Goal: Task Accomplishment & Management: Manage account settings

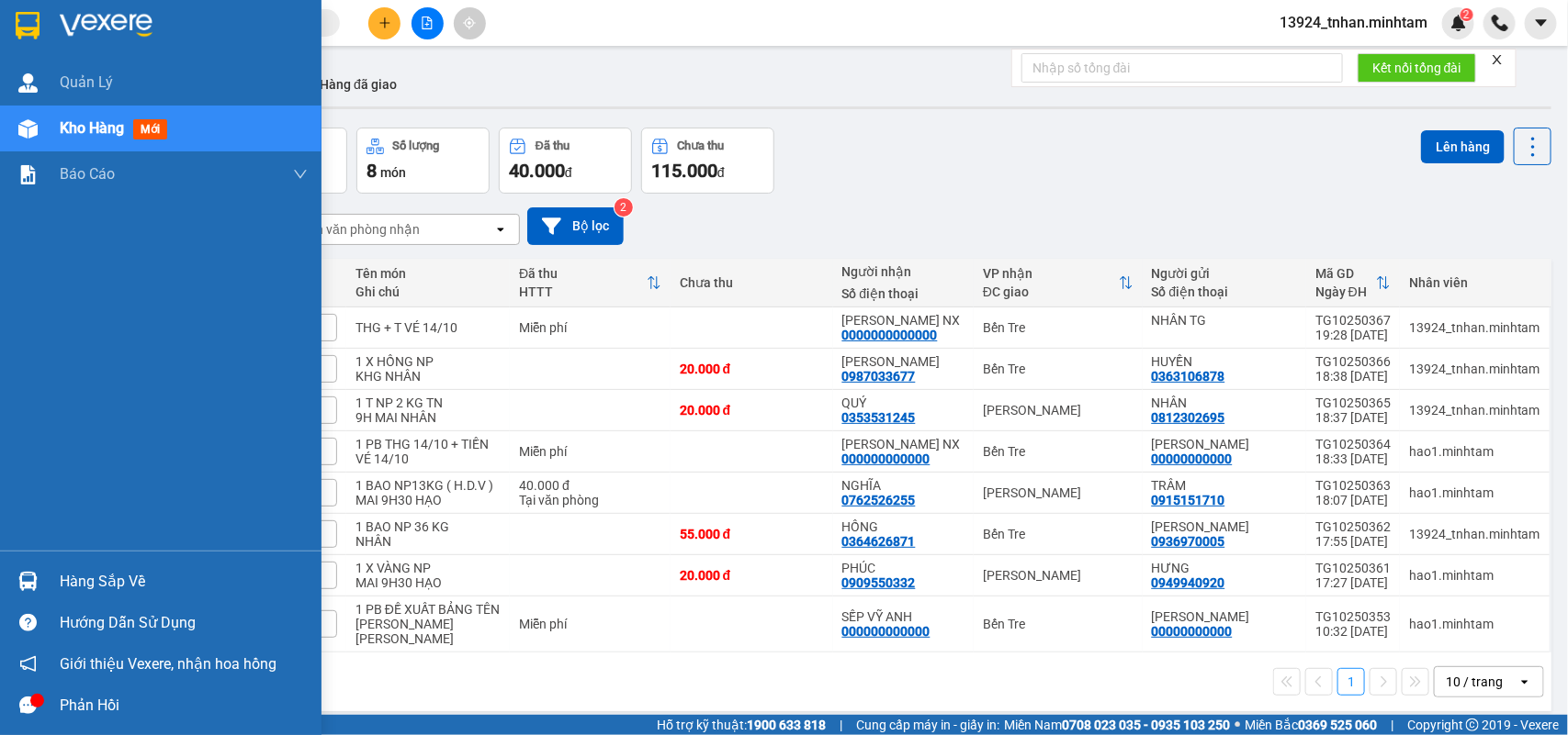
click at [37, 15] on img at bounding box center [28, 26] width 24 height 28
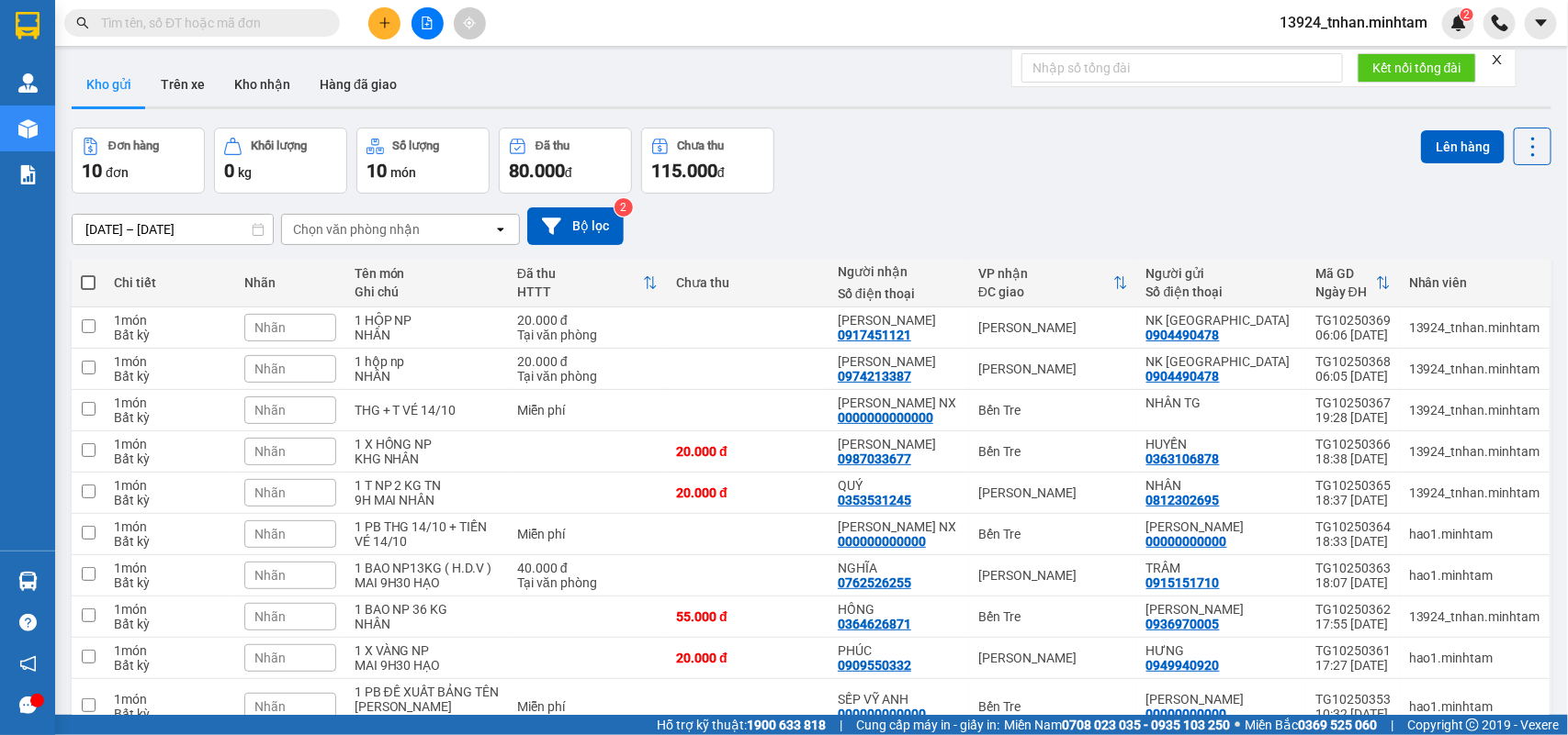
scroll to position [84, 0]
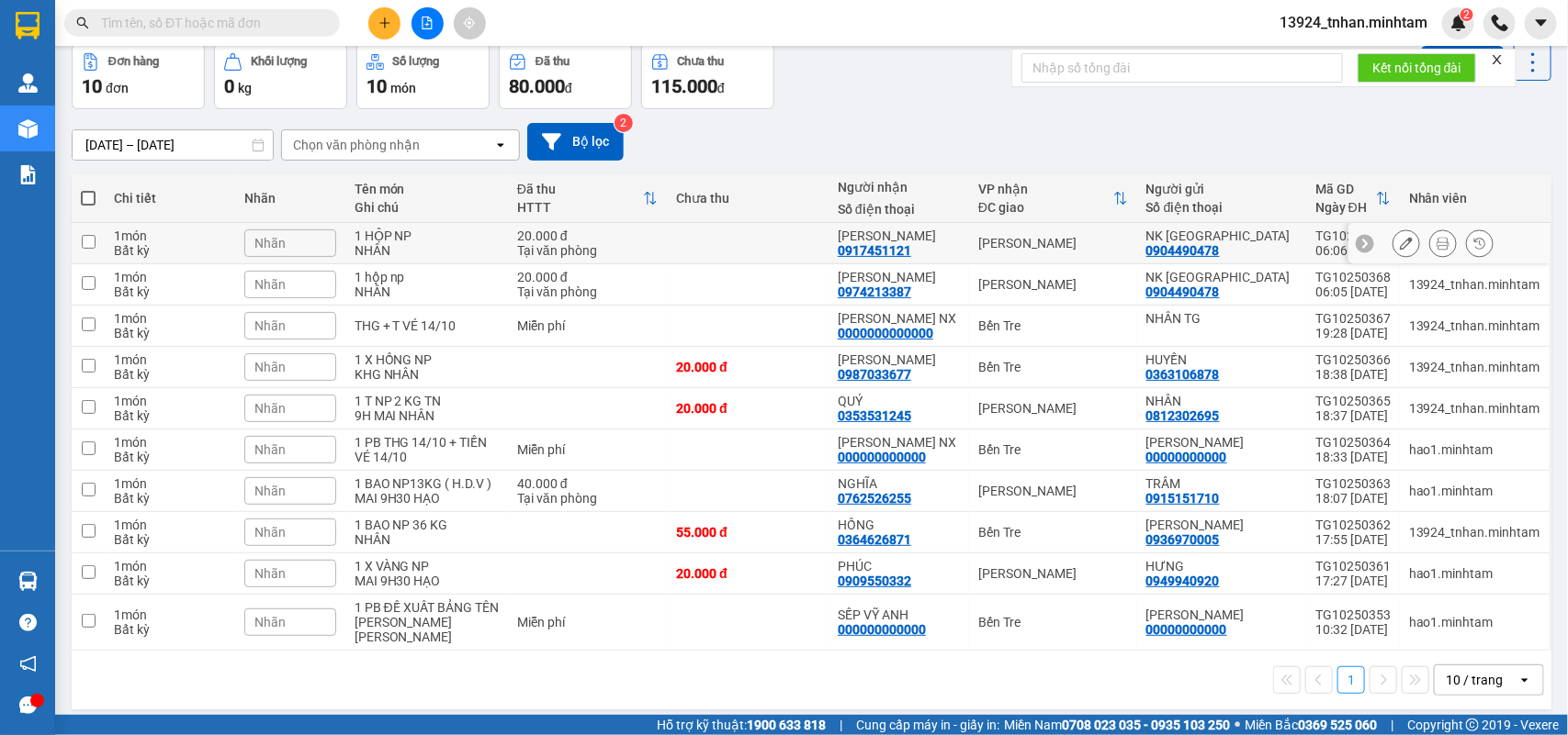
click at [521, 237] on div "20.000 đ" at bounding box center [588, 236] width 140 height 15
checkbox input "true"
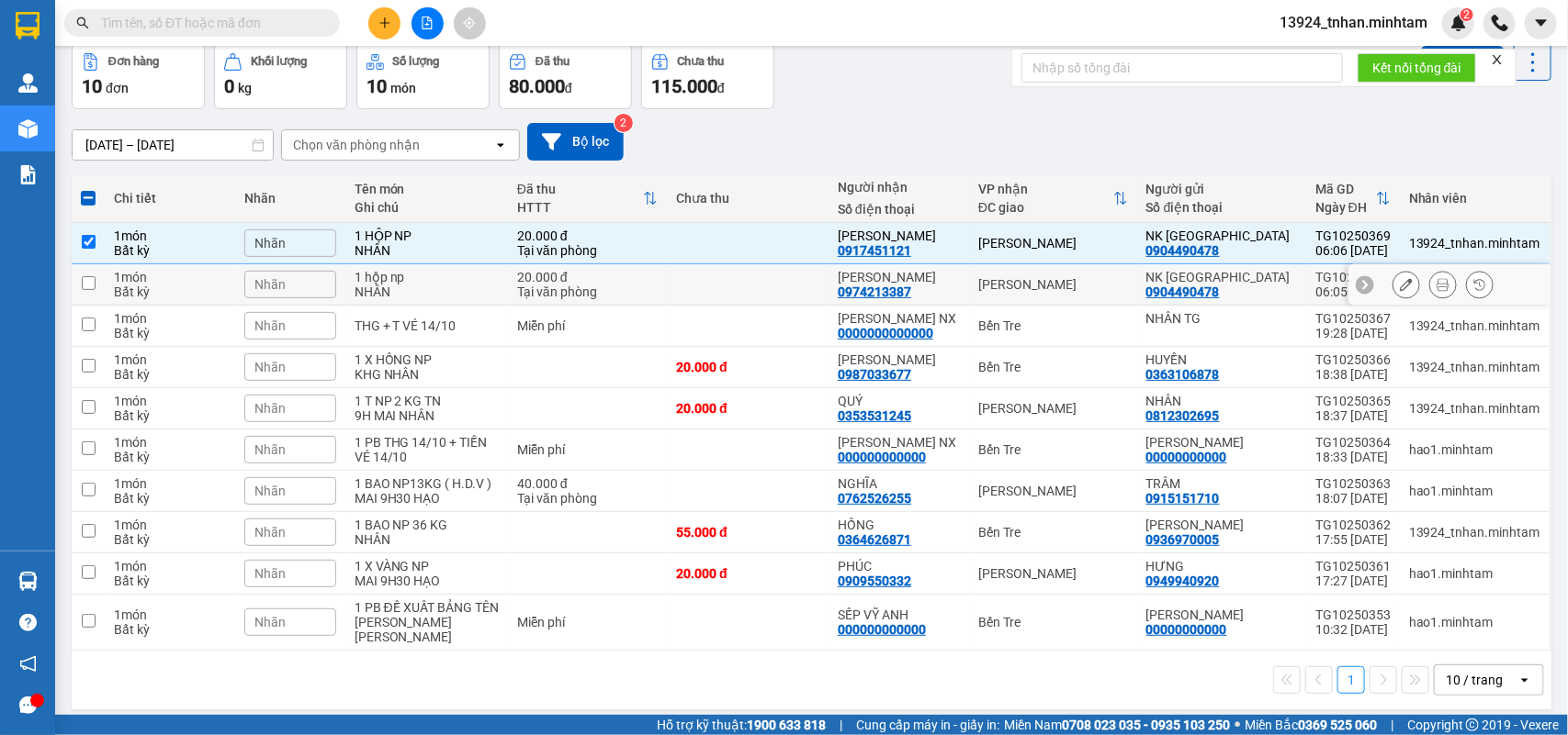
click at [508, 271] on td "20.000 đ Tại văn phòng" at bounding box center [588, 284] width 159 height 42
checkbox input "true"
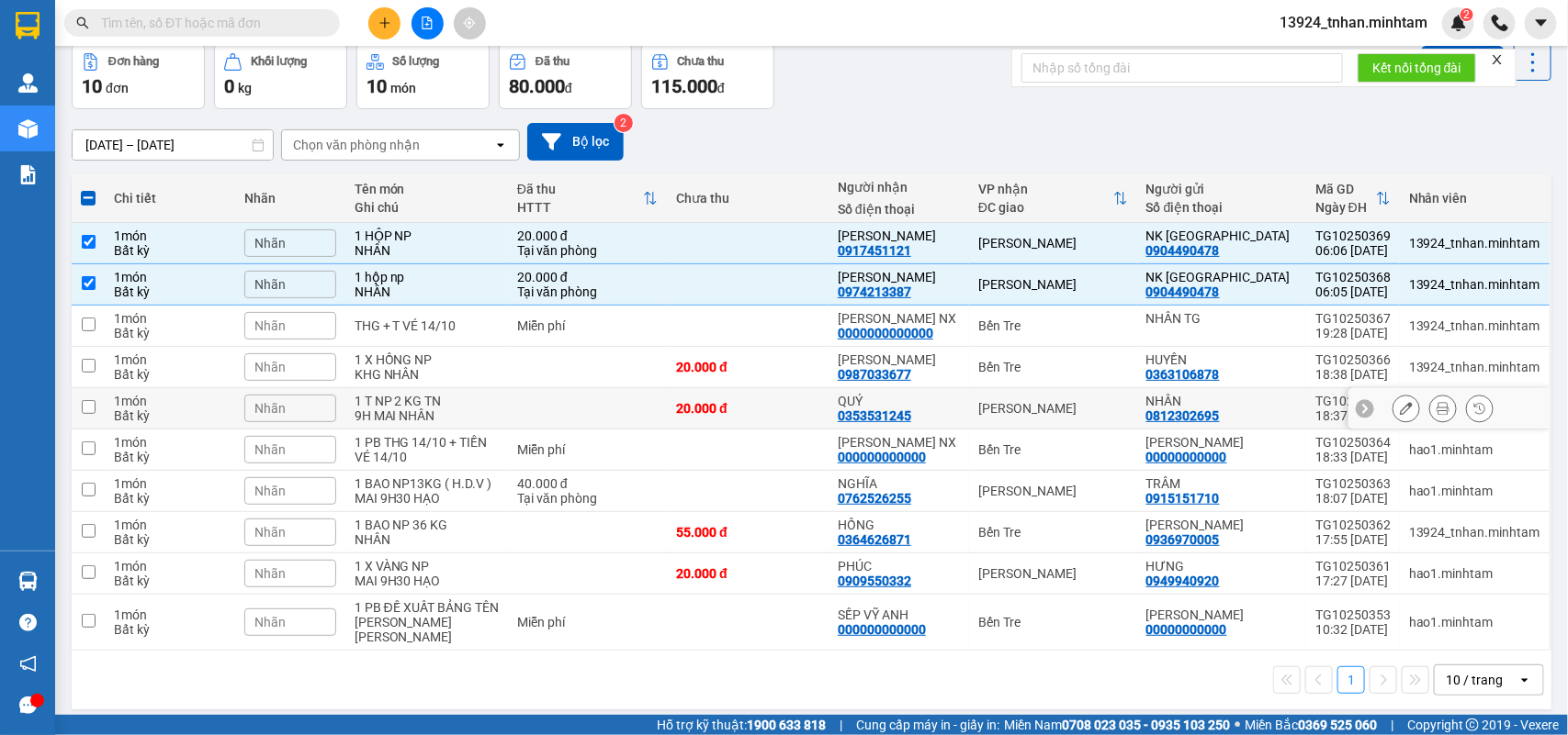
click at [617, 408] on td at bounding box center [588, 409] width 159 height 42
checkbox input "true"
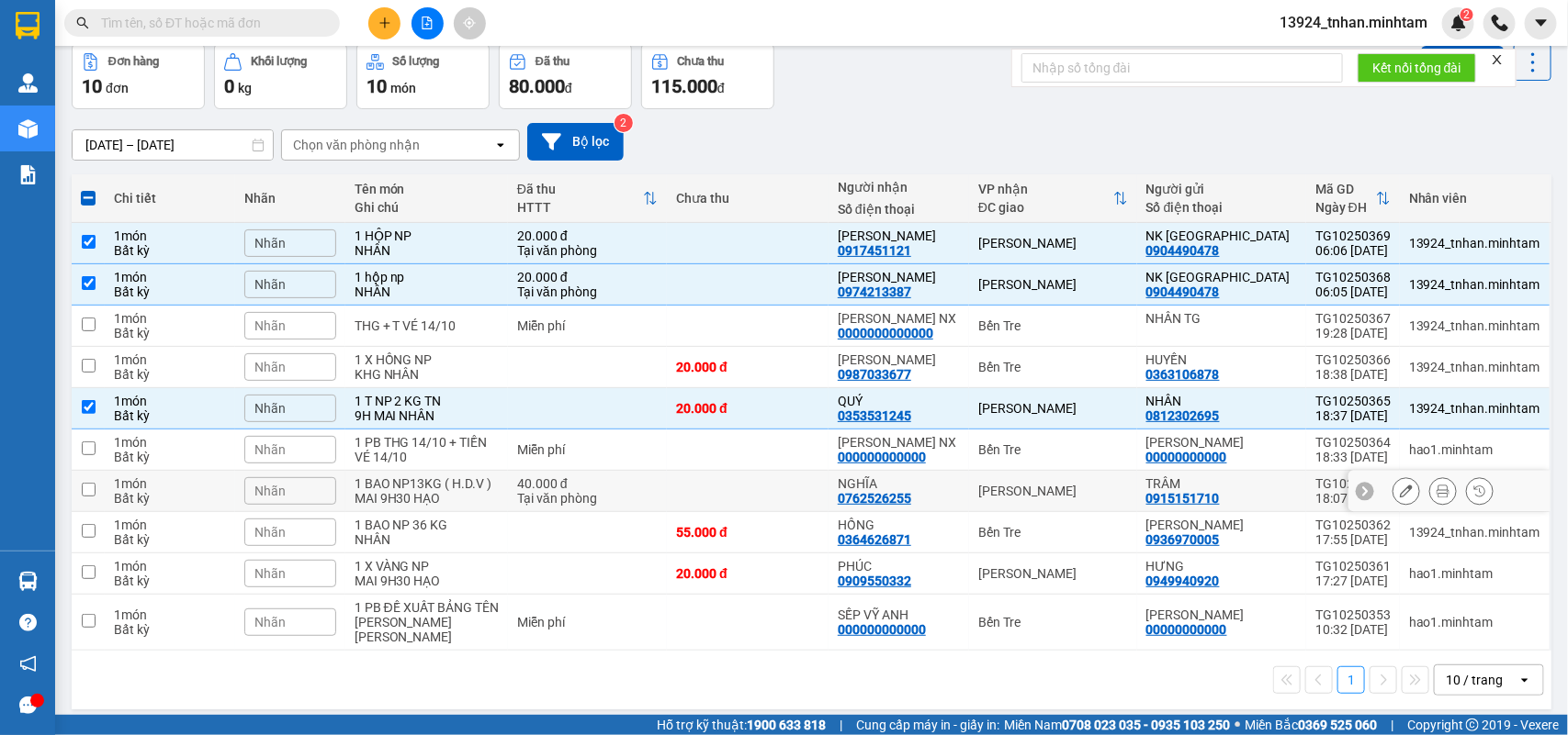
click at [524, 492] on div "Tại văn phòng" at bounding box center [588, 499] width 140 height 15
checkbox input "true"
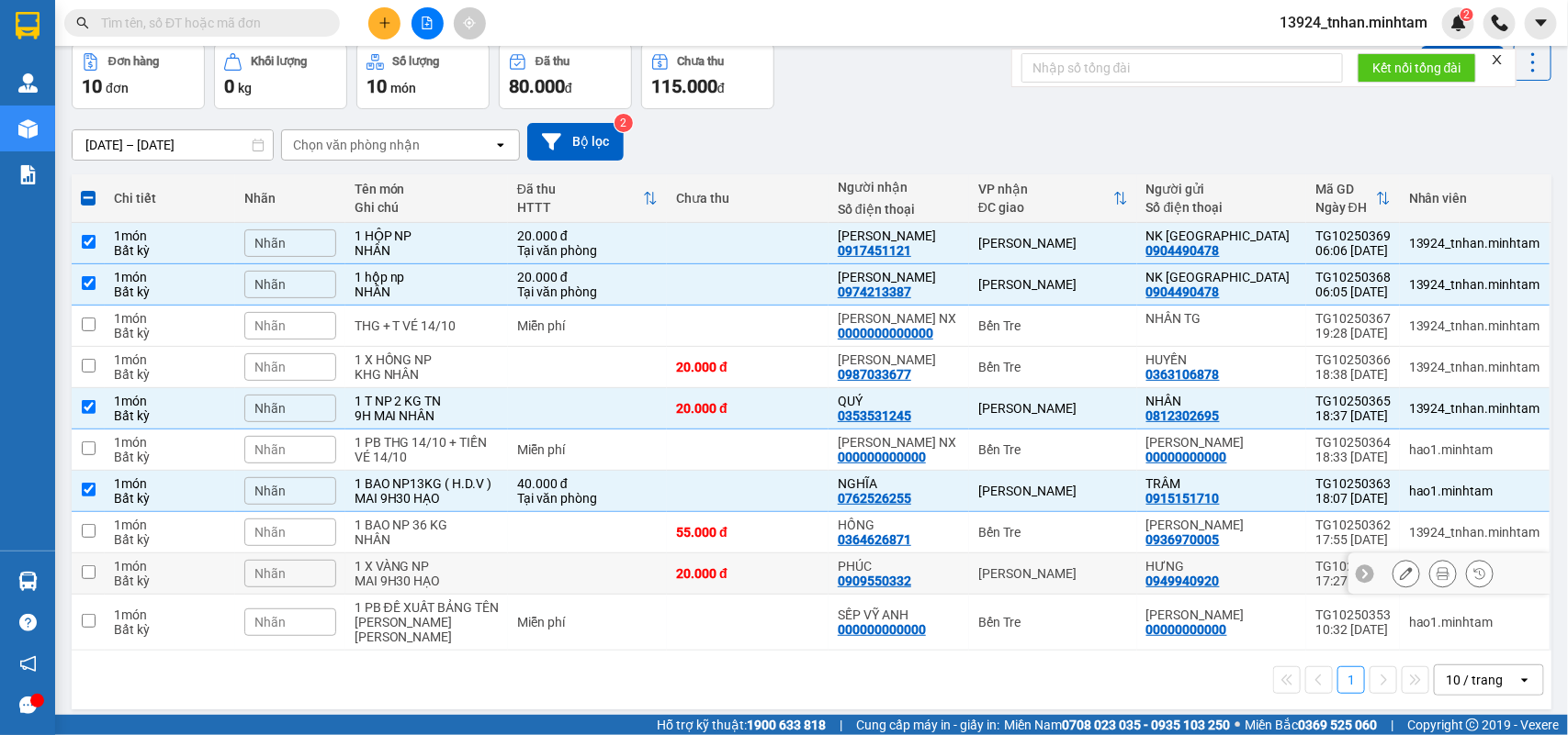
click at [617, 567] on td at bounding box center [588, 574] width 159 height 42
checkbox input "true"
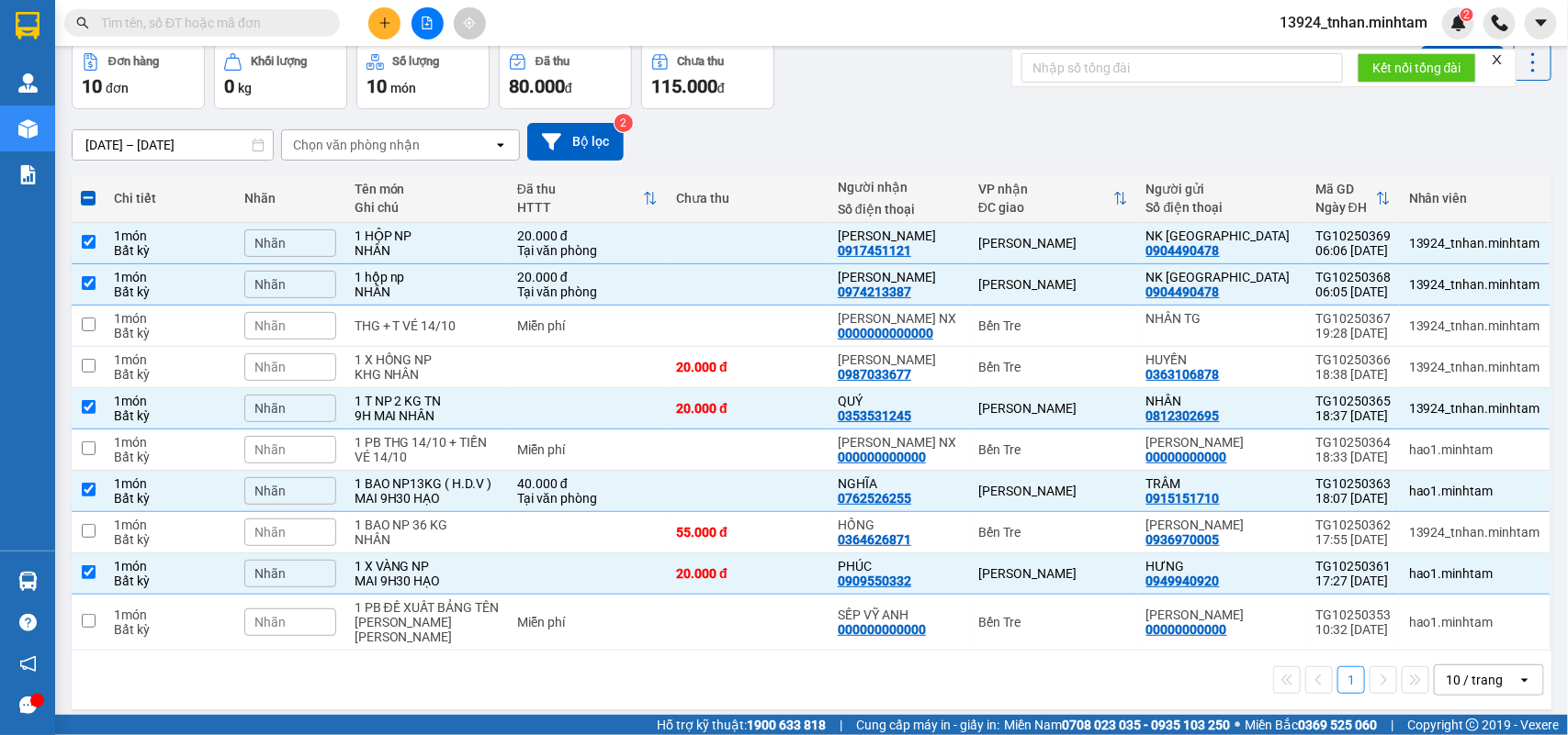
scroll to position [0, 0]
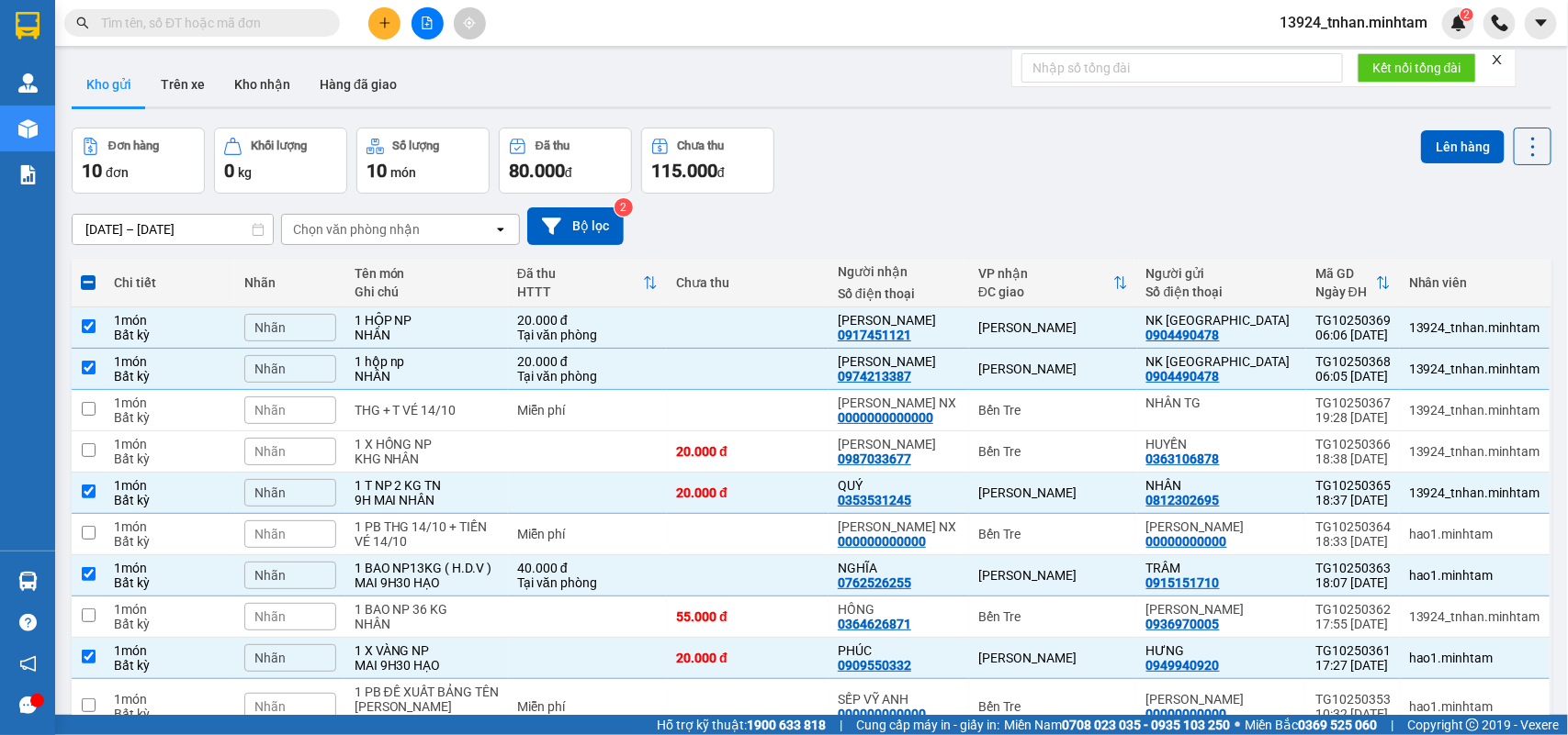
click at [1421, 143] on button "Lên hàng" at bounding box center [1463, 147] width 83 height 33
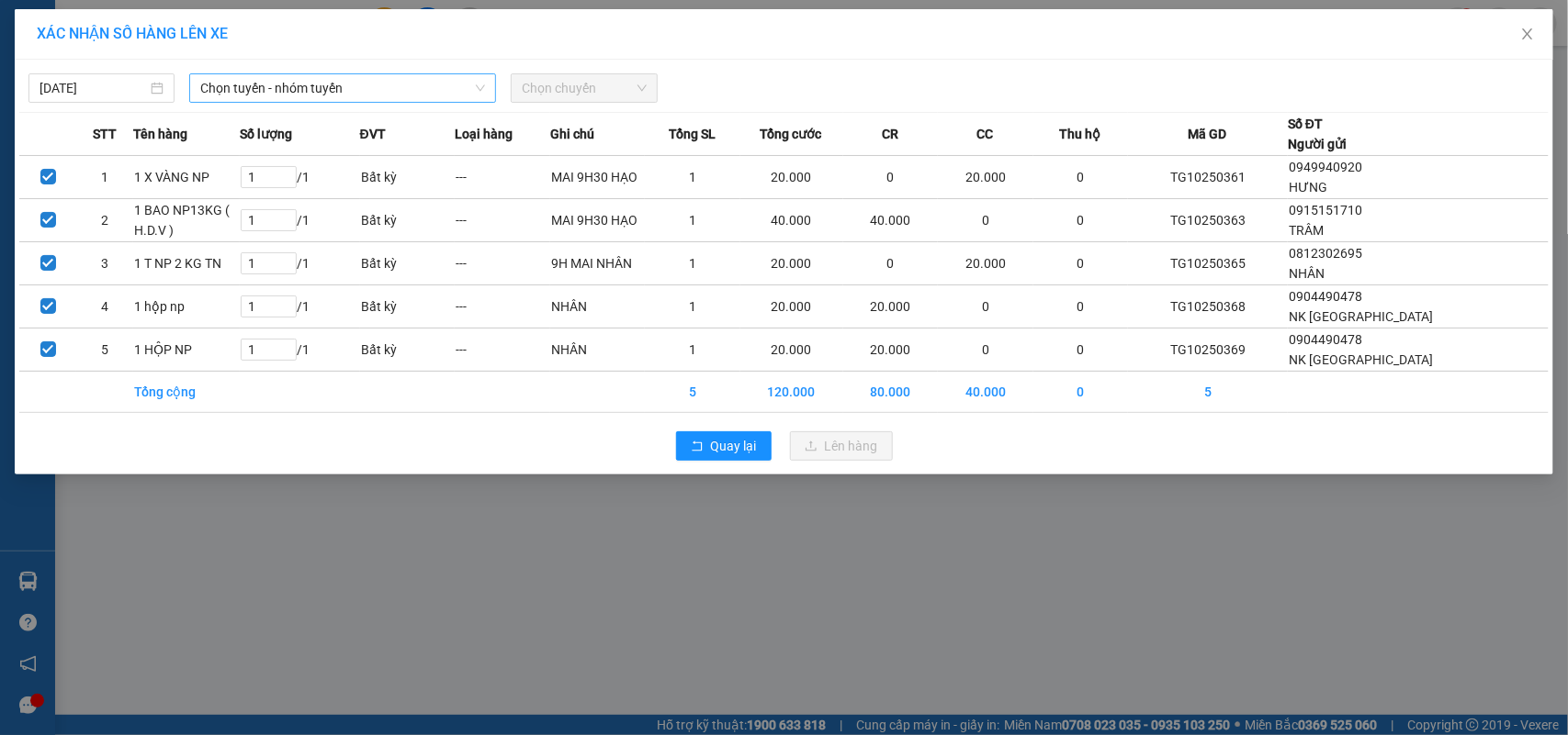
click at [333, 85] on span "Chọn tuyến - nhóm tuyến" at bounding box center [343, 89] width 285 height 28
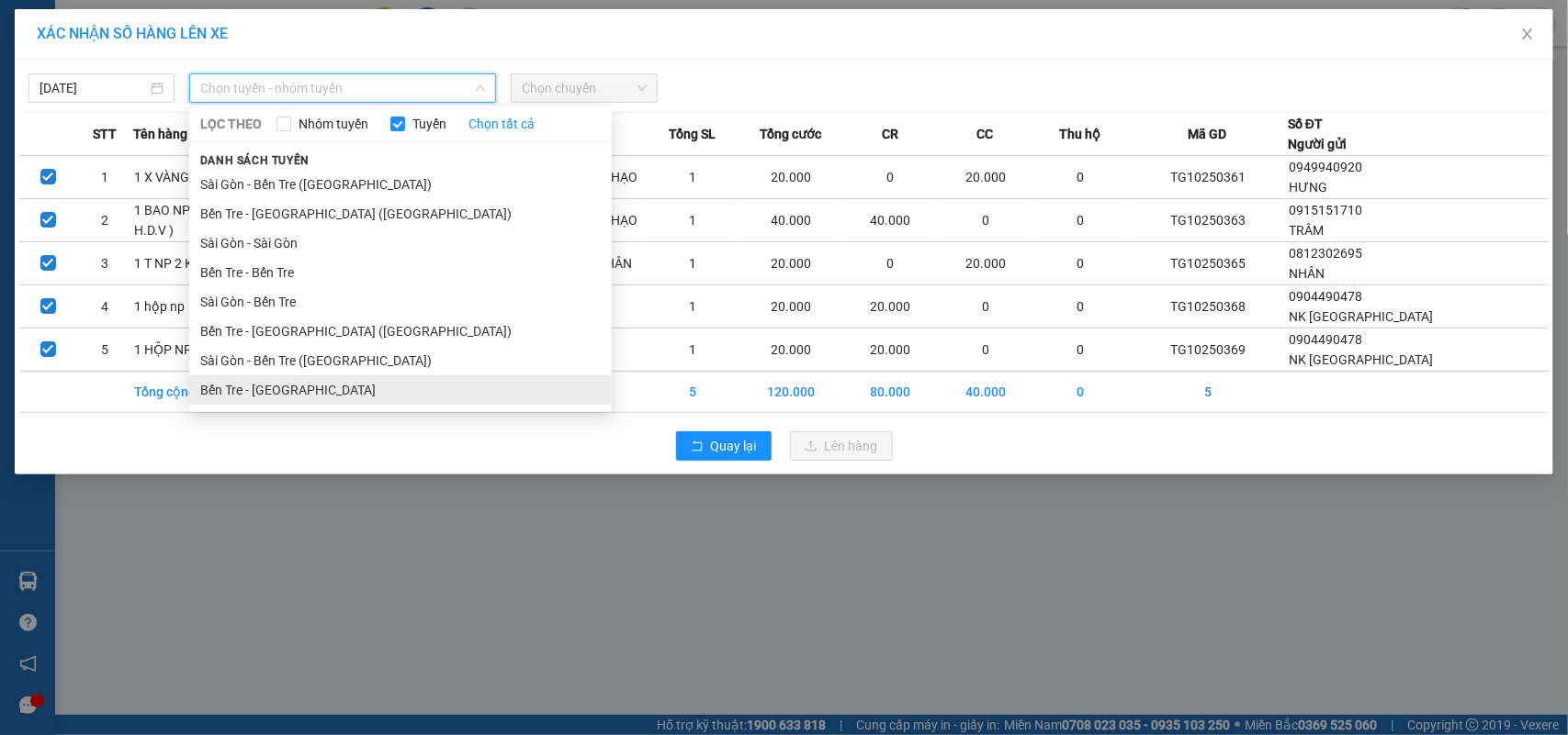
click at [298, 384] on li "Bến Tre - Sài Gòn" at bounding box center [400, 391] width 422 height 30
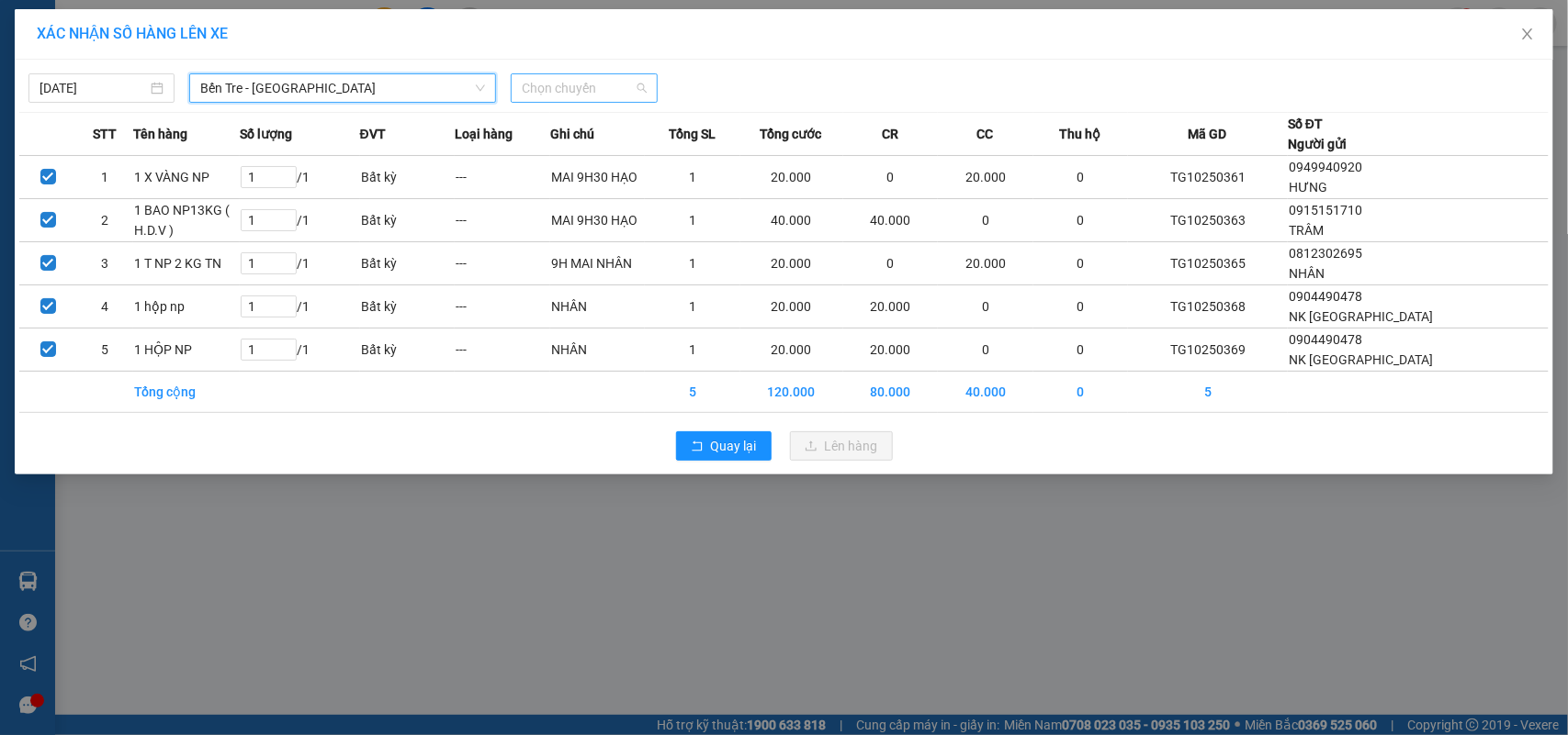
click at [603, 78] on span "Chọn chuyến" at bounding box center [584, 89] width 124 height 28
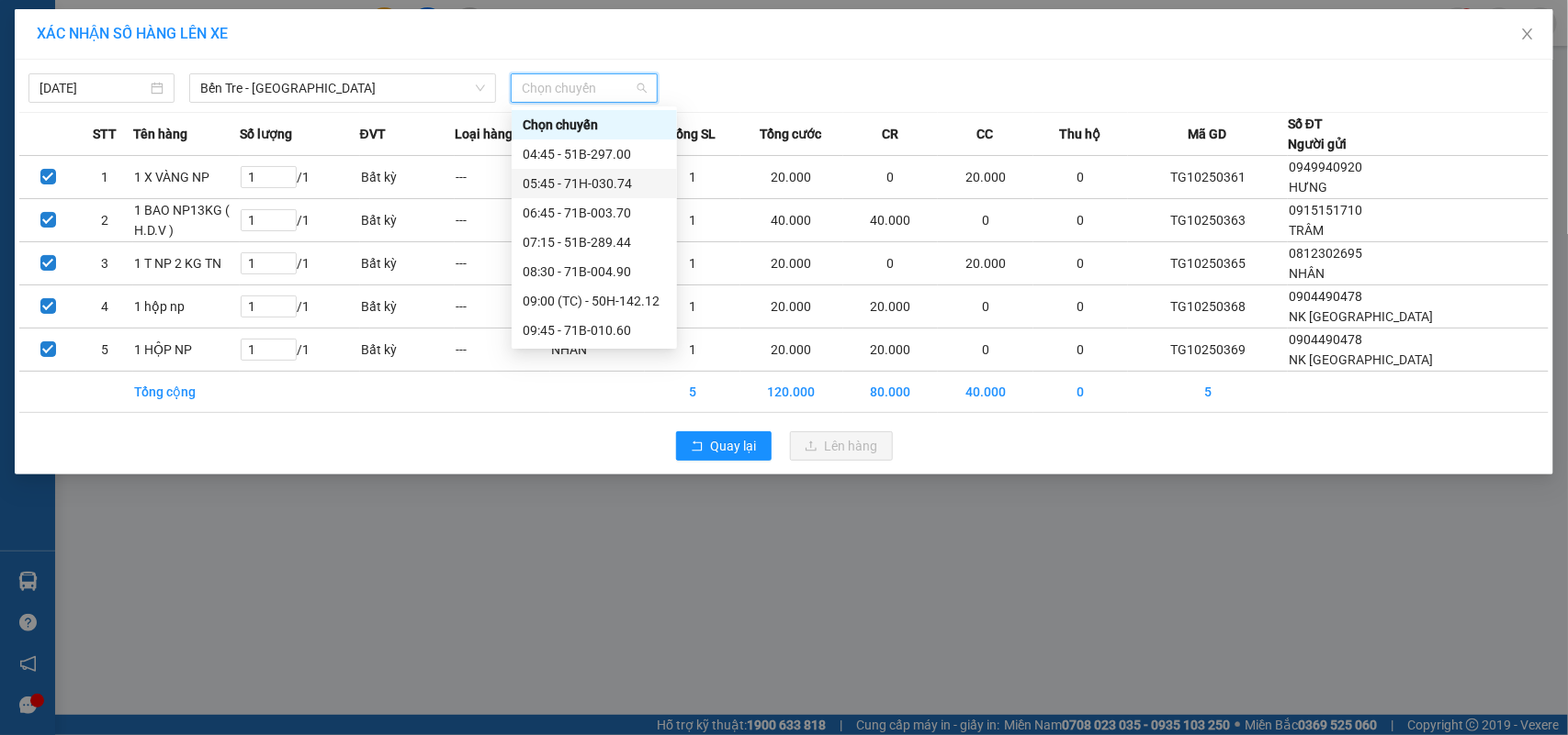
click at [602, 184] on div "05:45 - 71H-030.74" at bounding box center [594, 184] width 143 height 20
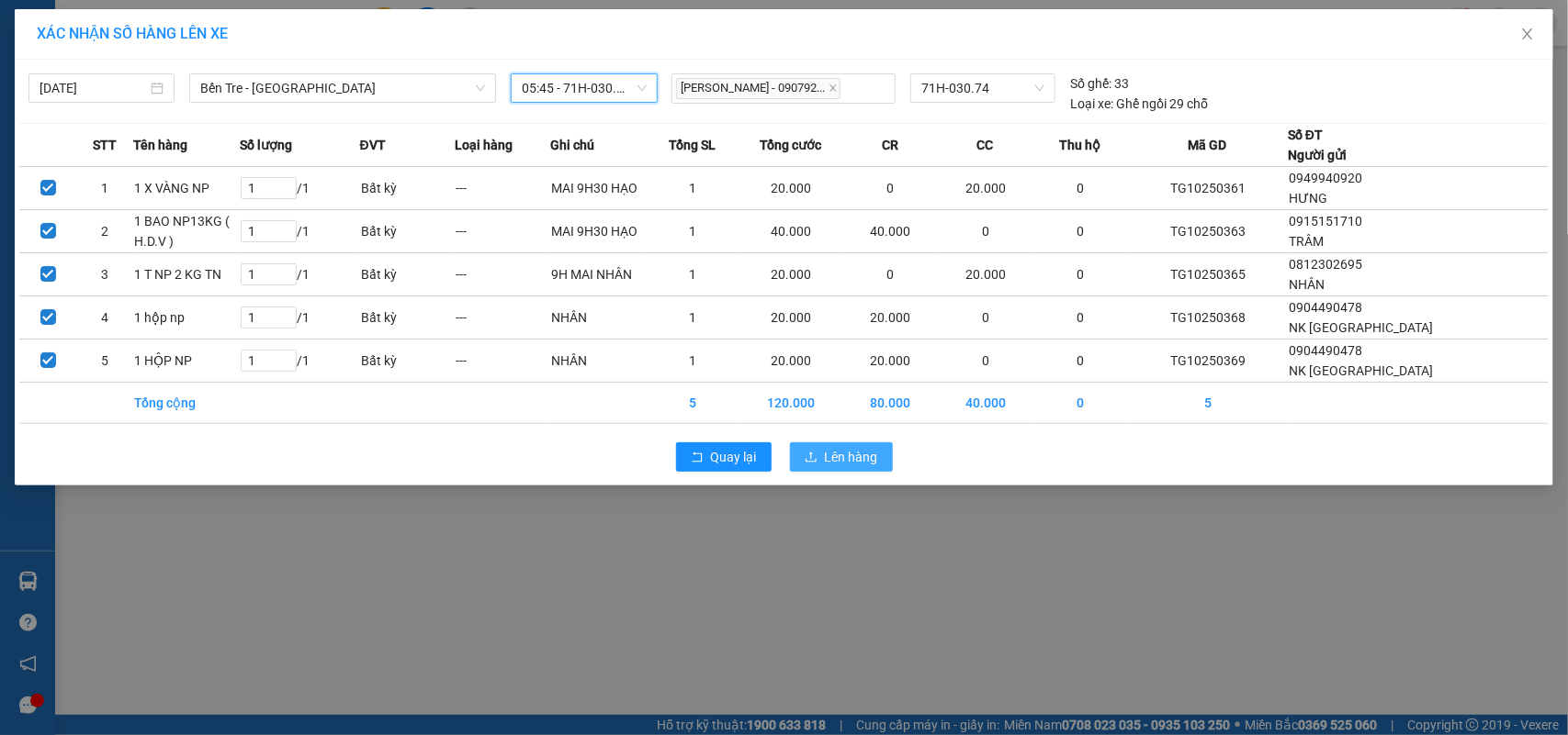
click at [869, 465] on span "Lên hàng" at bounding box center [852, 457] width 54 height 20
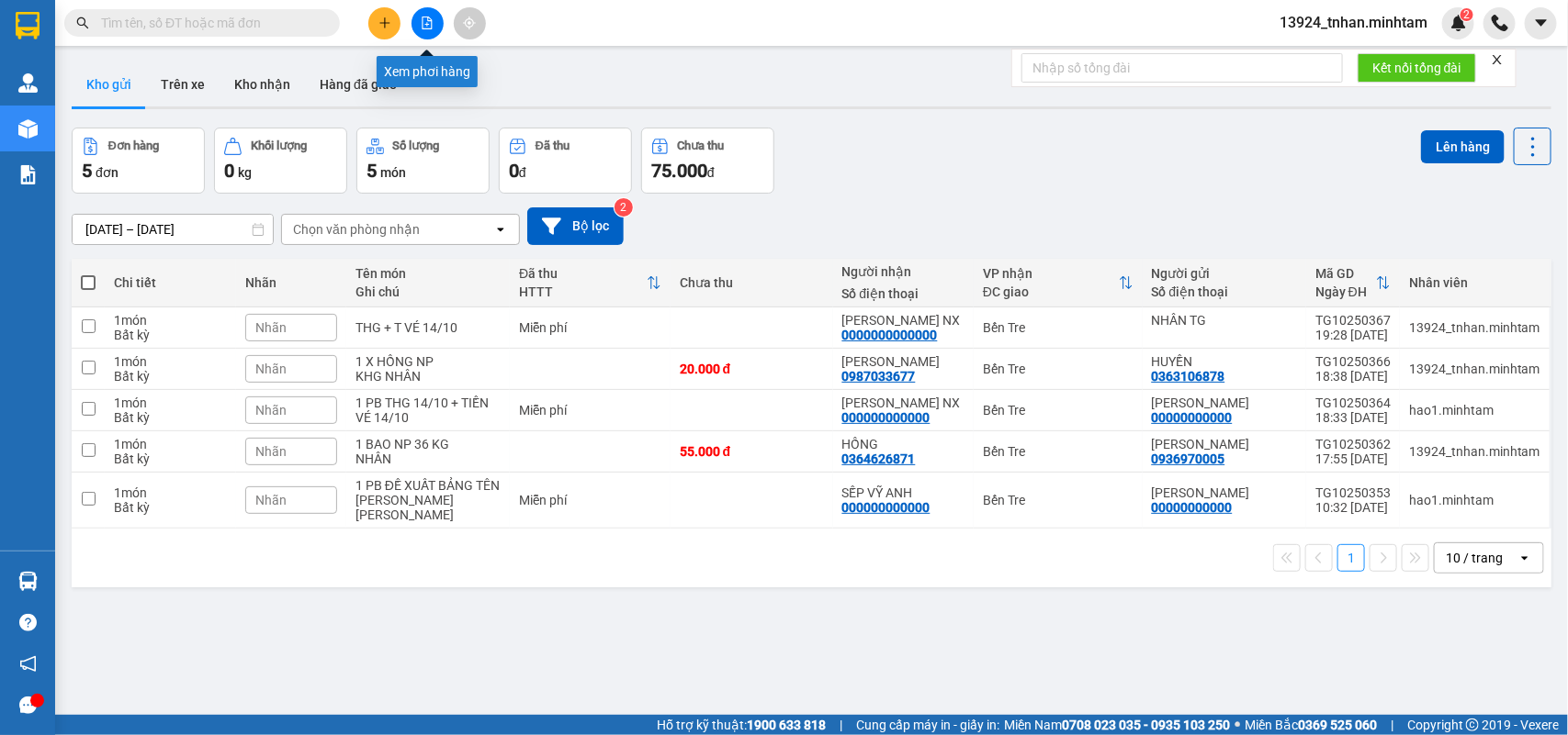
click at [430, 23] on icon "file-add" at bounding box center [427, 23] width 13 height 13
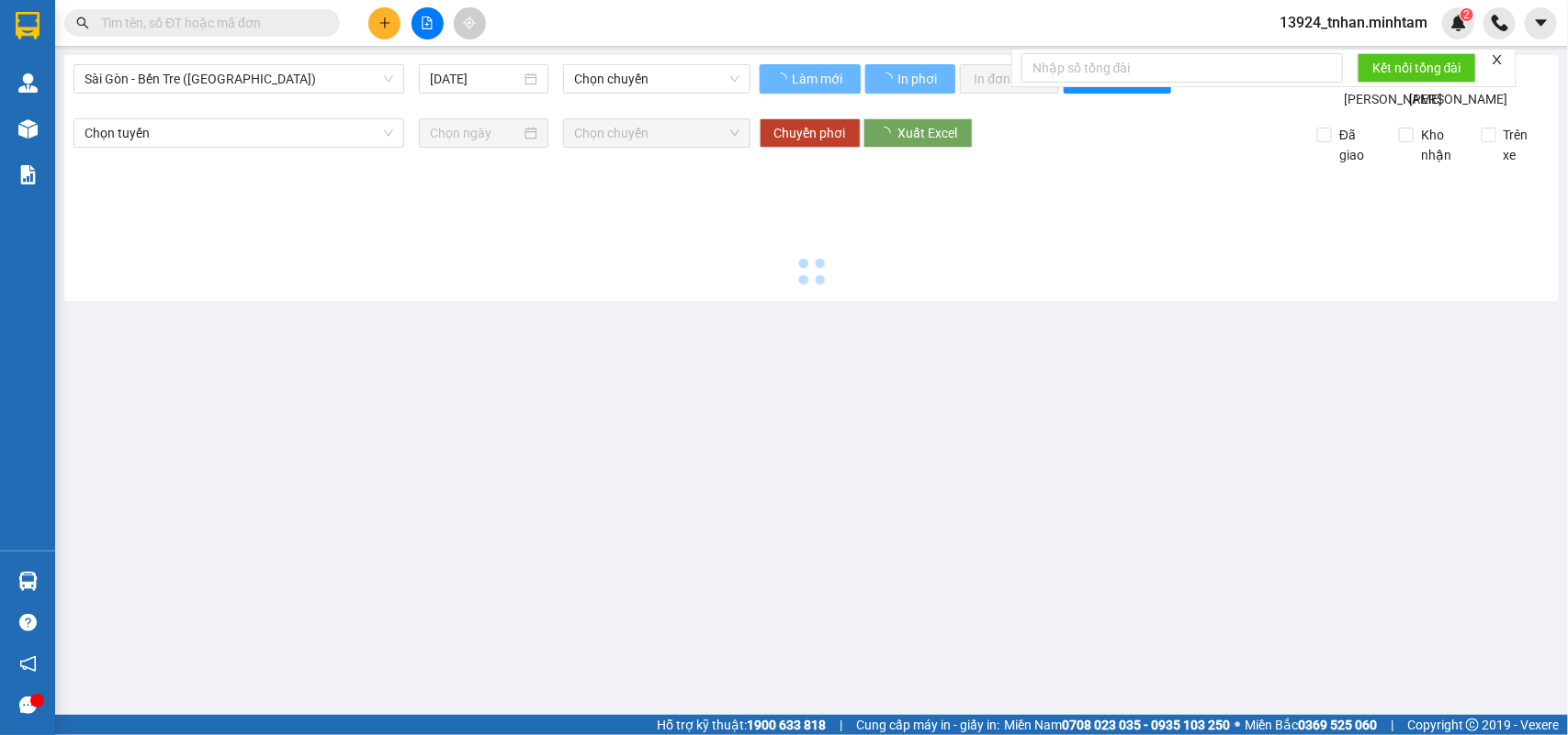
type input "[DATE]"
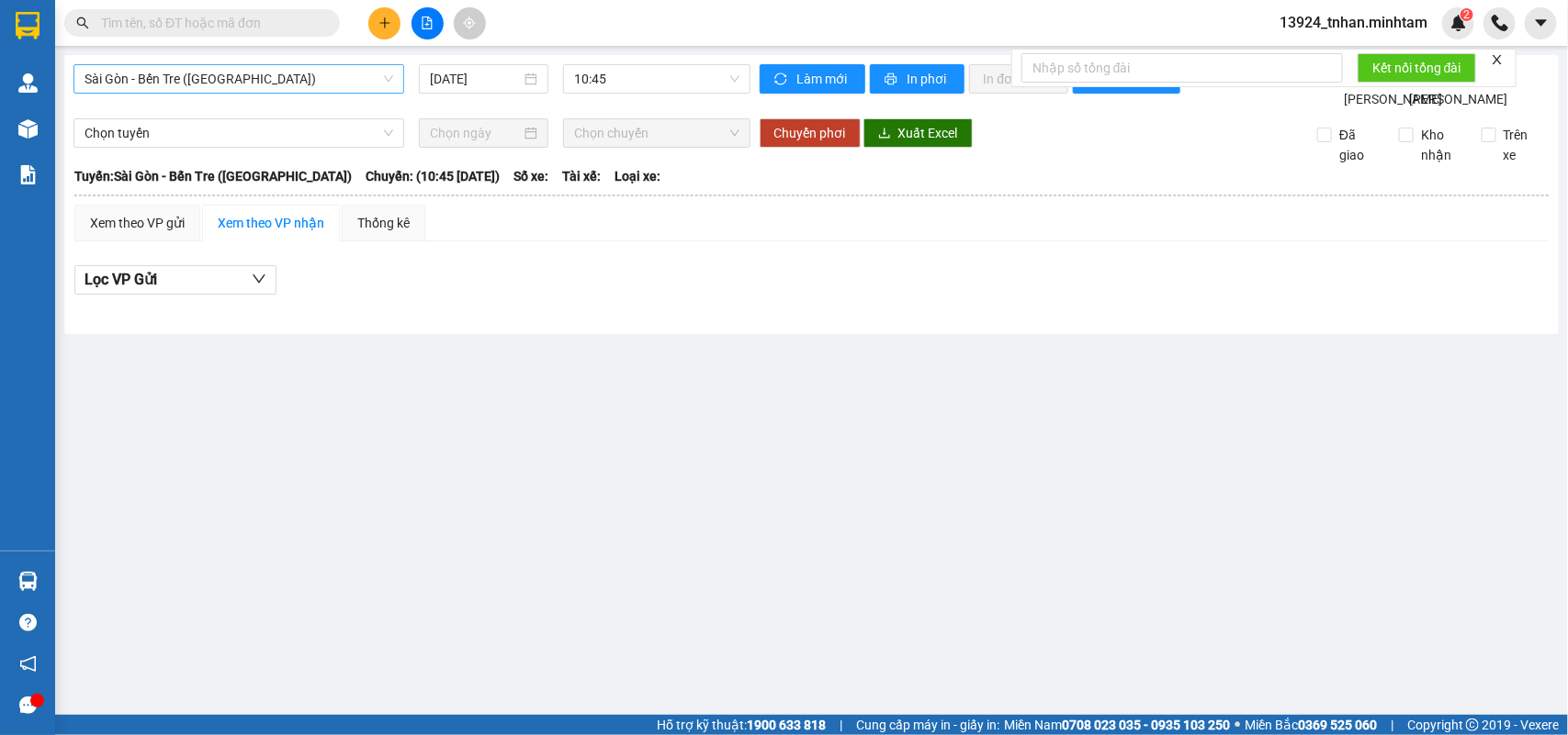
click at [346, 80] on span "Sài Gòn - Bến Tre (CN)" at bounding box center [238, 79] width 309 height 28
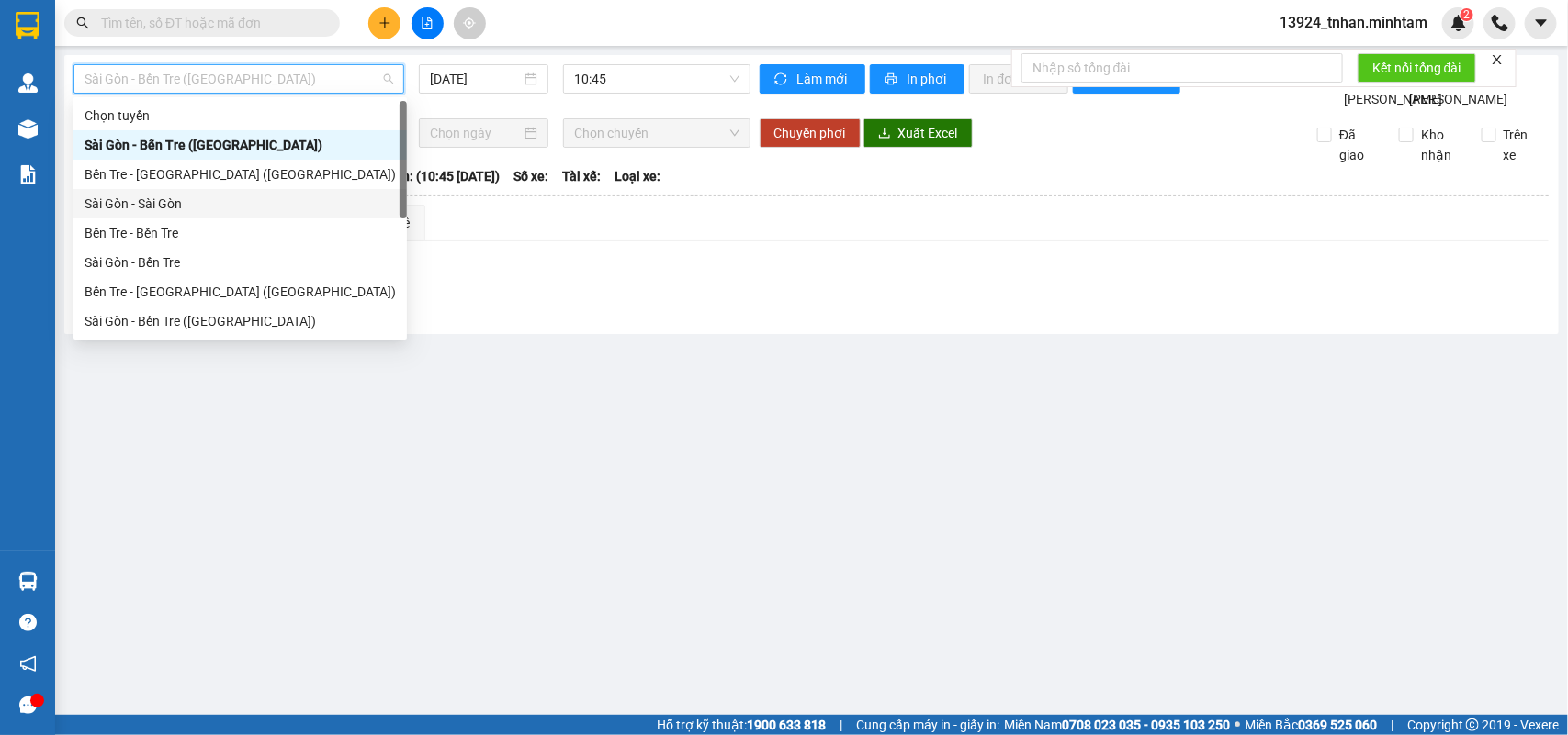
scroll to position [29, 0]
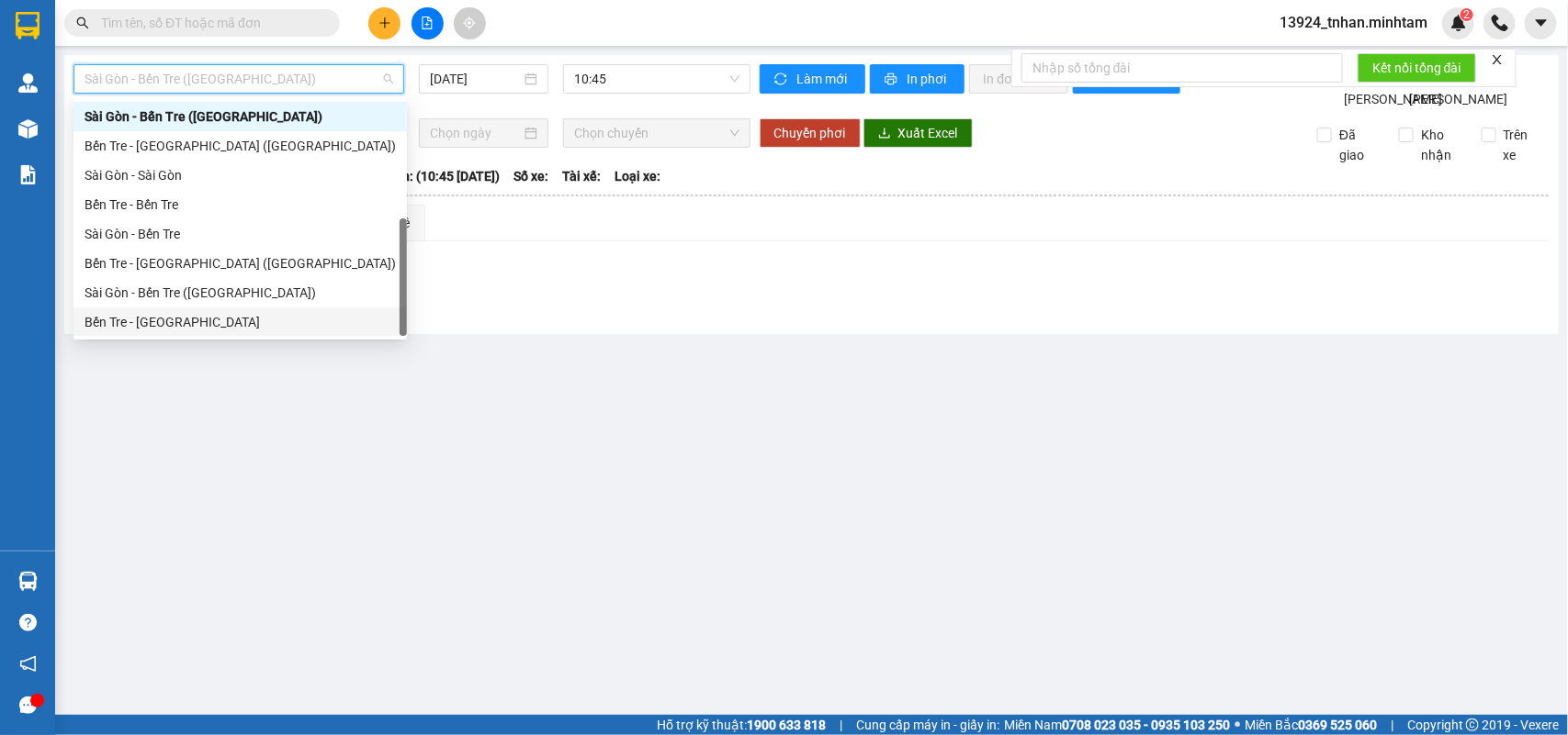
drag, startPoint x: 205, startPoint y: 315, endPoint x: 496, endPoint y: 112, distance: 354.8
click at [207, 313] on div "Bến Tre - Sài Gòn" at bounding box center [239, 322] width 311 height 20
type input "[DATE]"
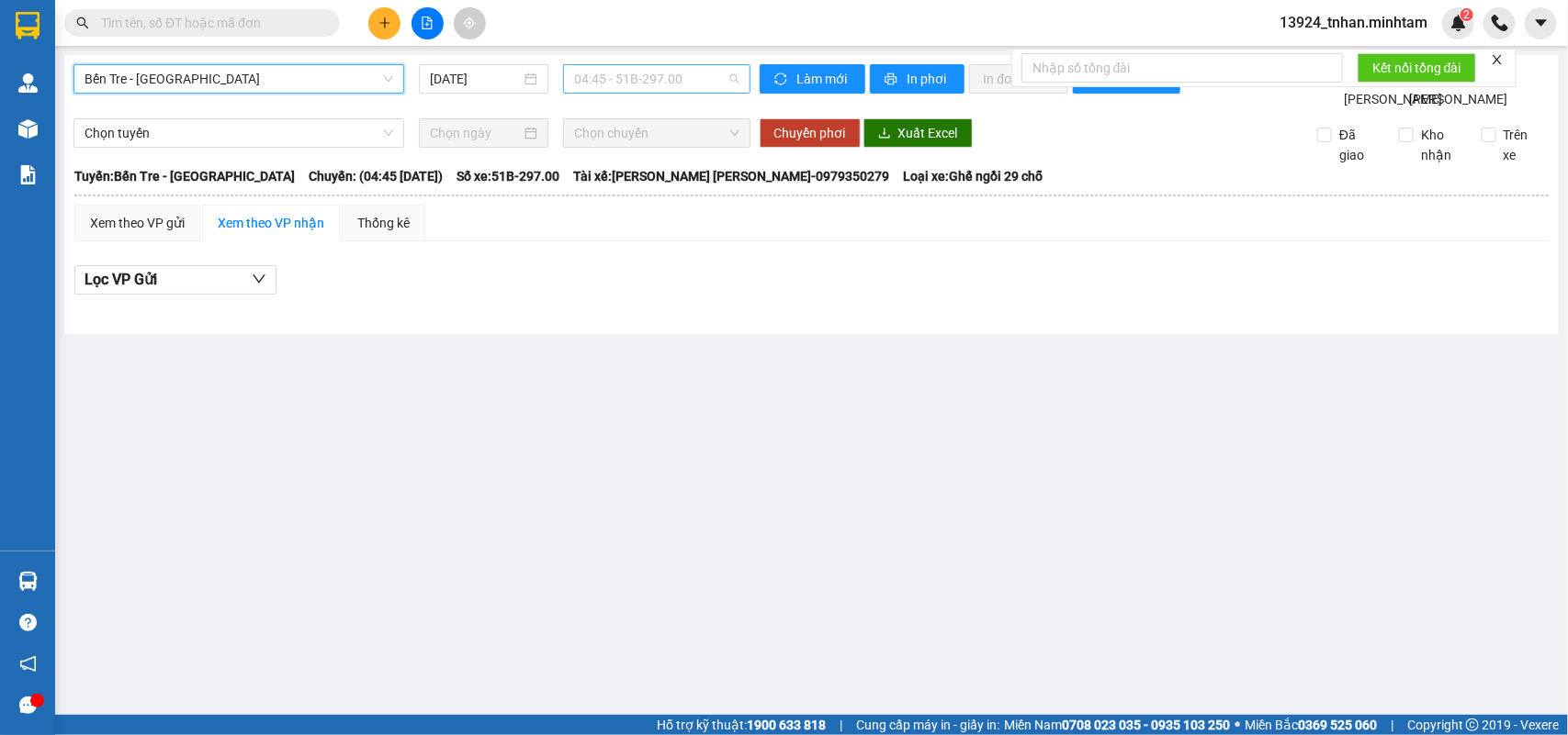
click at [623, 67] on span "04:45 - 51B-297.00" at bounding box center [656, 79] width 164 height 28
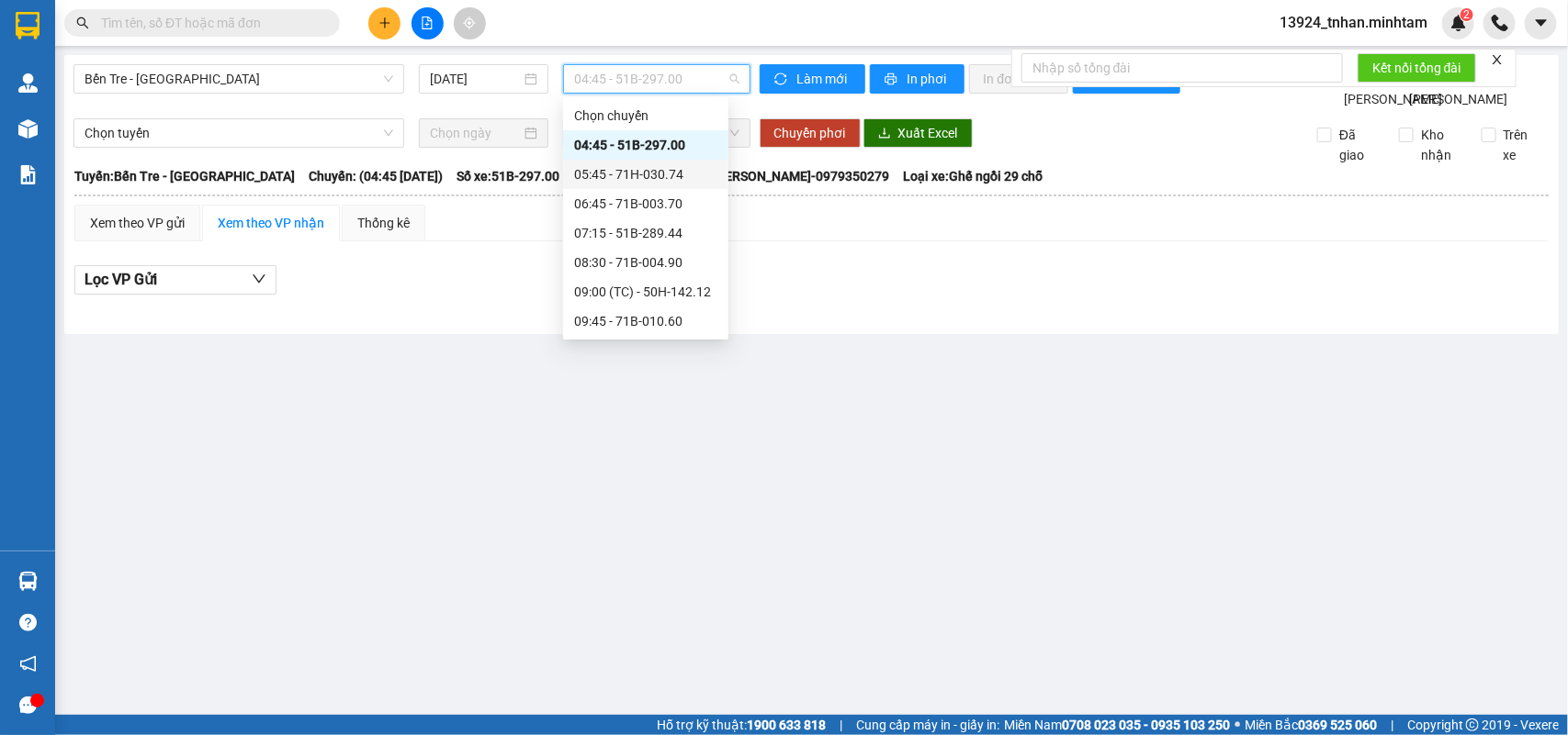
click at [666, 175] on div "05:45 - 71H-030.74" at bounding box center [645, 175] width 143 height 20
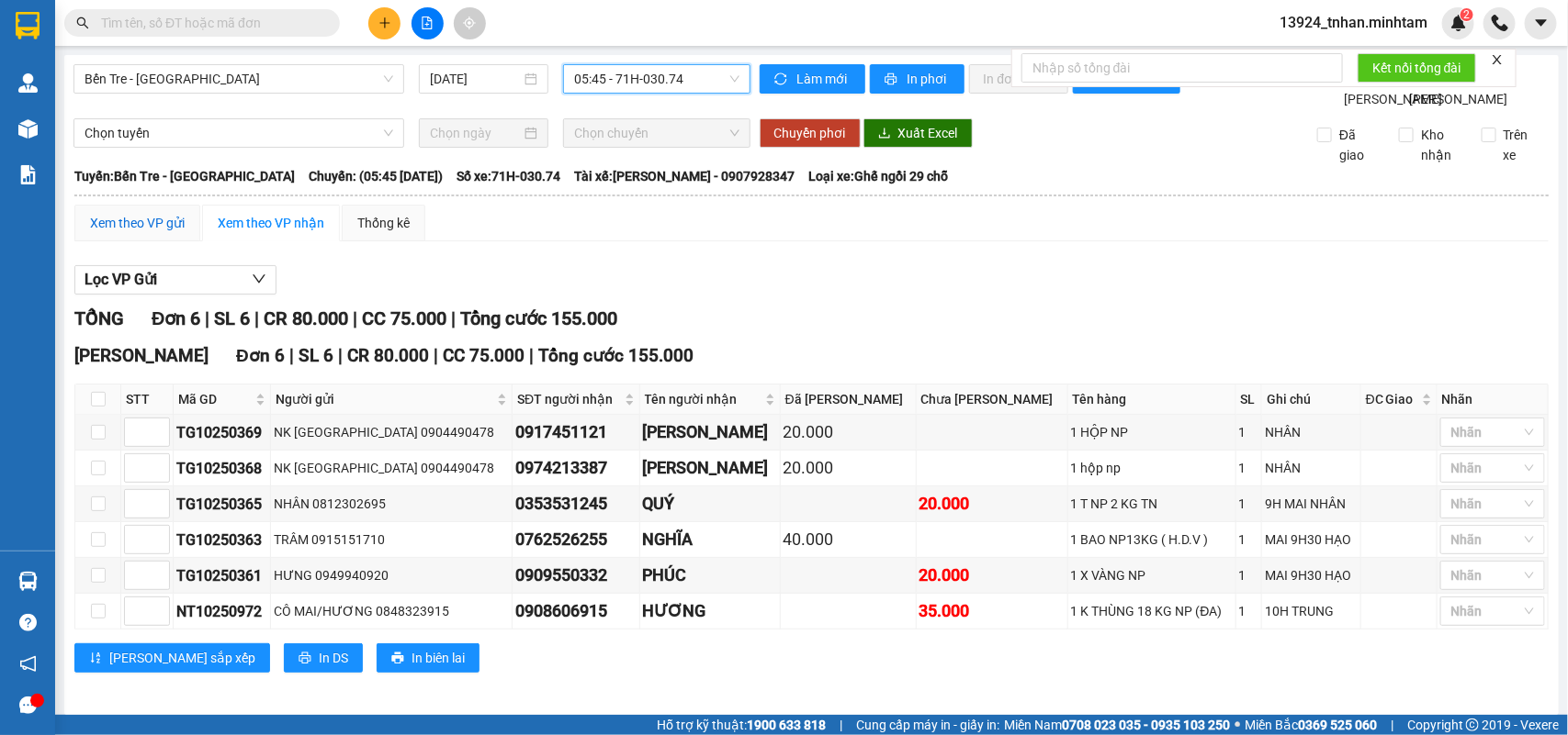
click at [163, 234] on div "Xem theo VP gửi" at bounding box center [137, 223] width 94 height 20
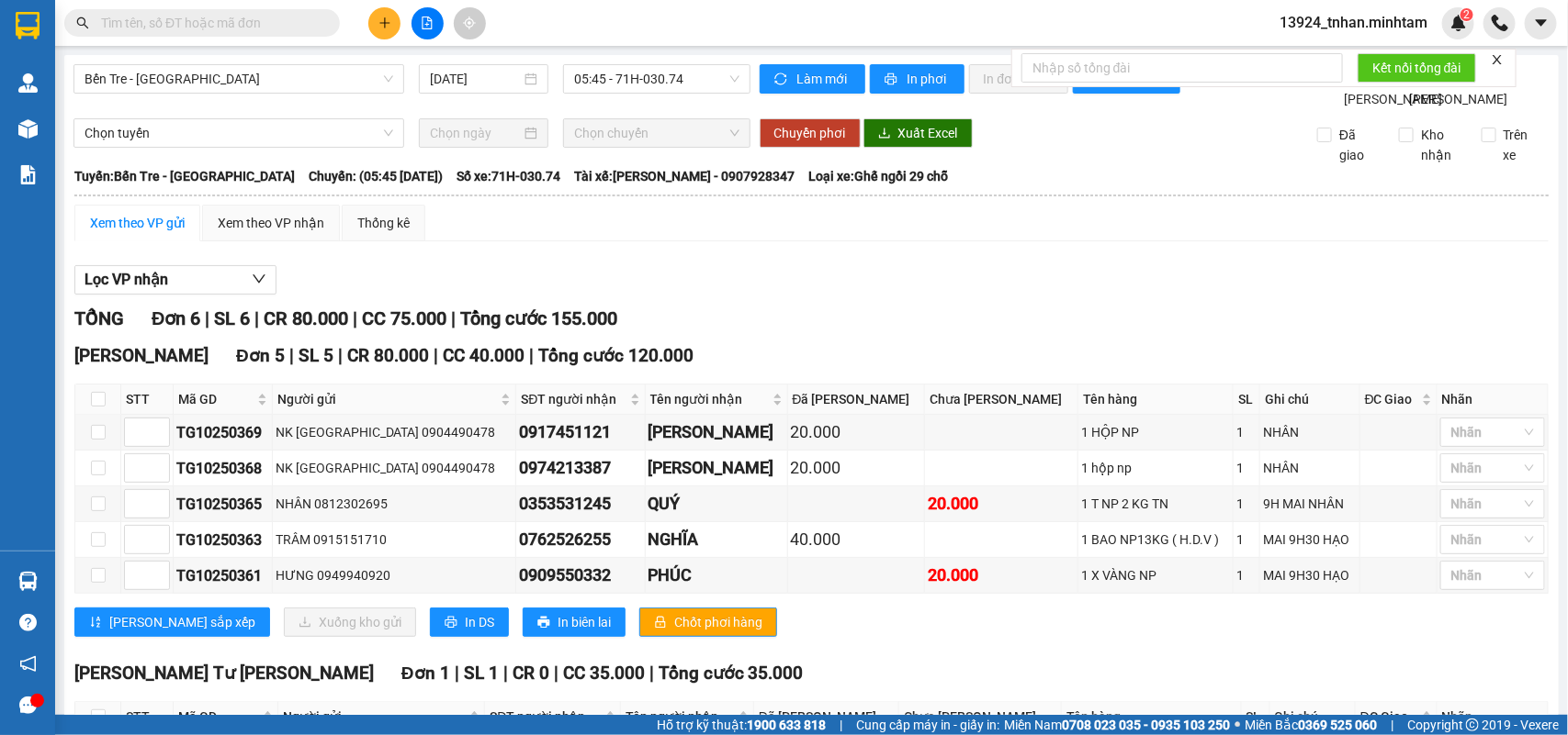
scroll to position [195, 0]
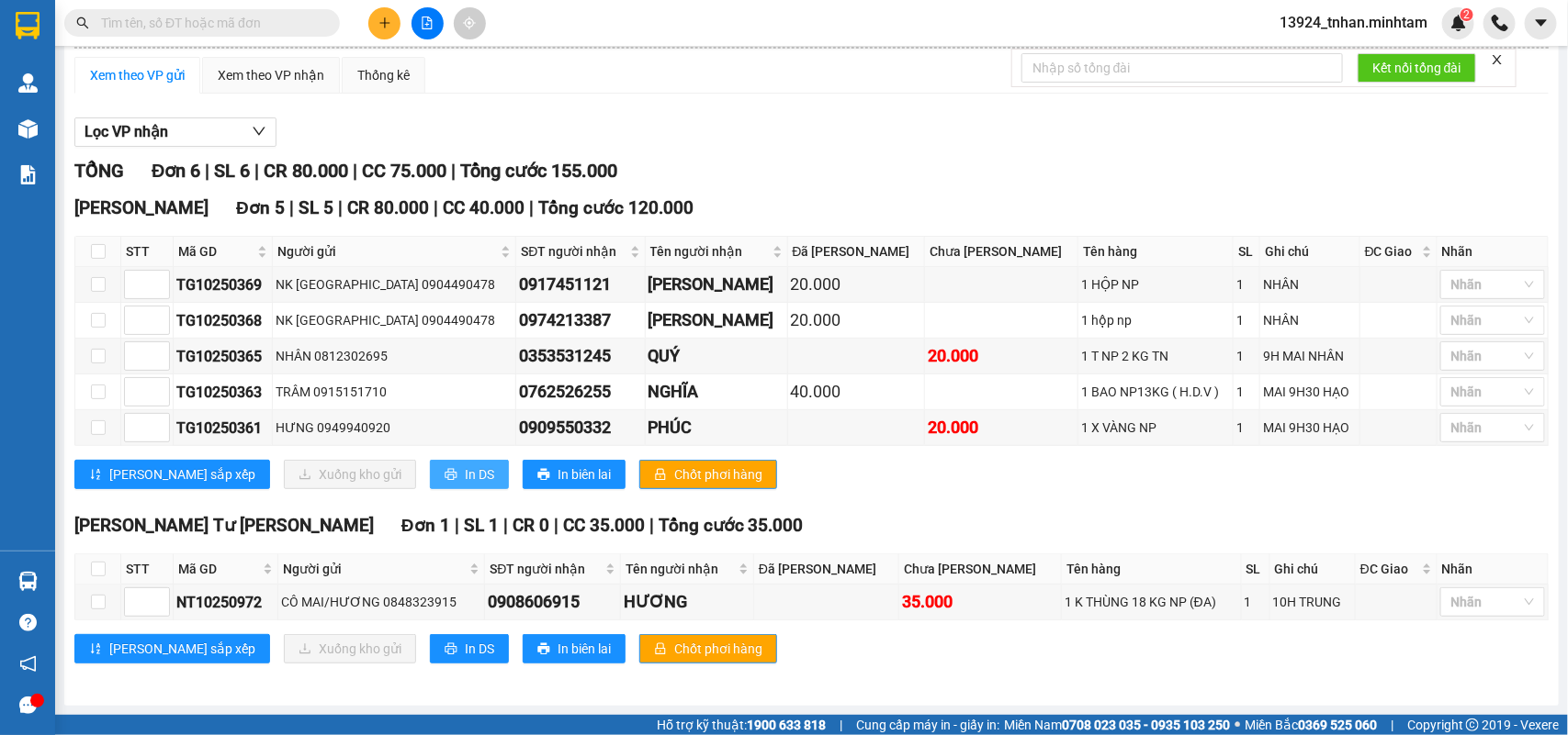
click at [465, 471] on span "In DS" at bounding box center [480, 475] width 30 height 20
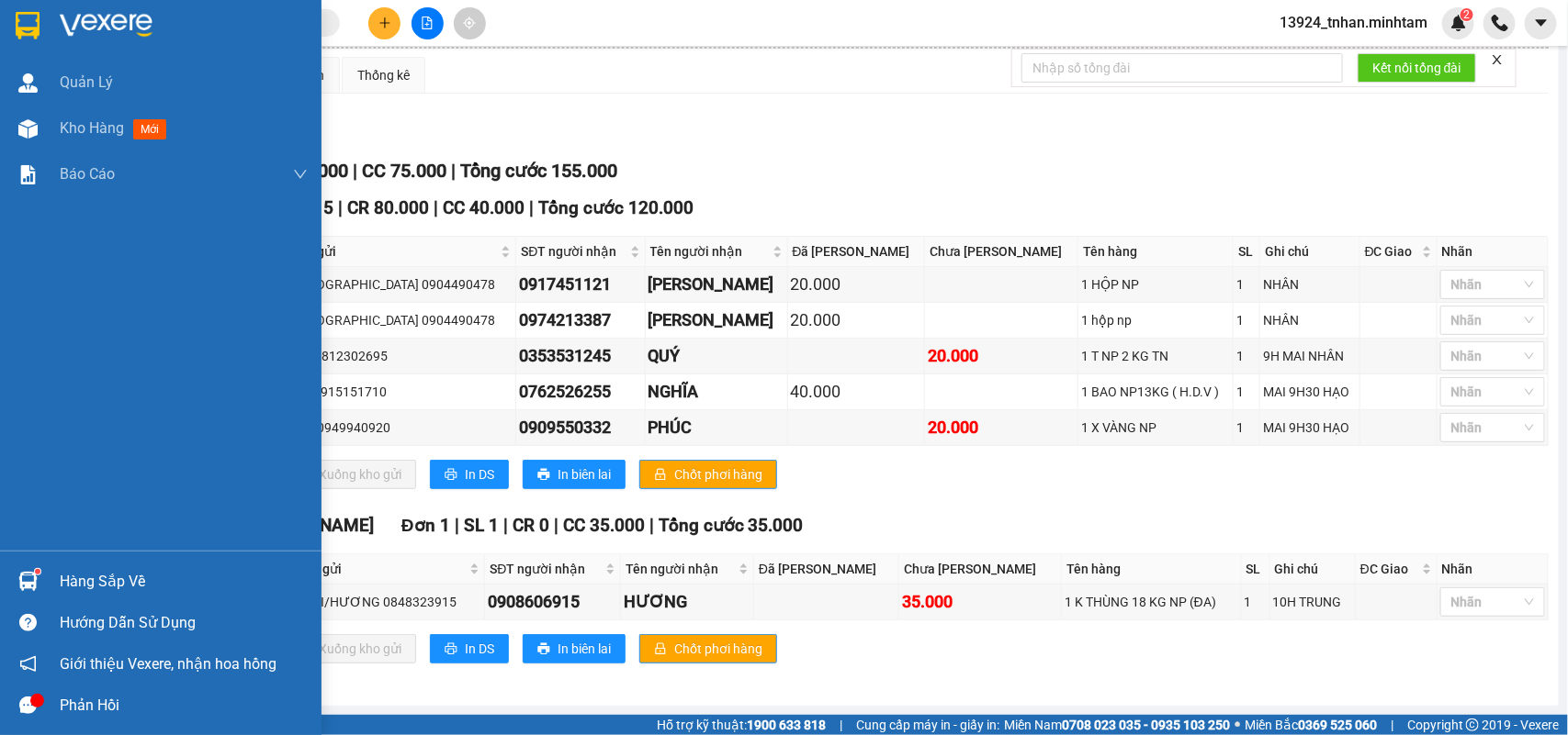
click at [6, 581] on div "Hàng sắp về" at bounding box center [161, 581] width 322 height 42
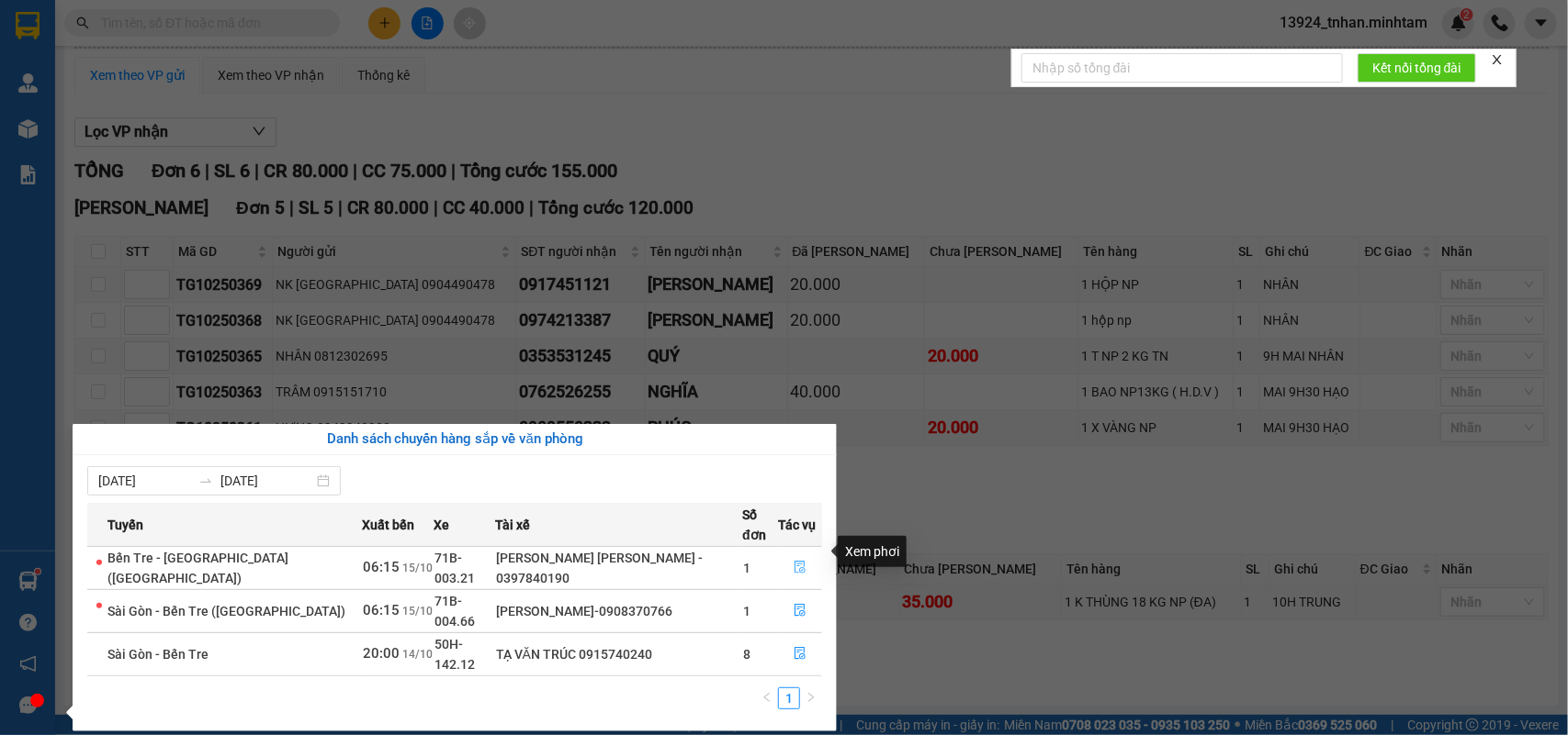
click at [799, 560] on icon "file-done" at bounding box center [800, 567] width 13 height 13
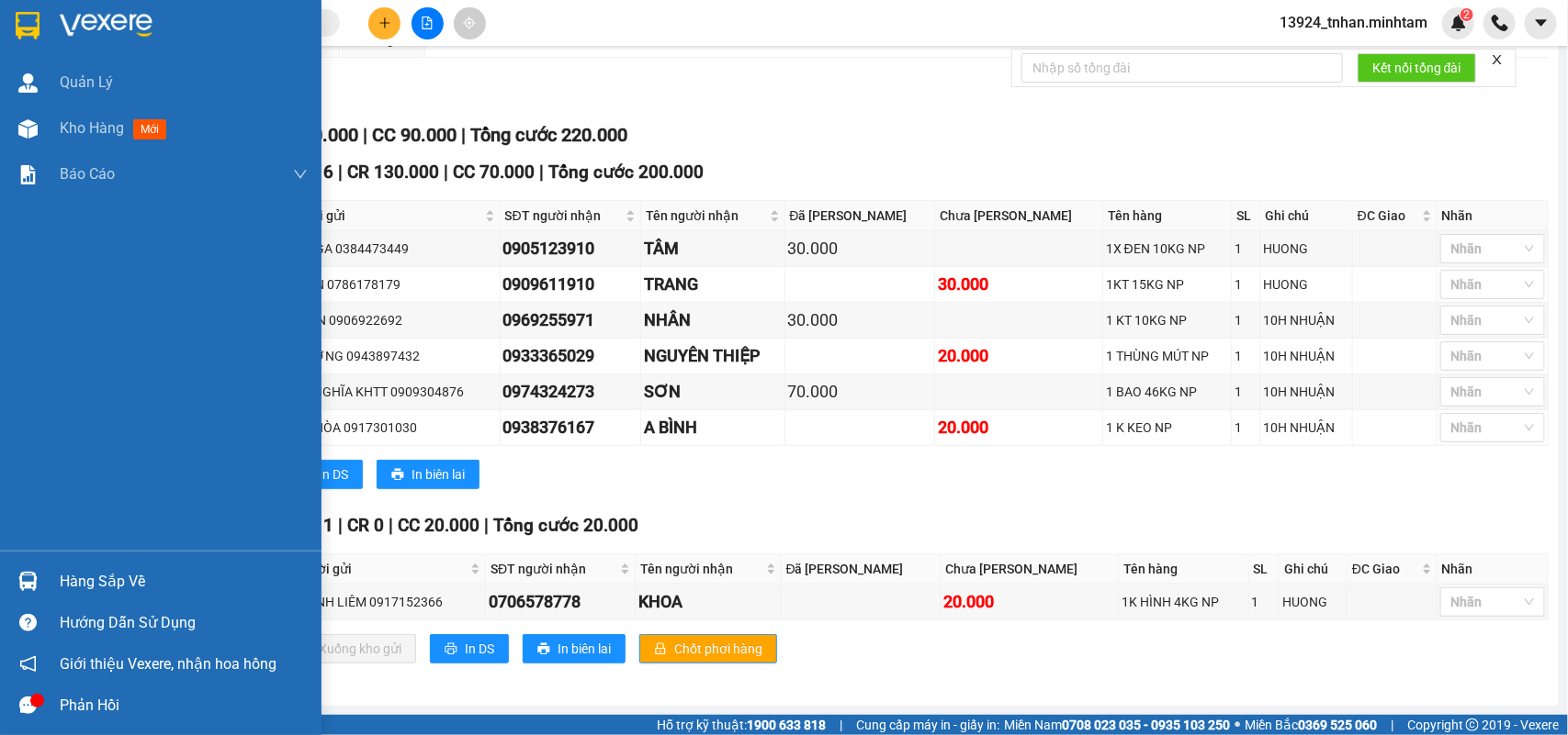
click at [21, 30] on img at bounding box center [28, 26] width 24 height 28
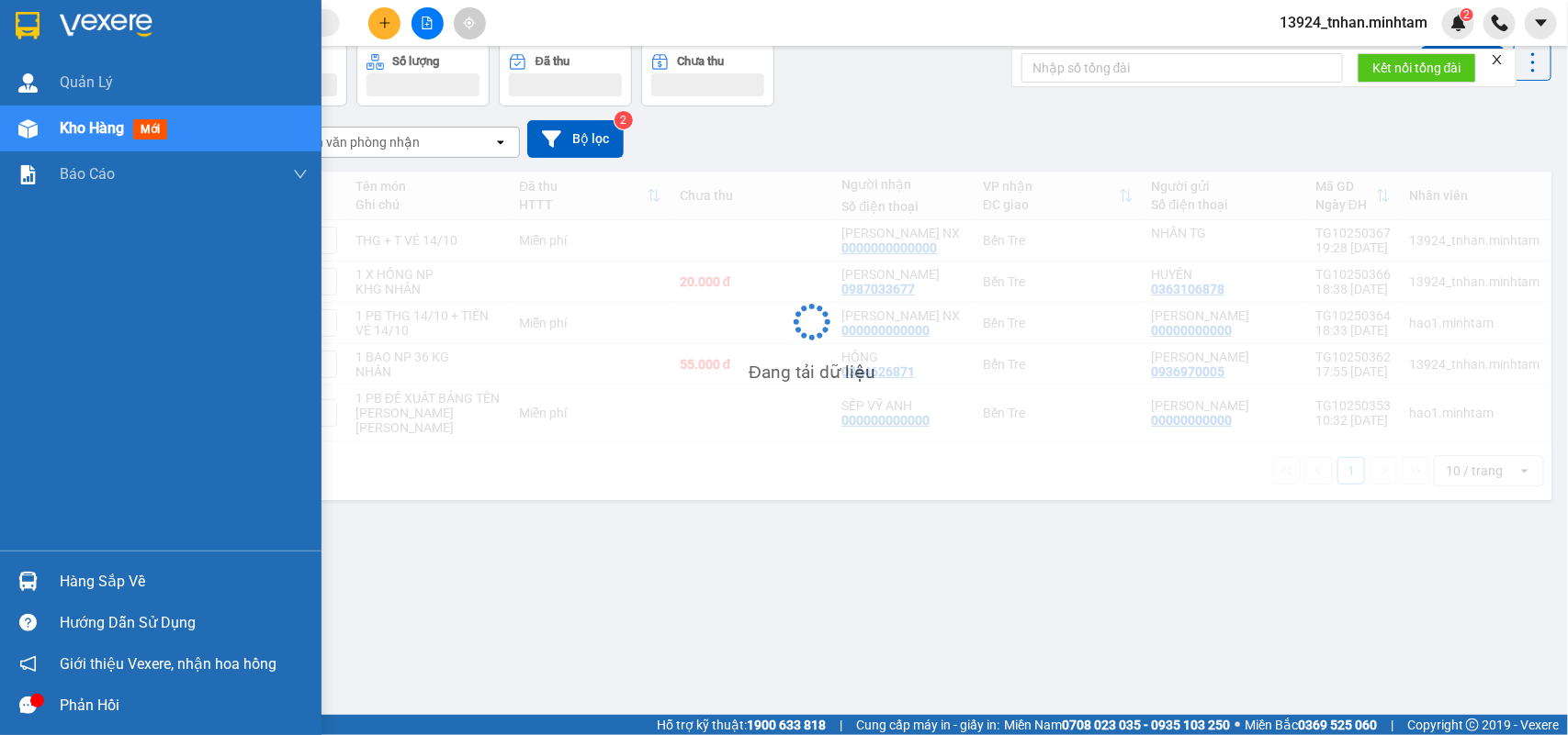
scroll to position [84, 0]
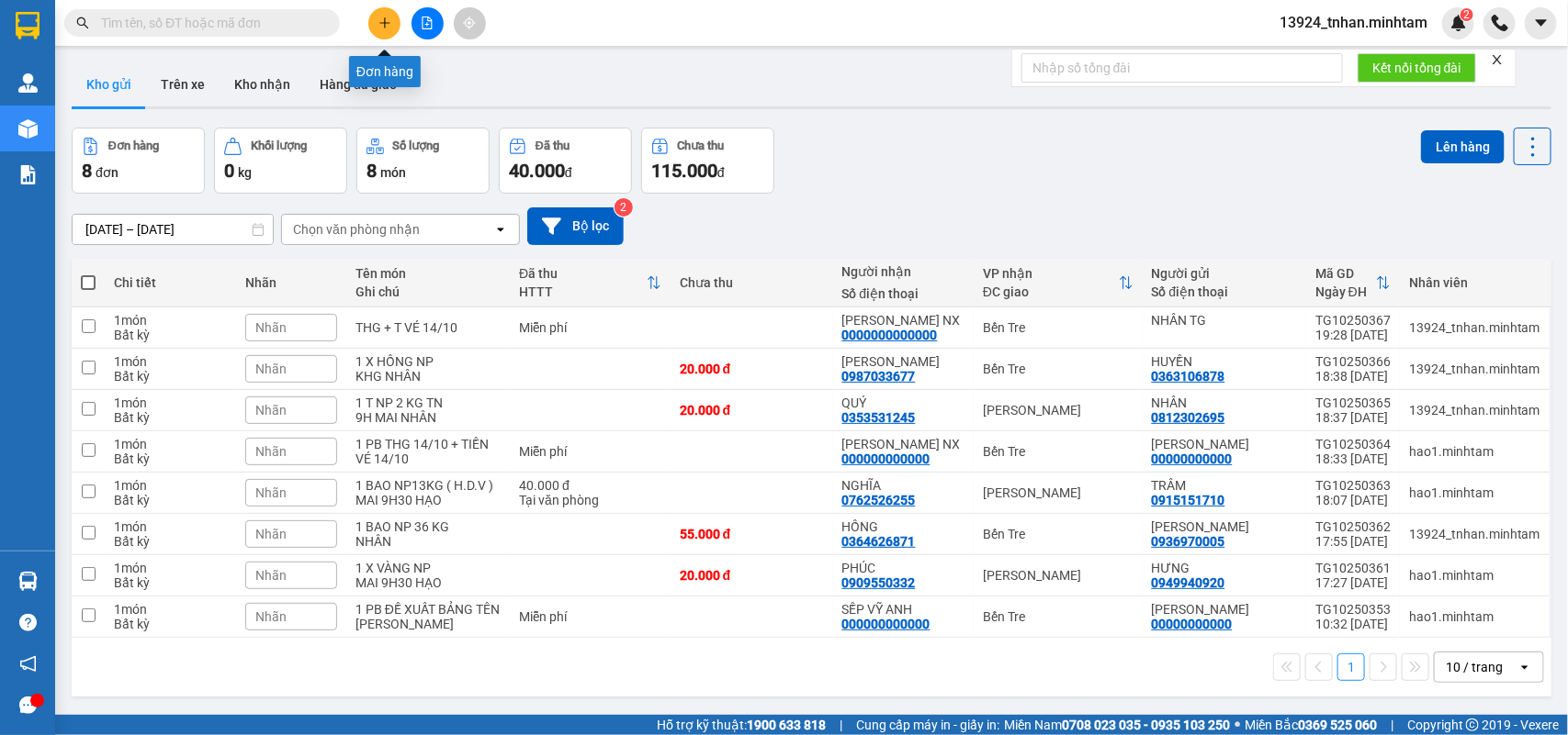
click at [384, 30] on button at bounding box center [384, 23] width 32 height 32
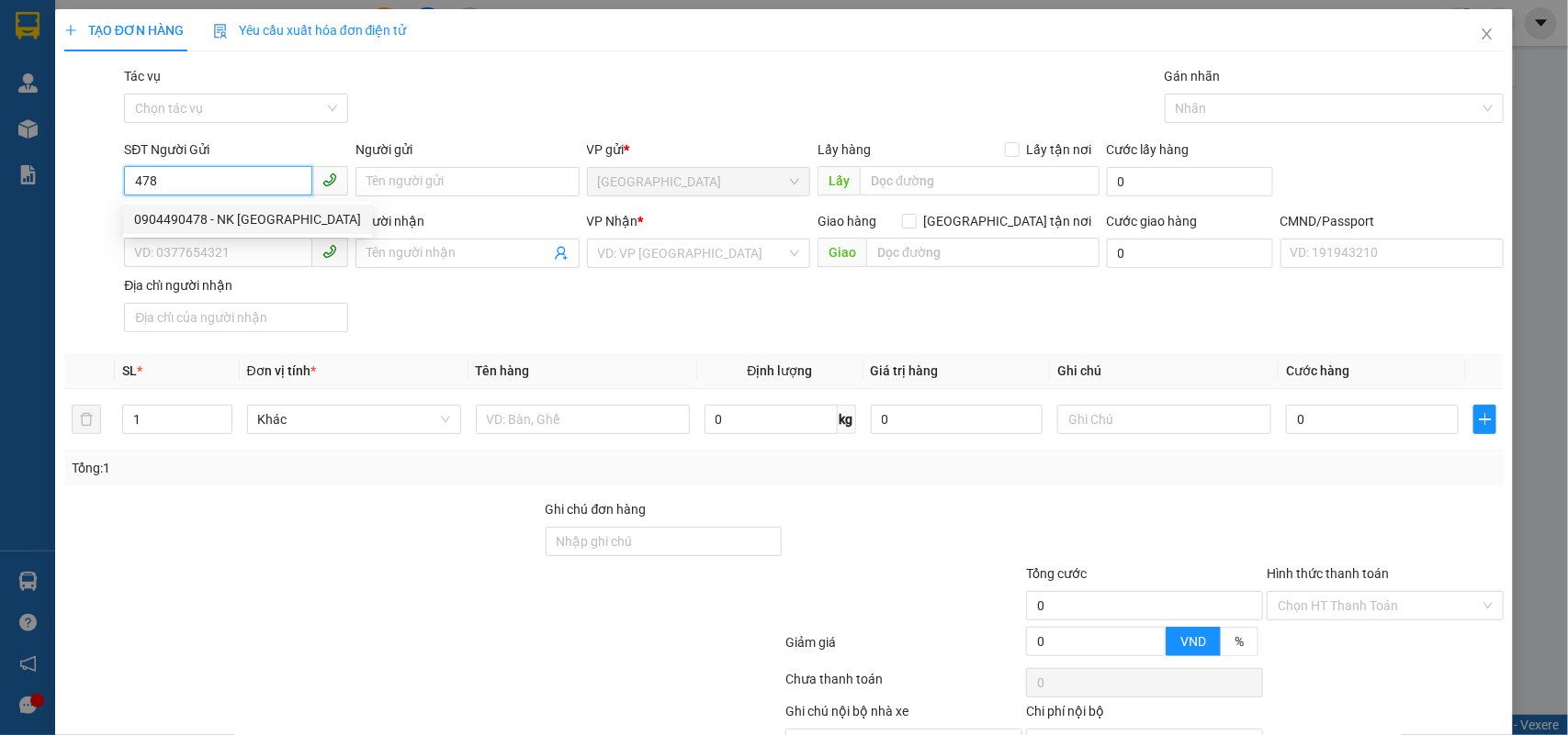
click at [241, 225] on div "0904490478 - NK SÀI GÒN" at bounding box center [248, 220] width 227 height 20
type input "0904490478"
type input "NK SÀI GÒN"
type input "0974213387"
type input "ĐỖ ĐỨC CHUNG"
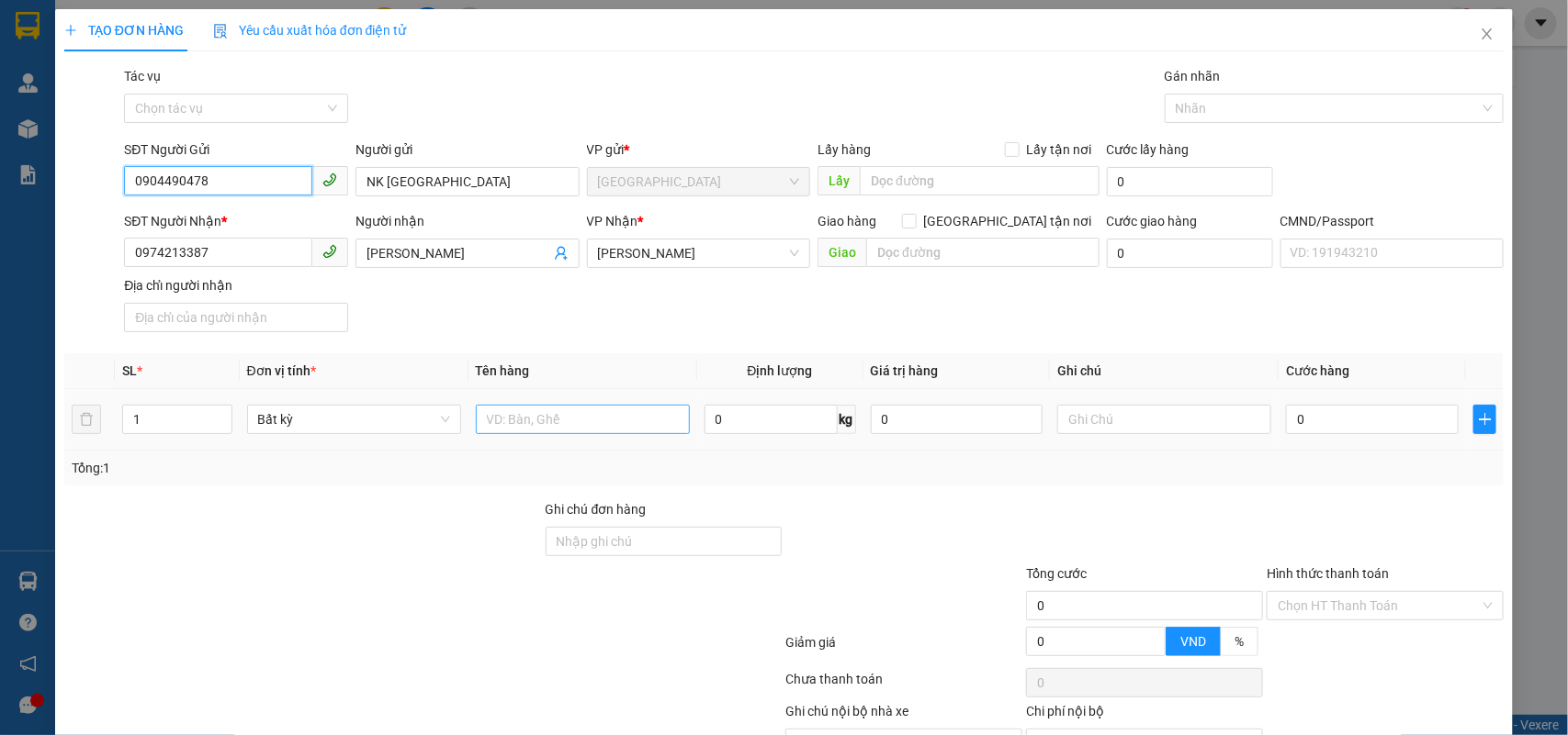
type input "0904490478"
drag, startPoint x: 529, startPoint y: 413, endPoint x: 529, endPoint y: 401, distance: 12.0
click at [529, 404] on input "text" at bounding box center [583, 419] width 214 height 30
type input "1 hộp np"
click at [1366, 418] on input "0" at bounding box center [1372, 419] width 173 height 30
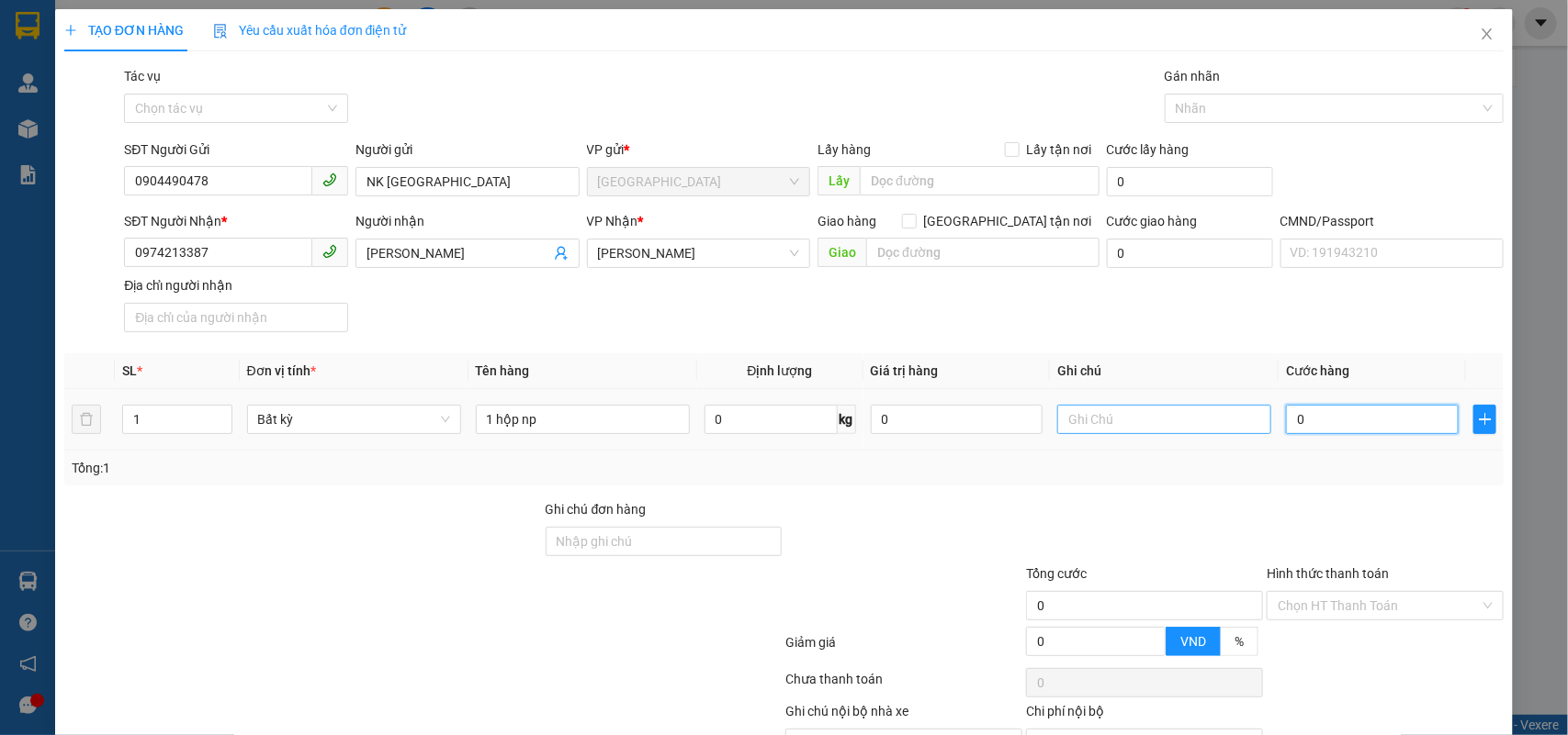
type input "2"
type input "20"
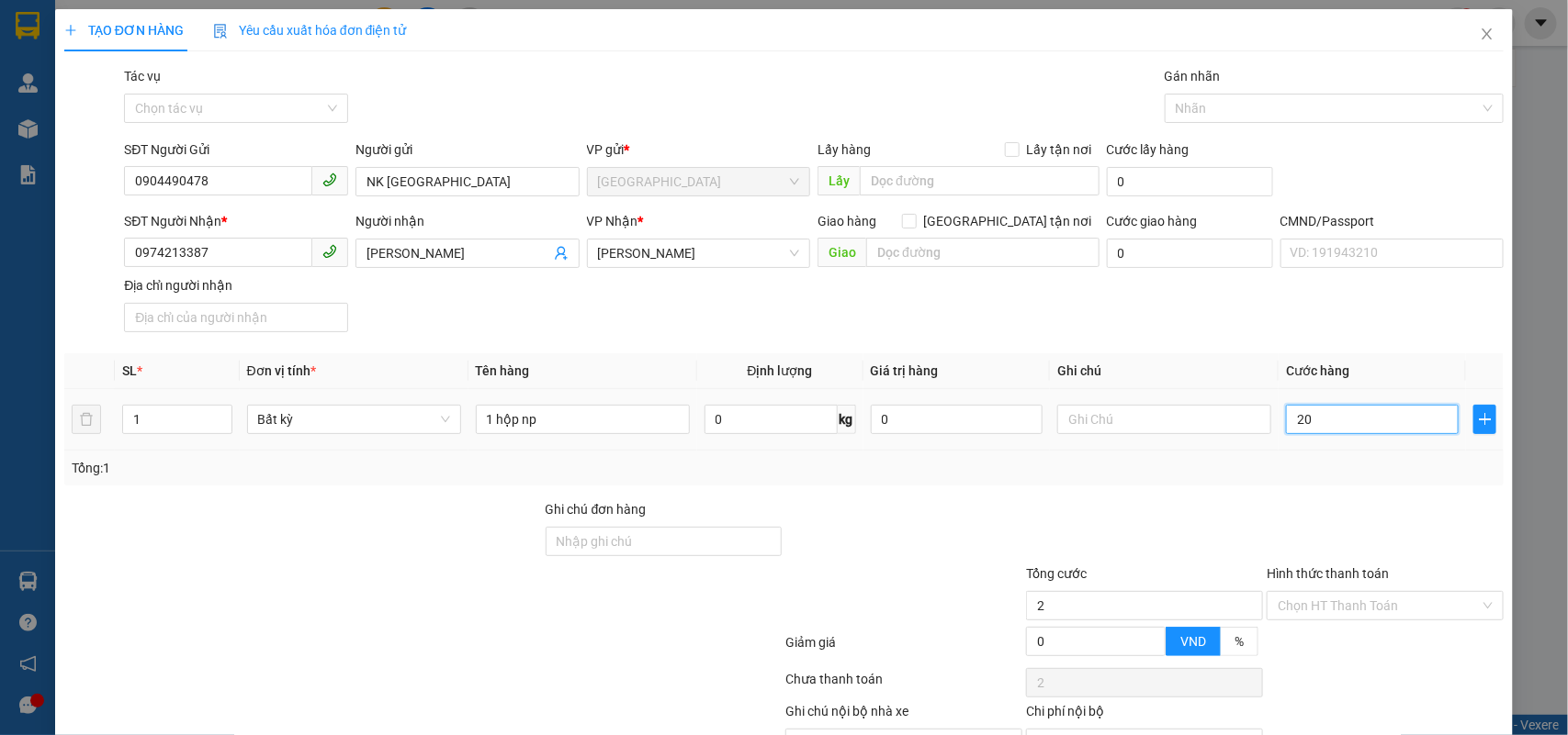
type input "20"
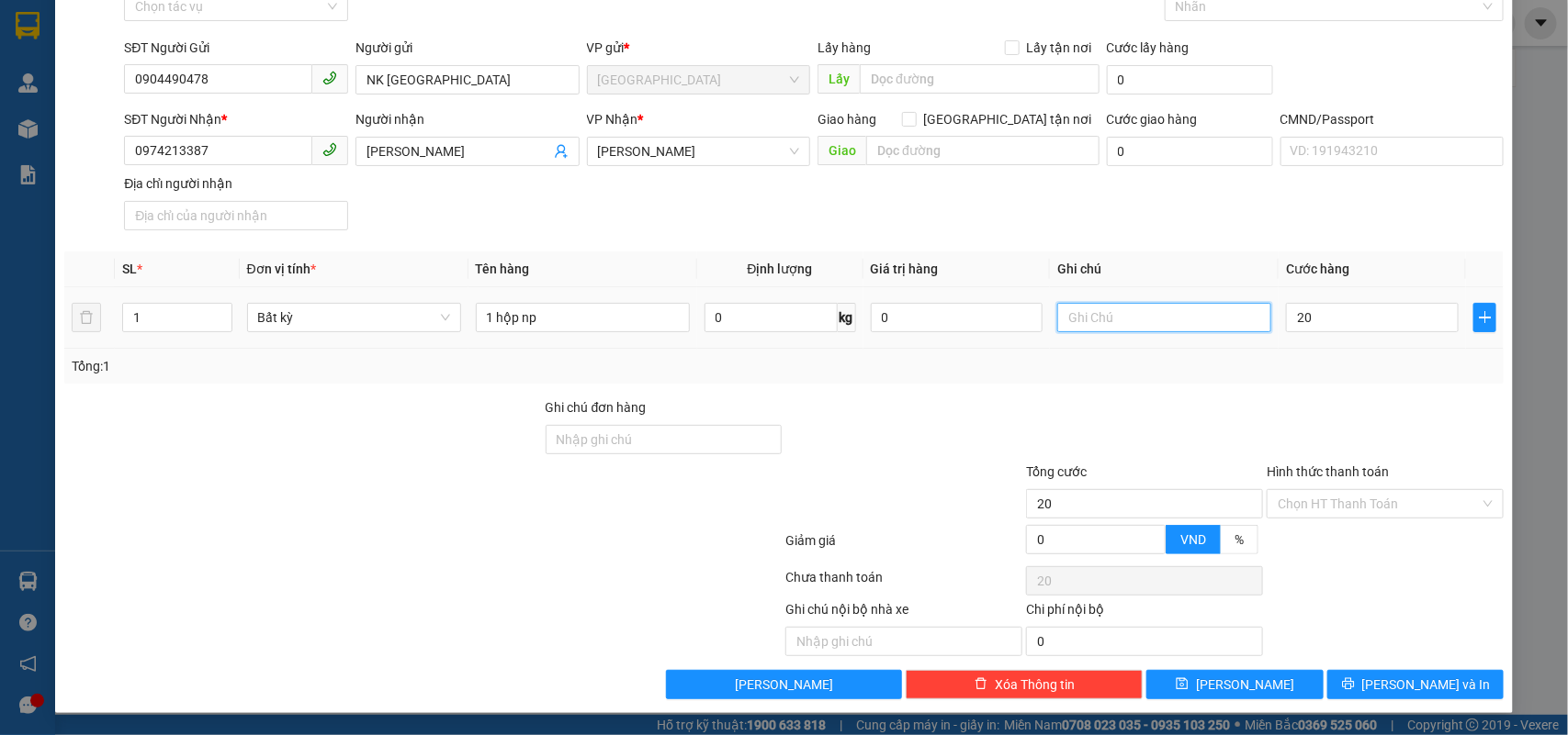
type input "20.000"
click at [1184, 317] on input "text" at bounding box center [1164, 318] width 214 height 30
type input "NHÂN"
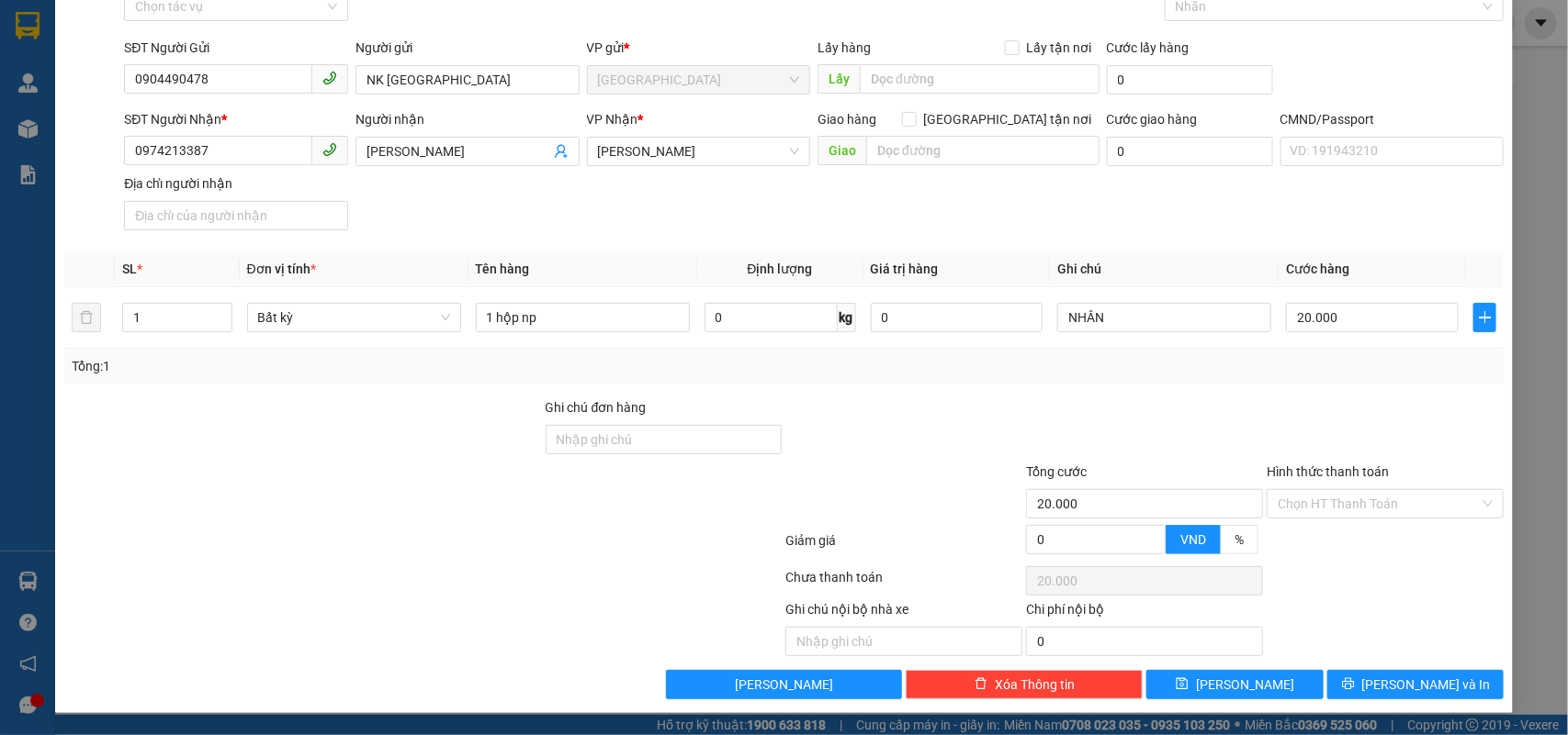
click at [1297, 478] on label "Hình thức thanh toán" at bounding box center [1328, 472] width 122 height 15
click at [1297, 490] on input "Hình thức thanh toán" at bounding box center [1379, 504] width 202 height 28
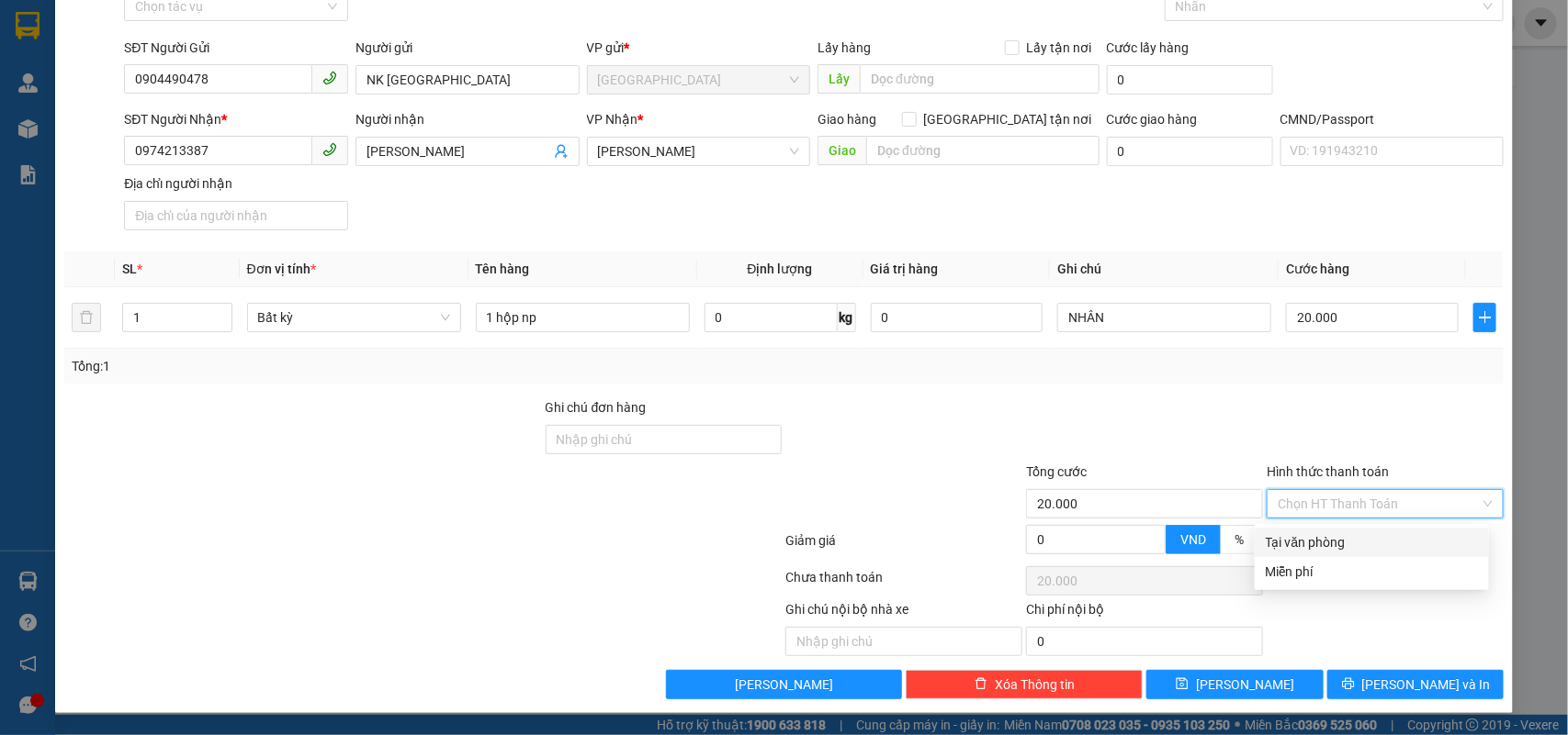
drag, startPoint x: 1297, startPoint y: 491, endPoint x: 1297, endPoint y: 514, distance: 23.0
click at [1297, 492] on input "Hình thức thanh toán" at bounding box center [1379, 504] width 202 height 28
click at [1298, 538] on div "Tại văn phòng" at bounding box center [1372, 543] width 213 height 20
type input "0"
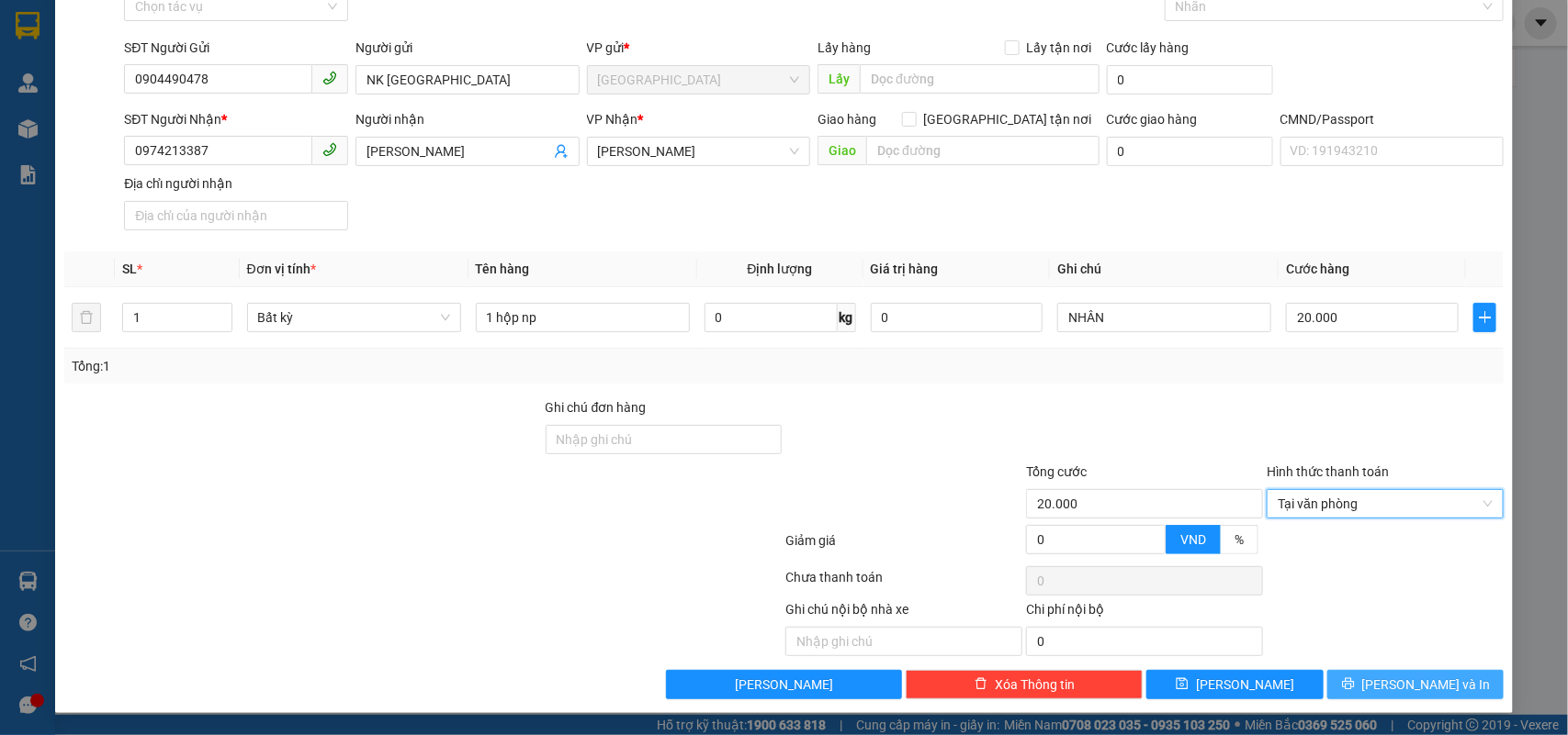
drag, startPoint x: 1401, startPoint y: 678, endPoint x: 1346, endPoint y: 639, distance: 67.4
click at [1399, 678] on span "[PERSON_NAME] và In" at bounding box center [1426, 685] width 128 height 20
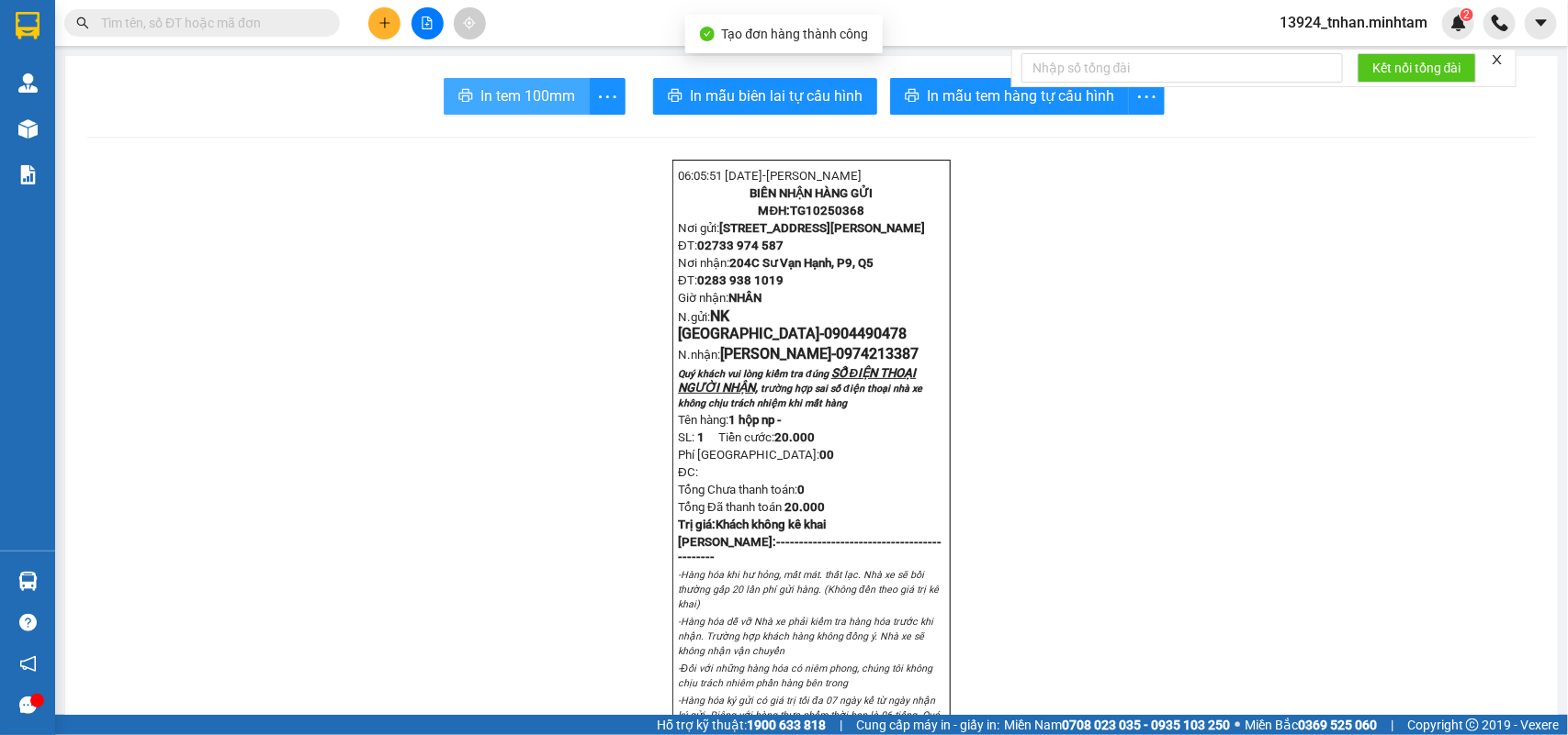
click at [488, 103] on span "In tem 100mm" at bounding box center [528, 95] width 94 height 23
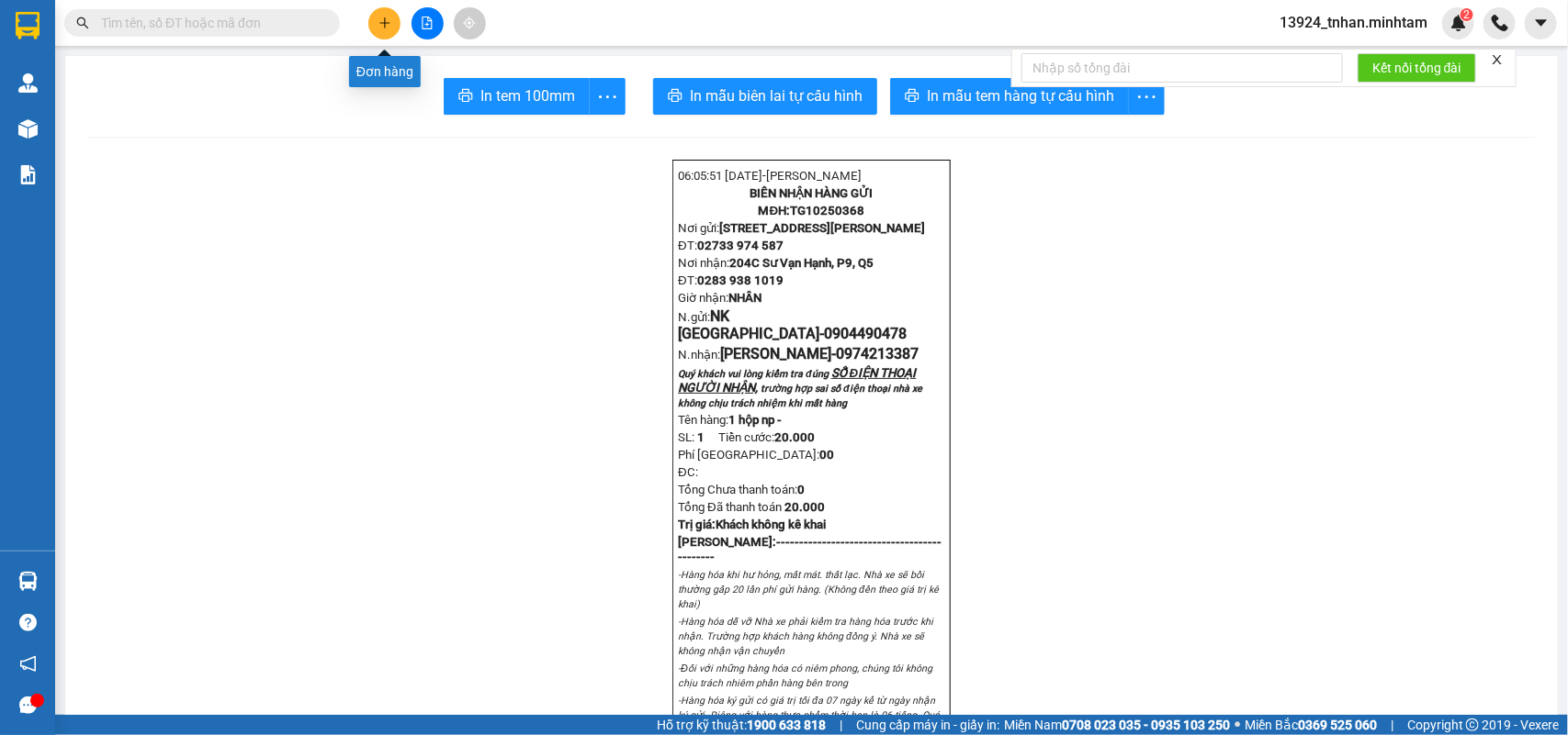
click at [379, 23] on icon "plus" at bounding box center [385, 23] width 13 height 13
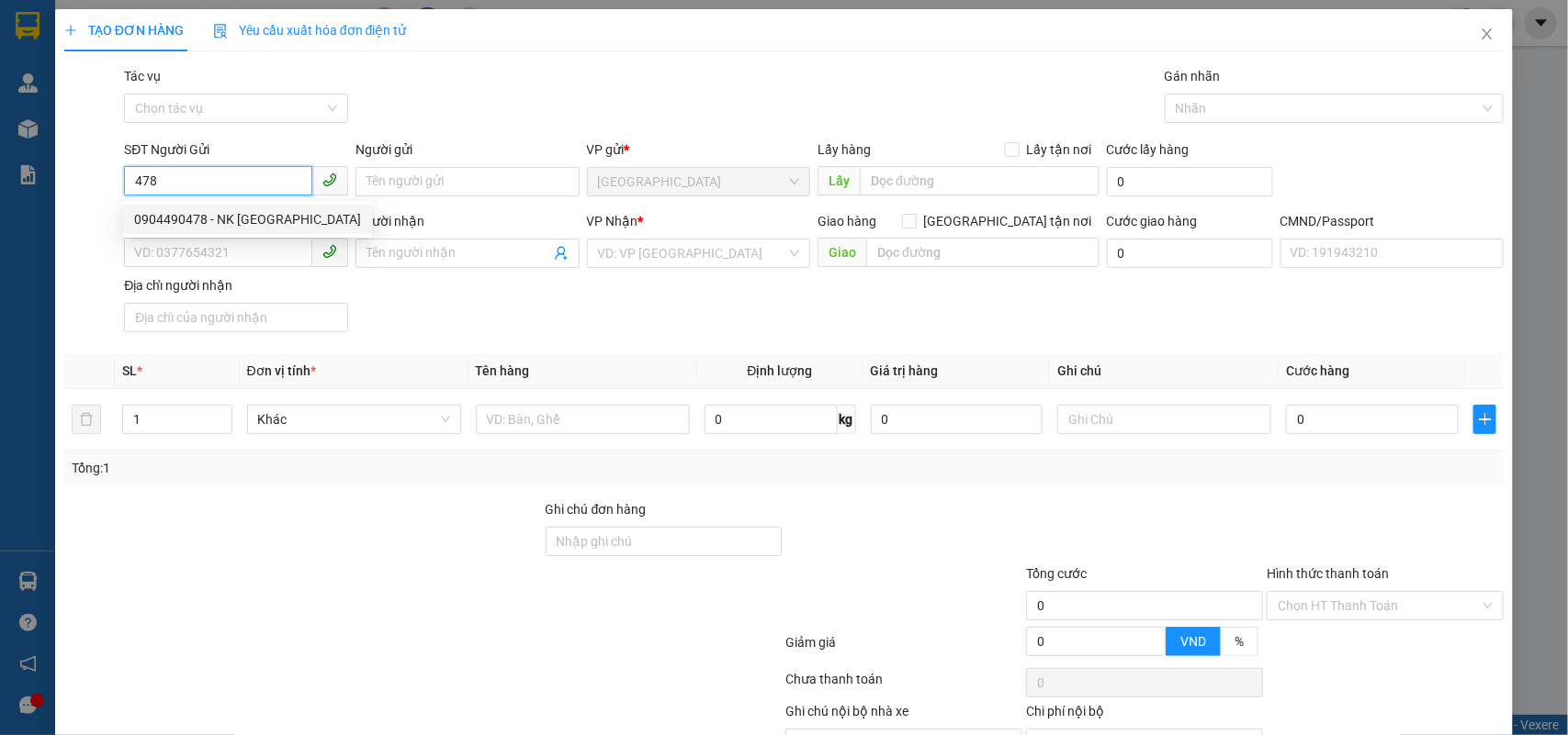
click at [252, 218] on div "0904490478 - NK SÀI GÒN" at bounding box center [248, 220] width 227 height 20
type input "0904490478"
type input "NK SÀI GÒN"
type input "0974213387"
type input "[PERSON_NAME]"
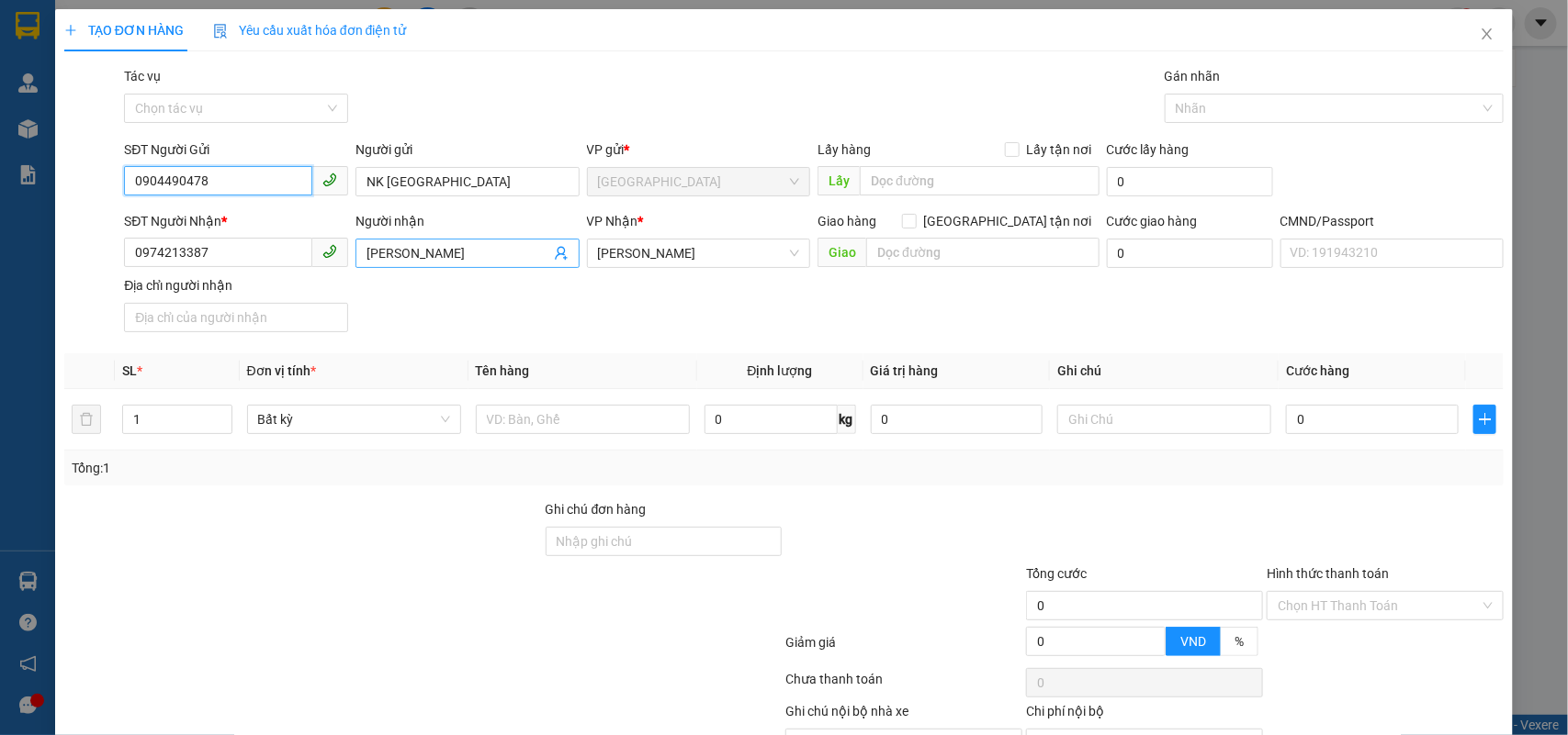
type input "0904490478"
click at [554, 253] on icon "user-add" at bounding box center [560, 253] width 12 height 14
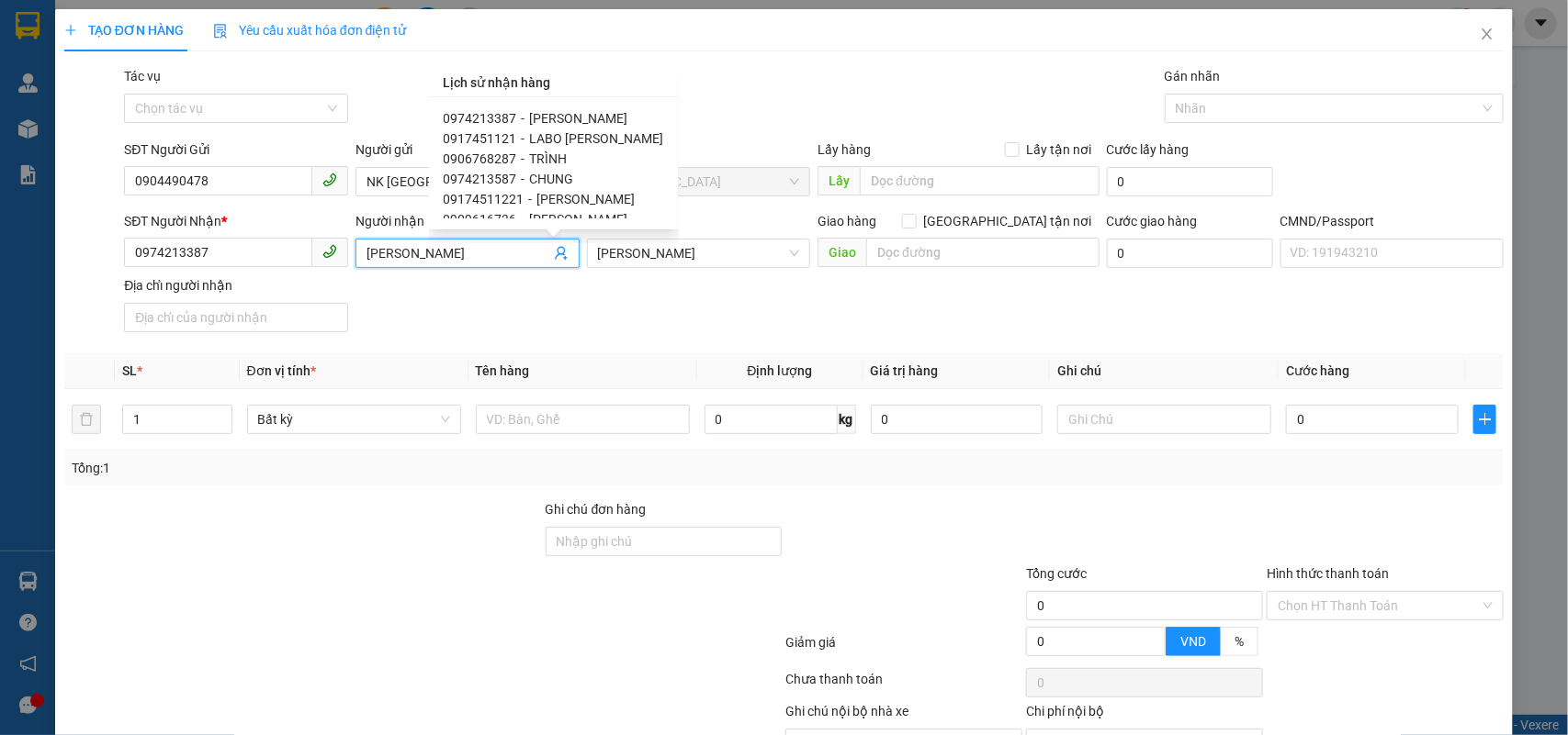
click at [600, 131] on span "LABO [PERSON_NAME]" at bounding box center [597, 139] width 134 height 15
type input "0917451121"
type input "LABO [PERSON_NAME]"
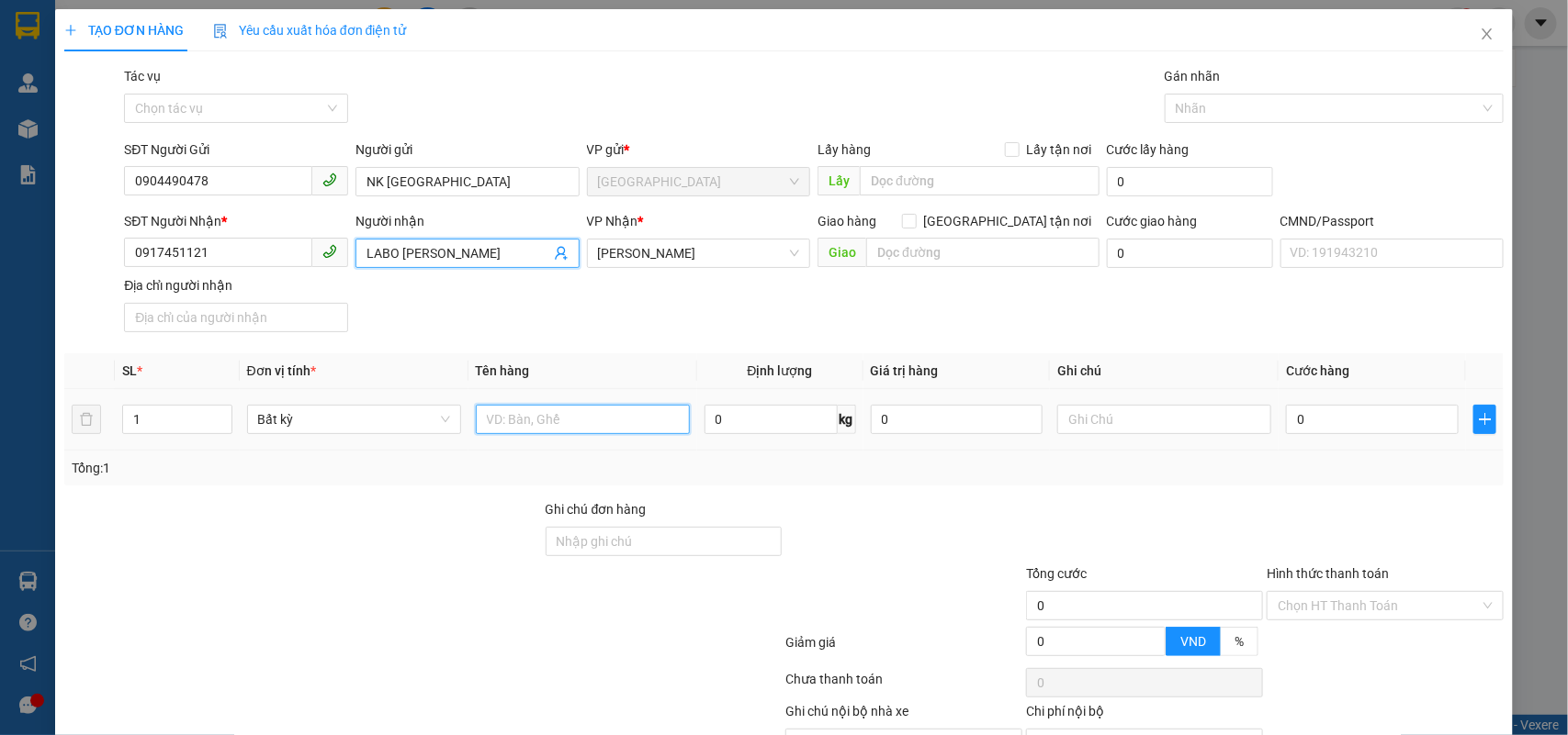
drag, startPoint x: 598, startPoint y: 419, endPoint x: 595, endPoint y: 379, distance: 40.1
click at [598, 418] on input "text" at bounding box center [583, 419] width 214 height 30
type input "1 HỘP NP"
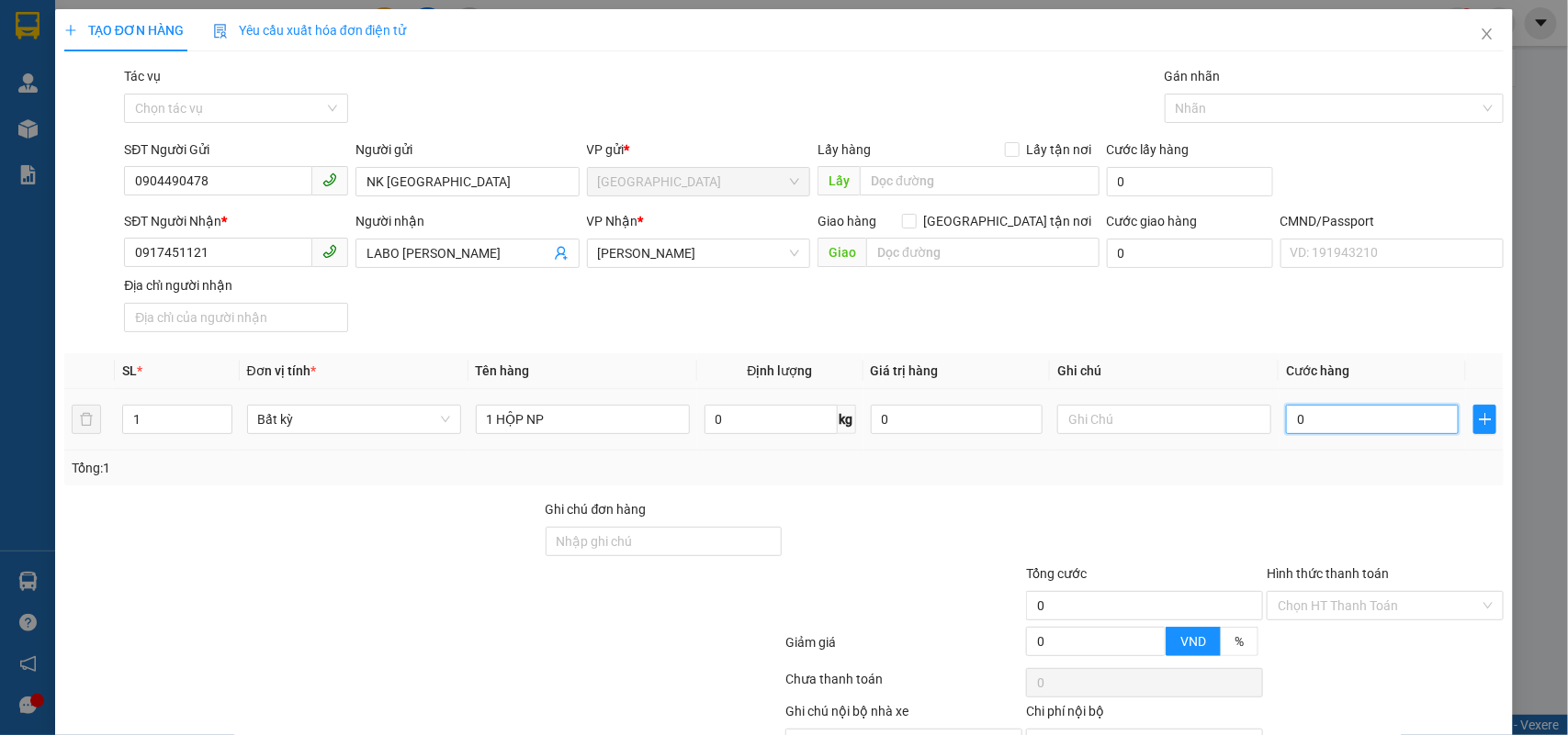
drag, startPoint x: 1351, startPoint y: 428, endPoint x: 1347, endPoint y: 415, distance: 13.6
click at [1350, 427] on input "0" at bounding box center [1372, 419] width 173 height 30
type input "2"
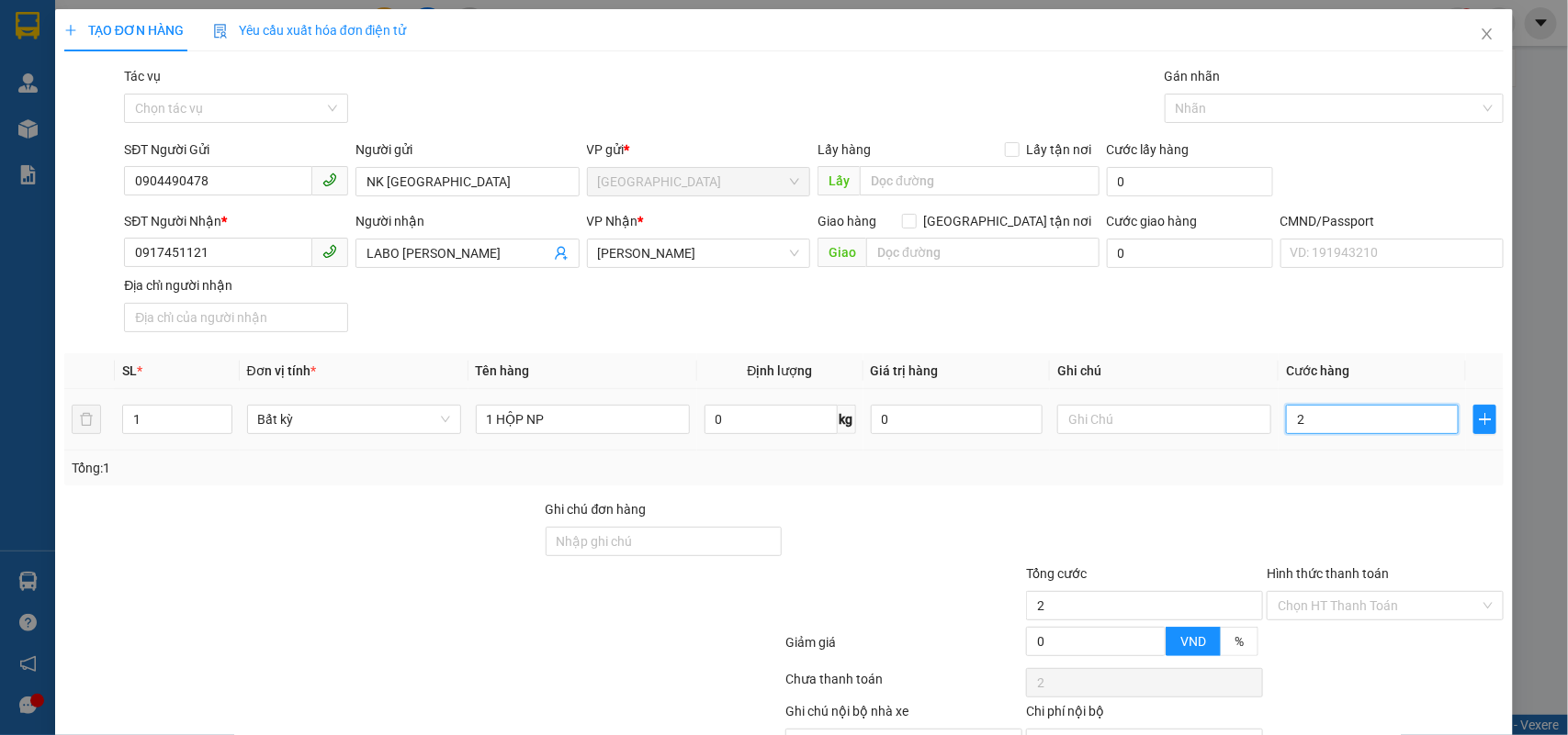
type input "20"
type input "20.000"
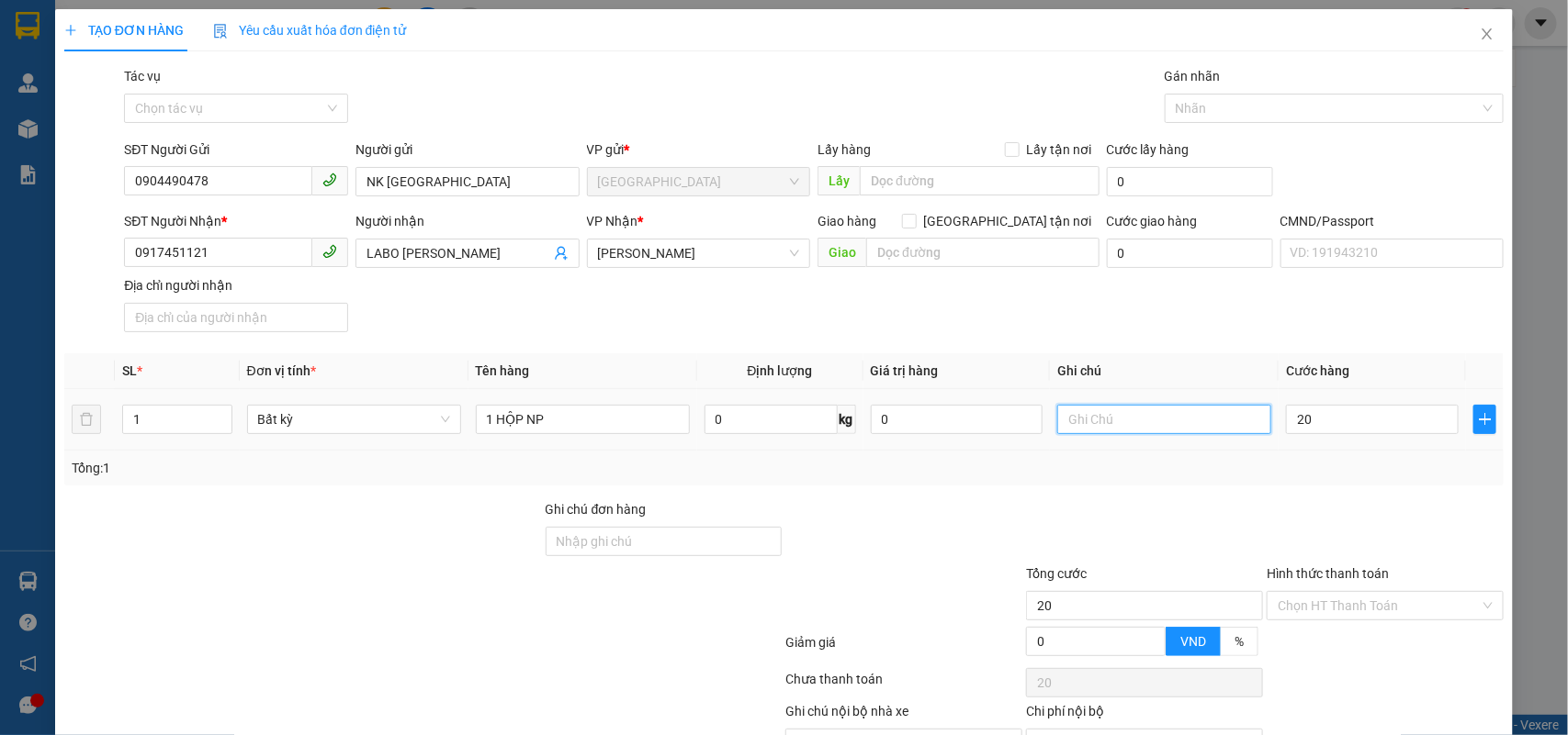
type input "20.000"
drag, startPoint x: 1197, startPoint y: 425, endPoint x: 1179, endPoint y: 424, distance: 18.0
click at [1192, 425] on input "text" at bounding box center [1164, 419] width 214 height 30
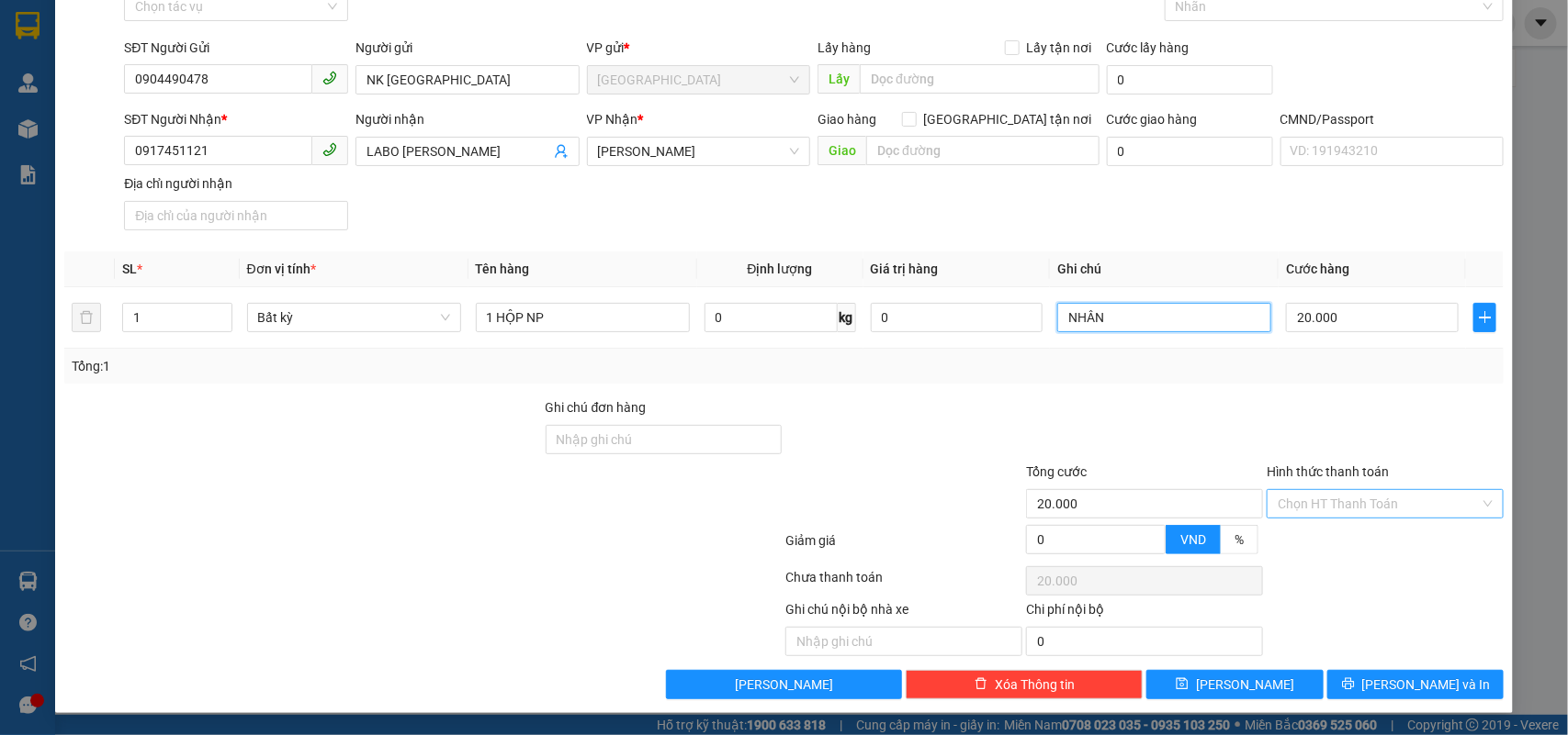
type input "NHÂN"
click at [1305, 508] on input "Hình thức thanh toán" at bounding box center [1379, 504] width 202 height 28
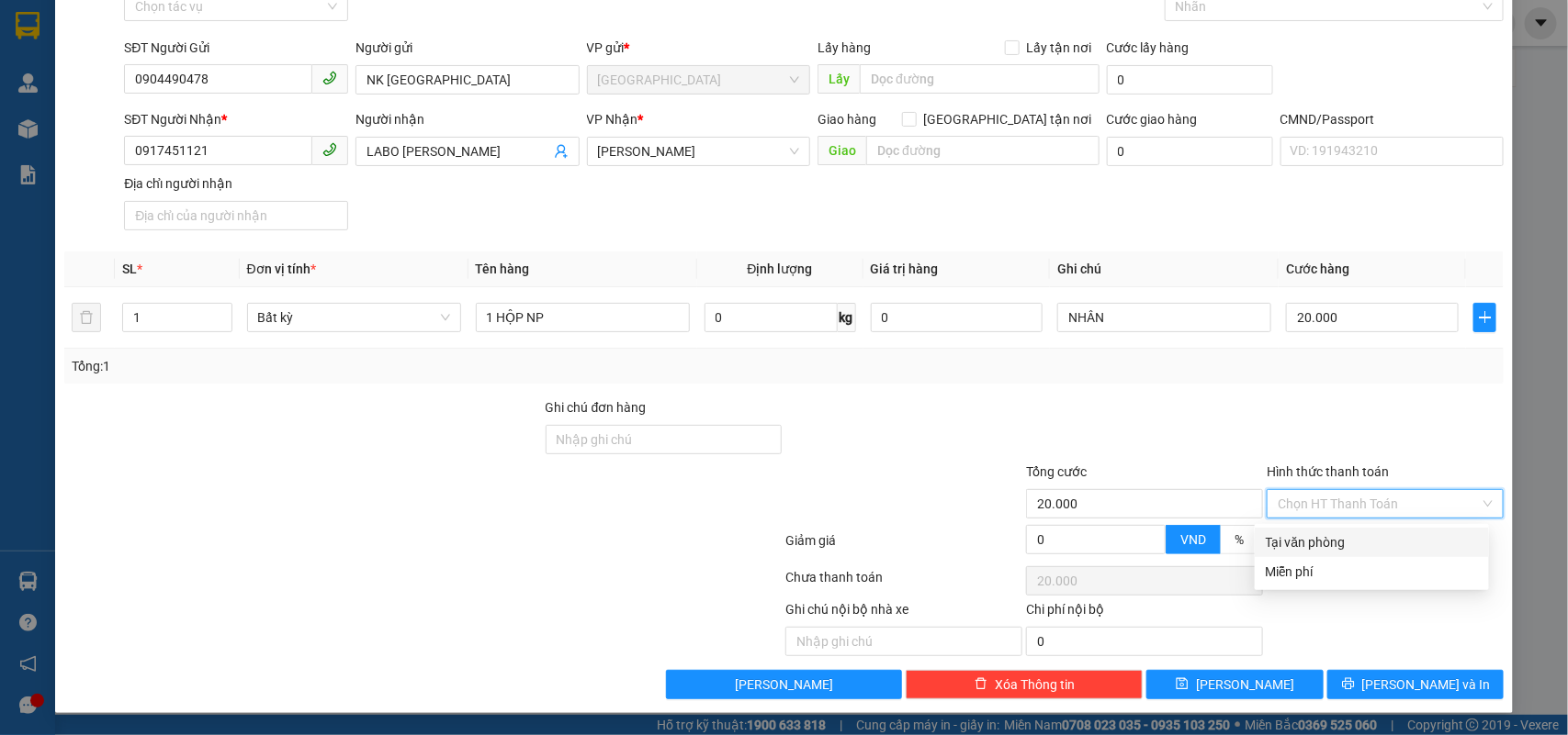
drag, startPoint x: 1303, startPoint y: 535, endPoint x: 1316, endPoint y: 524, distance: 17.0
click at [1306, 535] on div "Tại văn phòng" at bounding box center [1372, 543] width 213 height 20
type input "0"
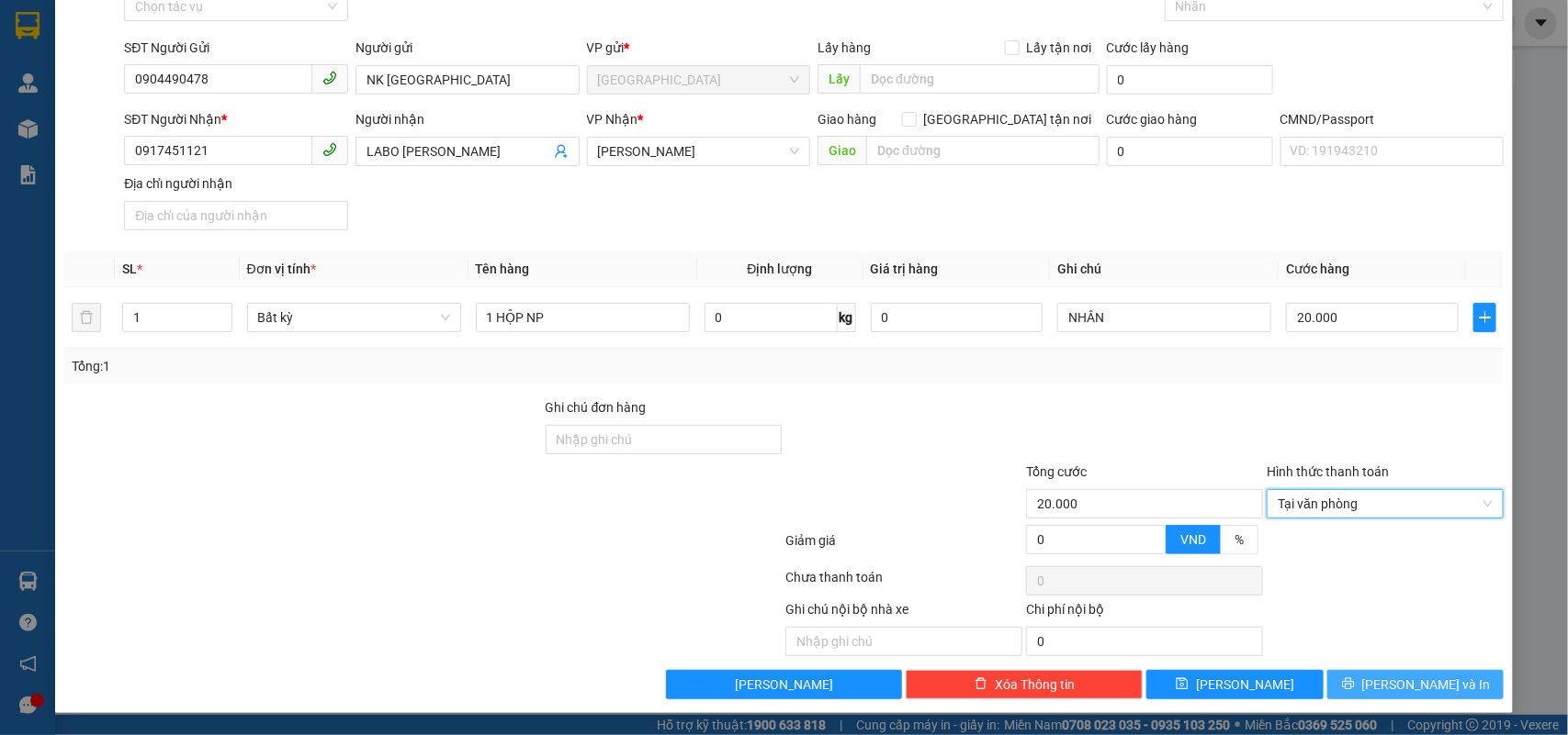
click at [1419, 672] on button "[PERSON_NAME] và In" at bounding box center [1416, 685] width 176 height 30
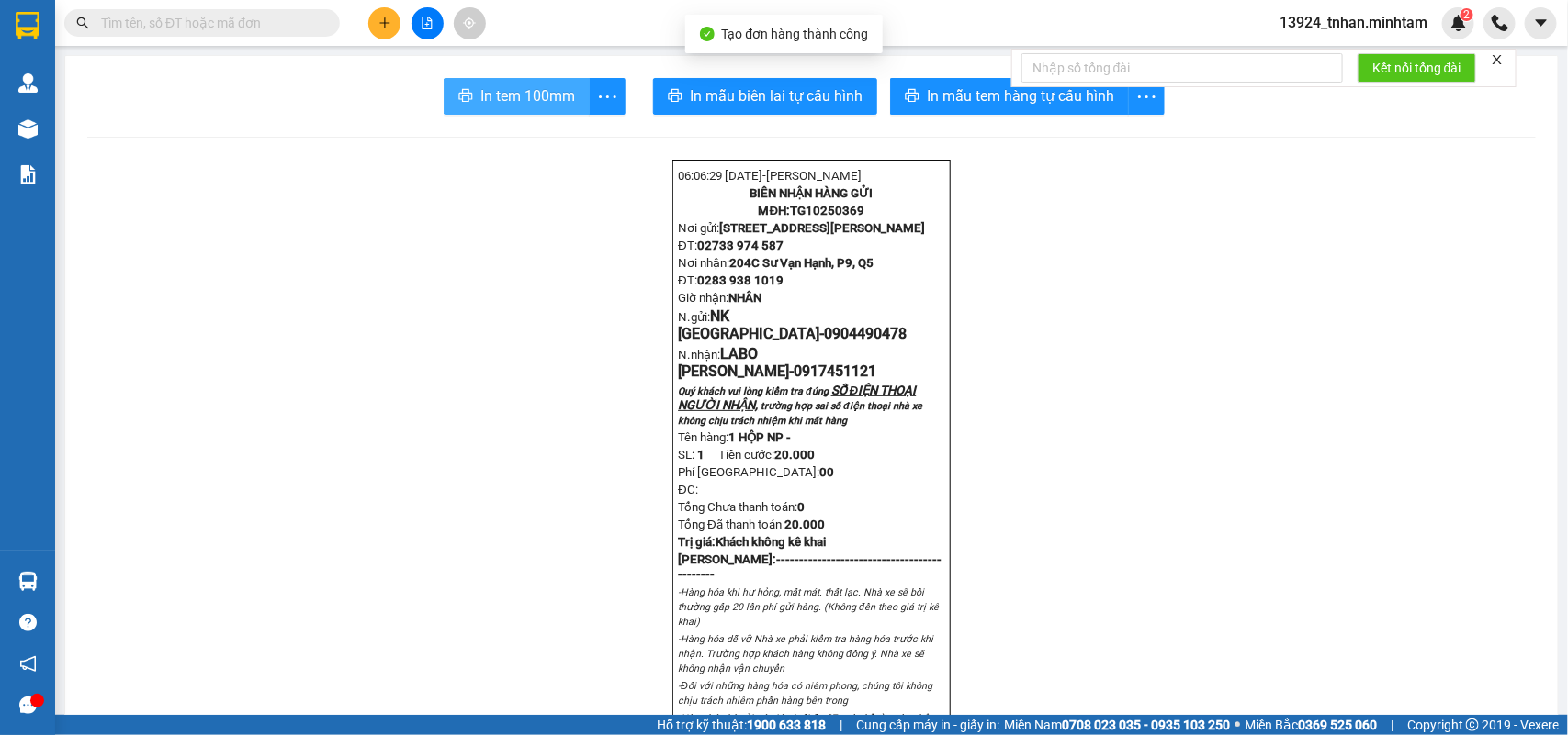
click at [540, 110] on button "In tem 100mm" at bounding box center [517, 97] width 146 height 37
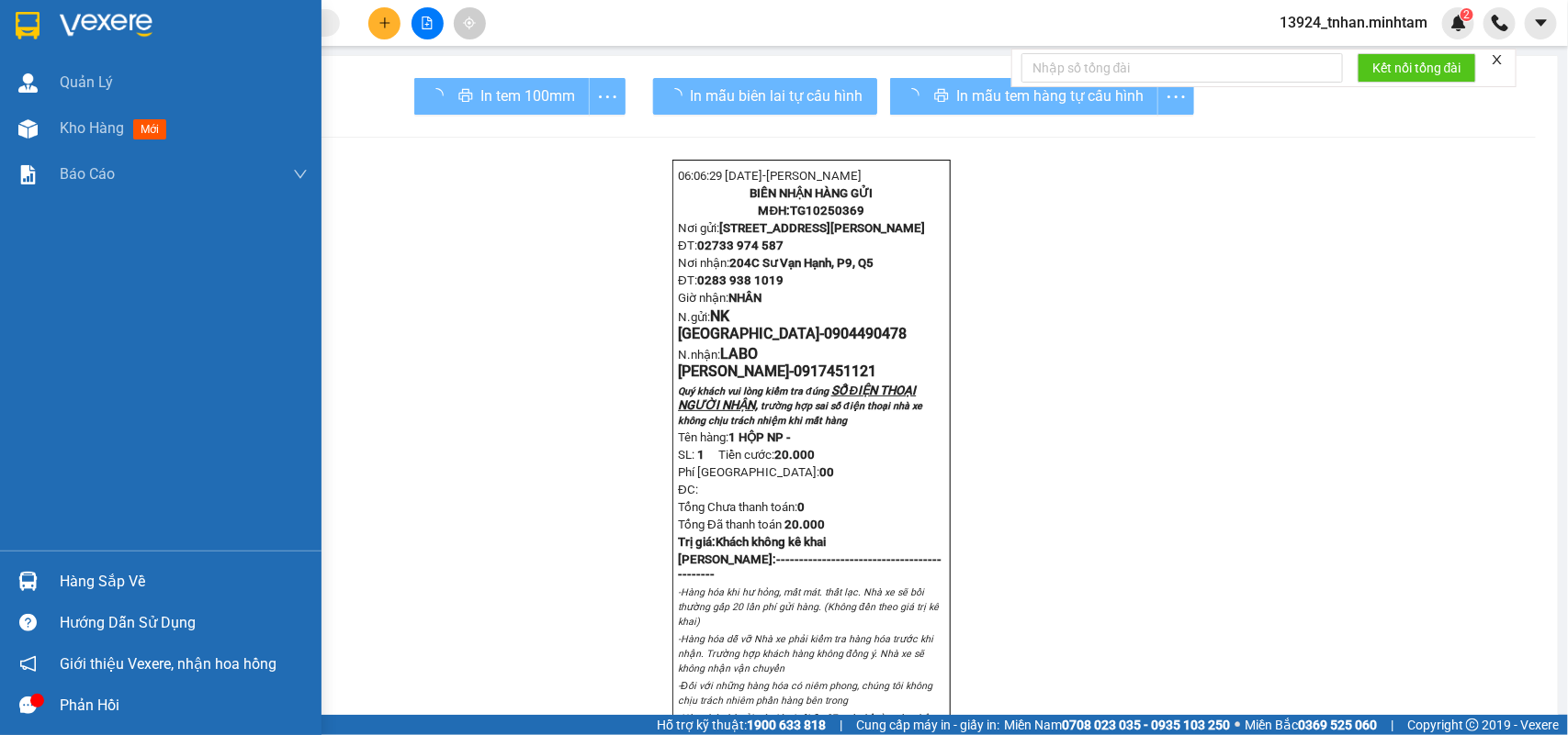
click at [25, 17] on img at bounding box center [28, 26] width 24 height 28
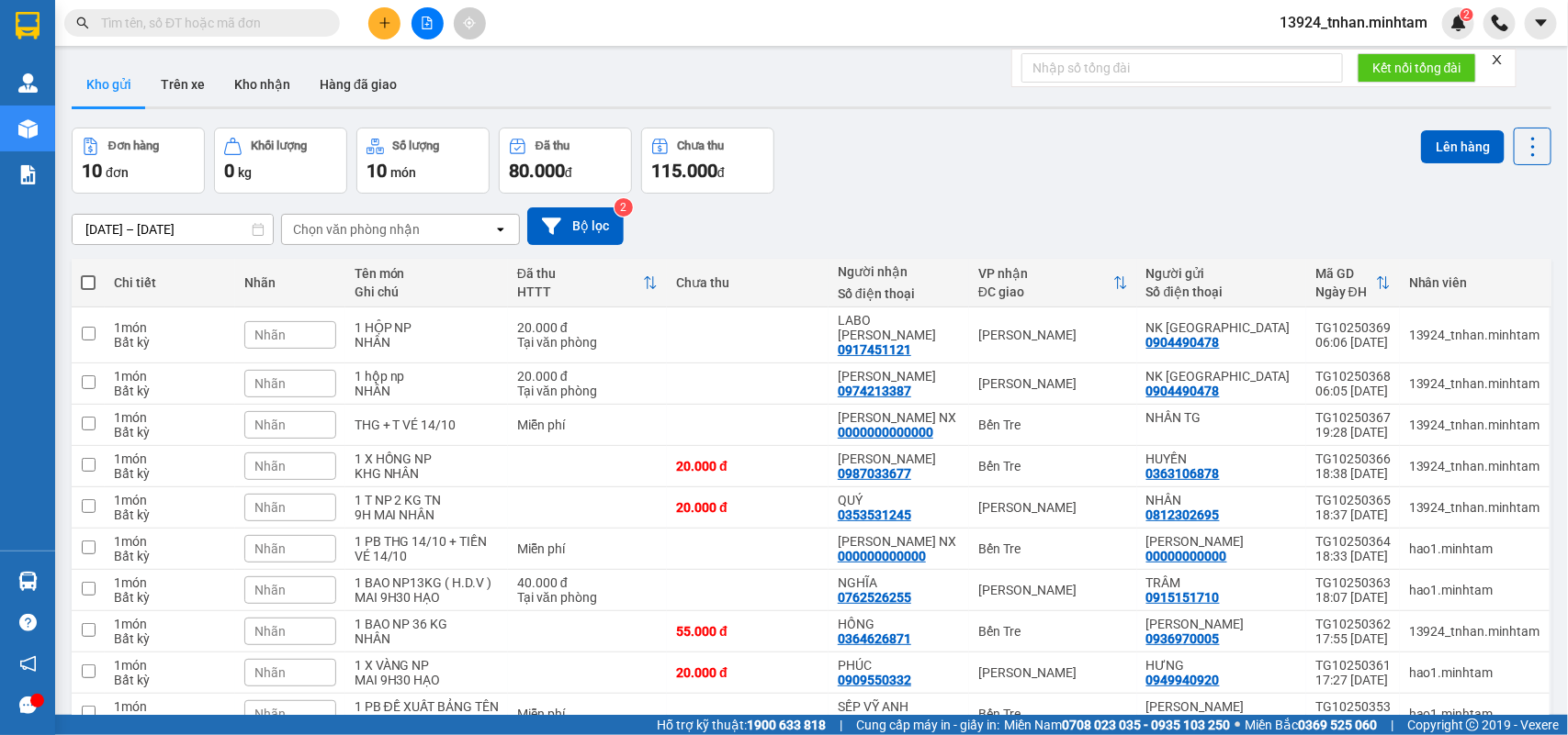
click at [294, 32] on input "text" at bounding box center [209, 23] width 217 height 20
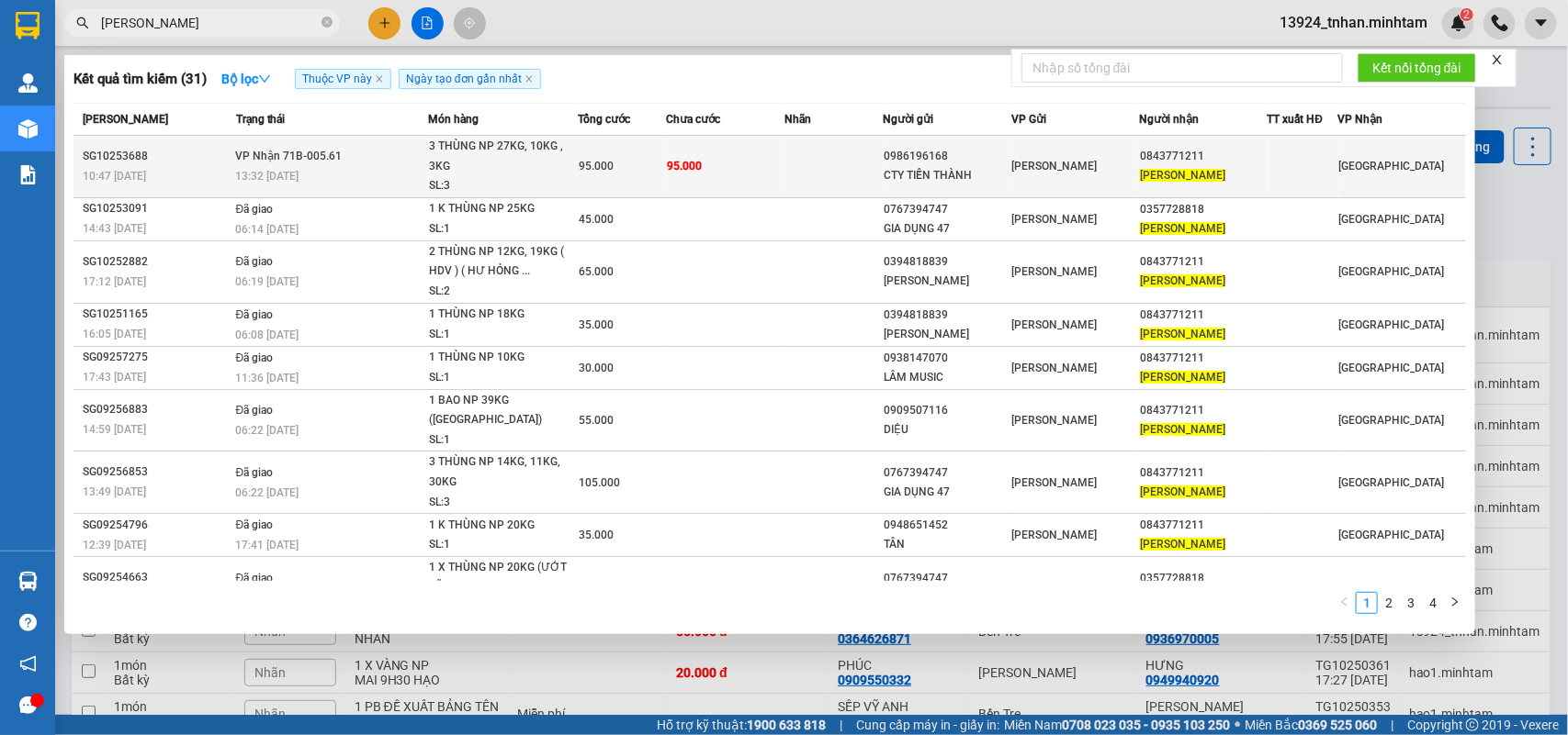
type input "NHẬT MINH"
click at [527, 176] on div "SL: 3" at bounding box center [497, 187] width 138 height 20
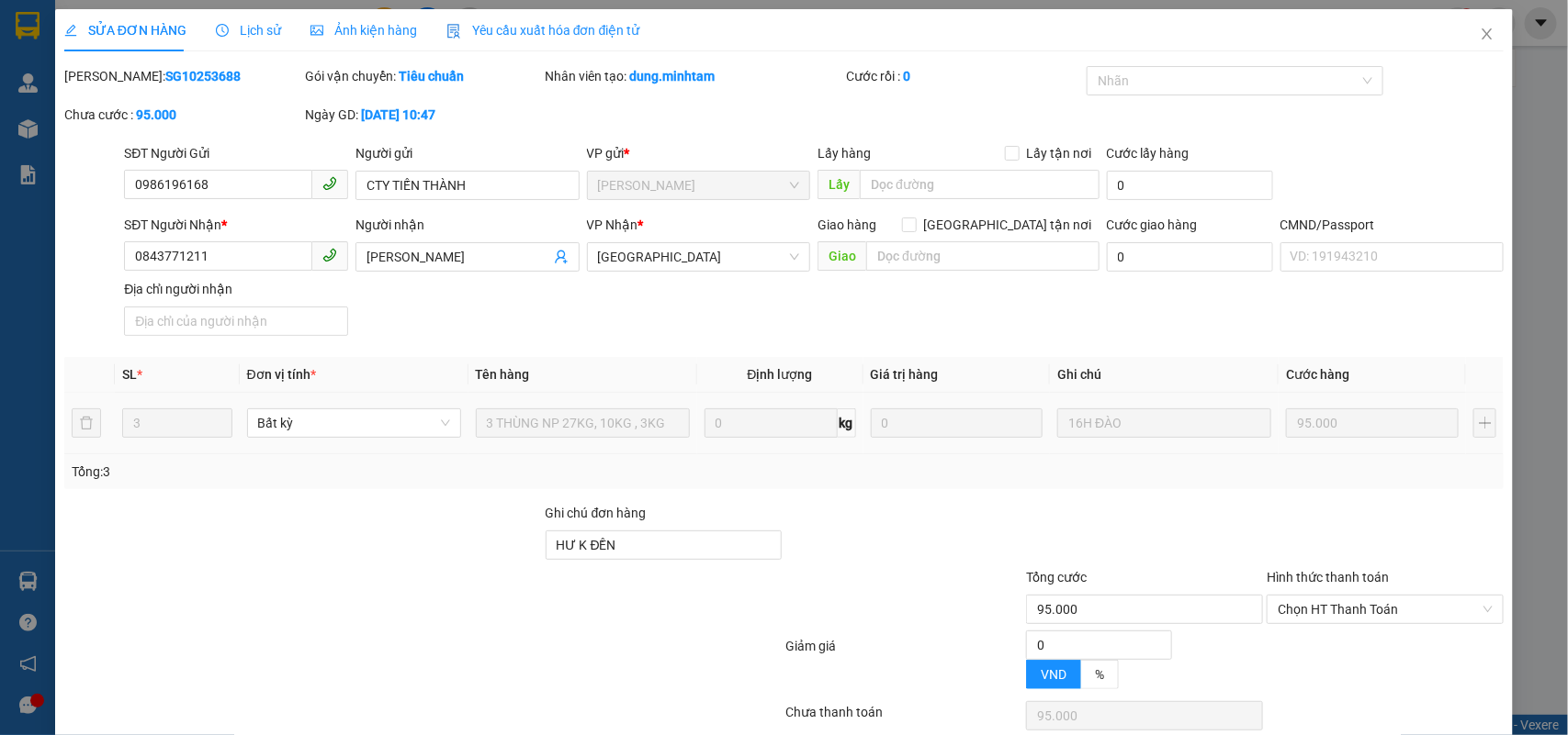
type input "0986196168"
type input "CTY TIẾN THÀNH"
type input "0843771211"
type input "NHẬT MINH"
type input "HƯ K ĐỀN"
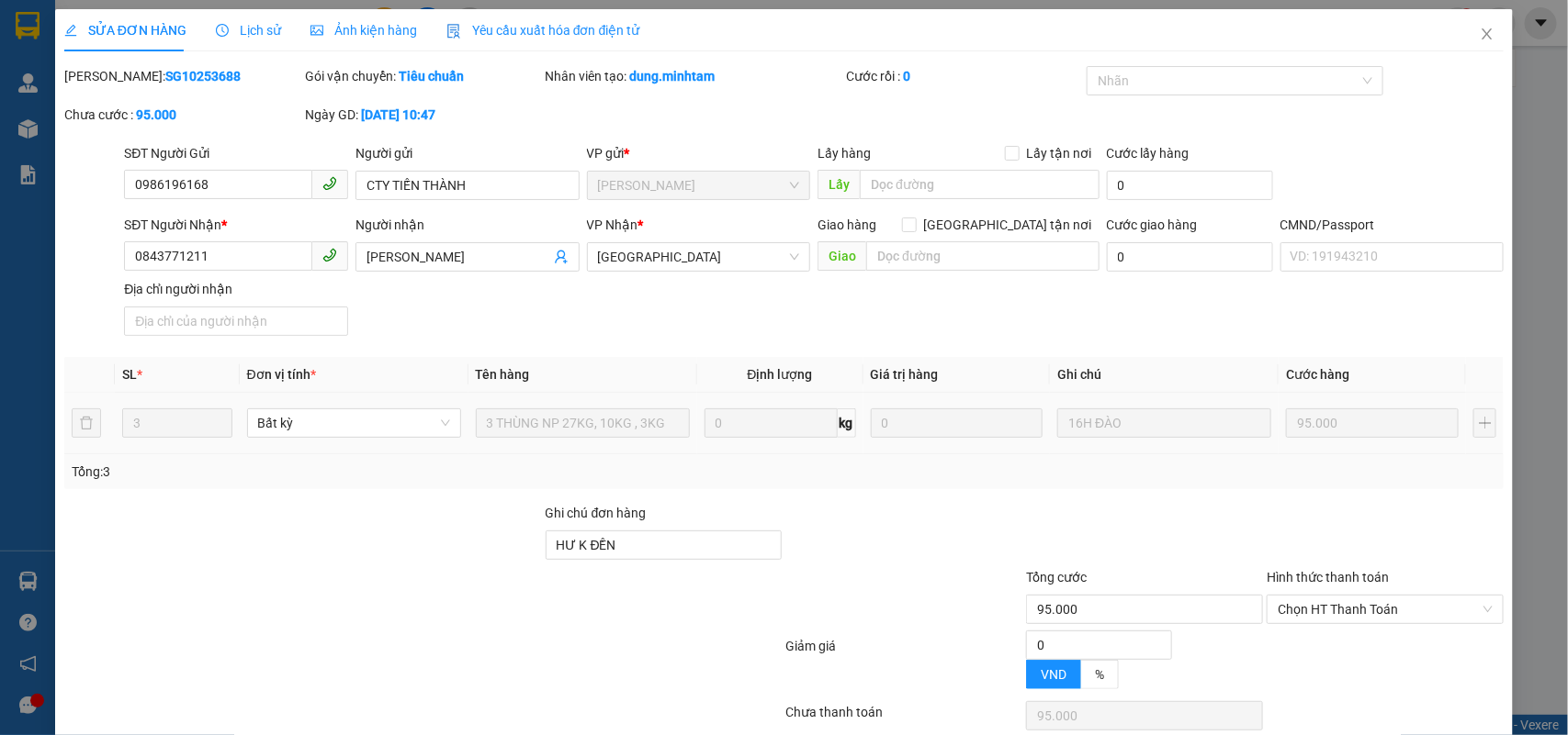
type input "95.000"
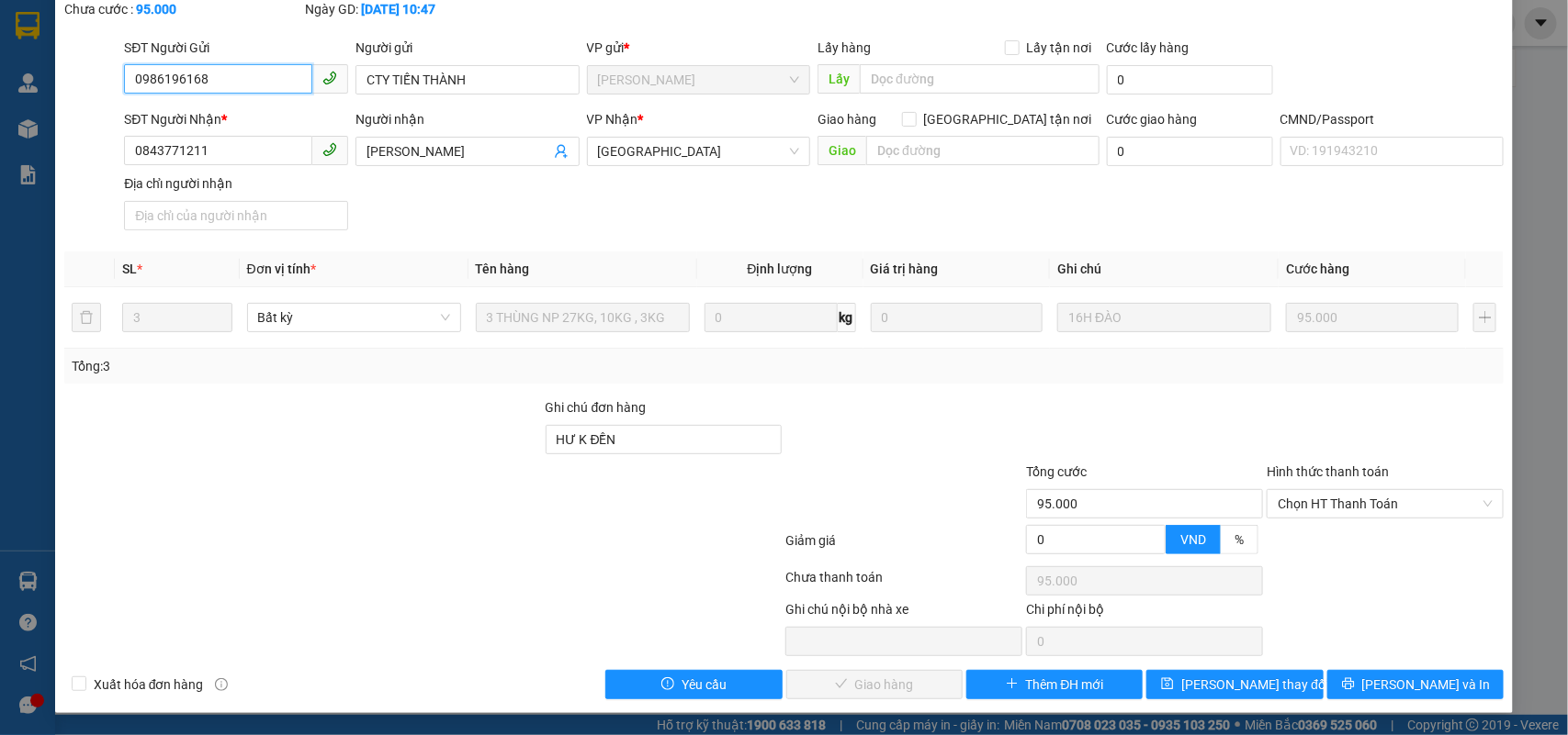
scroll to position [107, 0]
click at [1382, 505] on span "Chọn HT Thanh Toán" at bounding box center [1385, 504] width 215 height 28
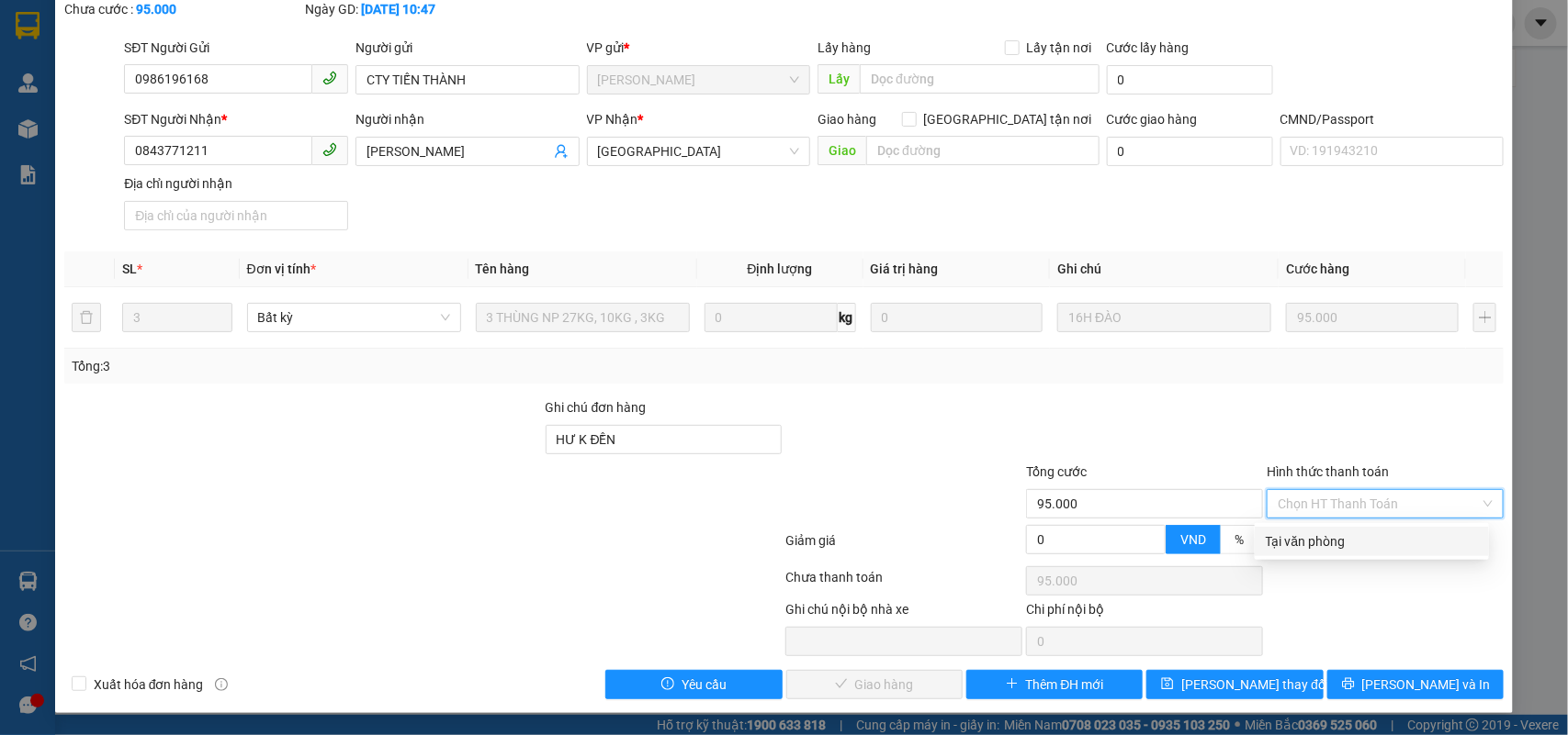
click at [1331, 532] on div "Tại văn phòng" at bounding box center [1372, 542] width 213 height 20
type input "0"
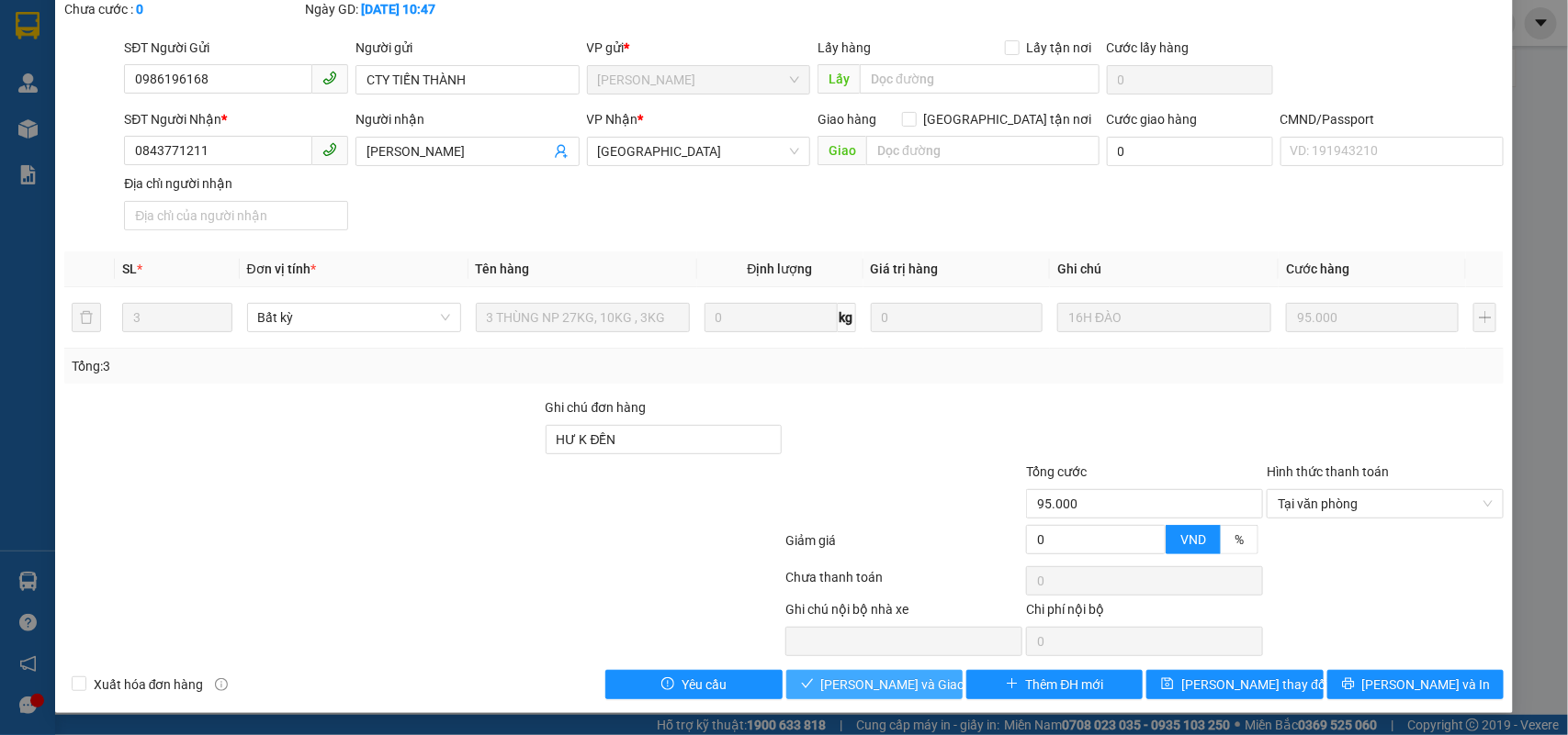
drag, startPoint x: 851, startPoint y: 685, endPoint x: 963, endPoint y: 662, distance: 114.3
click at [853, 685] on span "[PERSON_NAME] và Giao hàng" at bounding box center [909, 685] width 176 height 20
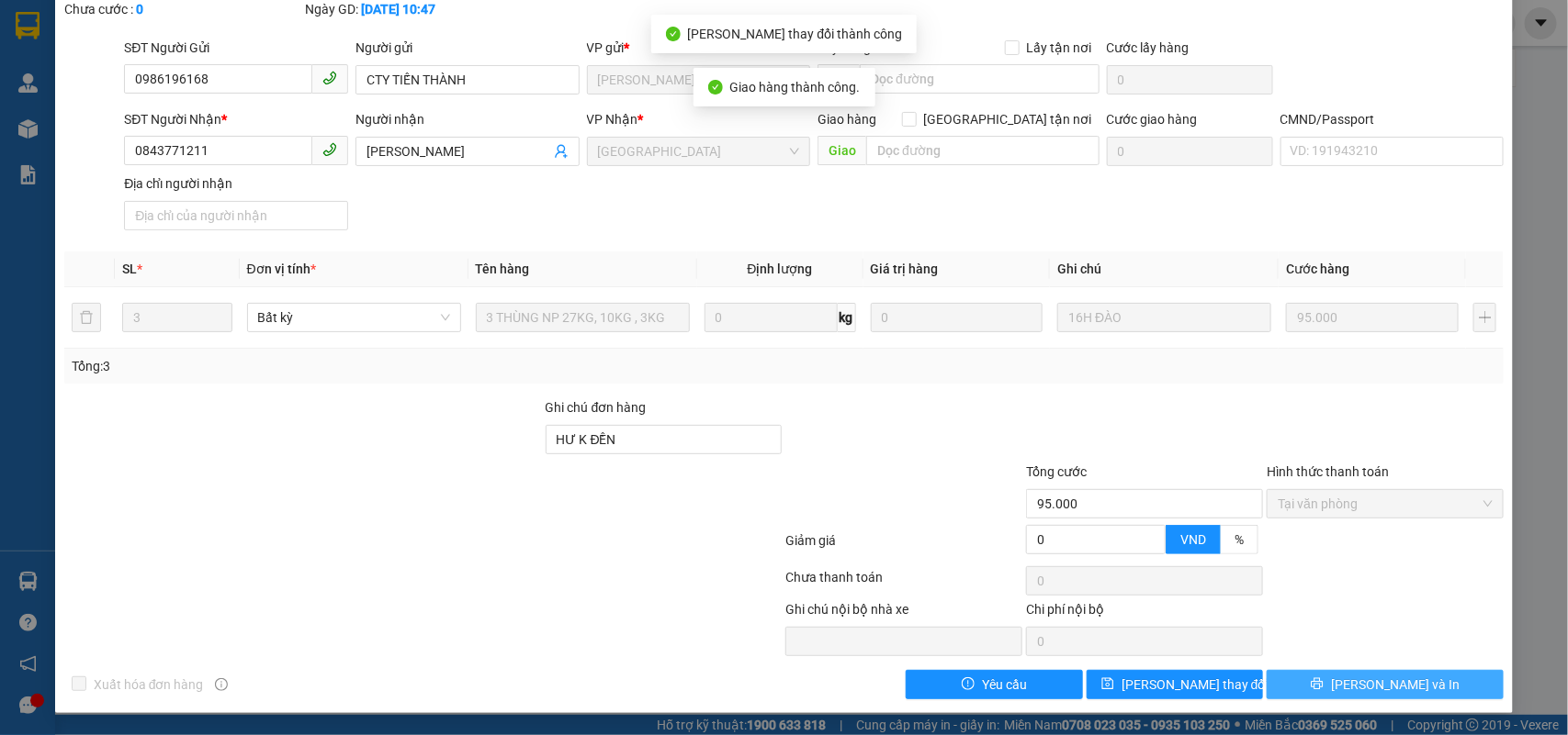
click at [1329, 695] on button "[PERSON_NAME] và In" at bounding box center [1385, 685] width 237 height 30
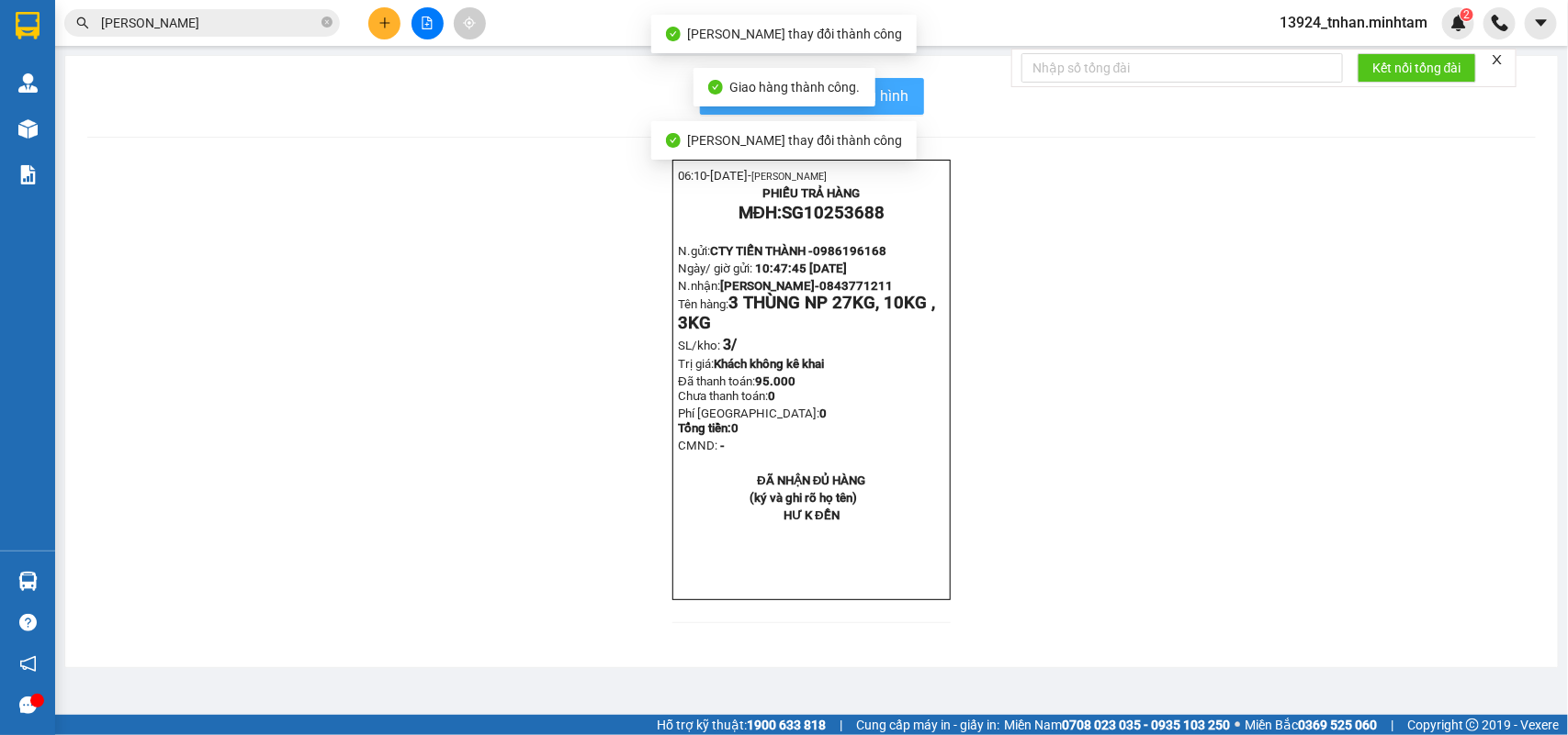
click at [911, 93] on button "In mẫu biên lai tự cấu hình" at bounding box center [812, 97] width 225 height 37
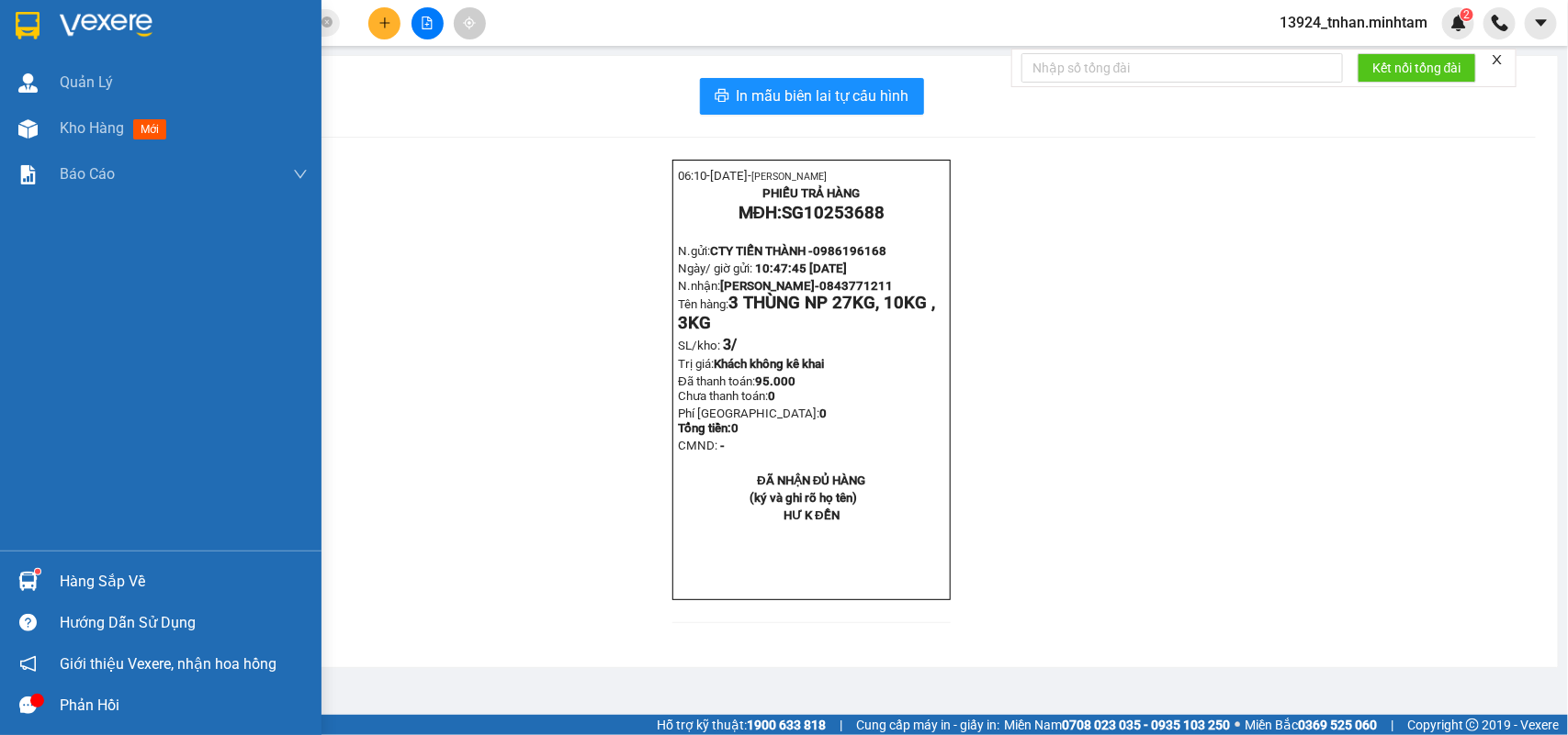
click at [21, 14] on img at bounding box center [28, 26] width 24 height 28
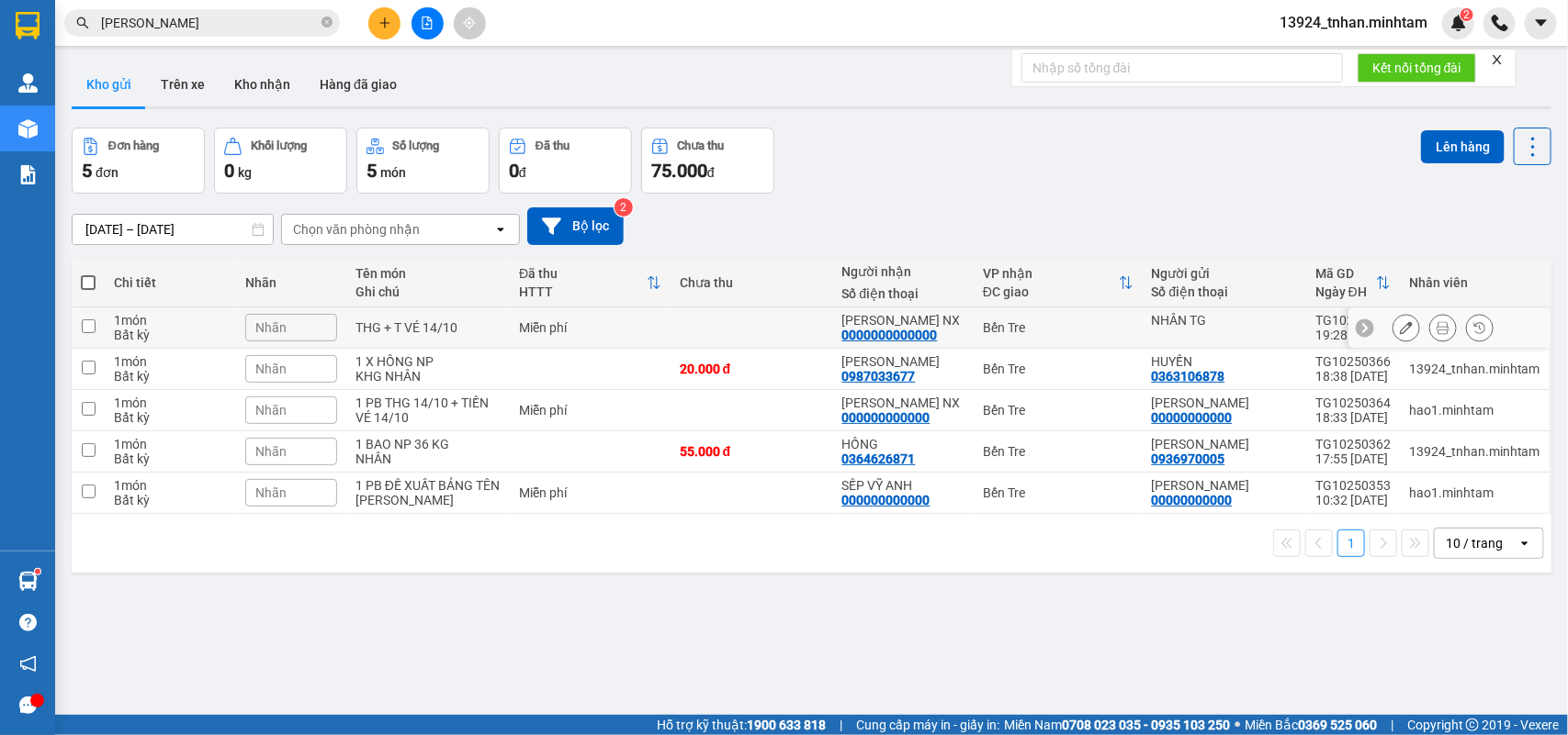
click at [626, 320] on div "Miễn phí" at bounding box center [590, 328] width 142 height 15
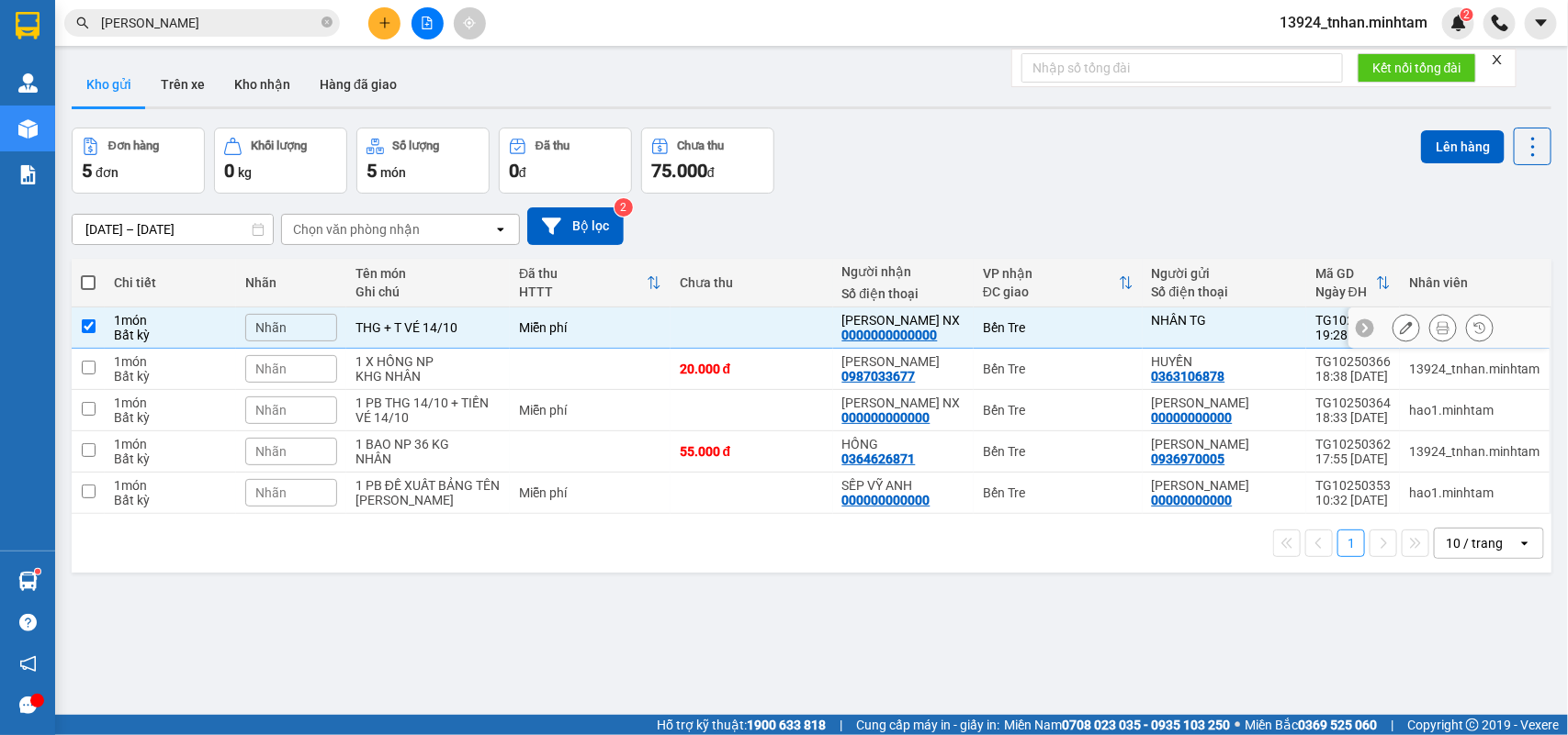
checkbox input "true"
click at [452, 366] on div "1 X HỒNG NP" at bounding box center [428, 362] width 145 height 15
checkbox input "true"
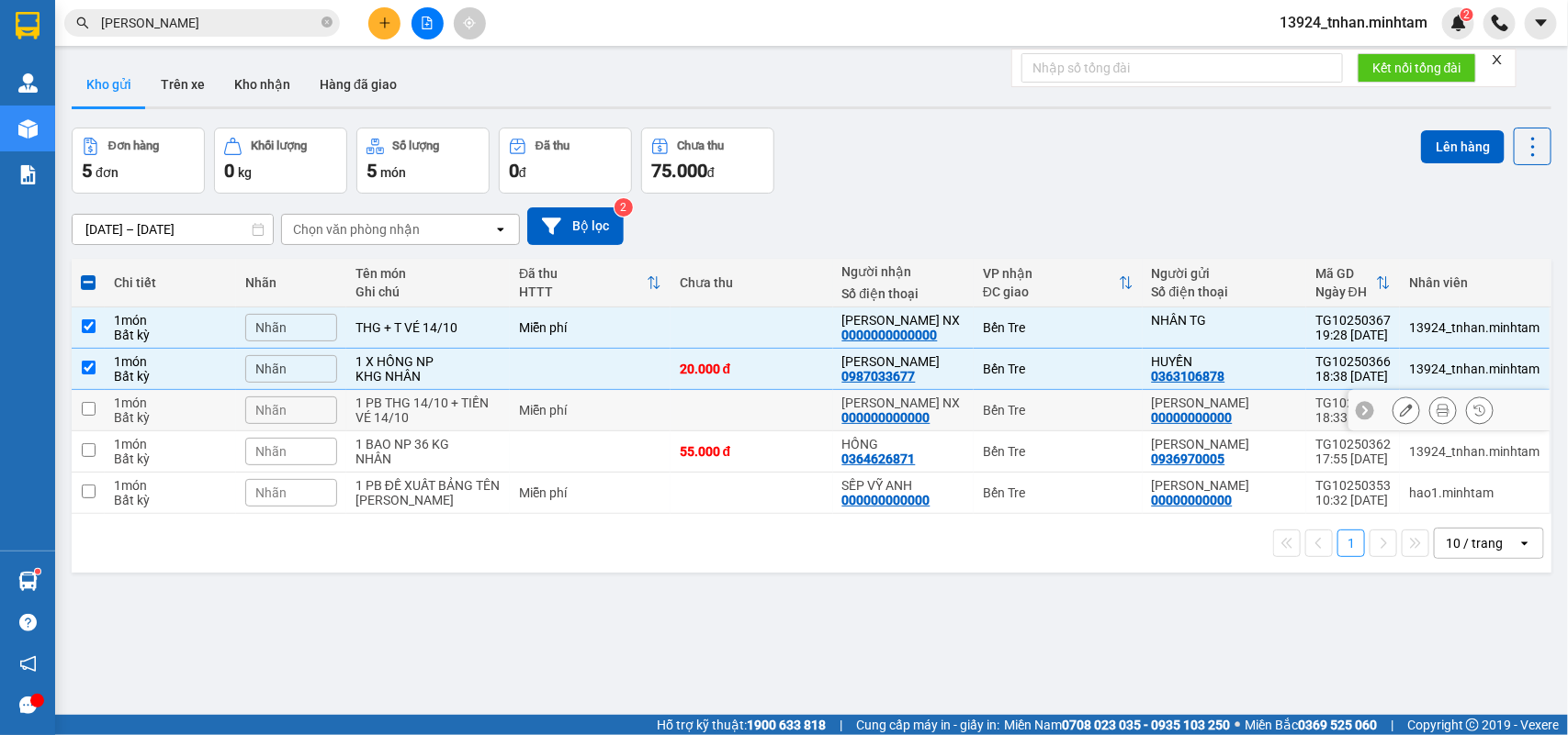
click at [425, 404] on div "1 PB THG 14/10 + TIỀN VÉ 14/10" at bounding box center [428, 410] width 145 height 30
checkbox input "true"
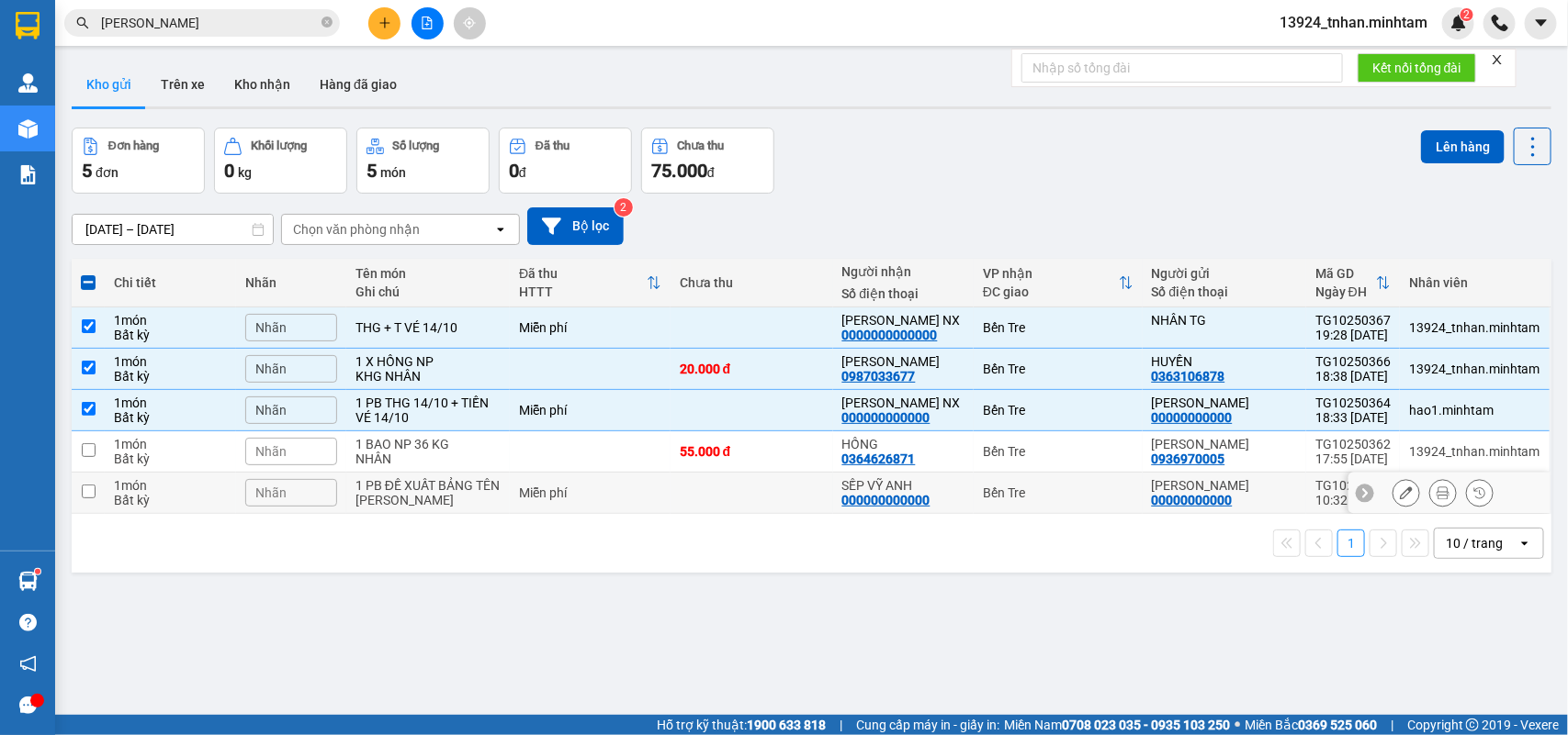
drag, startPoint x: 432, startPoint y: 492, endPoint x: 795, endPoint y: 298, distance: 411.6
click at [437, 488] on div "1 PB ĐỀ XUẤT BẢNG TÊN [PERSON_NAME] [PERSON_NAME]" at bounding box center [428, 493] width 145 height 30
checkbox input "true"
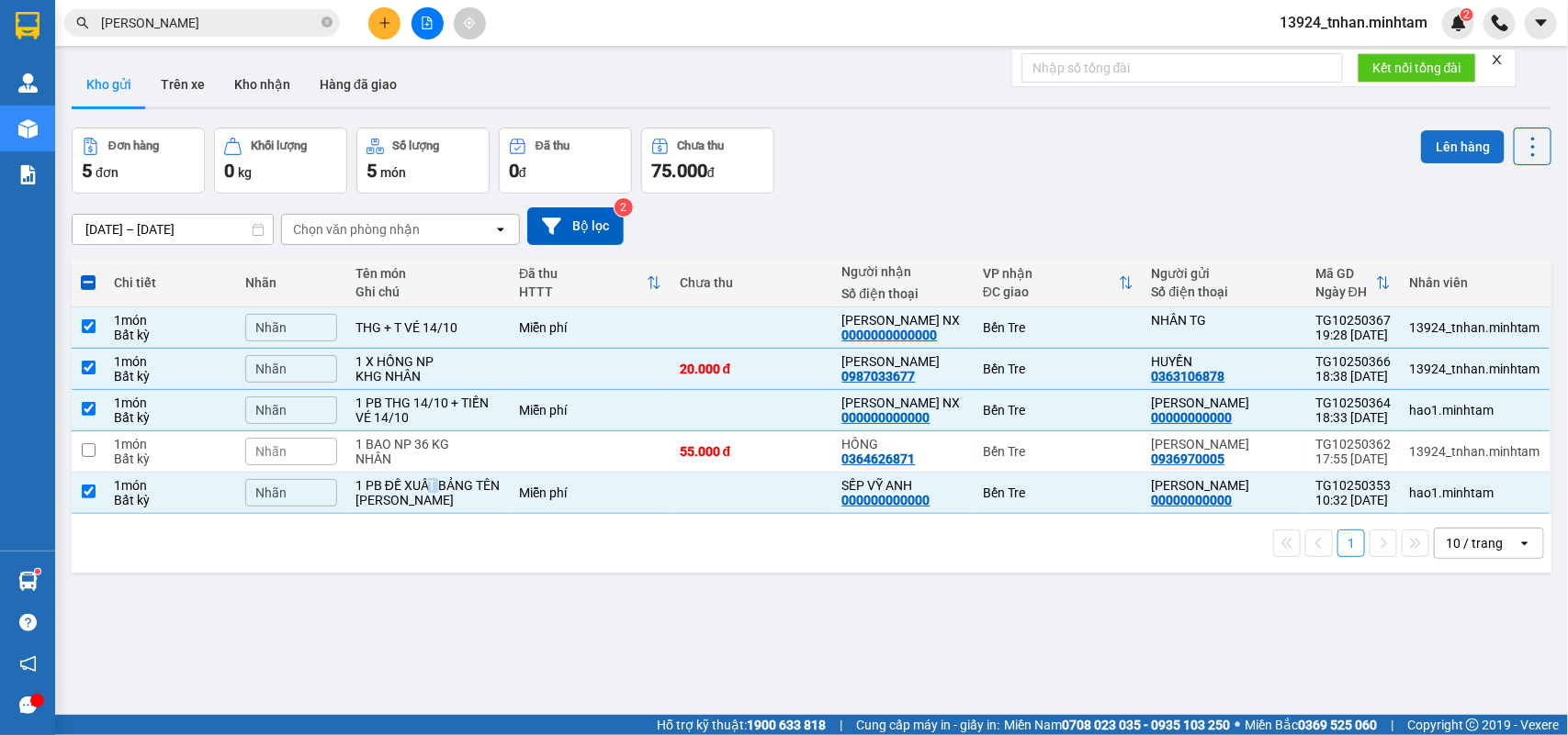
click at [1421, 154] on button "Lên hàng" at bounding box center [1463, 147] width 83 height 33
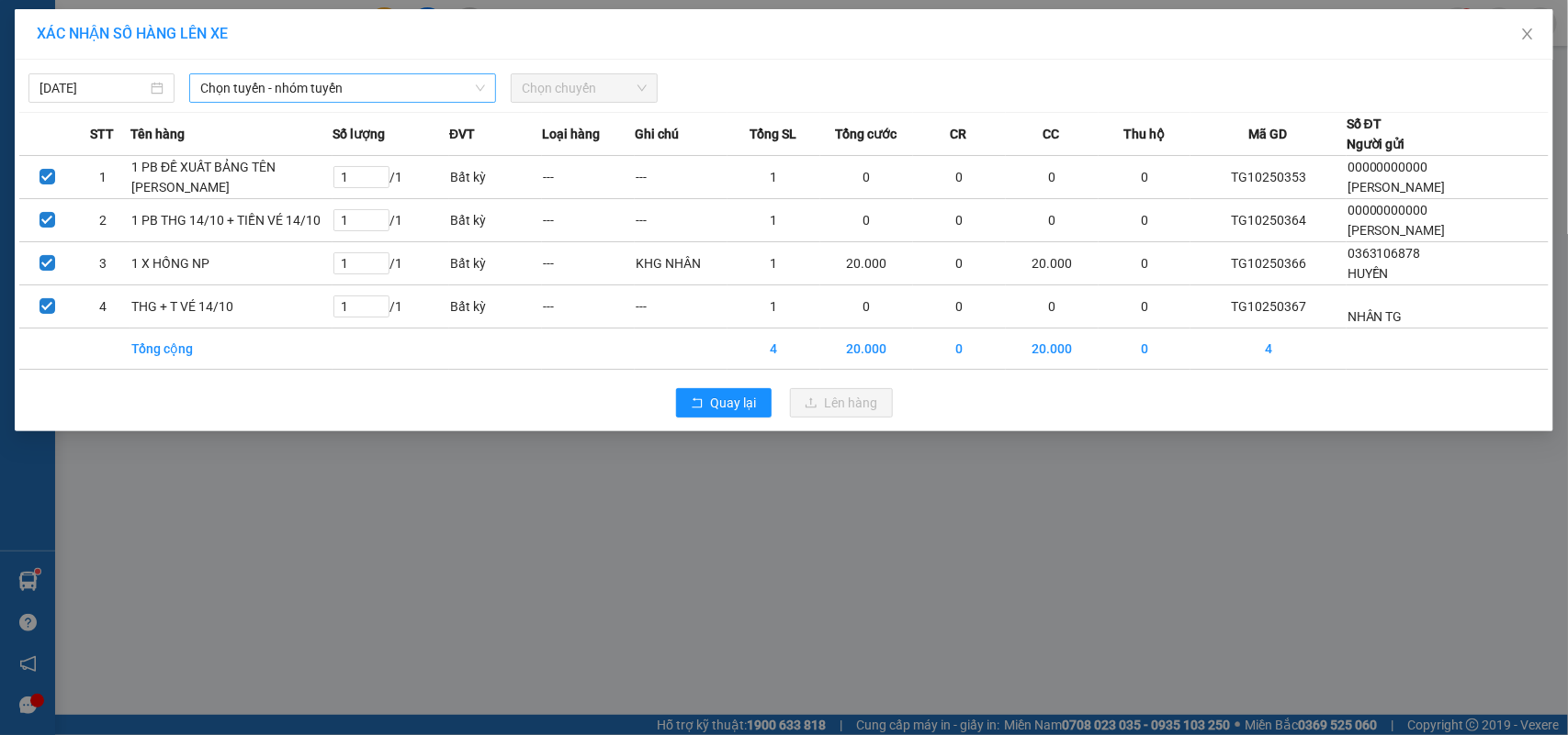
click at [375, 92] on span "Chọn tuyến - nhóm tuyến" at bounding box center [343, 89] width 285 height 28
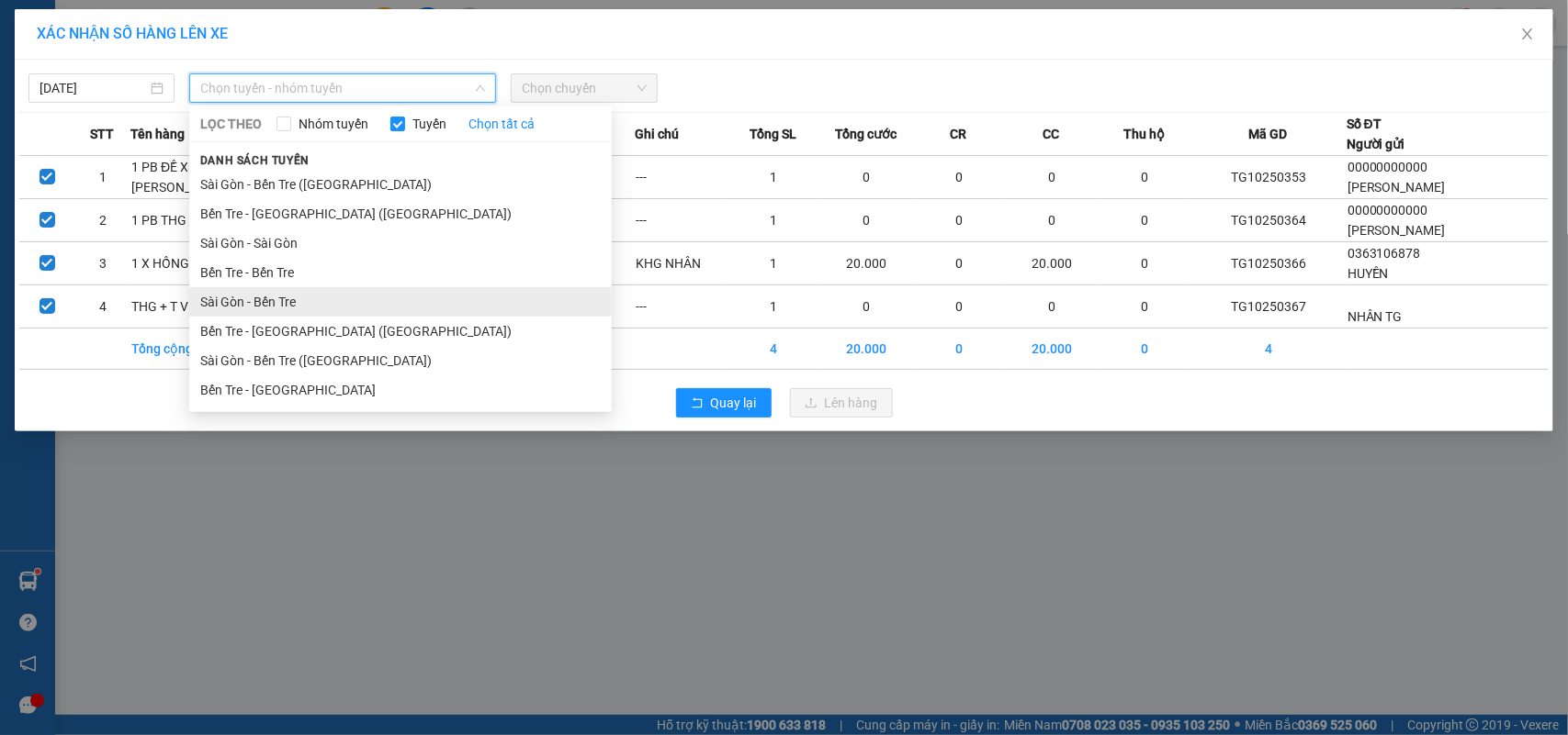
click at [383, 304] on li "Sài Gòn - Bến Tre" at bounding box center [400, 302] width 422 height 30
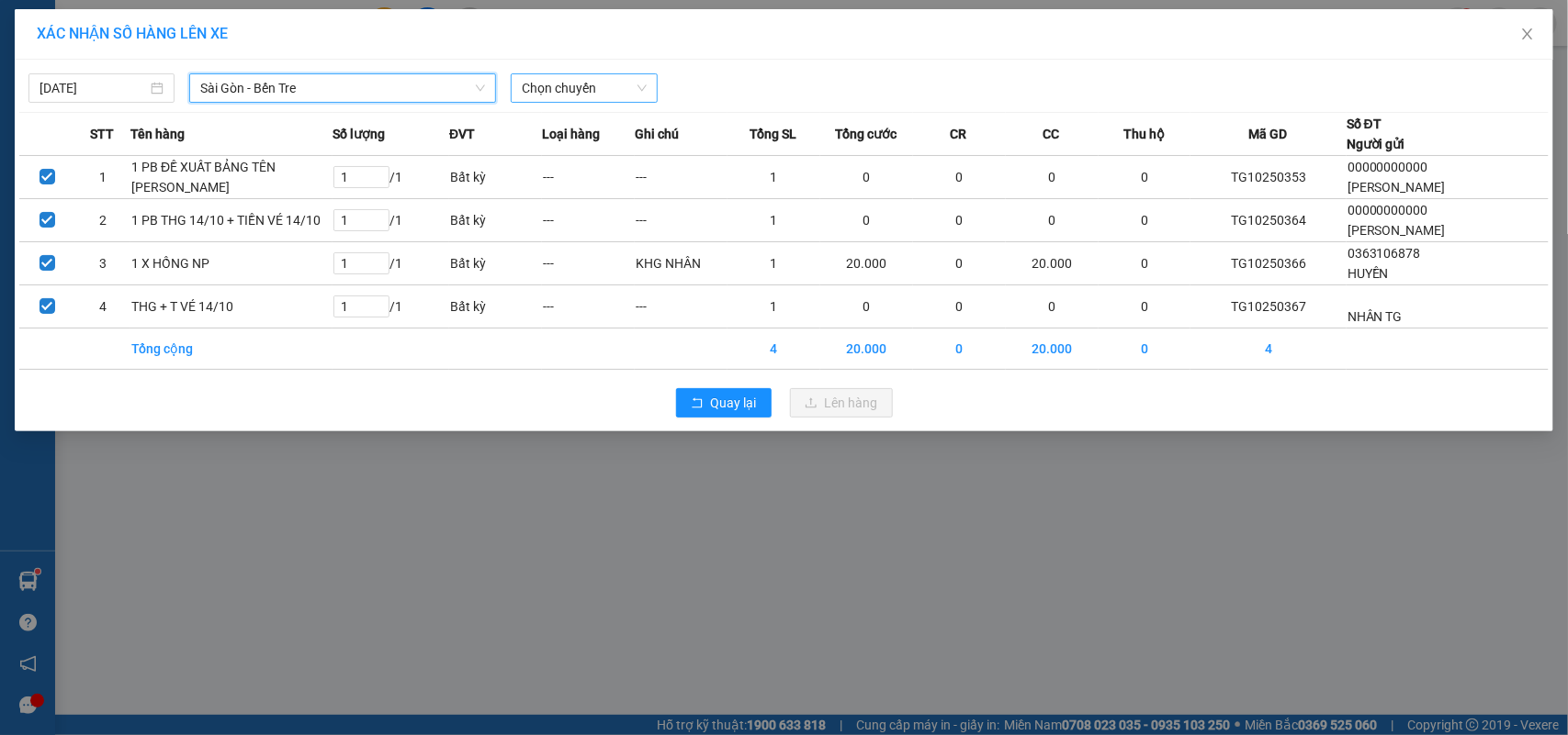
click at [625, 82] on span "Chọn chuyến" at bounding box center [584, 89] width 124 height 28
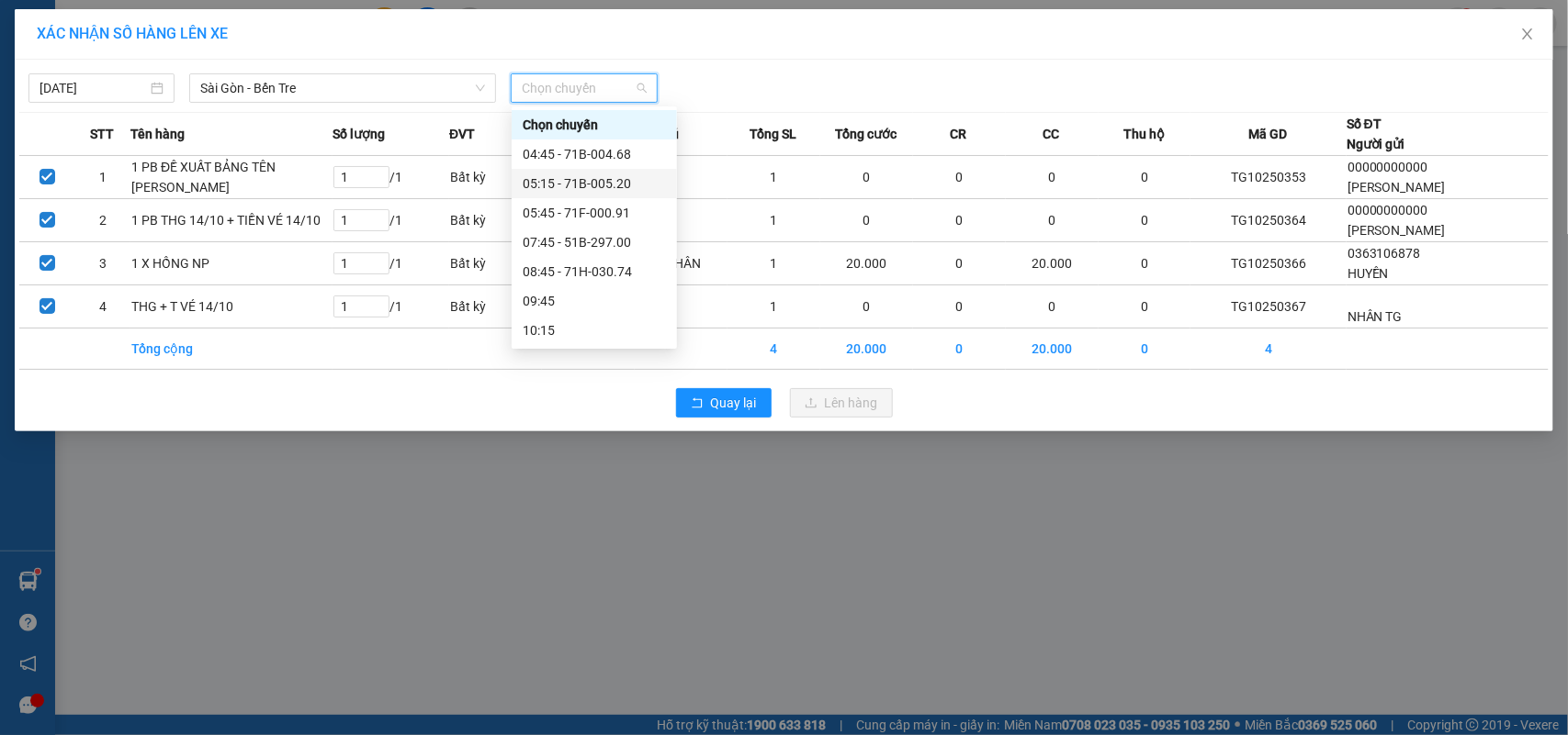
click at [629, 181] on div "05:15 - 71B-005.20" at bounding box center [594, 184] width 143 height 20
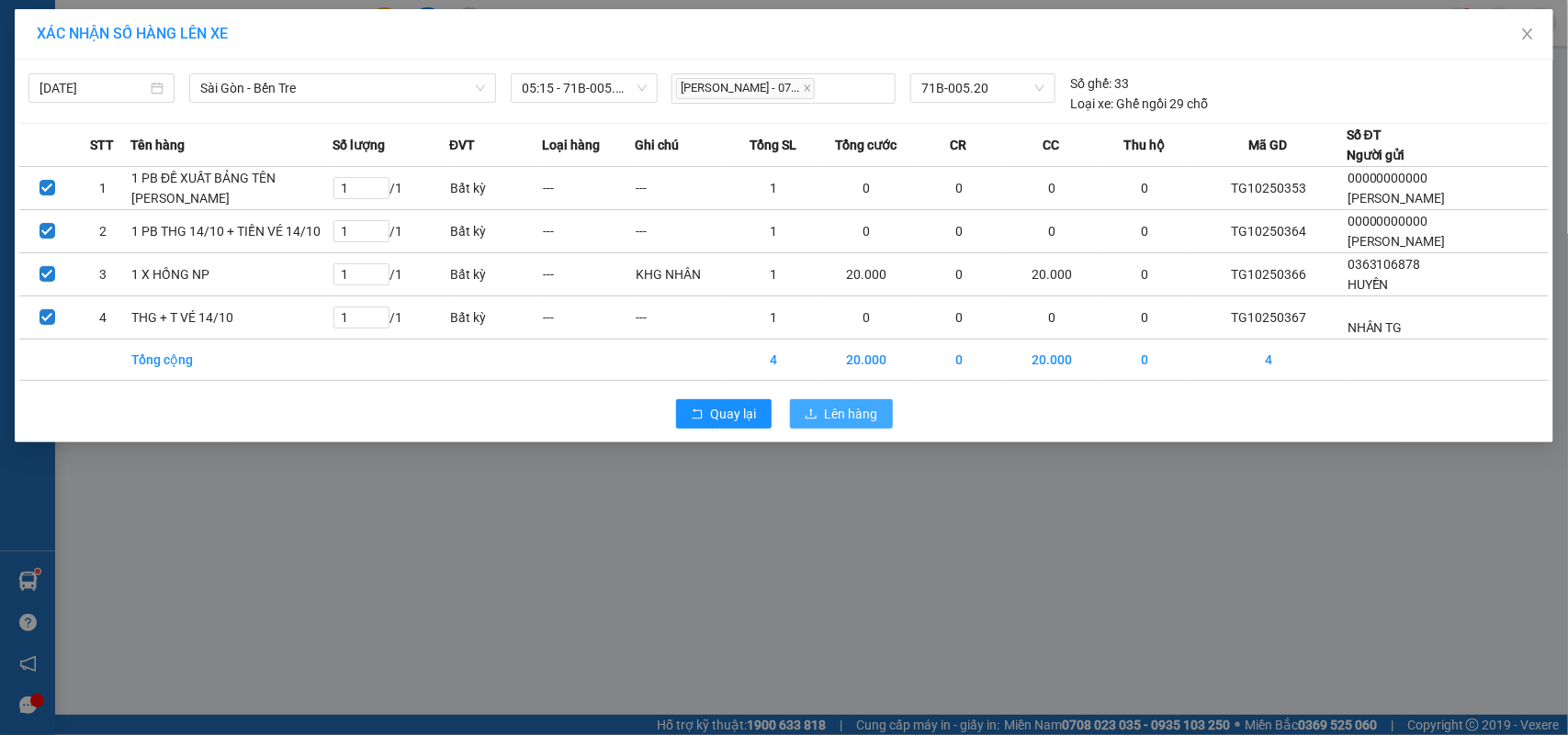
click at [837, 424] on span "Lên hàng" at bounding box center [852, 414] width 54 height 20
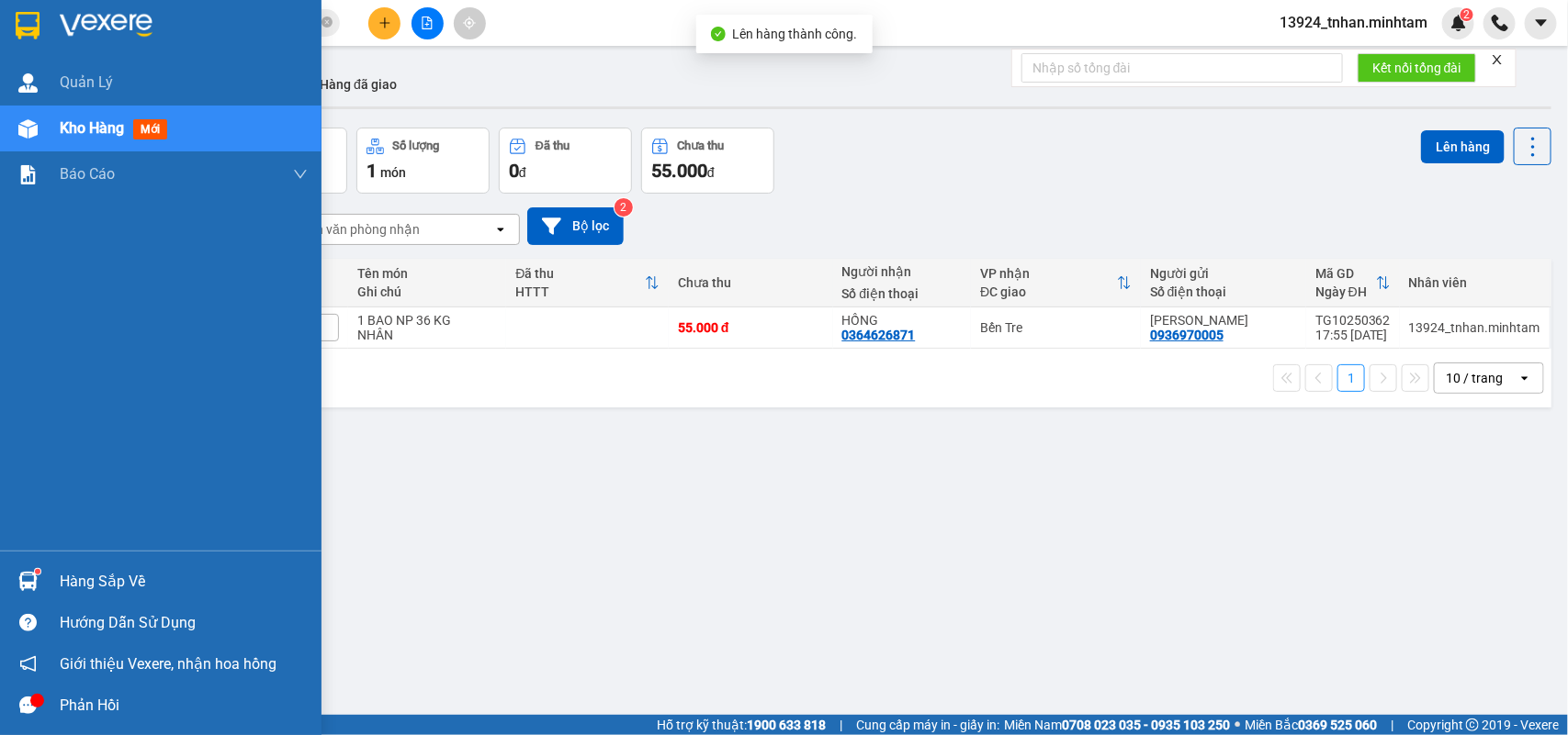
click at [12, 37] on div at bounding box center [28, 25] width 32 height 32
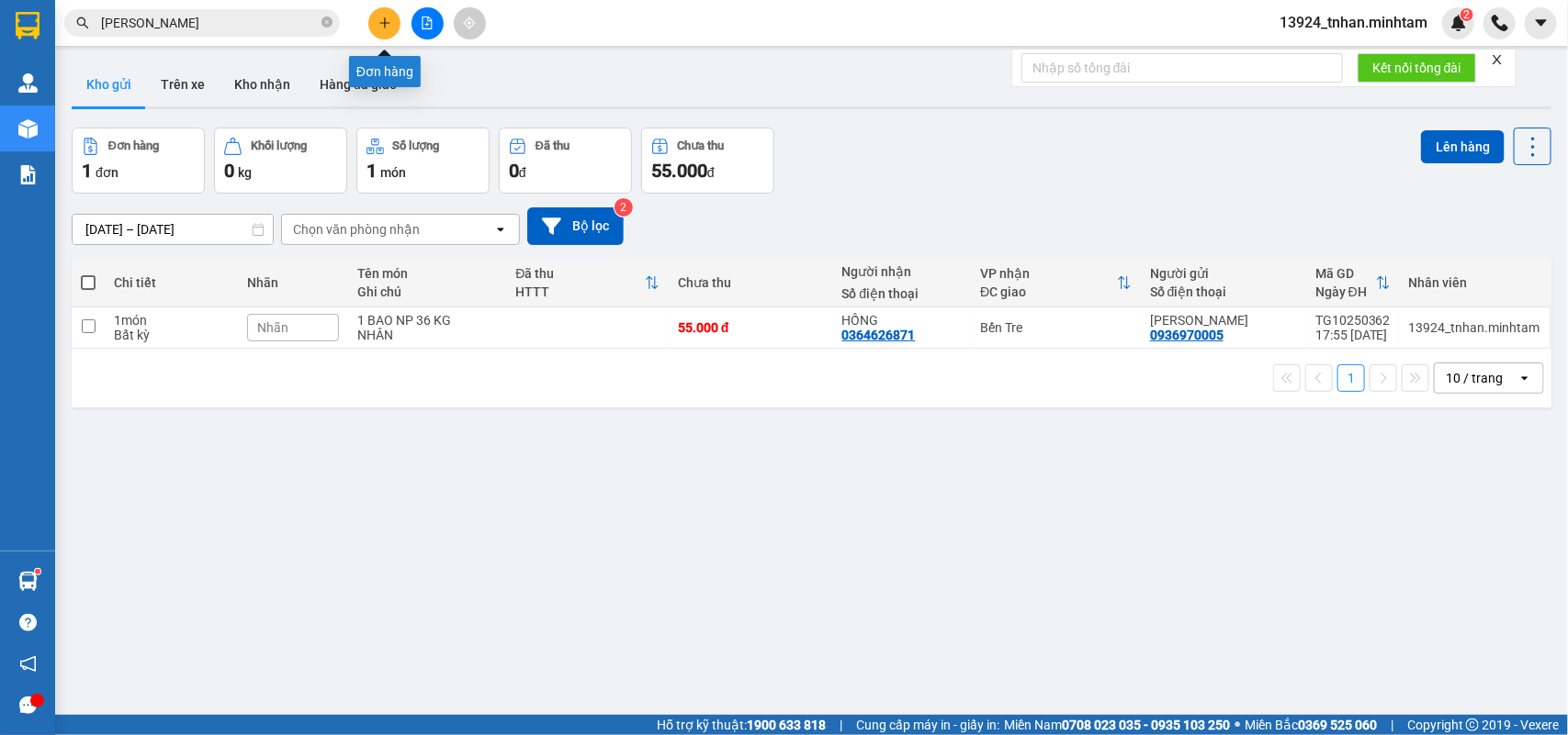
click at [373, 16] on button at bounding box center [384, 23] width 32 height 32
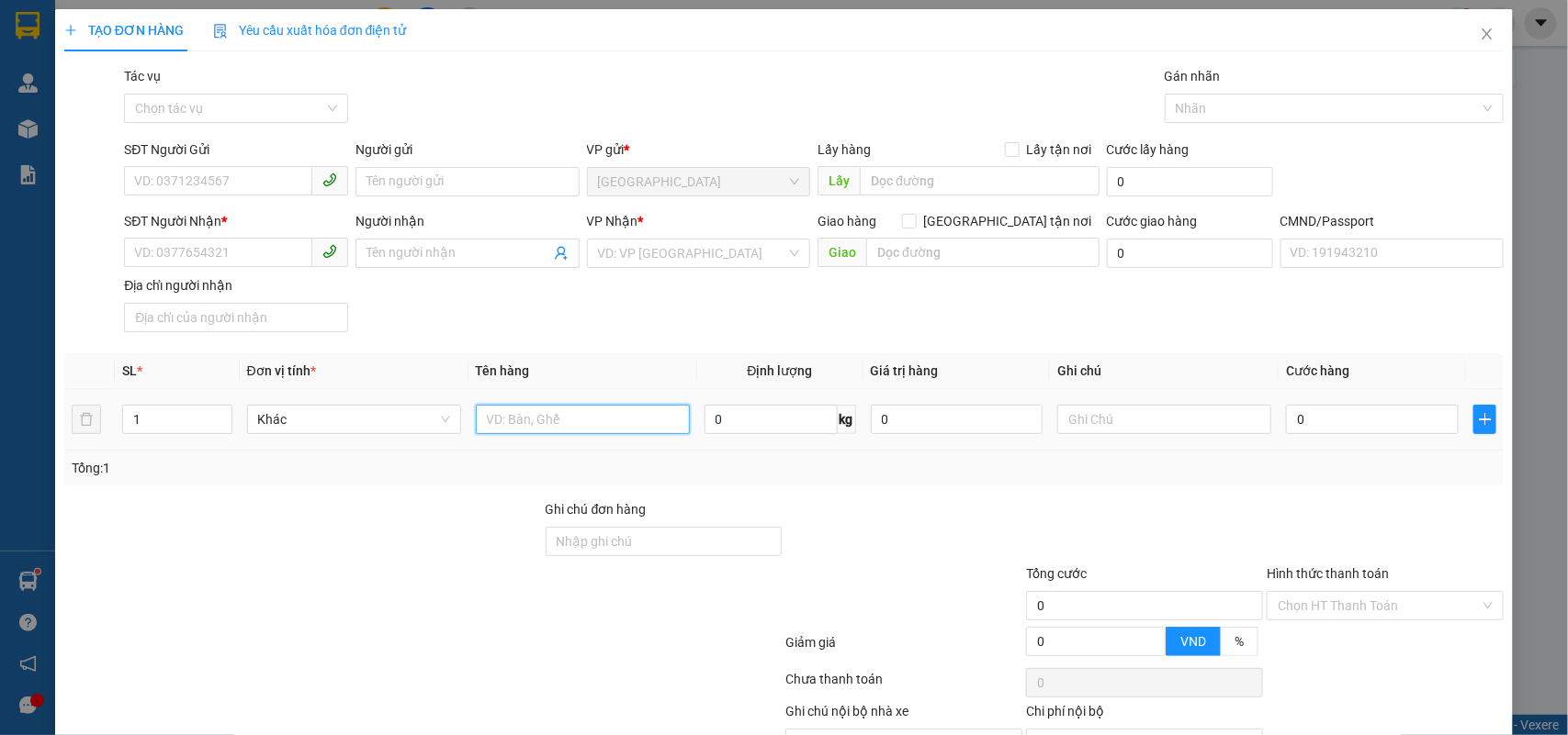
click at [554, 411] on input "text" at bounding box center [583, 419] width 214 height 30
type input "1 K T NP 10 KG"
click at [261, 170] on input "SĐT Người Gửi" at bounding box center [218, 181] width 188 height 30
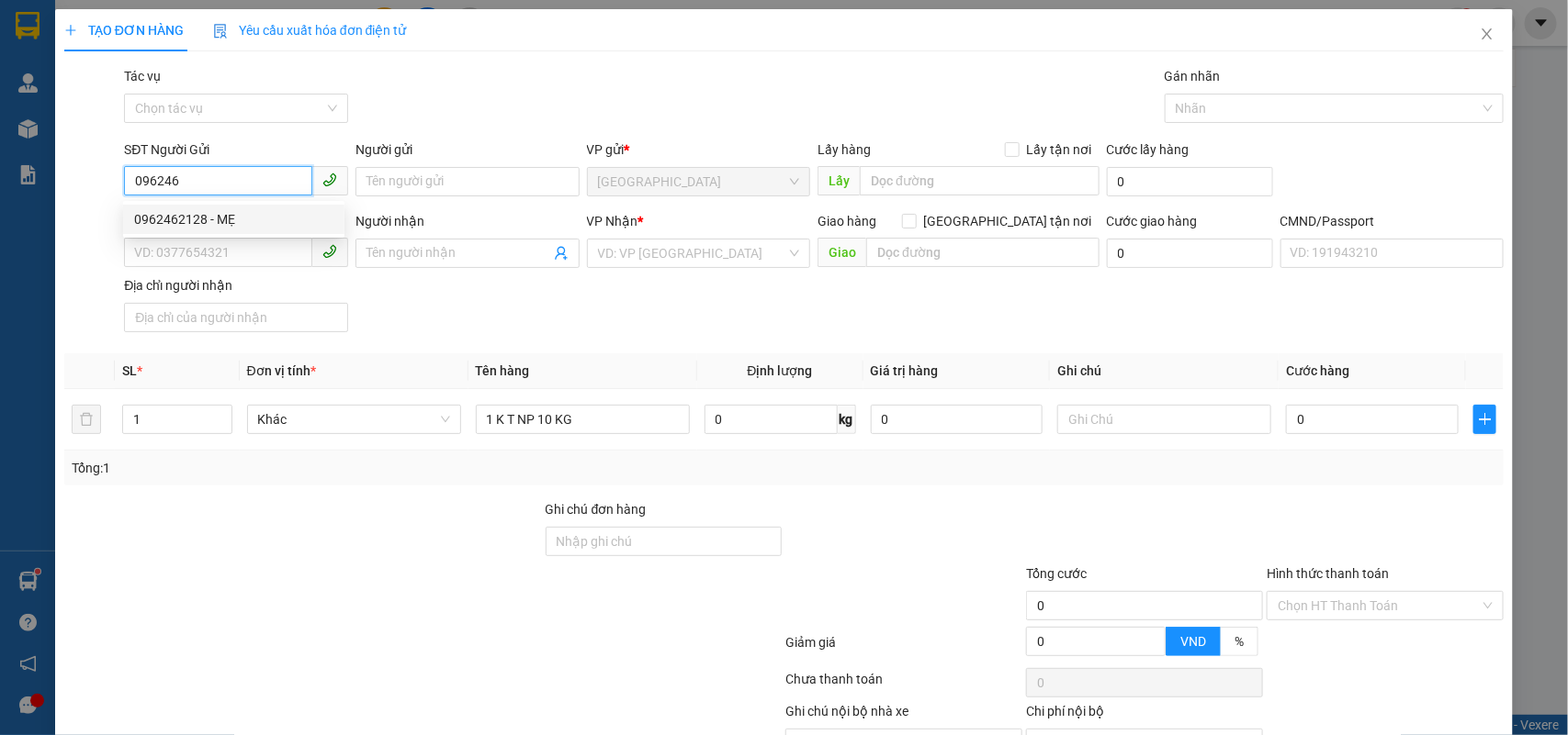
click at [236, 217] on div "0962462128 - MẸ" at bounding box center [234, 220] width 200 height 20
type input "0962462128"
type input "MẸ"
type input "0774772882"
type input "NGỌC ĐIỆP"
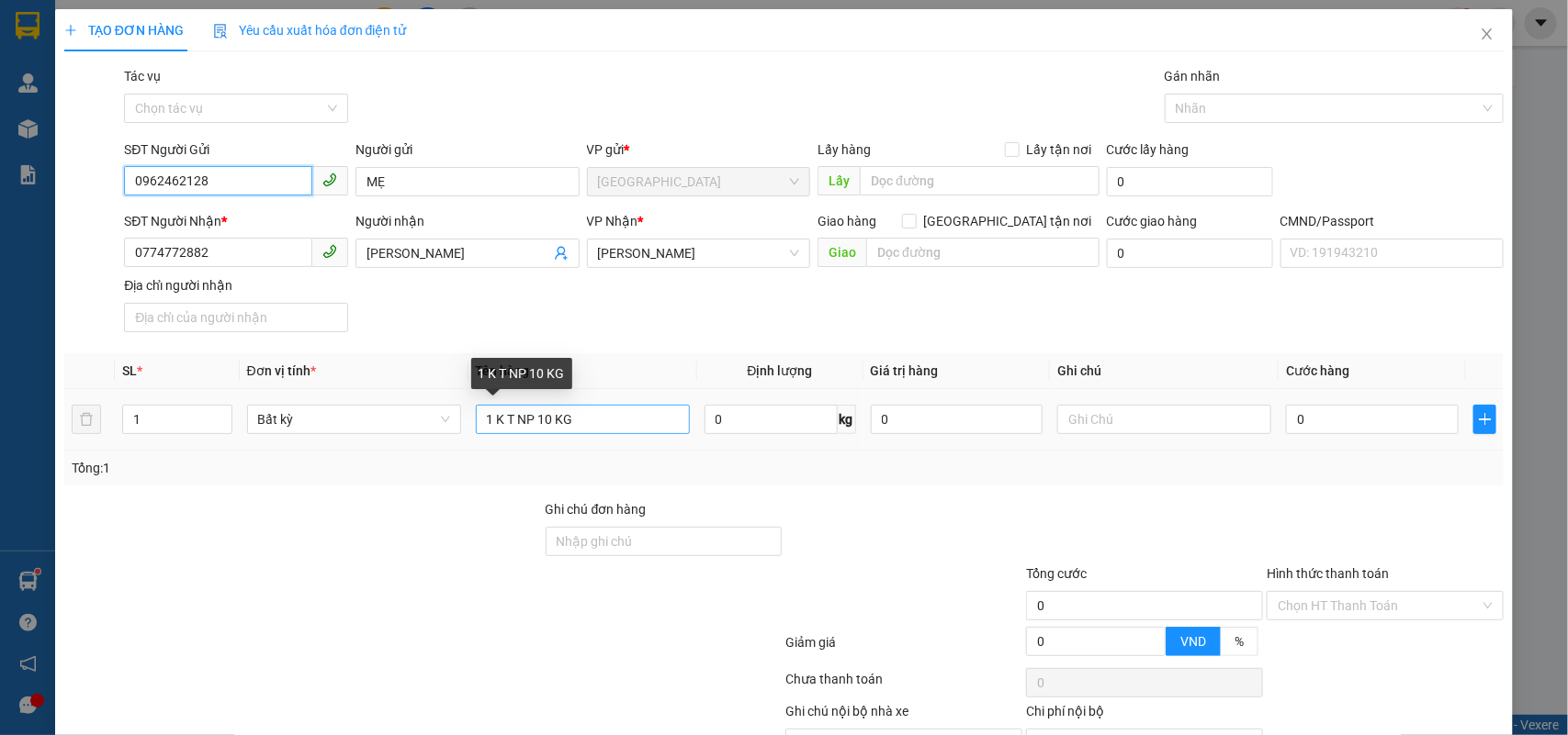
type input "0962462128"
click at [511, 416] on input "1 K T NP 10 KG" at bounding box center [583, 419] width 214 height 30
type input "1 K T 1 T NP 10 KG"
type input "2"
click at [218, 409] on span "up" at bounding box center [223, 415] width 11 height 11
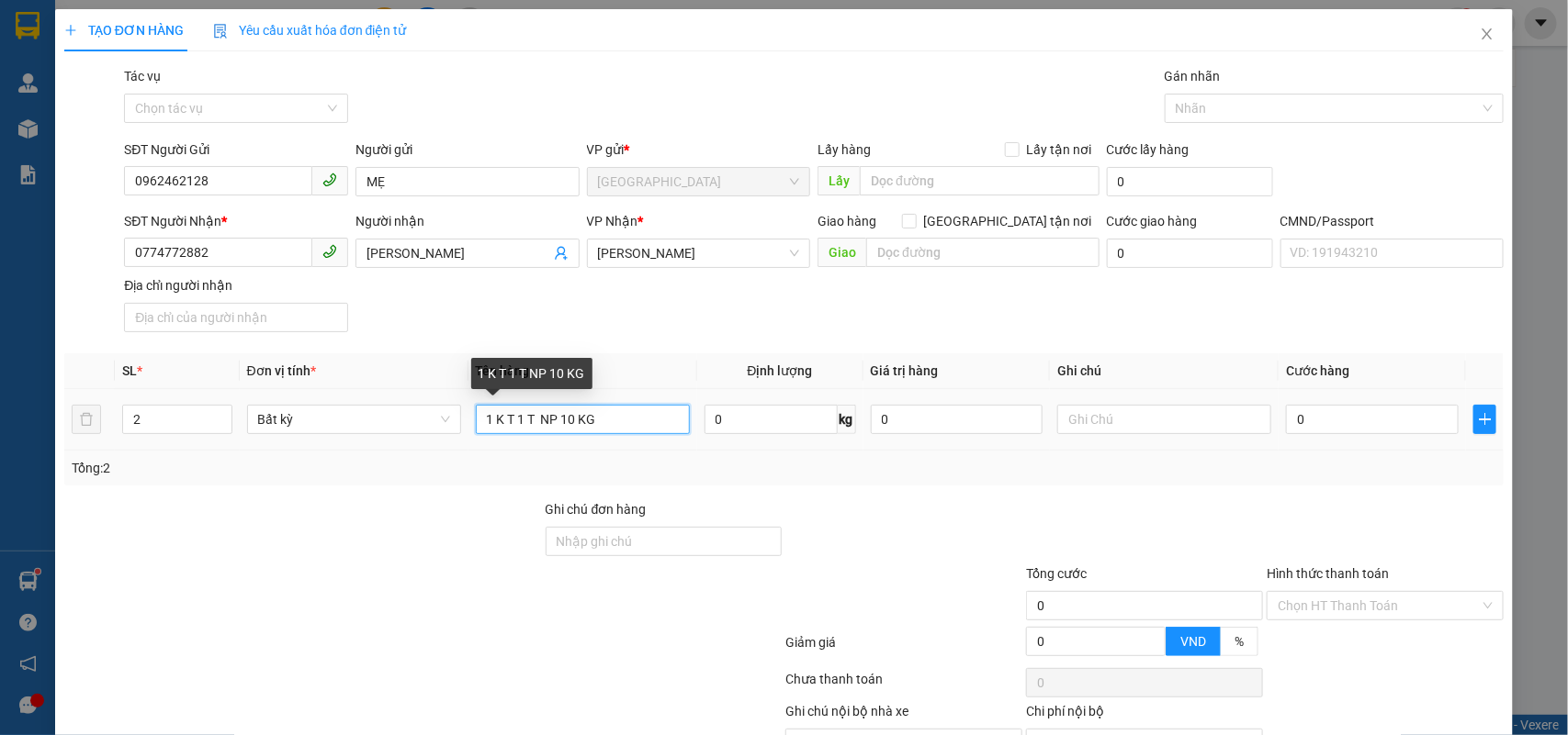
click at [569, 420] on input "1 K T 1 T NP 10 KG" at bounding box center [583, 419] width 214 height 30
click at [575, 414] on input "1 K T 1 T NP 1015 KG KG" at bounding box center [583, 419] width 214 height 30
type input "1 K T 1 T NP 10,15 KG KG"
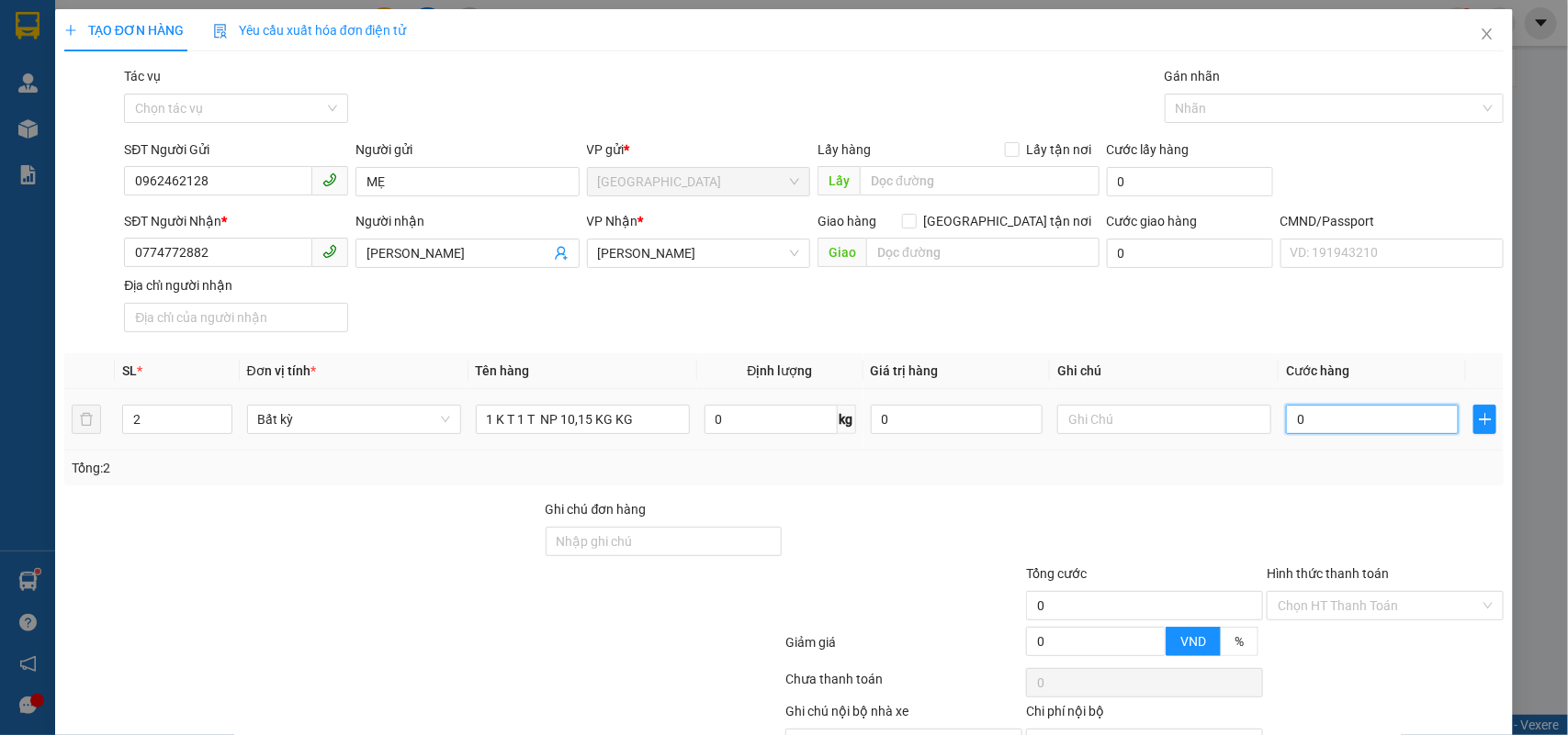
click at [1389, 427] on input "0" at bounding box center [1372, 419] width 173 height 30
type input "6"
type input "60"
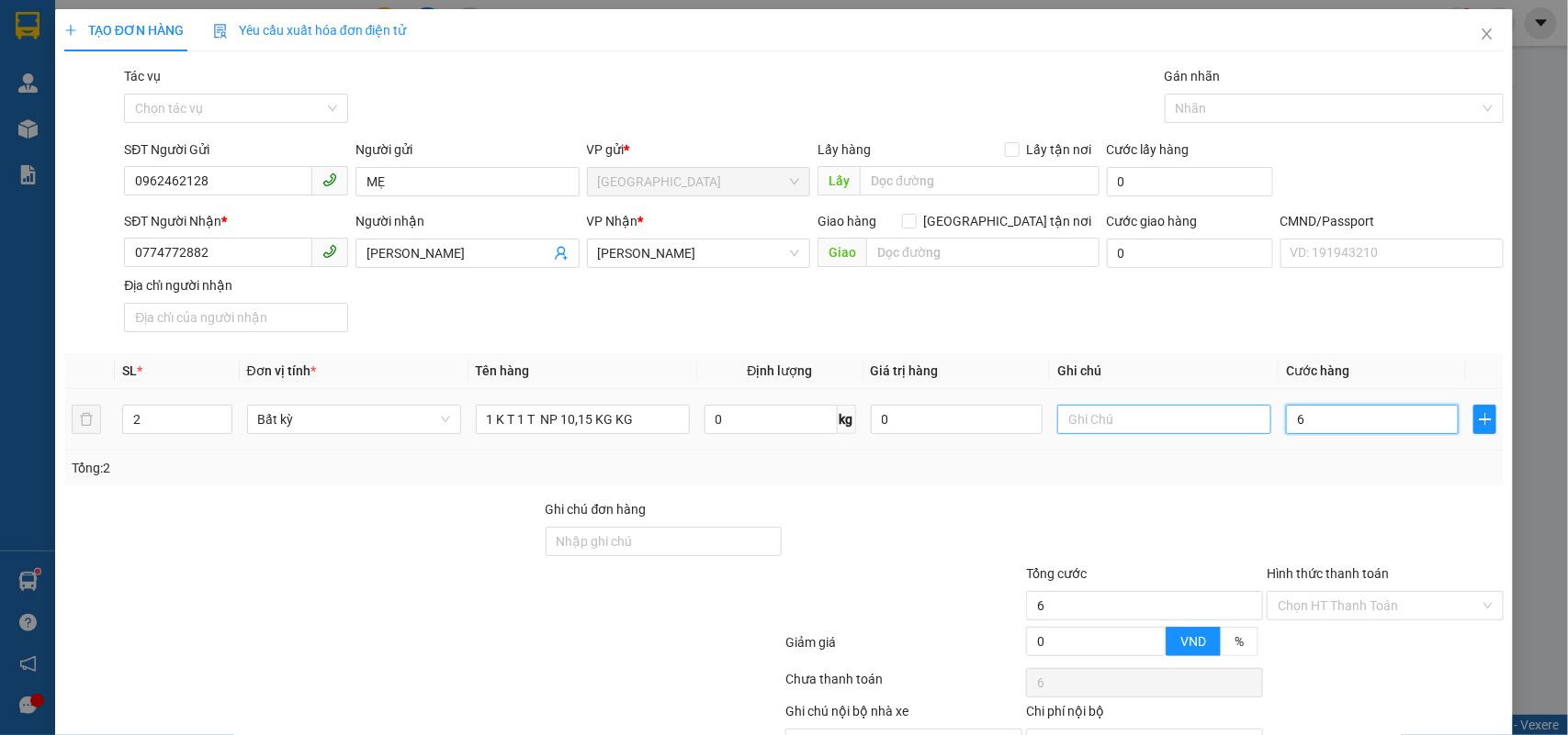
type input "60"
type input "60.000"
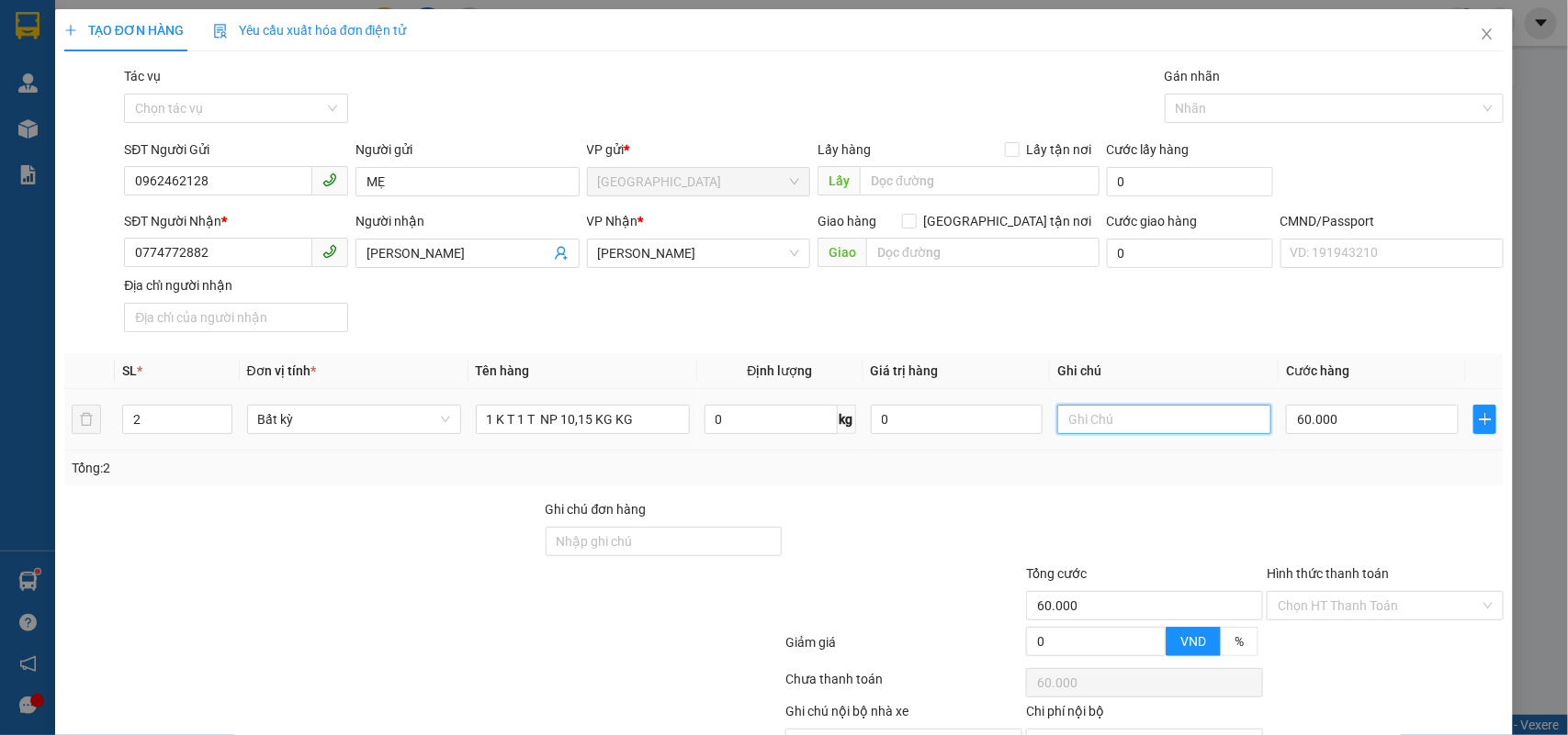
click at [1206, 416] on input "text" at bounding box center [1164, 419] width 214 height 30
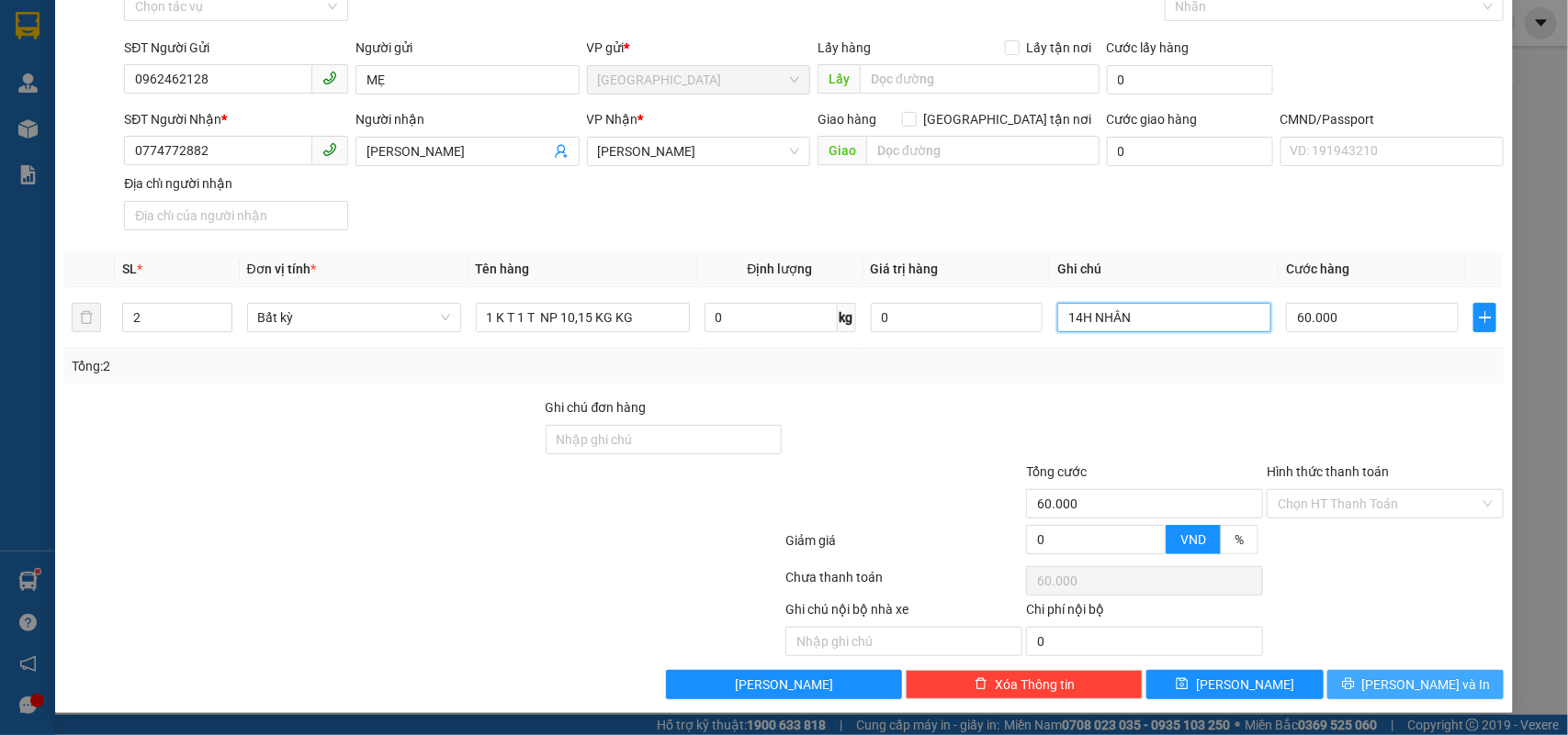
type input "14H NHÂN"
click at [1390, 675] on span "[PERSON_NAME] và In" at bounding box center [1426, 685] width 128 height 20
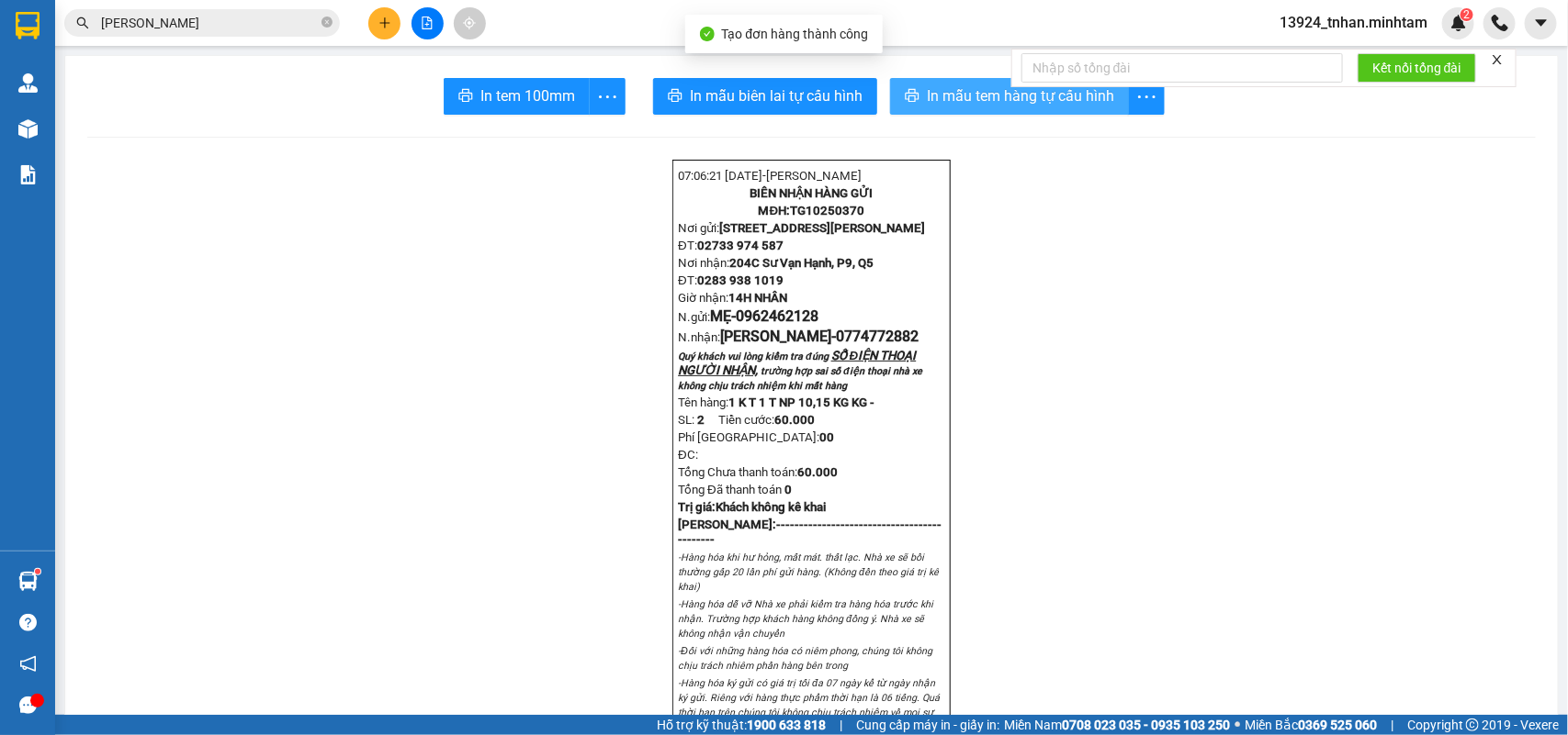
click at [915, 97] on button "In mẫu tem hàng tự cấu hình" at bounding box center [1009, 97] width 238 height 37
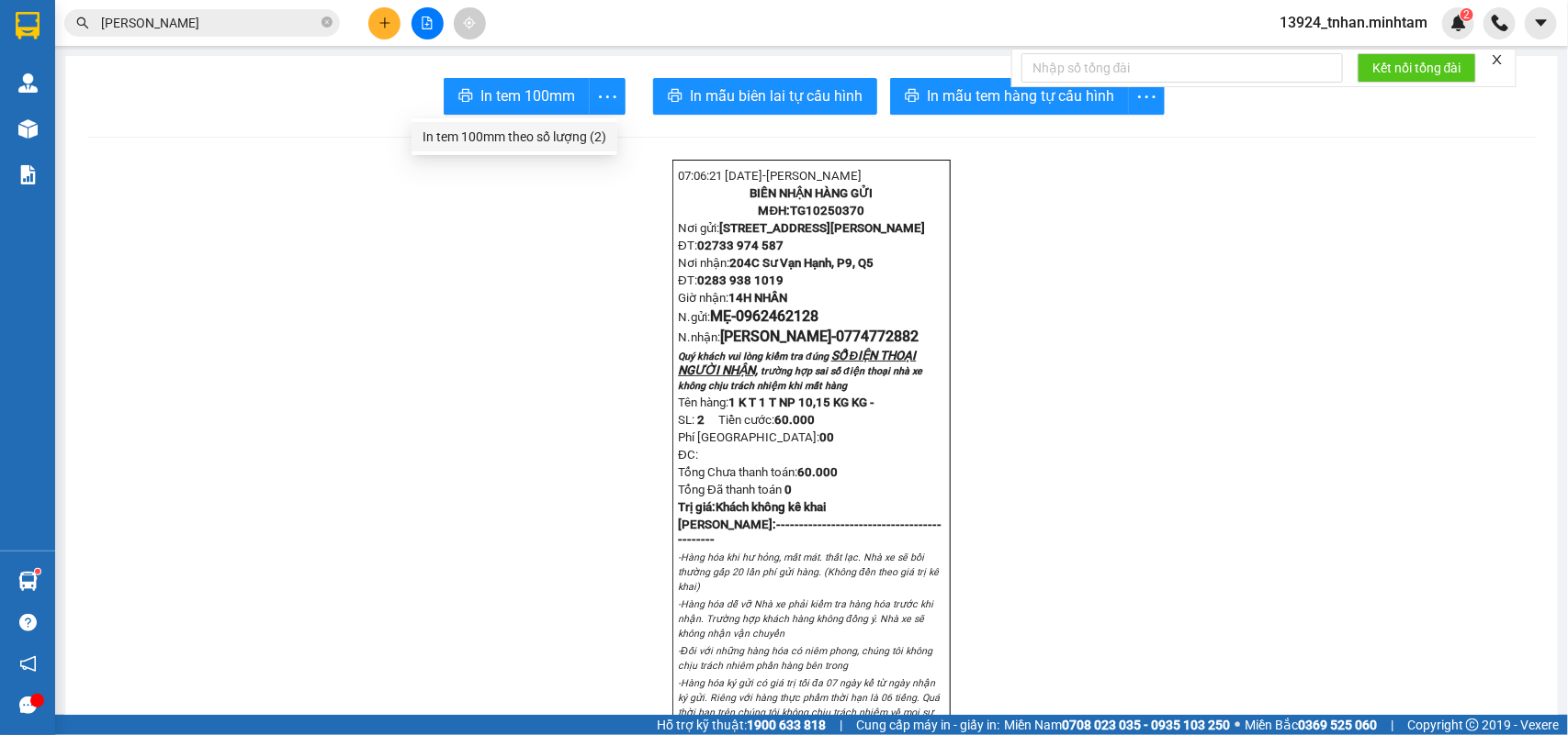
click at [594, 128] on div "In tem 100mm theo số lượng (2)" at bounding box center [514, 137] width 184 height 20
click at [570, 133] on div "In tem 100mm theo số lượng (2)" at bounding box center [514, 137] width 184 height 20
click at [388, 17] on icon "plus" at bounding box center [385, 23] width 13 height 13
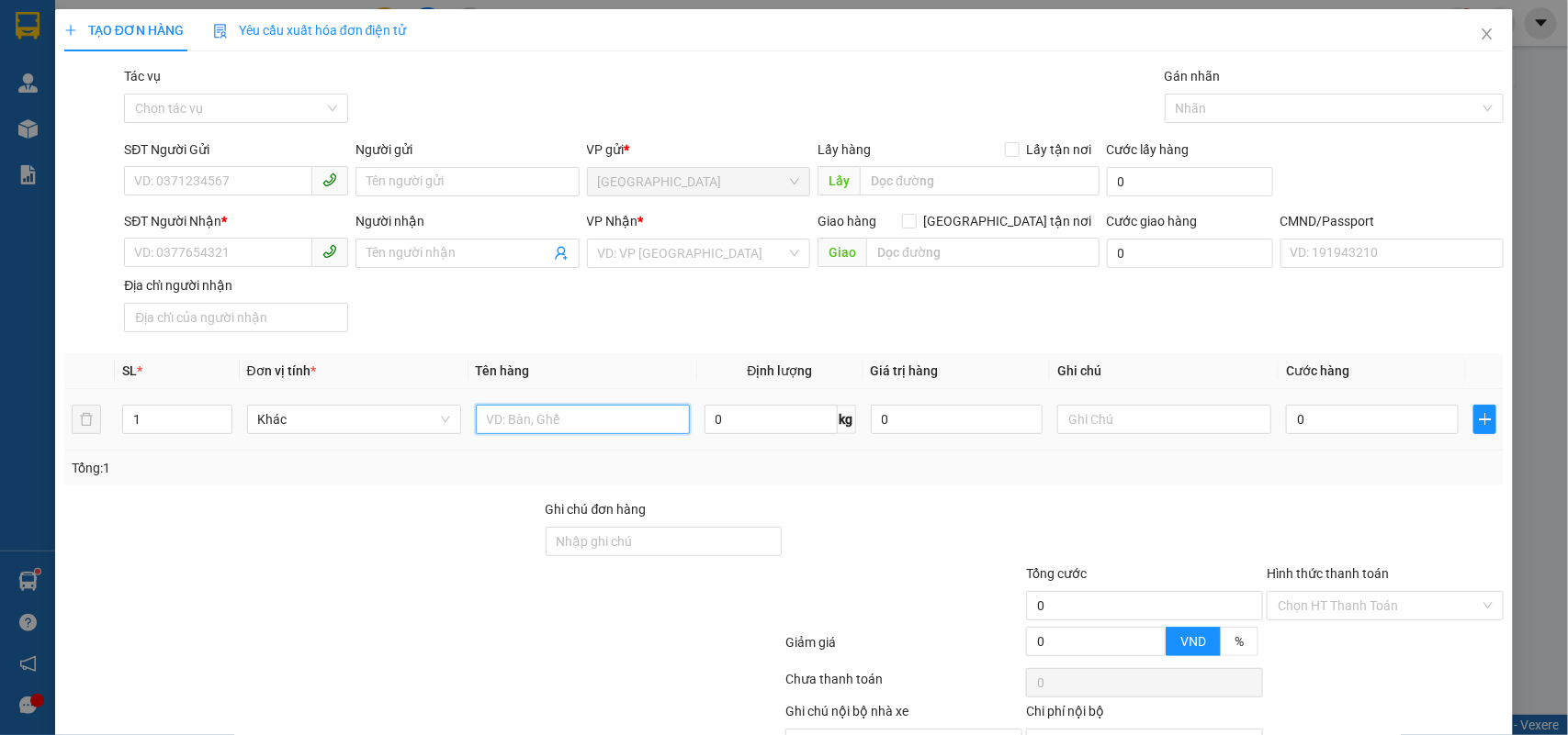
click at [558, 406] on input "text" at bounding box center [583, 419] width 214 height 30
type input "1 X XANH NP 1 KG"
click at [1307, 423] on input "0" at bounding box center [1372, 419] width 173 height 30
type input "2"
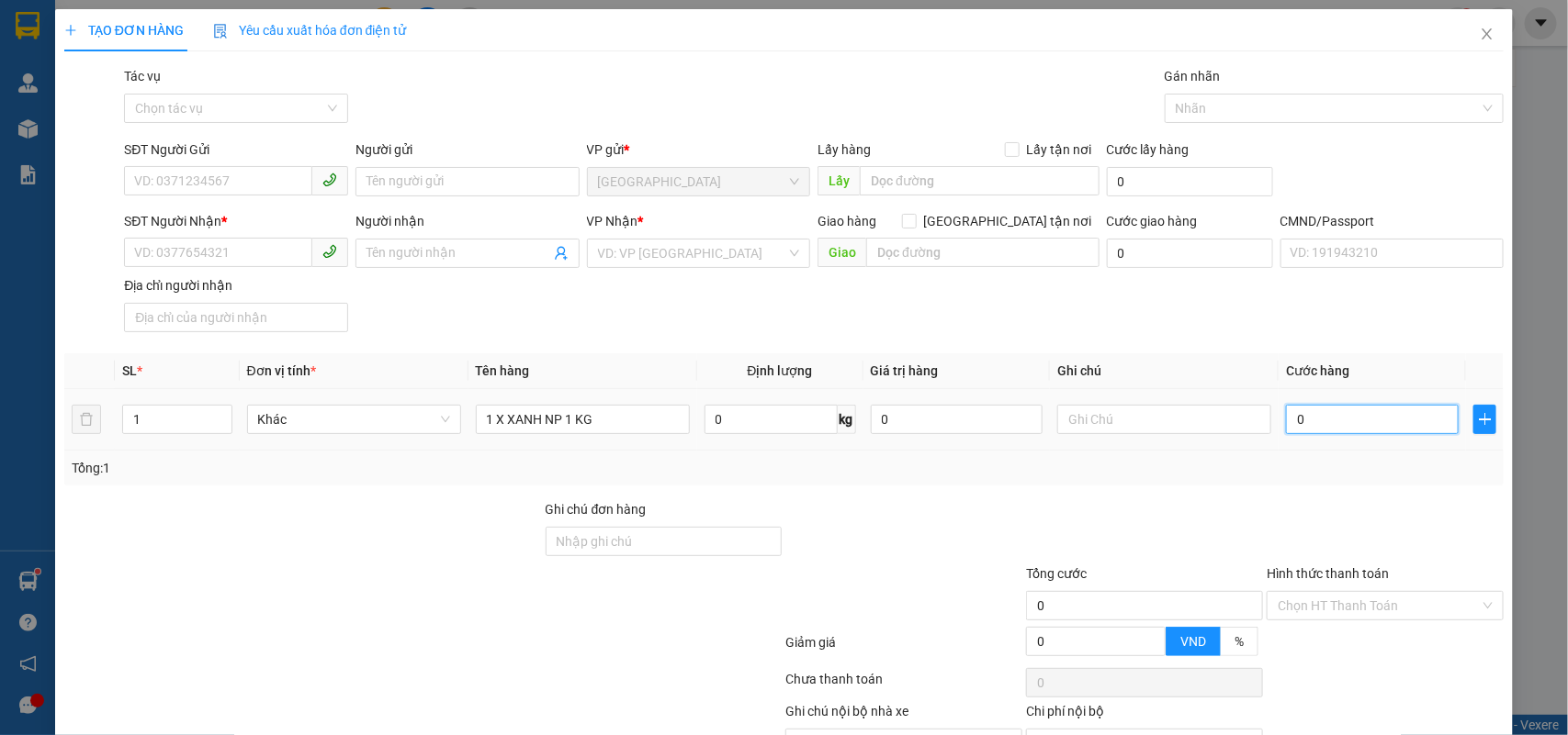
type input "2"
type input "20"
type input "20.000"
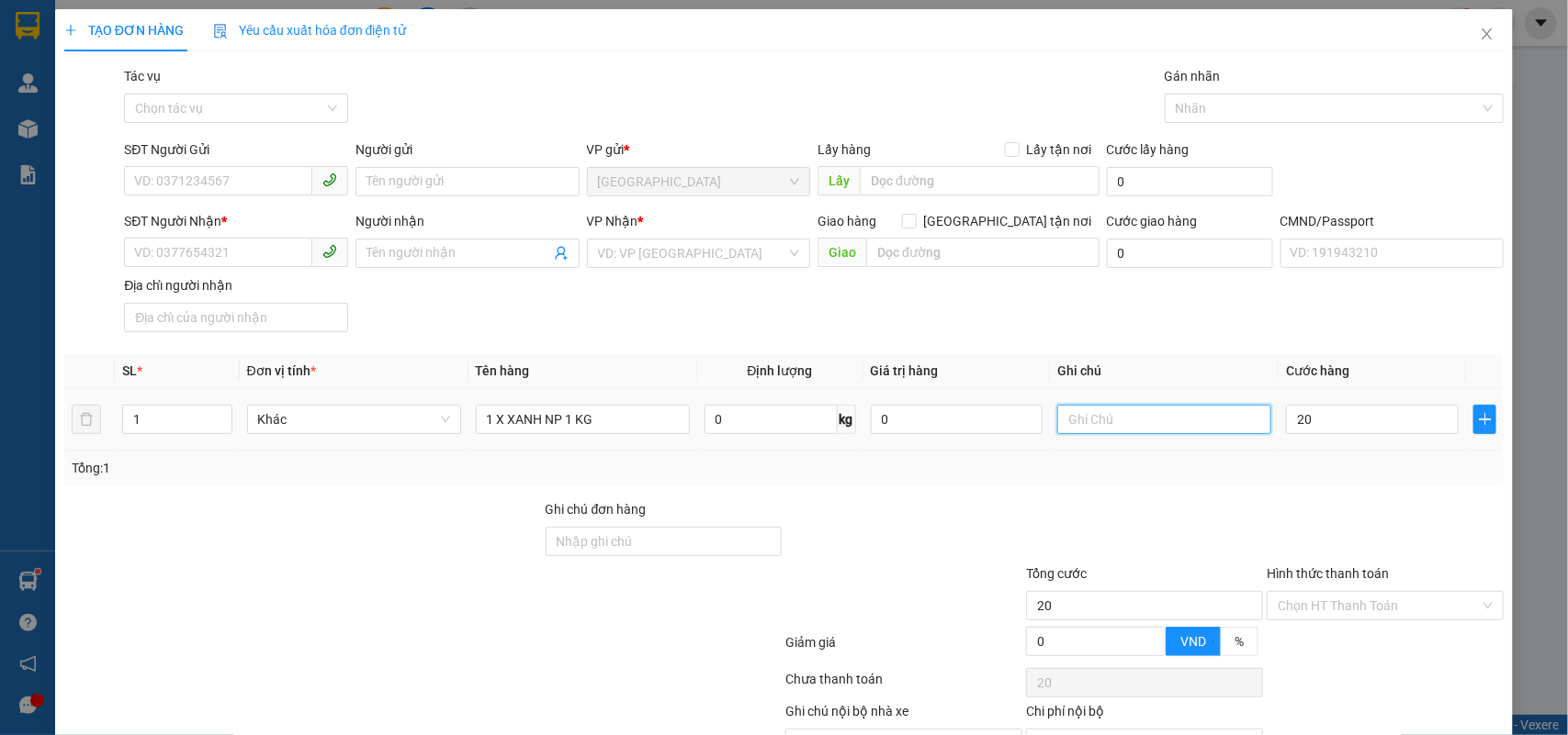
type input "20.000"
click at [1213, 423] on input "text" at bounding box center [1164, 419] width 214 height 30
type input "14H NHÂN"
click at [638, 416] on input "1 X XANH NP 1 KG" at bounding box center [583, 419] width 214 height 30
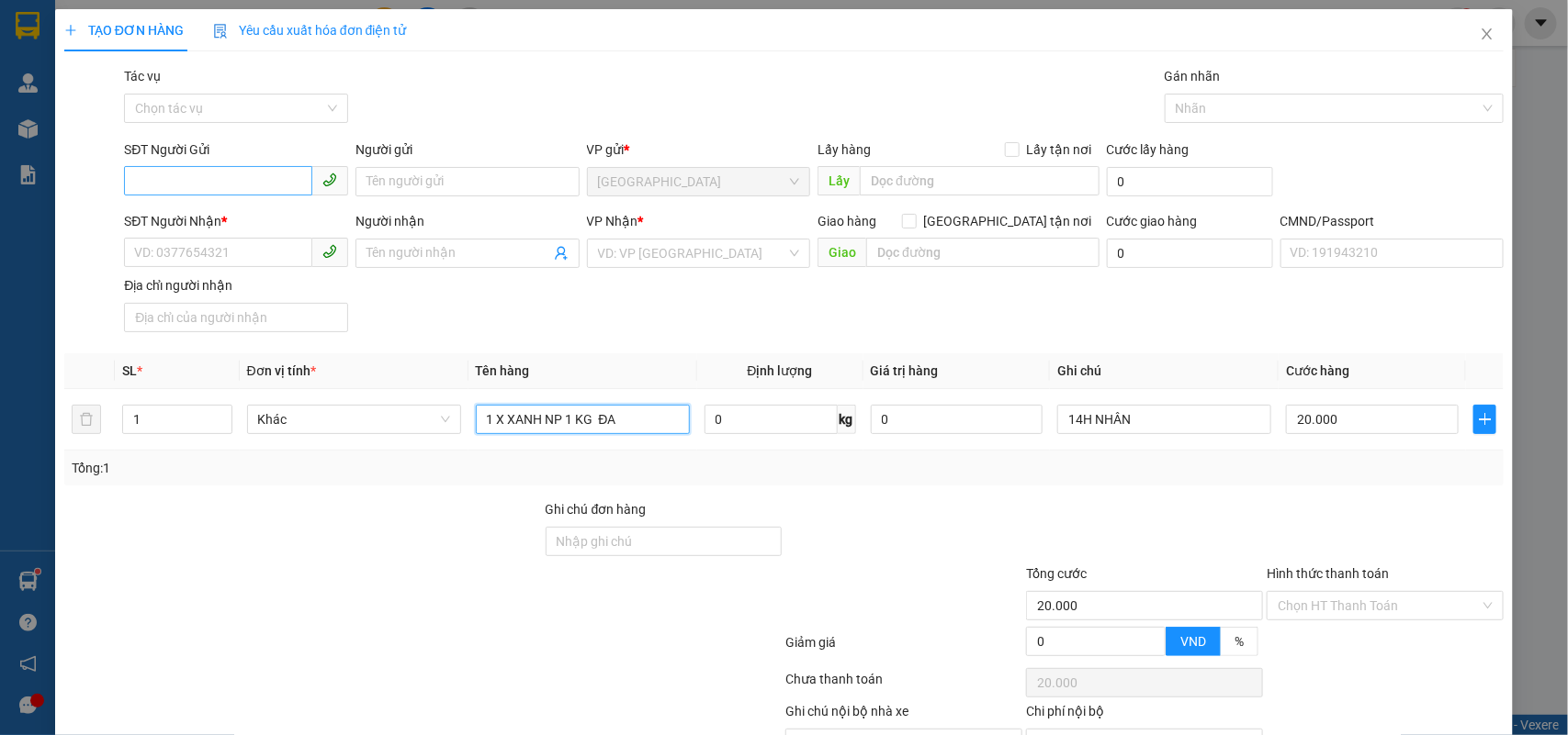
type input "1 X XANH NP 1 KG ĐA"
click at [217, 186] on input "SĐT Người Gửi" at bounding box center [218, 181] width 188 height 30
type input "0382466995"
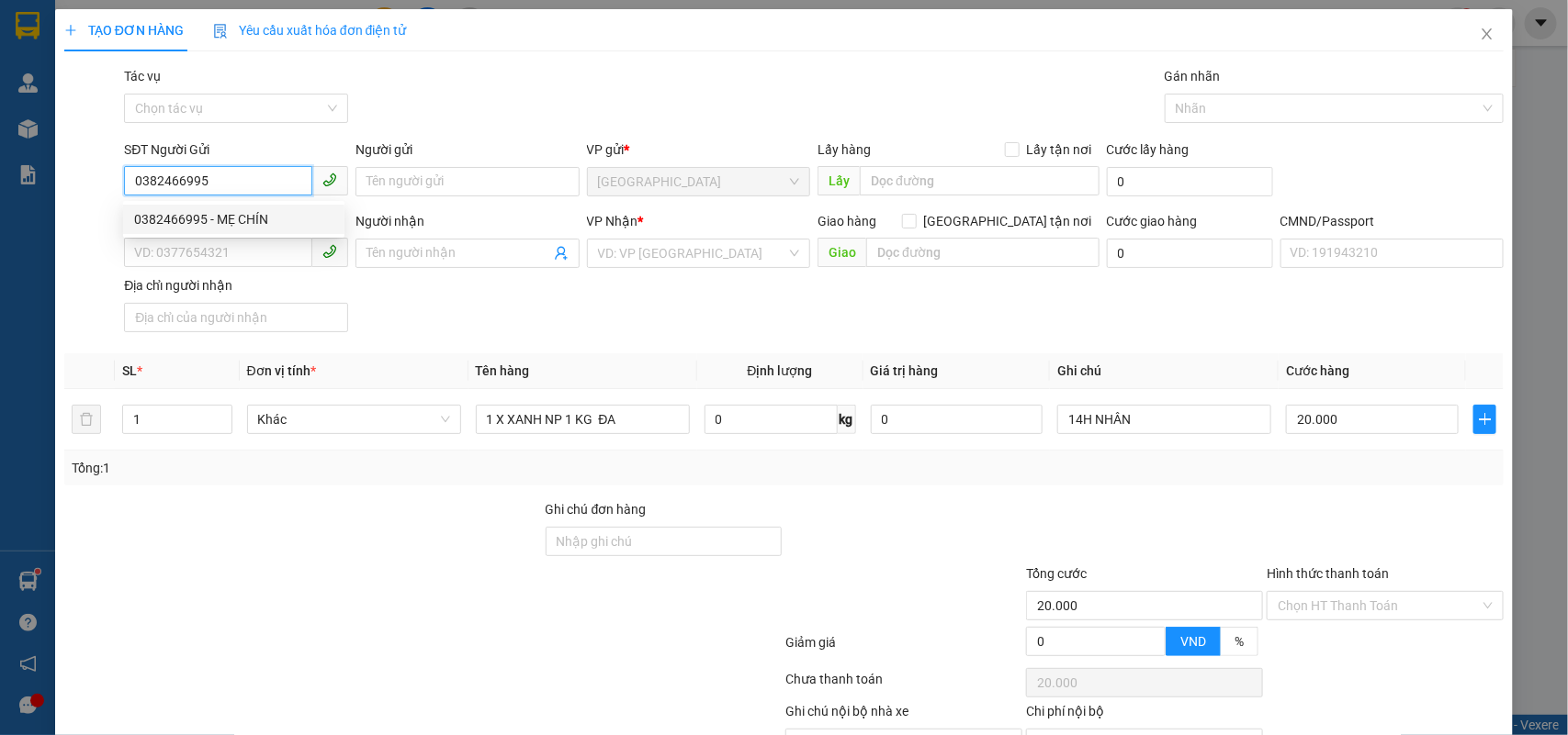
click at [273, 221] on div "0382466995 - MẸ CHÍN" at bounding box center [234, 220] width 200 height 20
type input "MẸ CHÍN"
type input "0369344618"
type input "HỒNG"
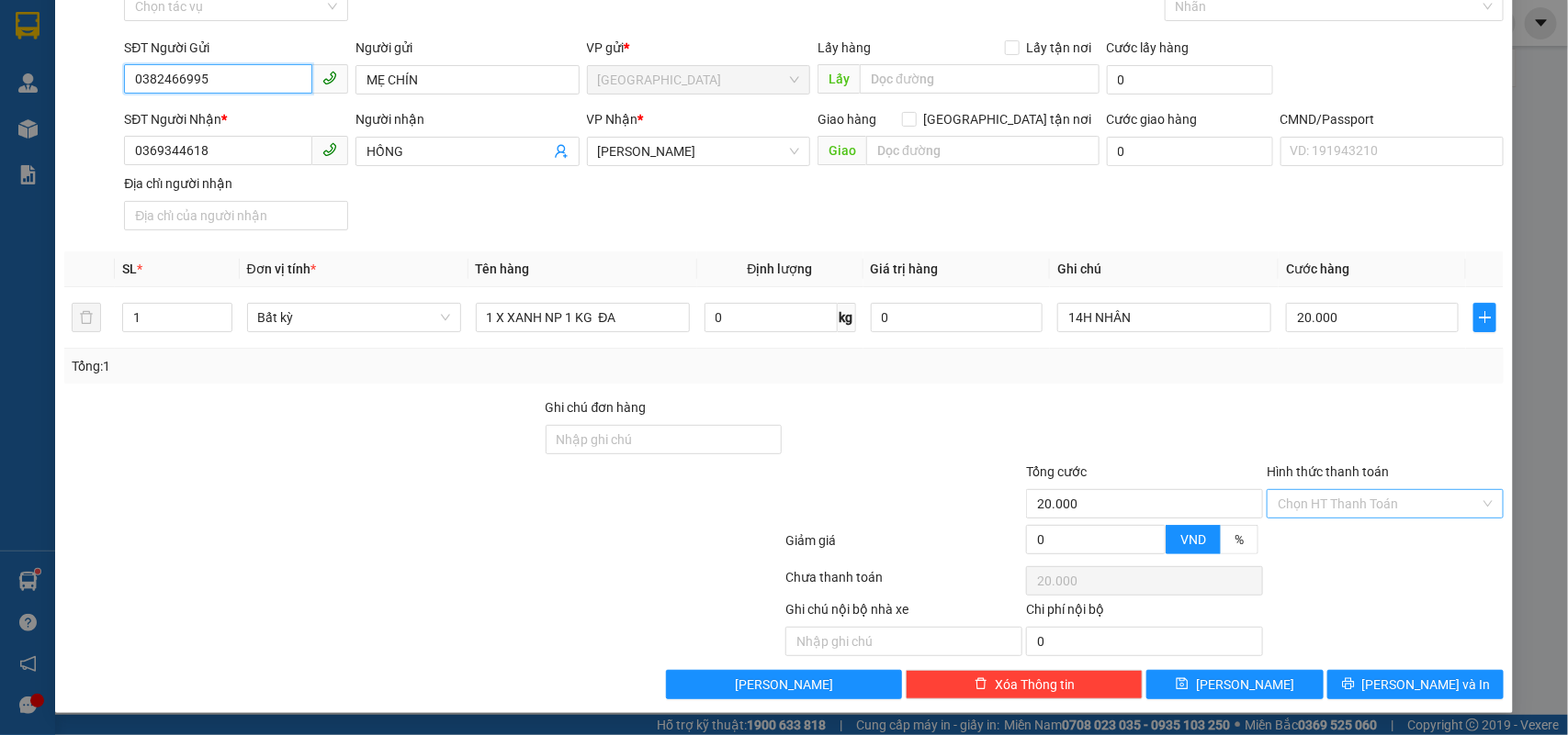
type input "0382466995"
drag, startPoint x: 1346, startPoint y: 505, endPoint x: 1339, endPoint y: 514, distance: 11.4
click at [1346, 506] on input "Hình thức thanh toán" at bounding box center [1379, 504] width 202 height 28
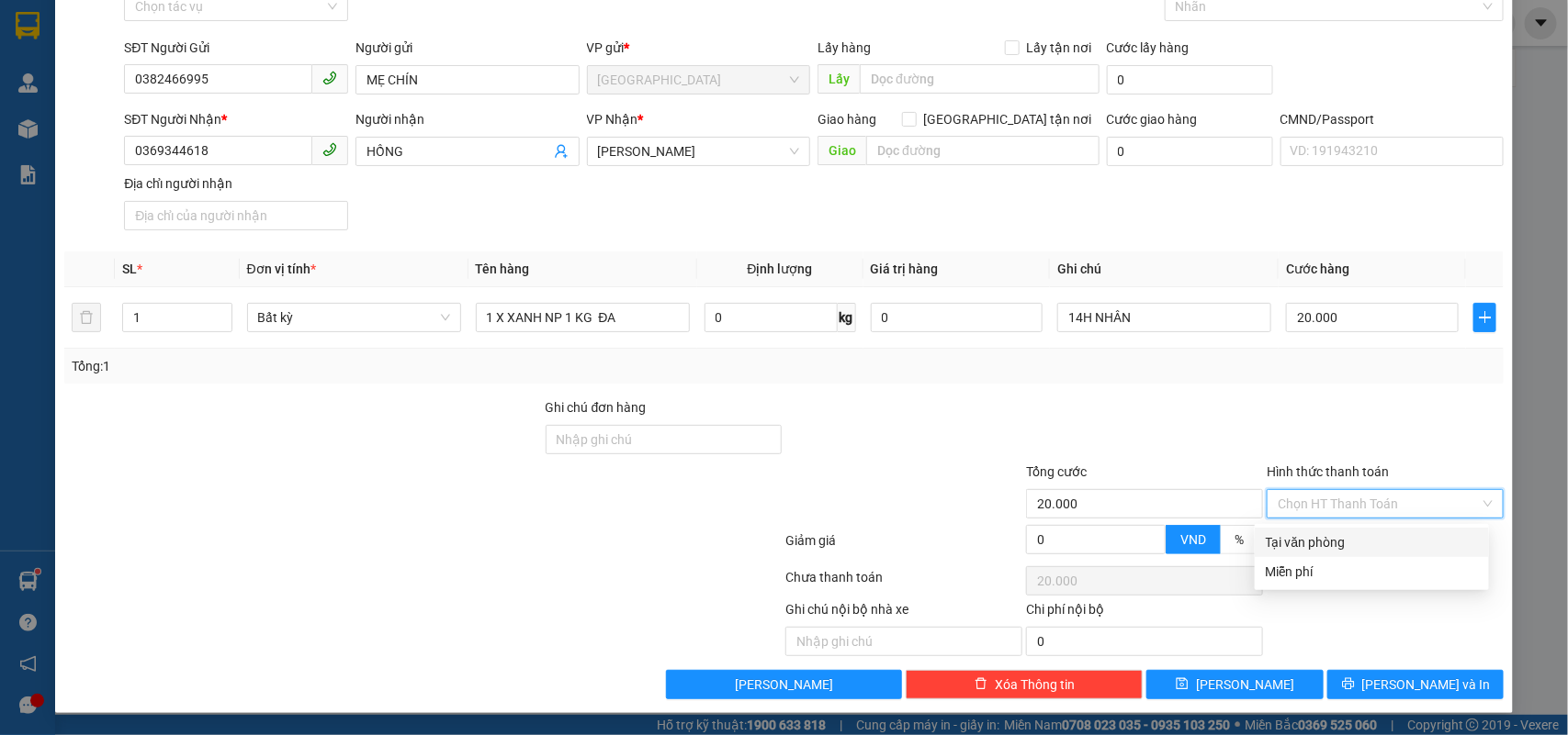
drag, startPoint x: 1317, startPoint y: 539, endPoint x: 1392, endPoint y: 598, distance: 95.4
click at [1325, 543] on div "Tại văn phòng" at bounding box center [1372, 543] width 213 height 20
type input "0"
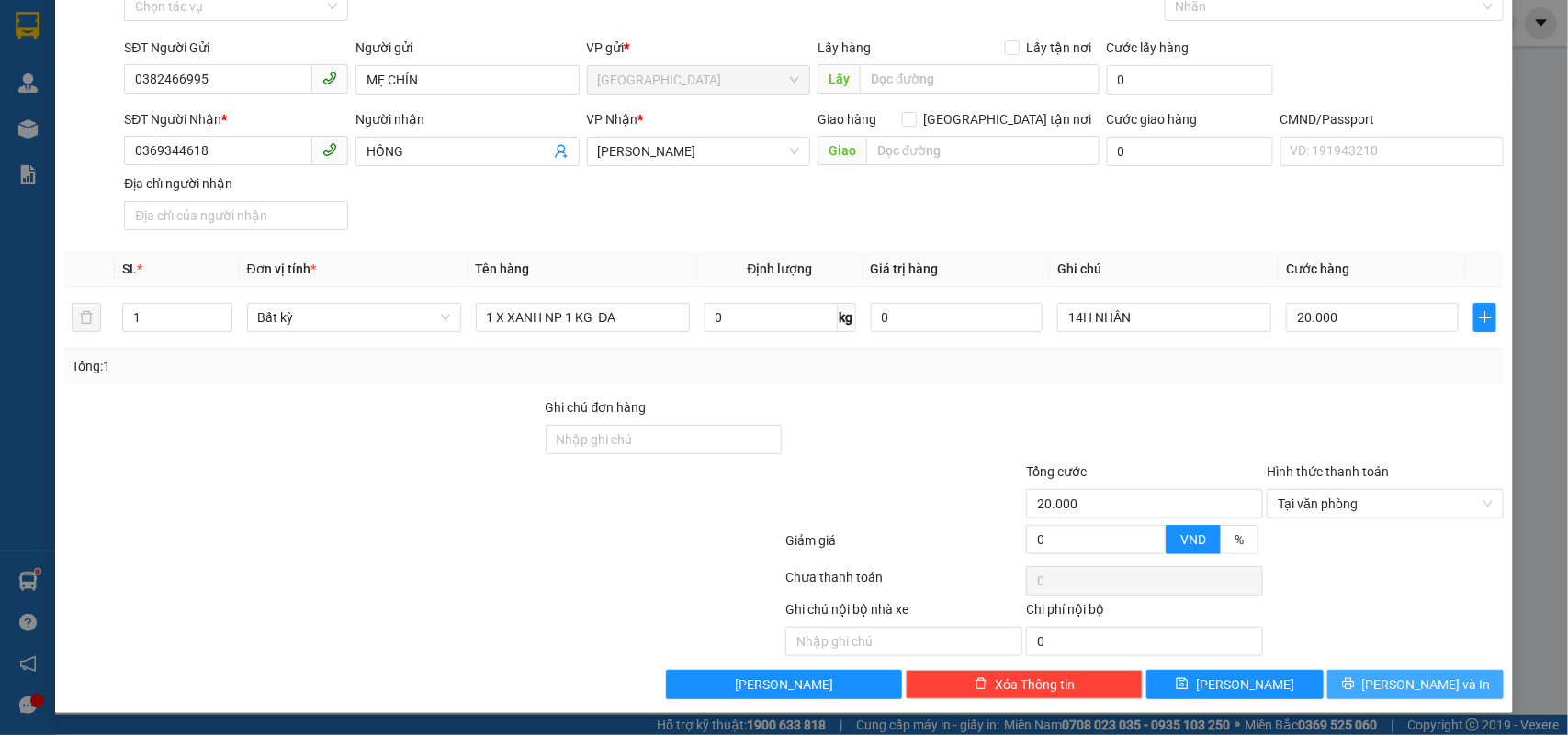
click at [1401, 675] on span "[PERSON_NAME] và In" at bounding box center [1426, 685] width 128 height 20
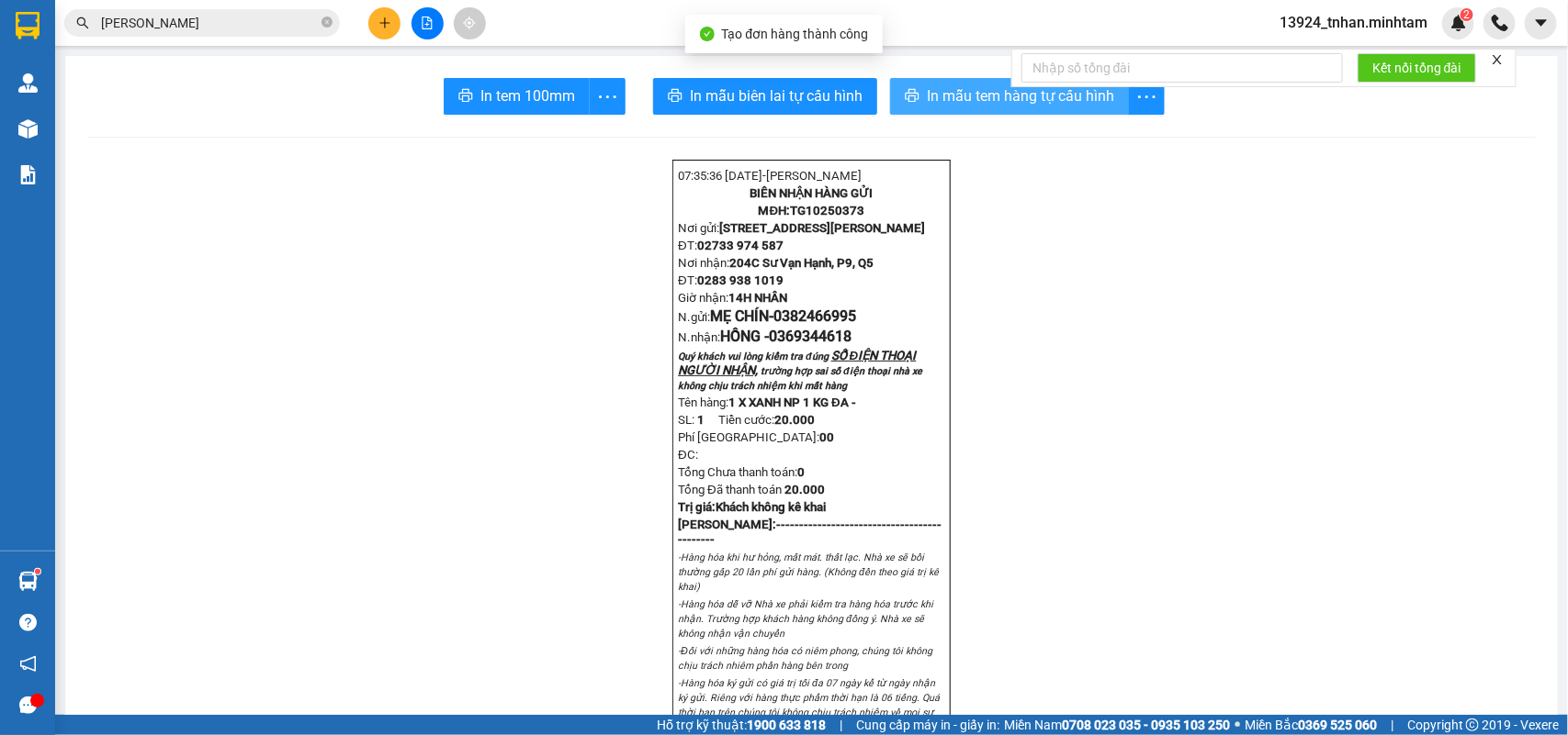
click at [928, 96] on span "In mẫu tem hàng tự cấu hình" at bounding box center [1020, 95] width 188 height 23
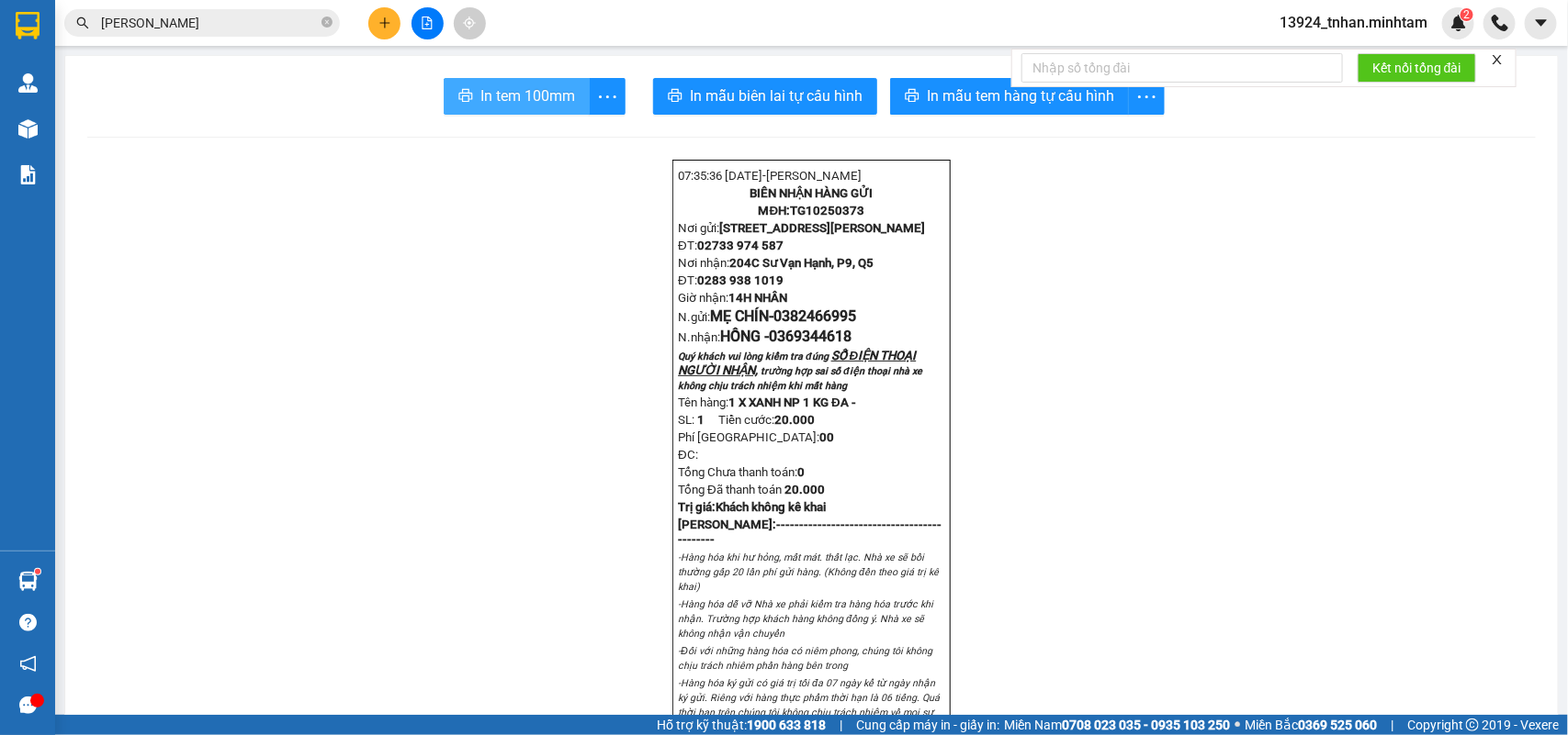
drag, startPoint x: 926, startPoint y: 87, endPoint x: 531, endPoint y: 91, distance: 395.0
click at [531, 91] on span "In tem 100mm" at bounding box center [528, 95] width 94 height 23
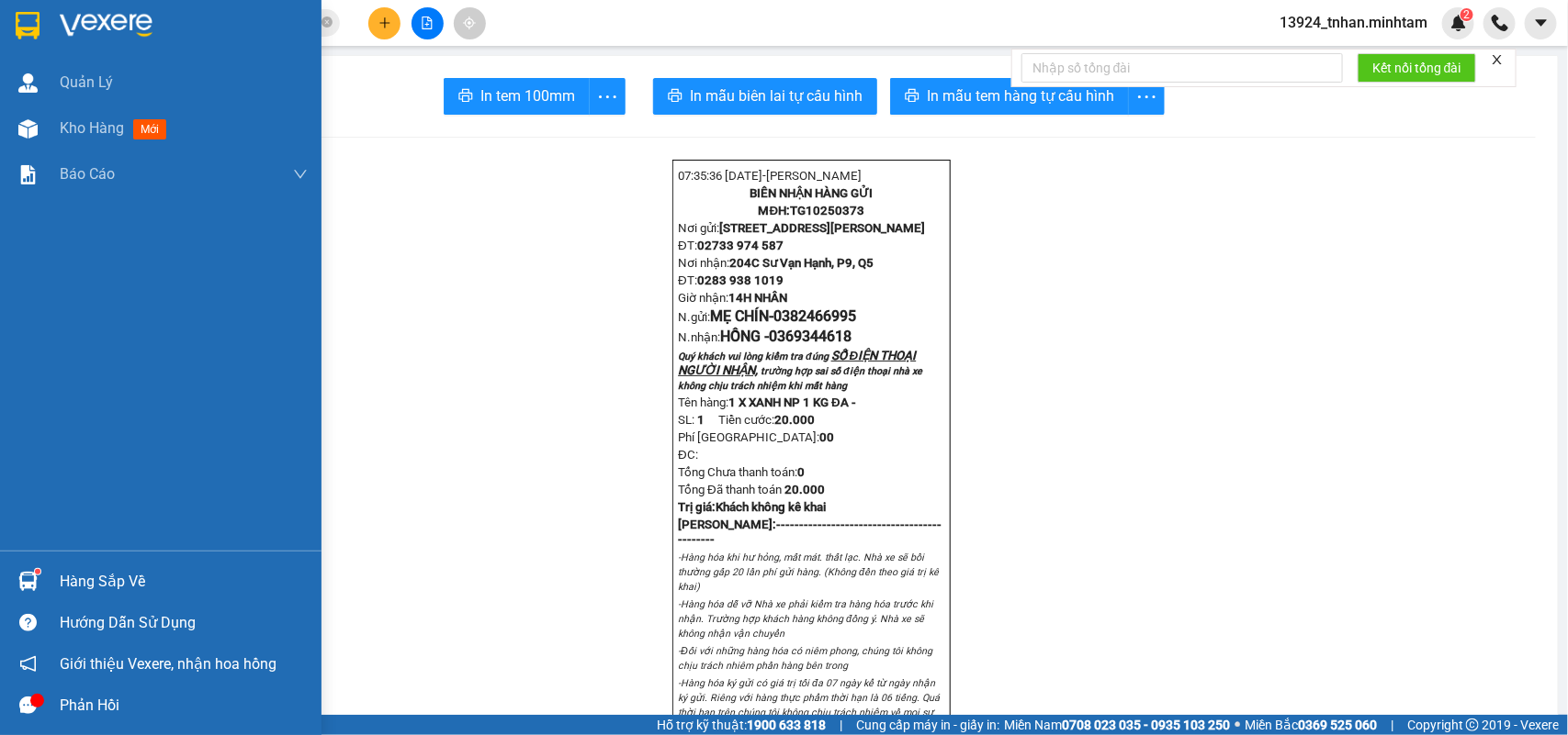
click at [89, 564] on div "Hàng sắp về" at bounding box center [161, 581] width 322 height 42
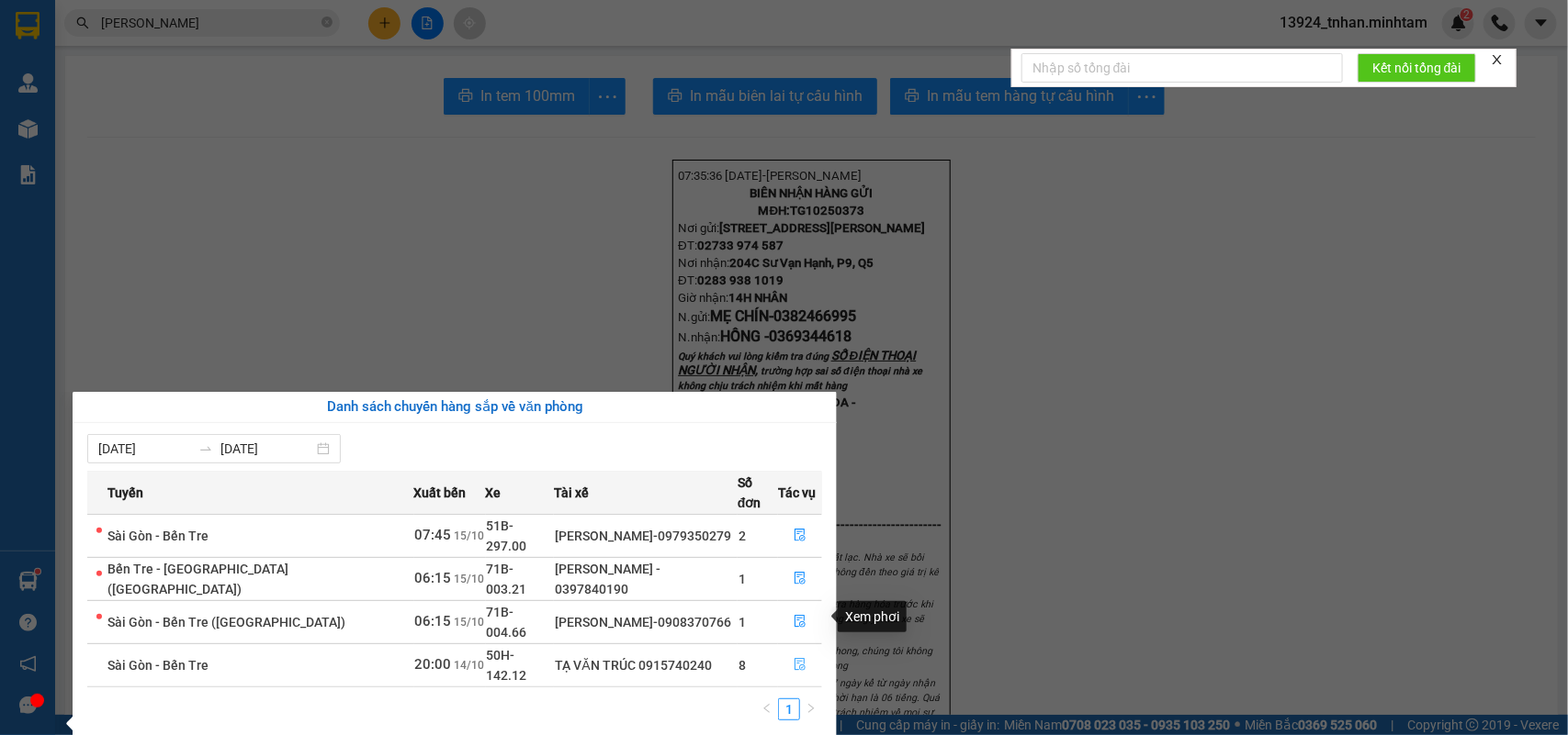
click at [785, 651] on button "button" at bounding box center [800, 666] width 43 height 30
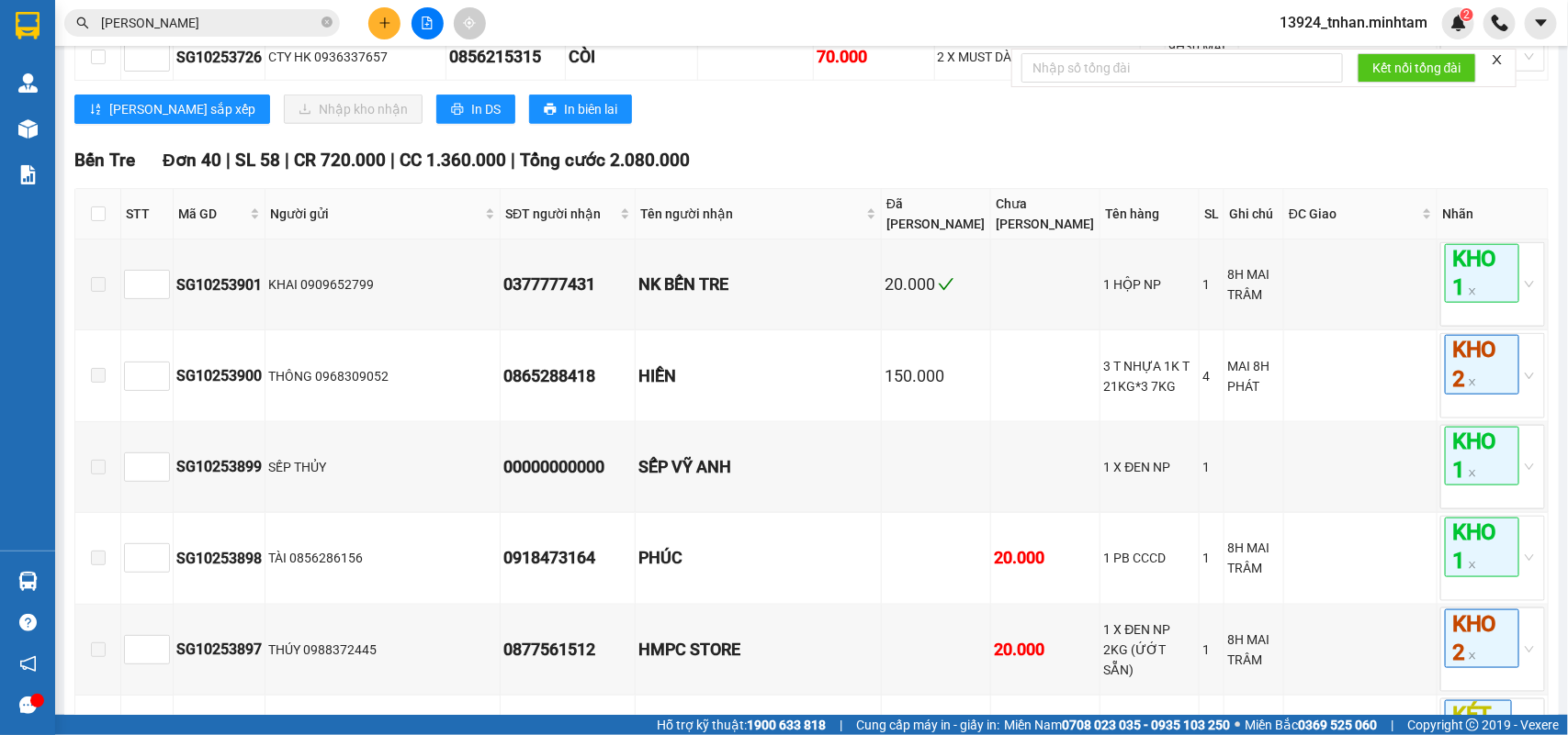
scroll to position [290, 0]
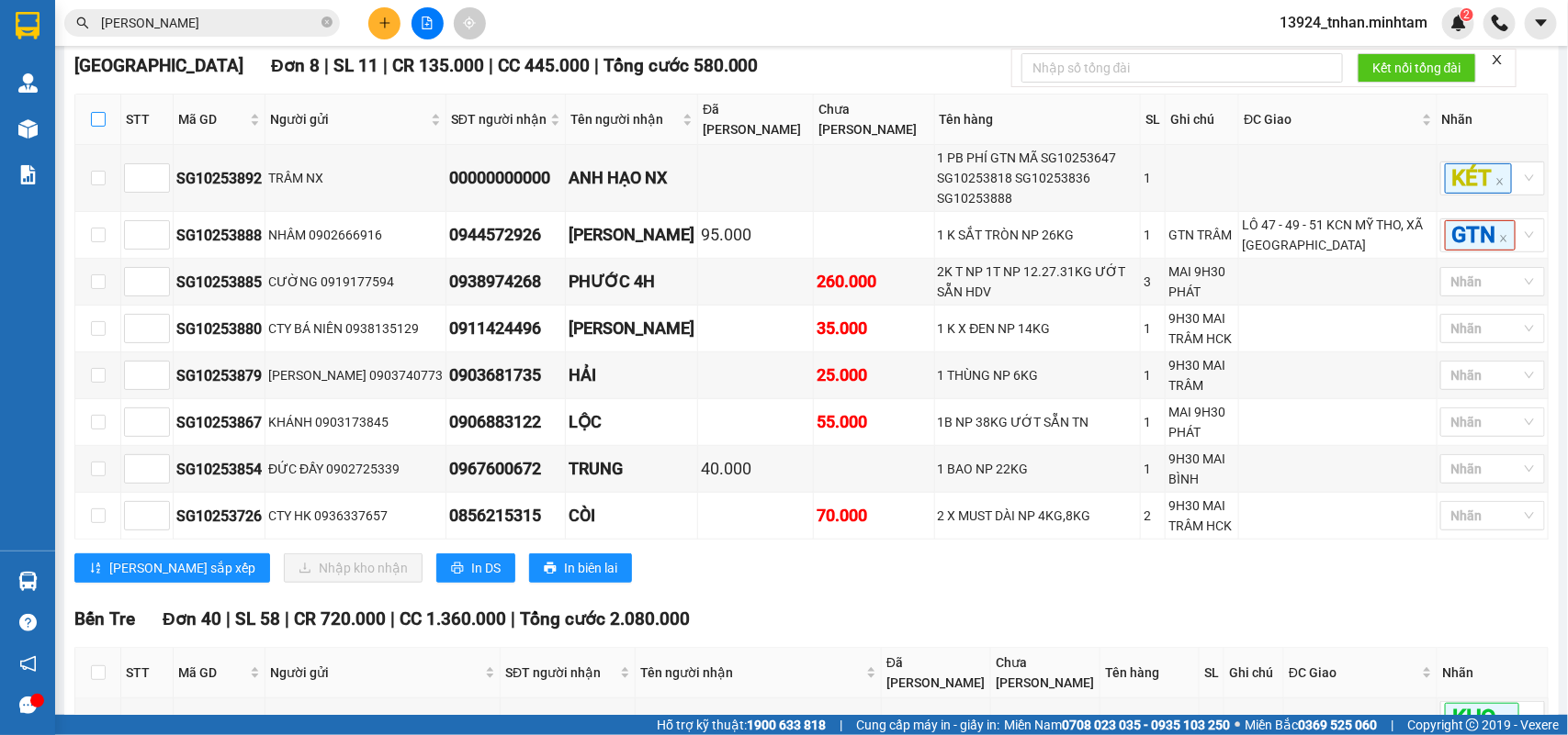
click at [91, 127] on input "checkbox" at bounding box center [98, 119] width 15 height 15
checkbox input "true"
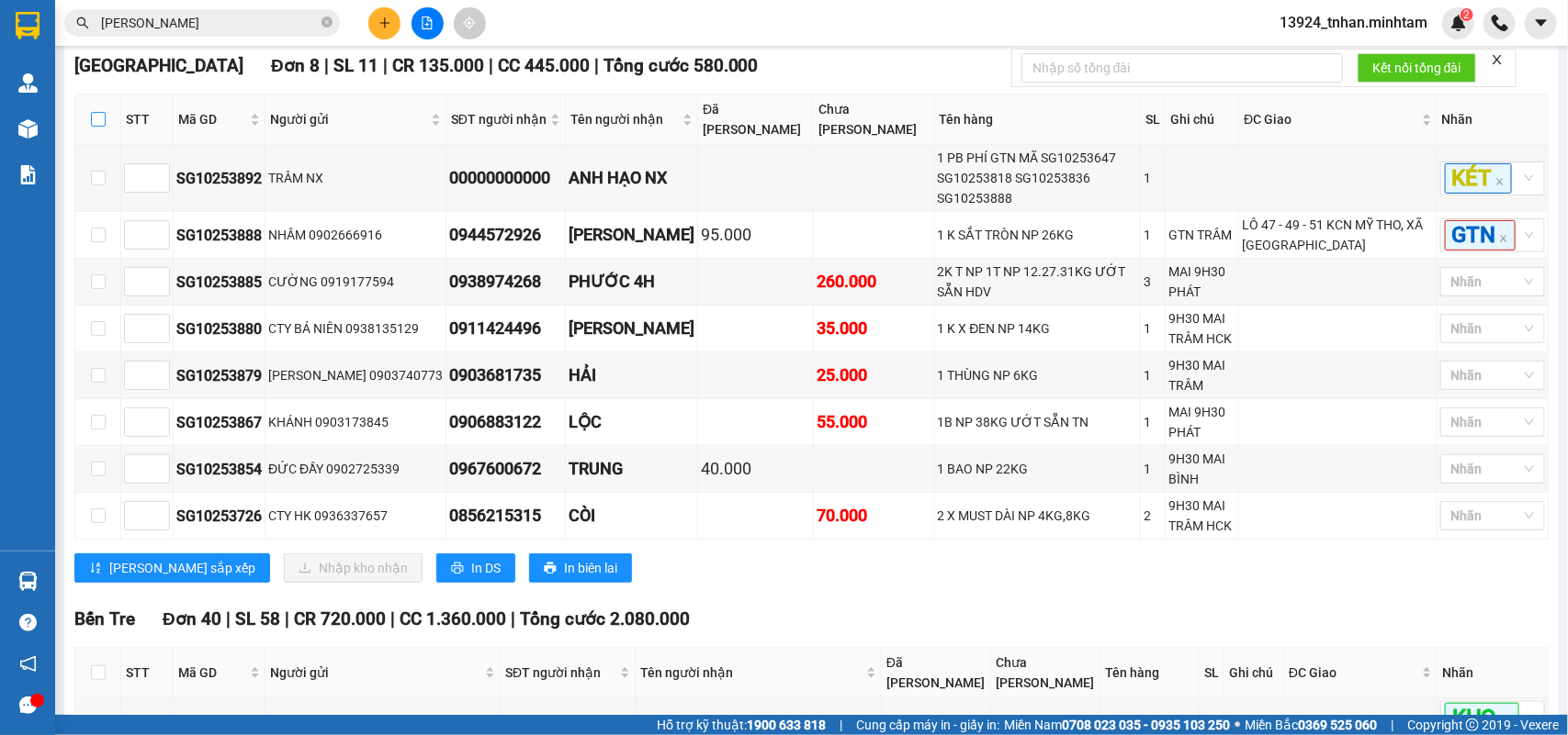
checkbox input "true"
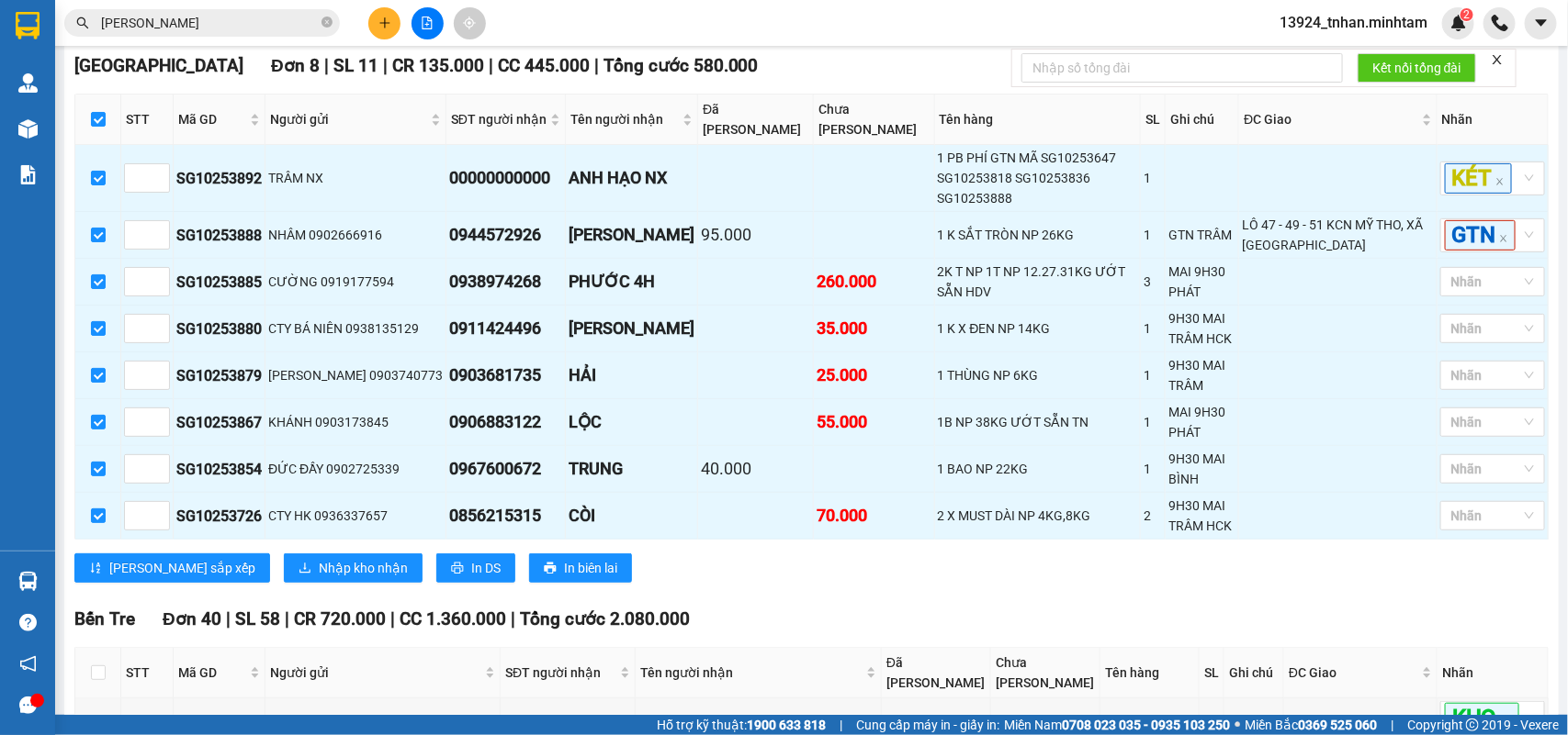
click at [682, 596] on div "Tiền Giang Đơn 8 | SL 11 | CR 135.000 | CC 445.000 | Tổng cước 580.000 STT Mã G…" at bounding box center [812, 325] width 1475 height 545
click at [319, 578] on span "Nhập kho nhận" at bounding box center [363, 568] width 89 height 20
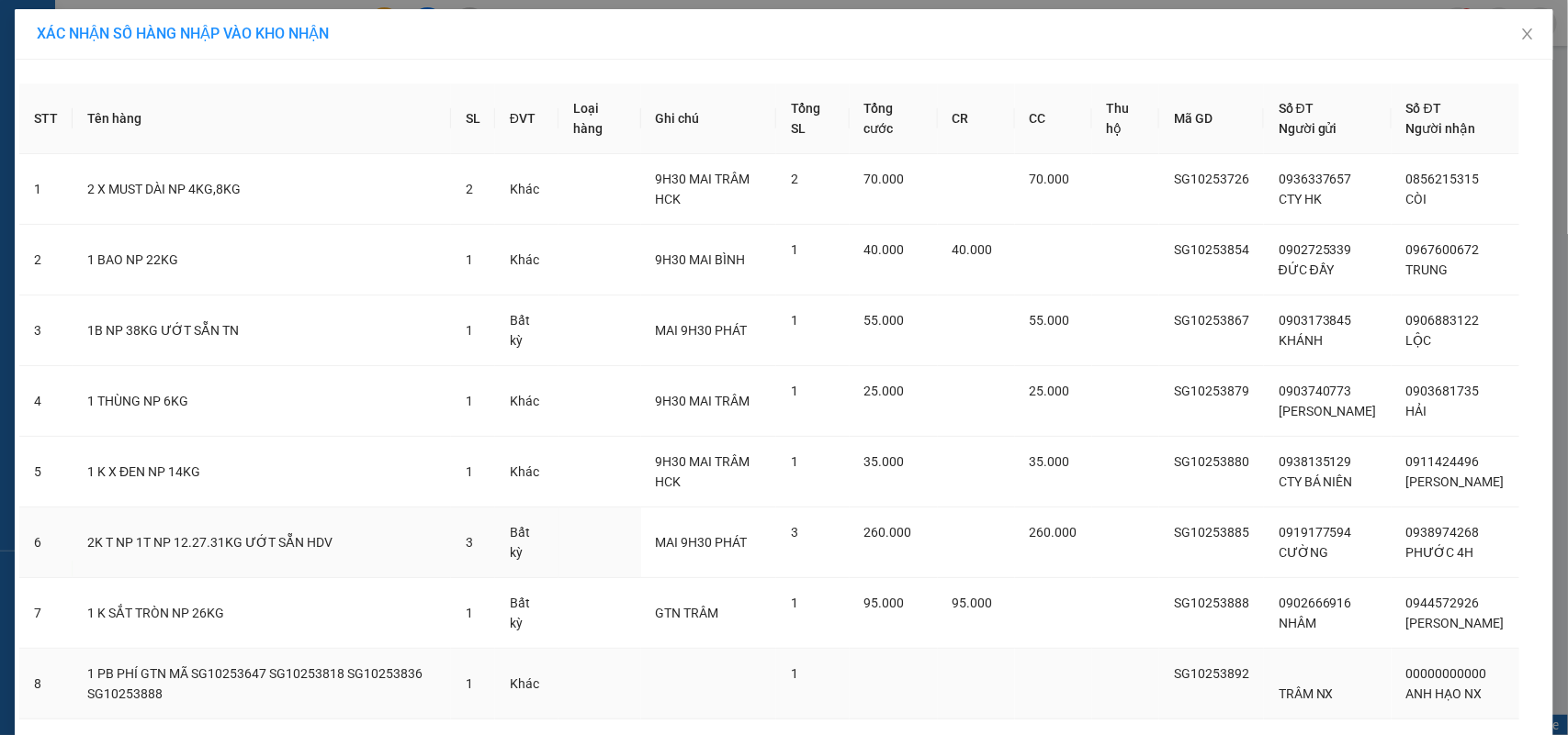
scroll to position [161, 0]
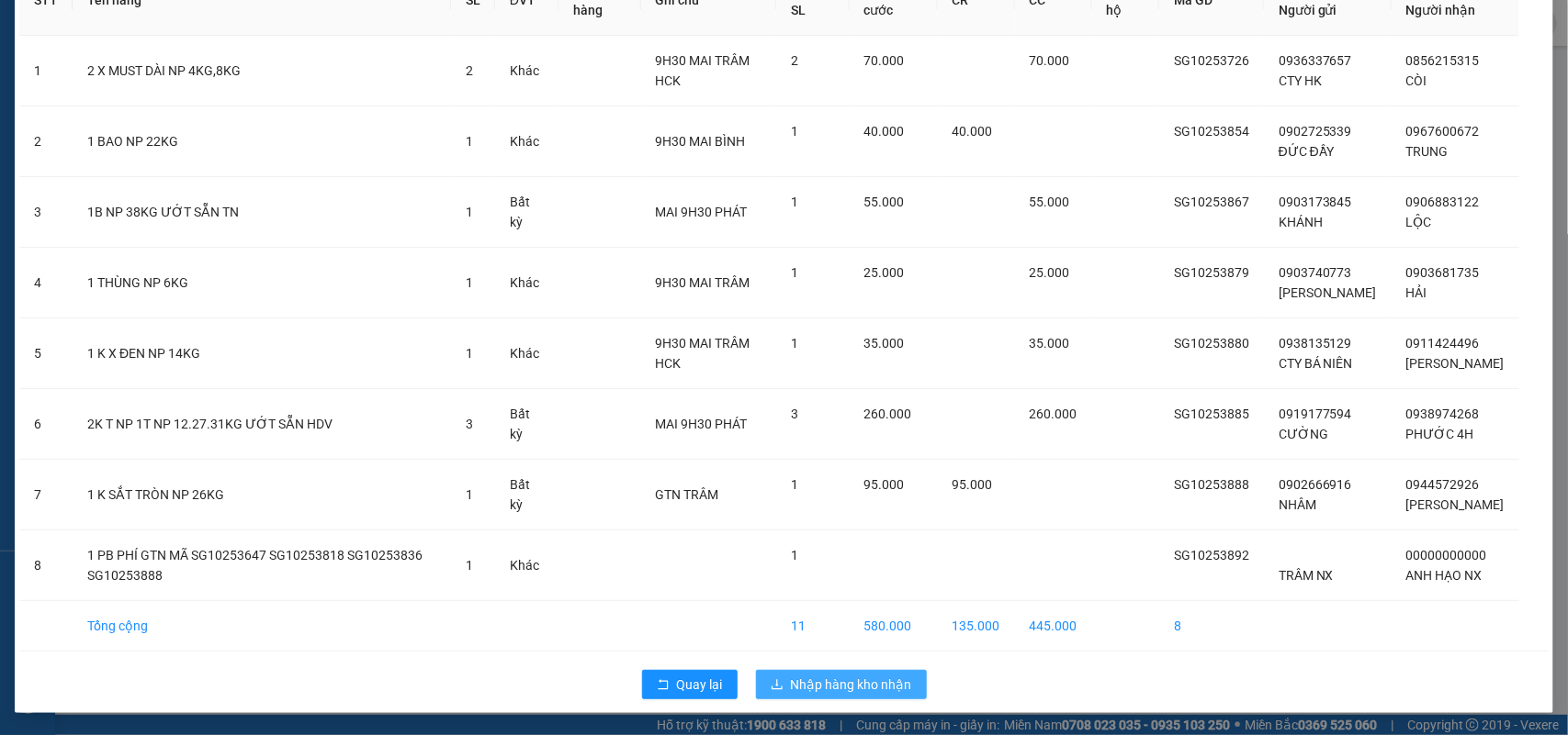
click at [900, 678] on span "Nhập hàng kho nhận" at bounding box center [851, 685] width 121 height 20
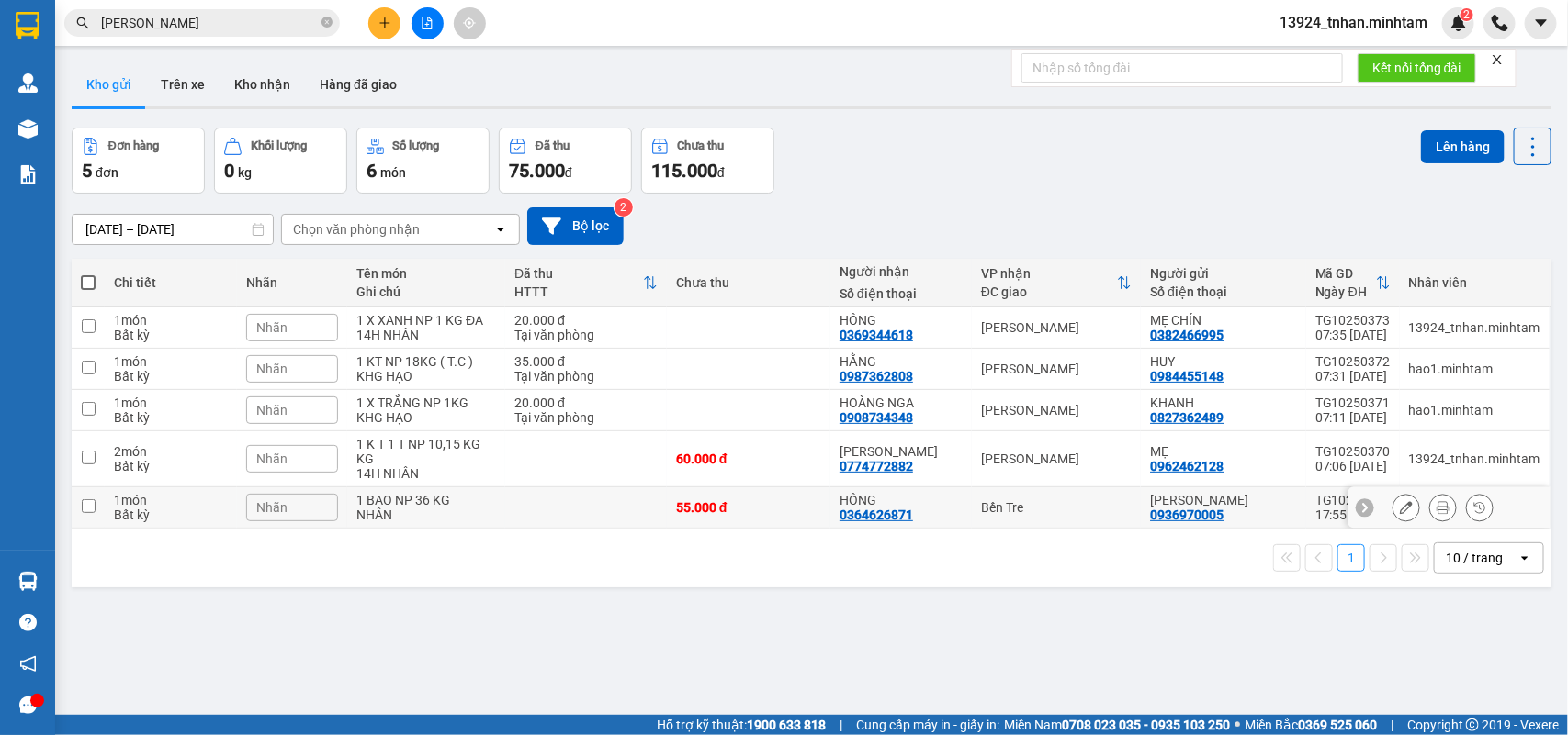
click at [883, 510] on div "0364626871" at bounding box center [877, 515] width 74 height 15
click at [1141, 497] on td "KIM TUYẾN 0936970005" at bounding box center [1223, 508] width 165 height 42
checkbox input "true"
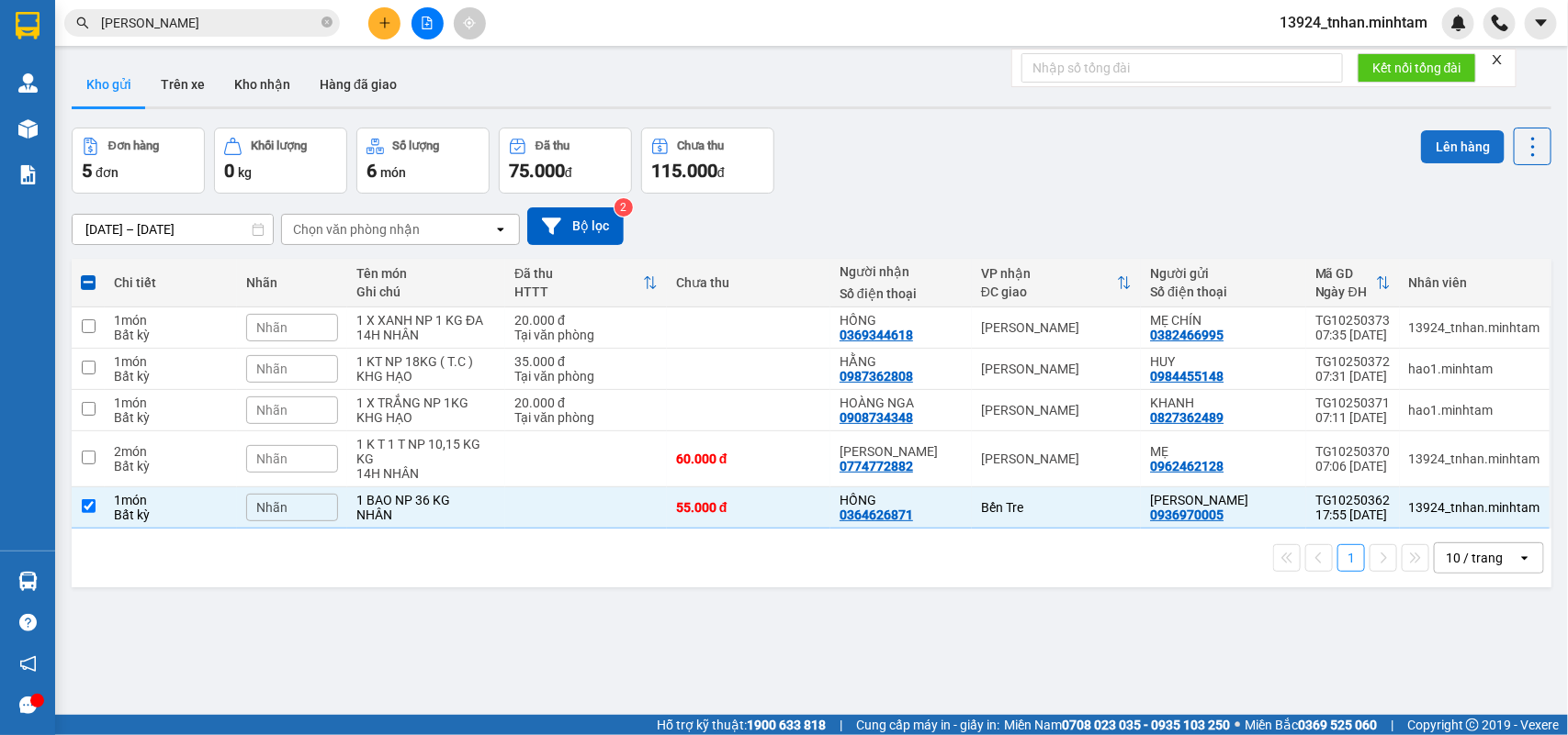
click at [1471, 142] on button "Lên hàng" at bounding box center [1463, 147] width 83 height 33
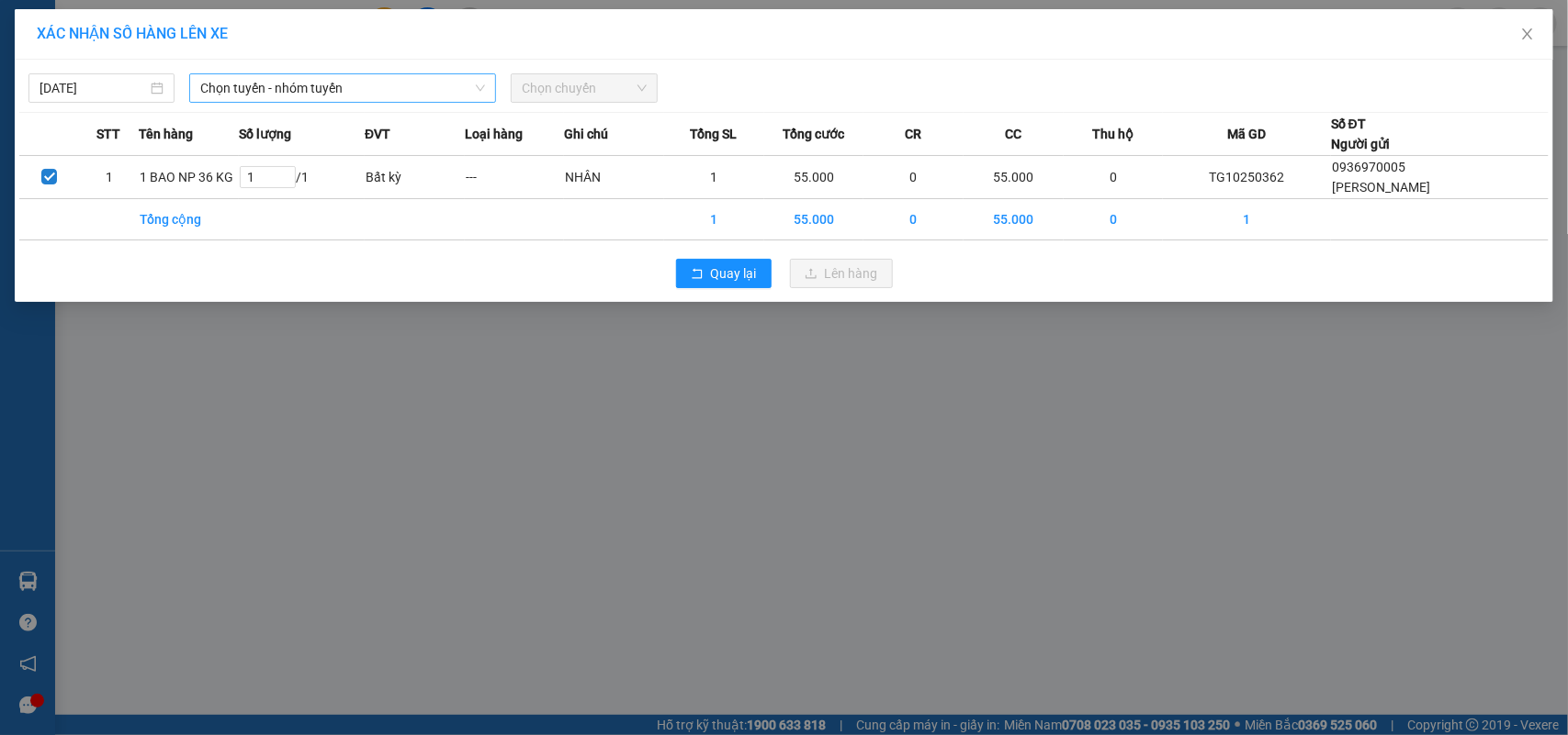
click at [315, 77] on span "Chọn tuyến - nhóm tuyến" at bounding box center [343, 89] width 285 height 28
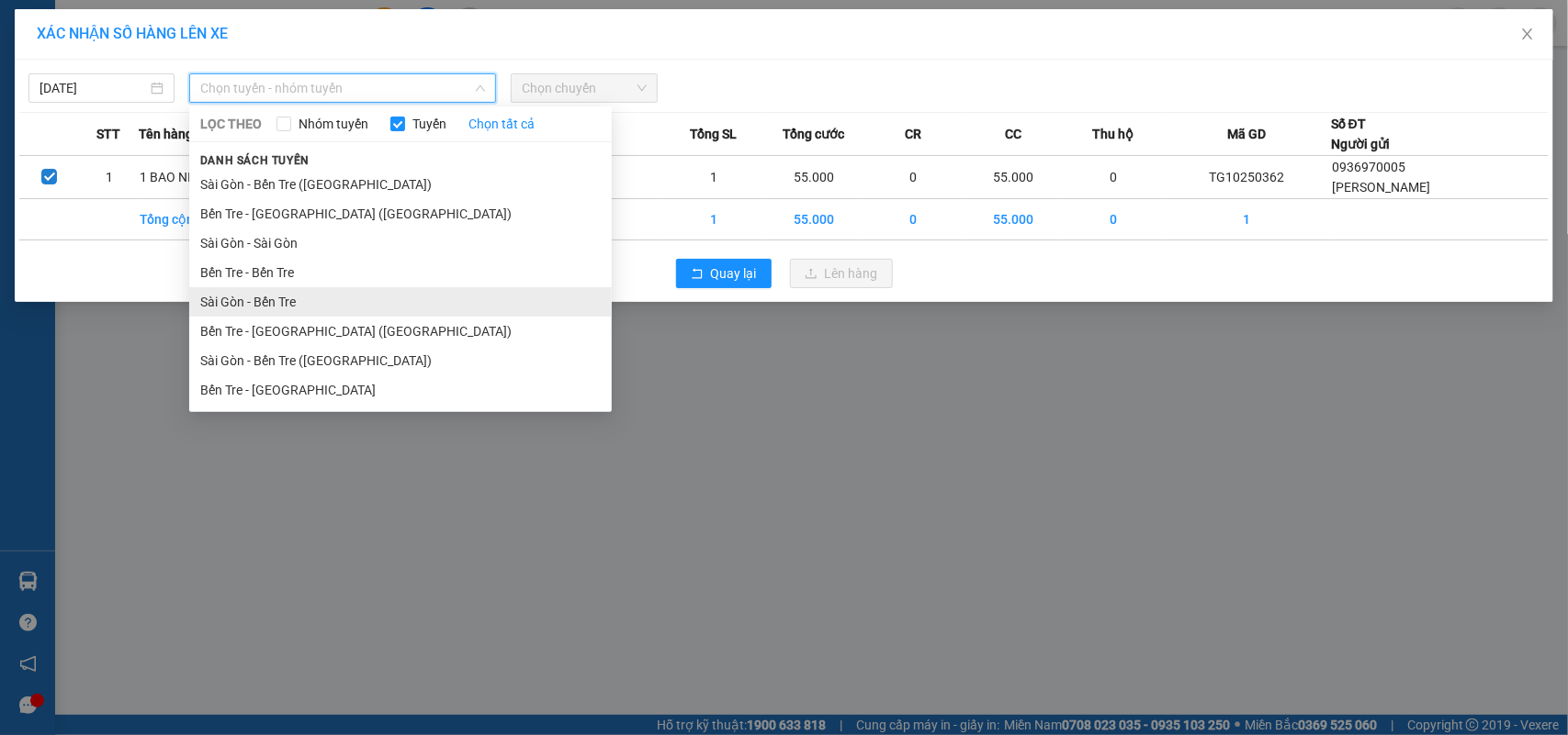
click at [283, 296] on li "Sài Gòn - Bến Tre" at bounding box center [400, 302] width 422 height 30
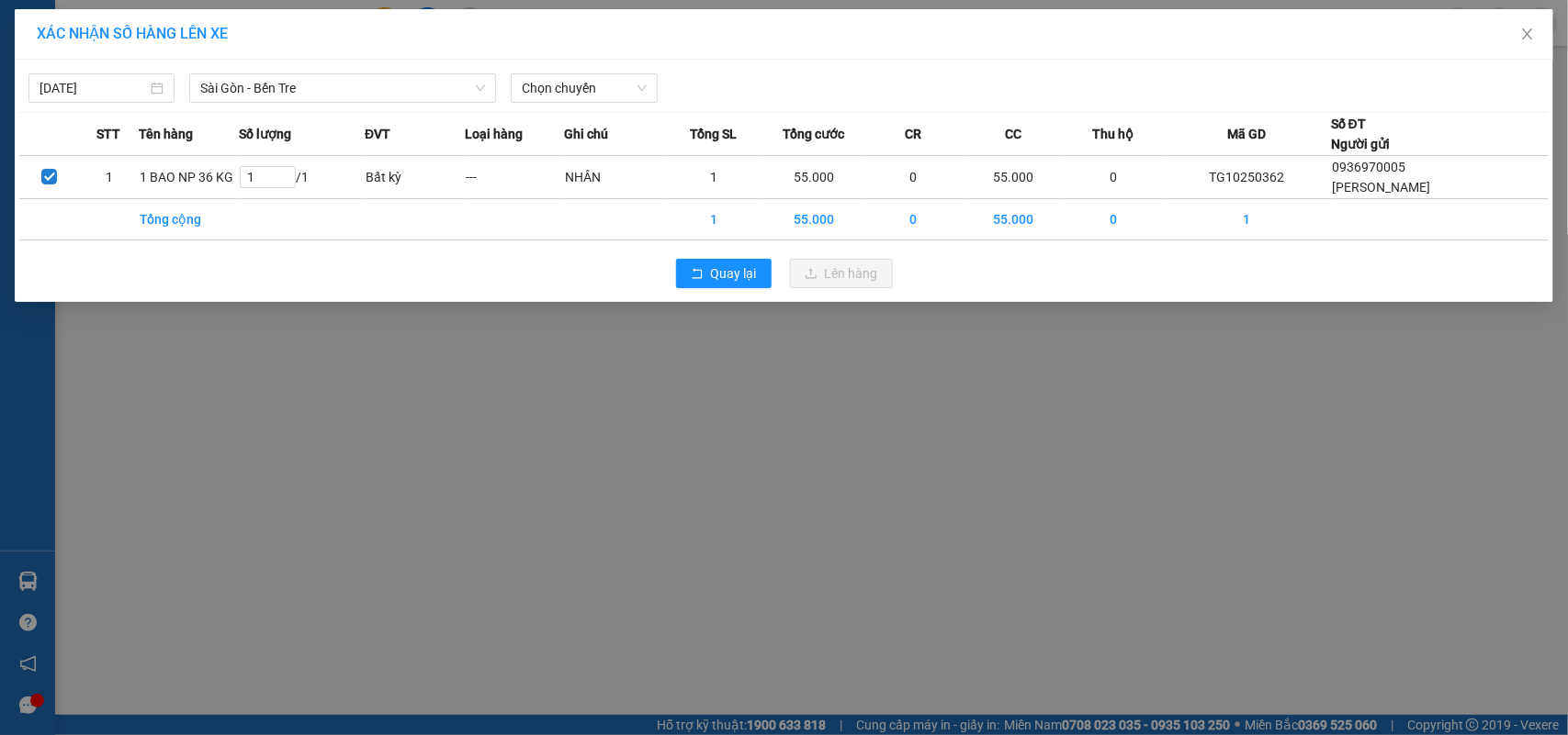
click at [159, 103] on div "15/10/2025 Sài Gòn - Bến Tre LỌC THEO Nhóm tuyến Tuyến Chọn tất cả Danh sách tu…" at bounding box center [784, 181] width 1538 height 242
click at [154, 93] on div "[DATE]" at bounding box center [102, 89] width 124 height 20
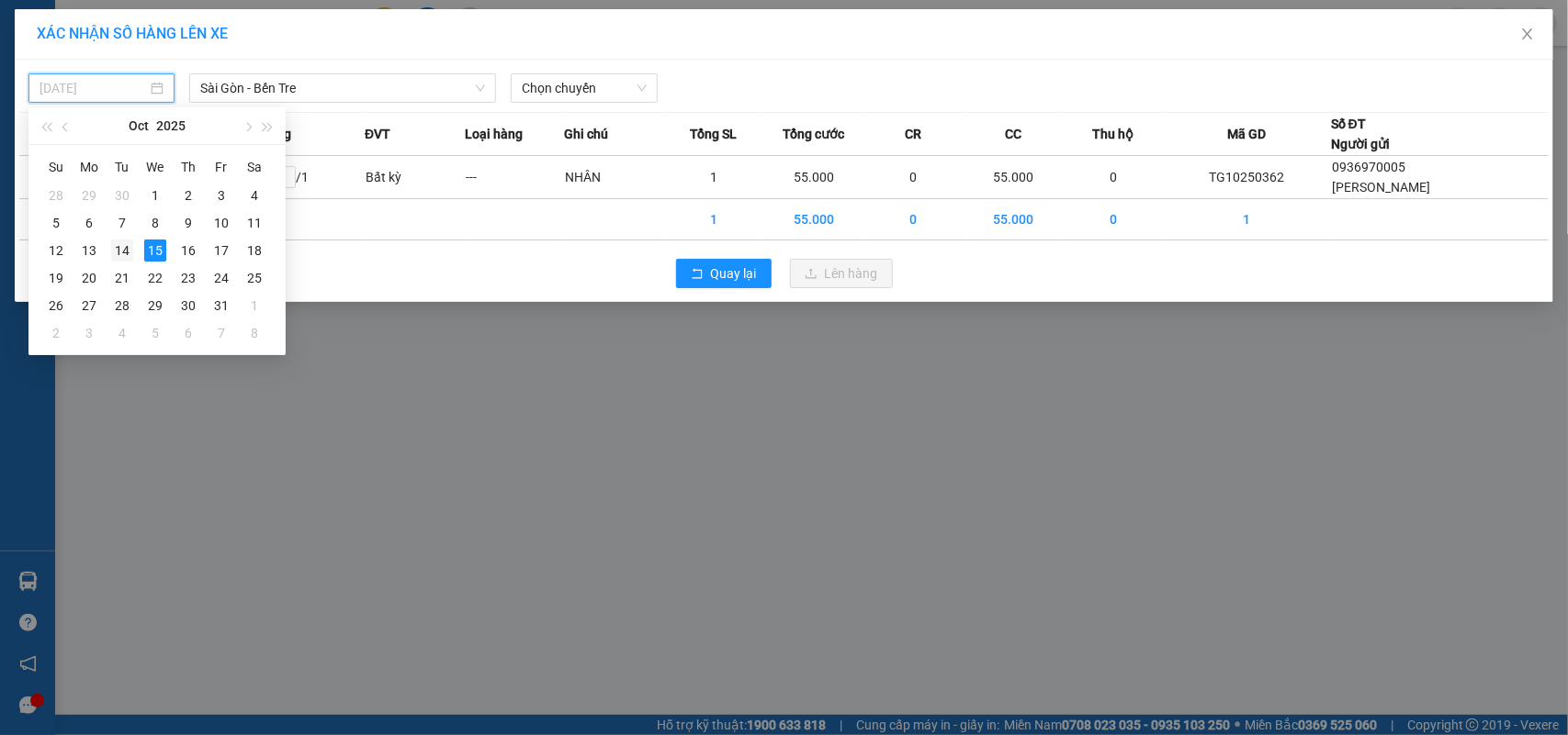
click at [127, 254] on div "14" at bounding box center [122, 250] width 22 height 22
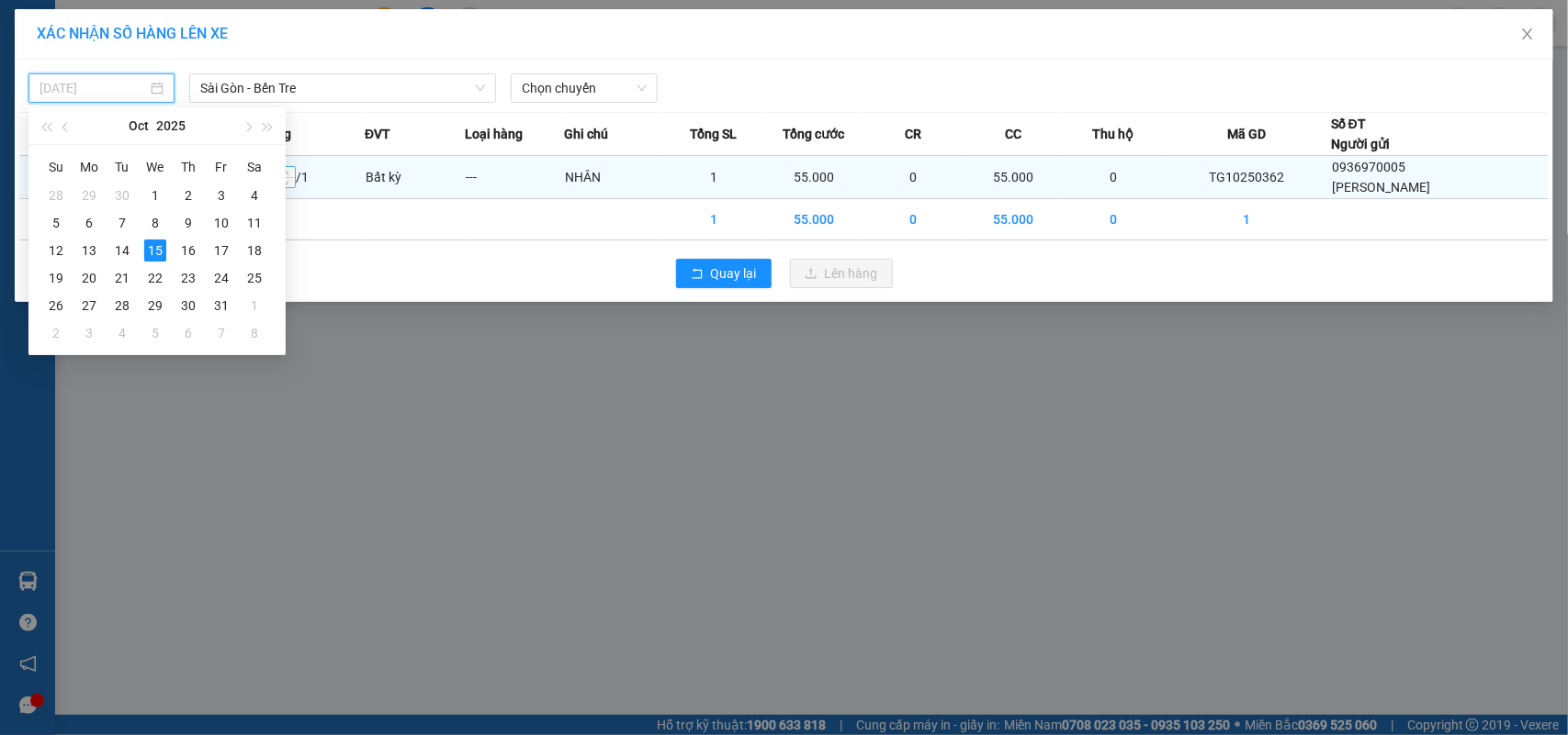
type input "[DATE]"
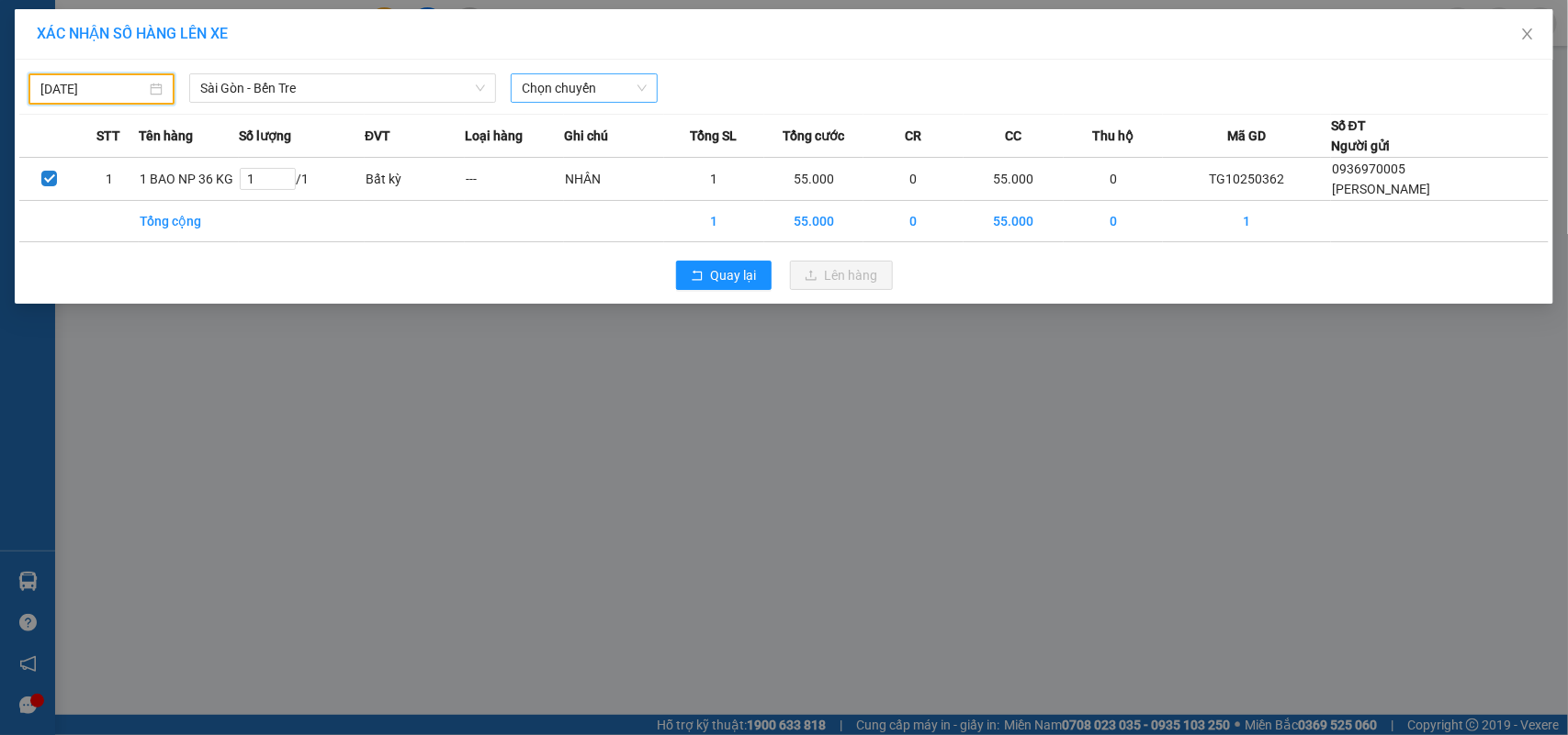
click at [613, 88] on span "Chọn chuyến" at bounding box center [584, 89] width 124 height 28
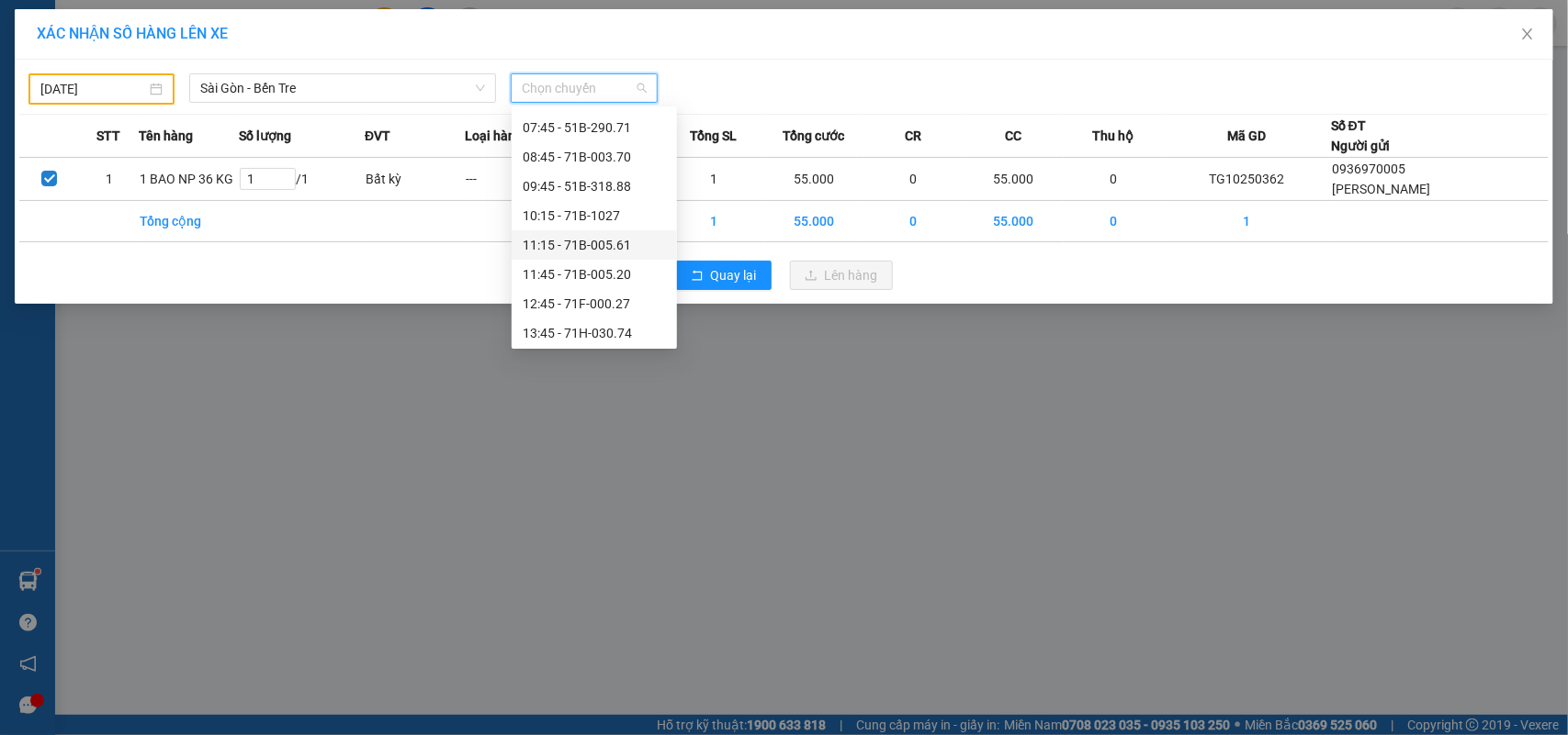
scroll to position [294, 0]
click at [590, 336] on div "20:00 (TC) - 50H-142.12" at bounding box center [594, 331] width 143 height 20
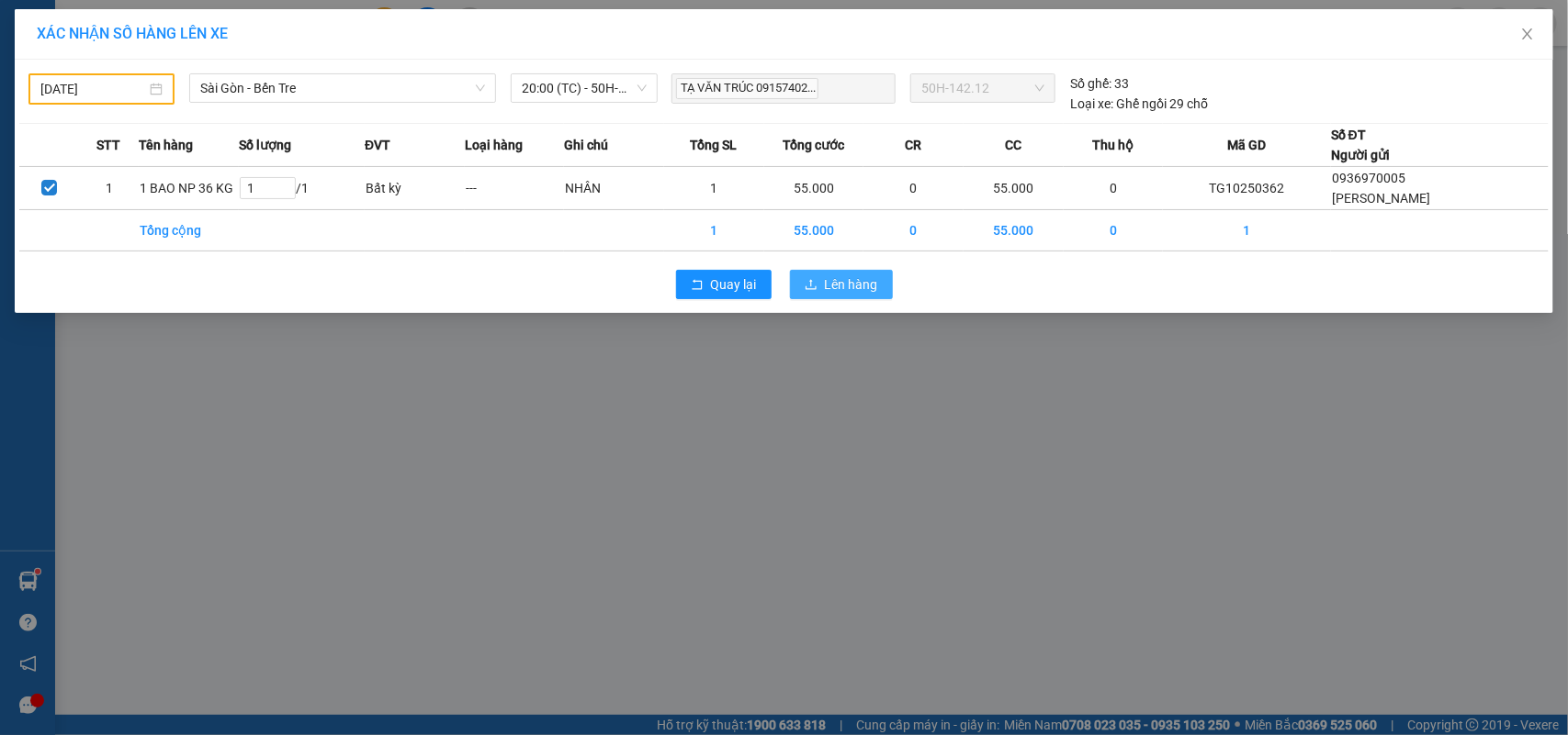
click at [869, 278] on span "Lên hàng" at bounding box center [852, 284] width 54 height 20
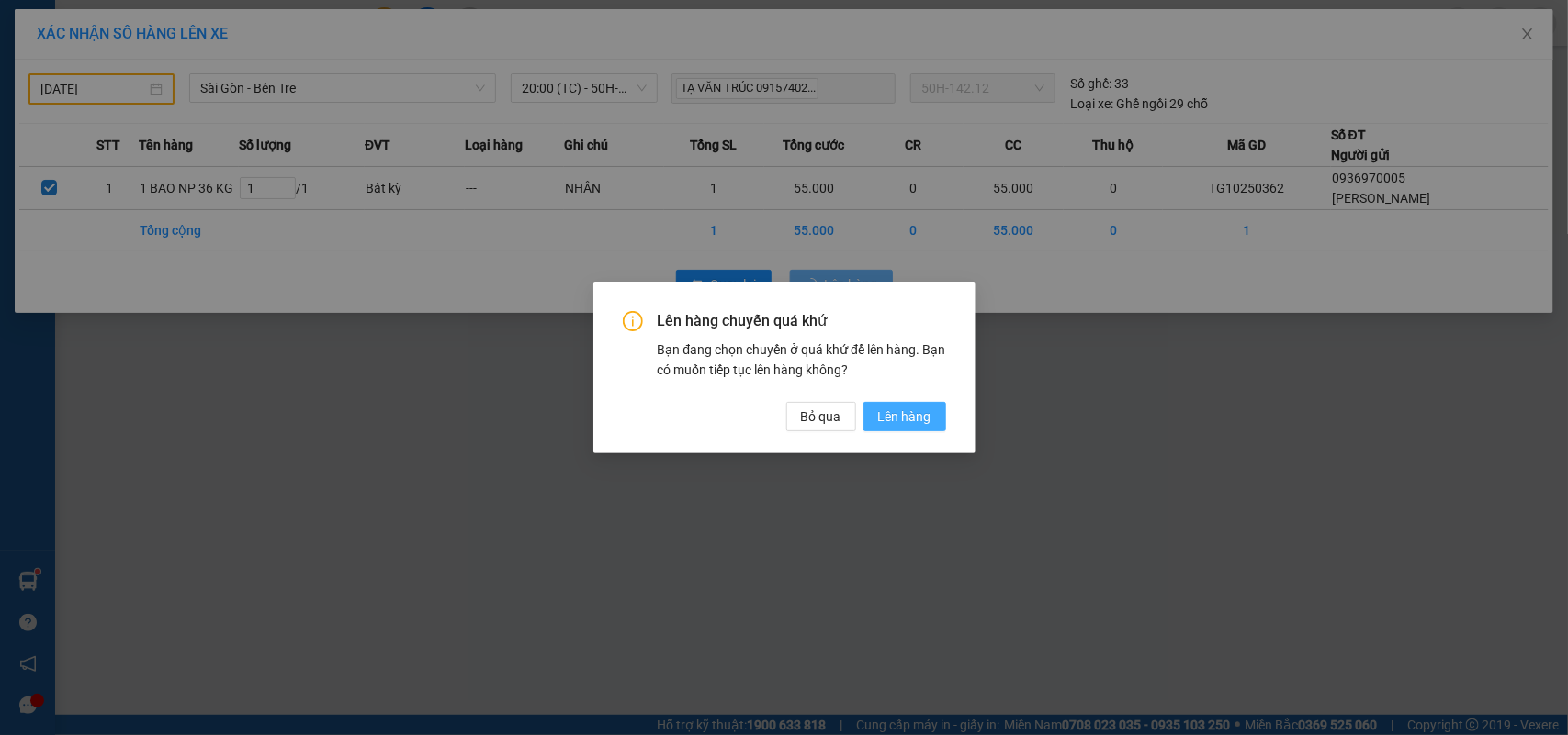
click at [905, 417] on span "Lên hàng" at bounding box center [905, 416] width 54 height 20
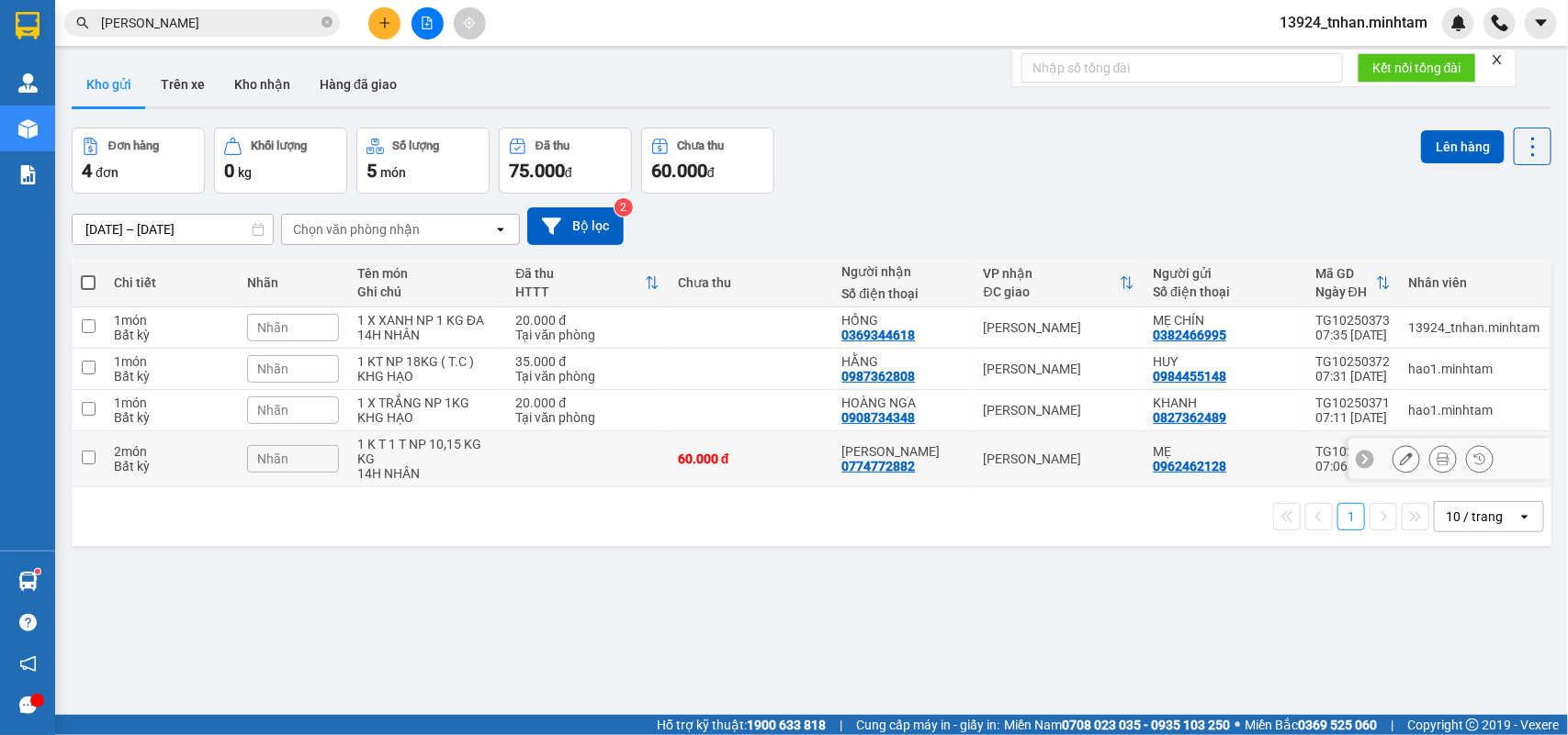
drag, startPoint x: 457, startPoint y: 461, endPoint x: 623, endPoint y: 401, distance: 176.5
click at [459, 461] on div "1 K T 1 T NP 10,15 KG KG" at bounding box center [428, 452] width 140 height 30
checkbox input "true"
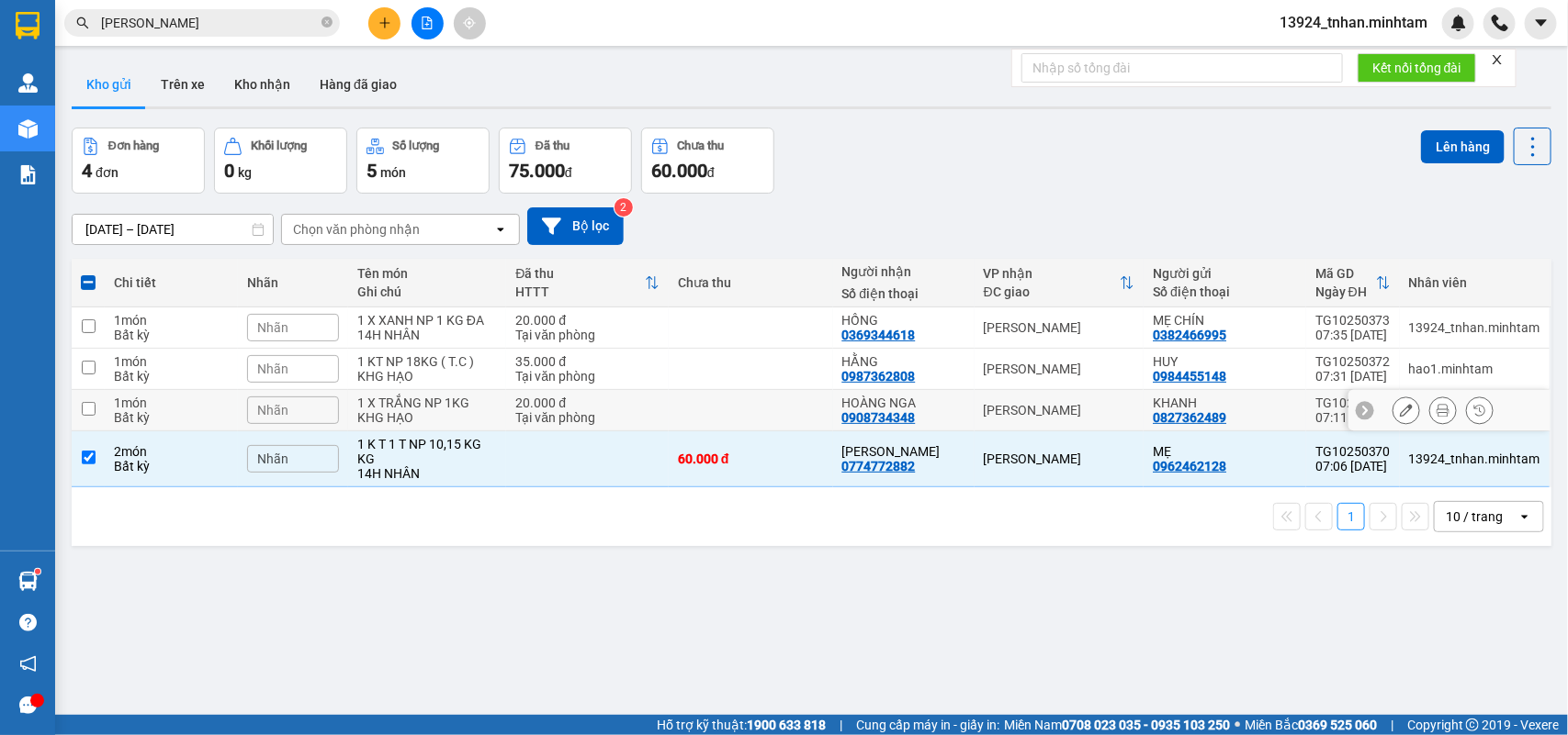
click at [618, 414] on div "Tại văn phòng" at bounding box center [588, 417] width 144 height 15
checkbox input "true"
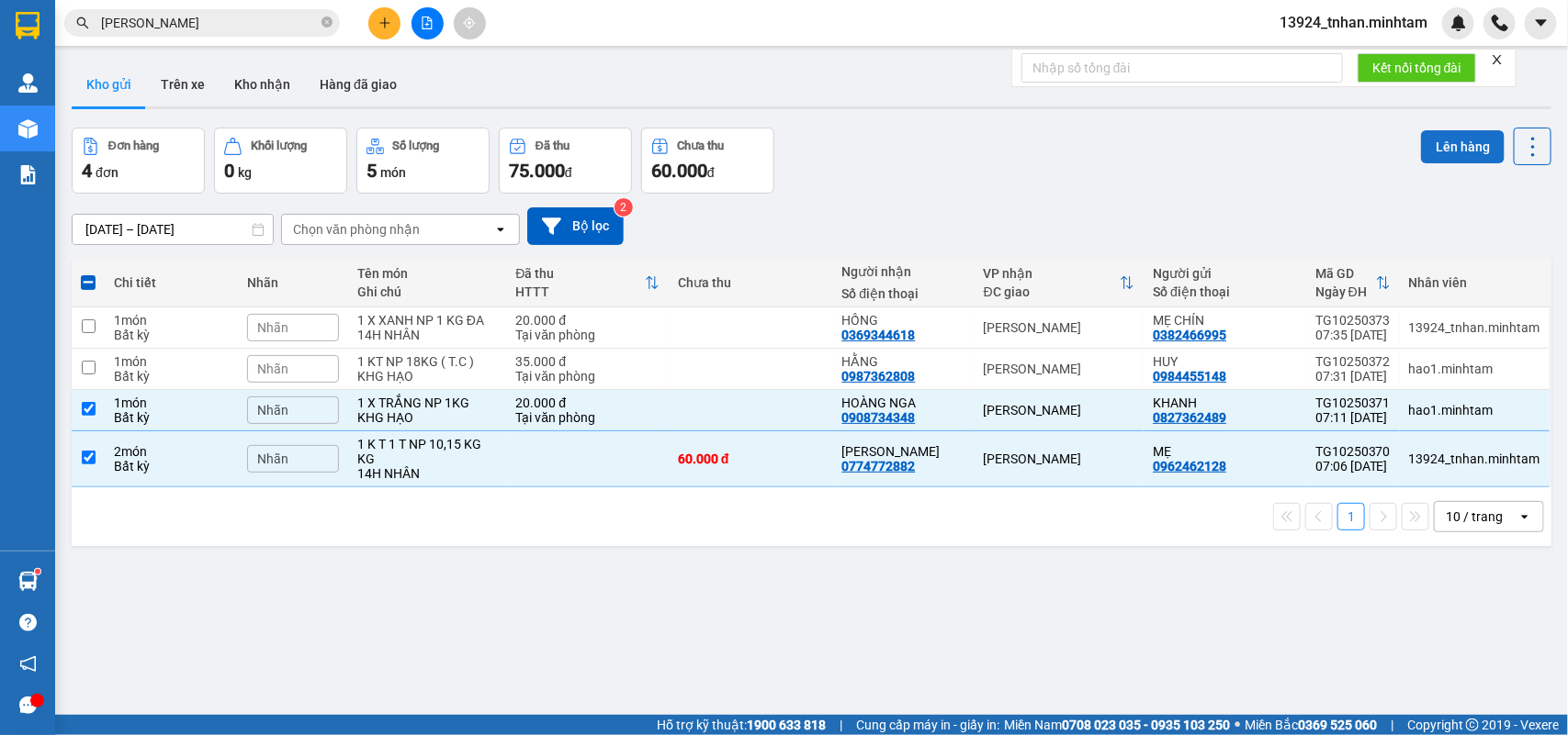
click at [1435, 145] on button "Lên hàng" at bounding box center [1463, 147] width 83 height 33
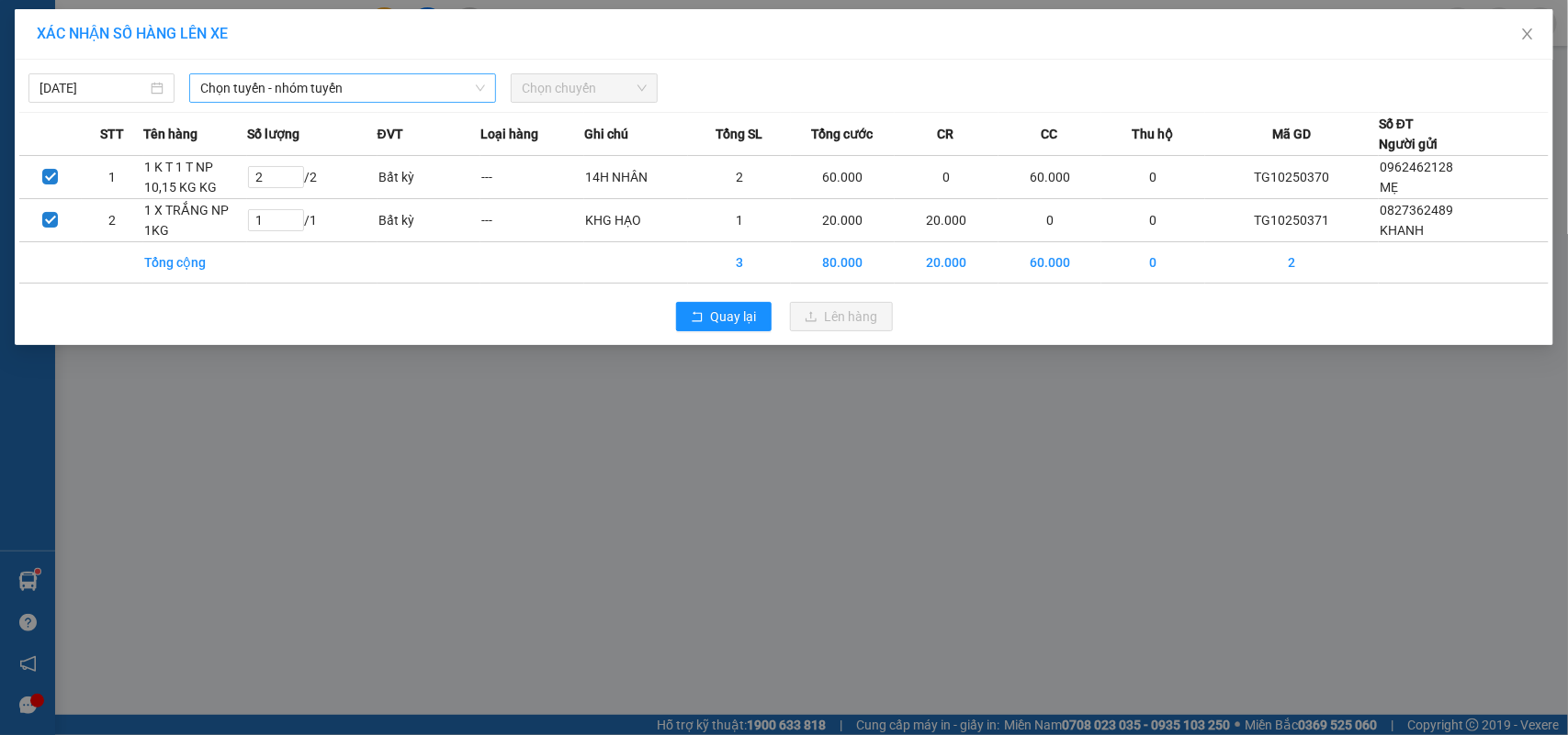
click at [315, 83] on span "Chọn tuyến - nhóm tuyến" at bounding box center [343, 89] width 285 height 28
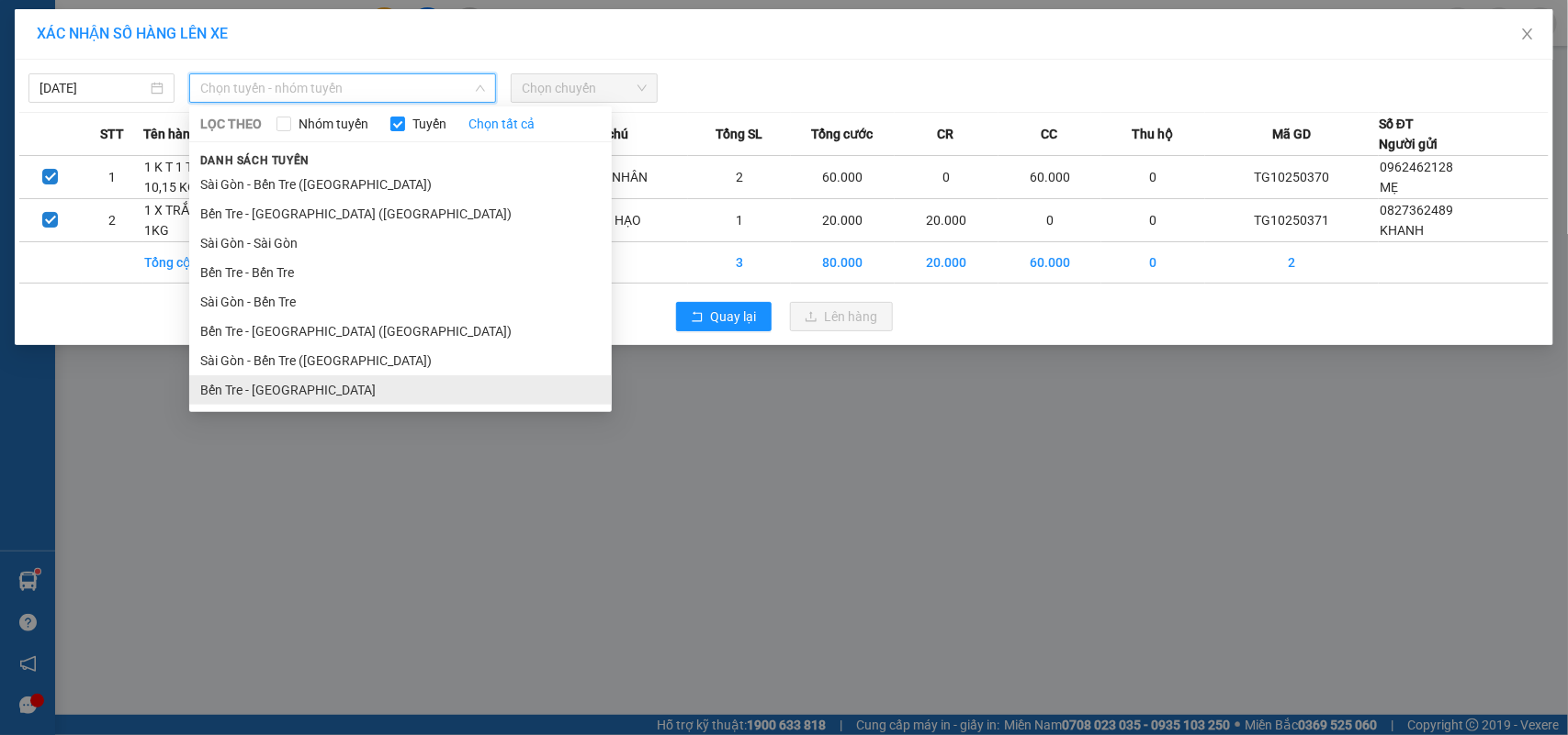
click at [306, 389] on li "Bến Tre - [GEOGRAPHIC_DATA]" at bounding box center [400, 391] width 422 height 30
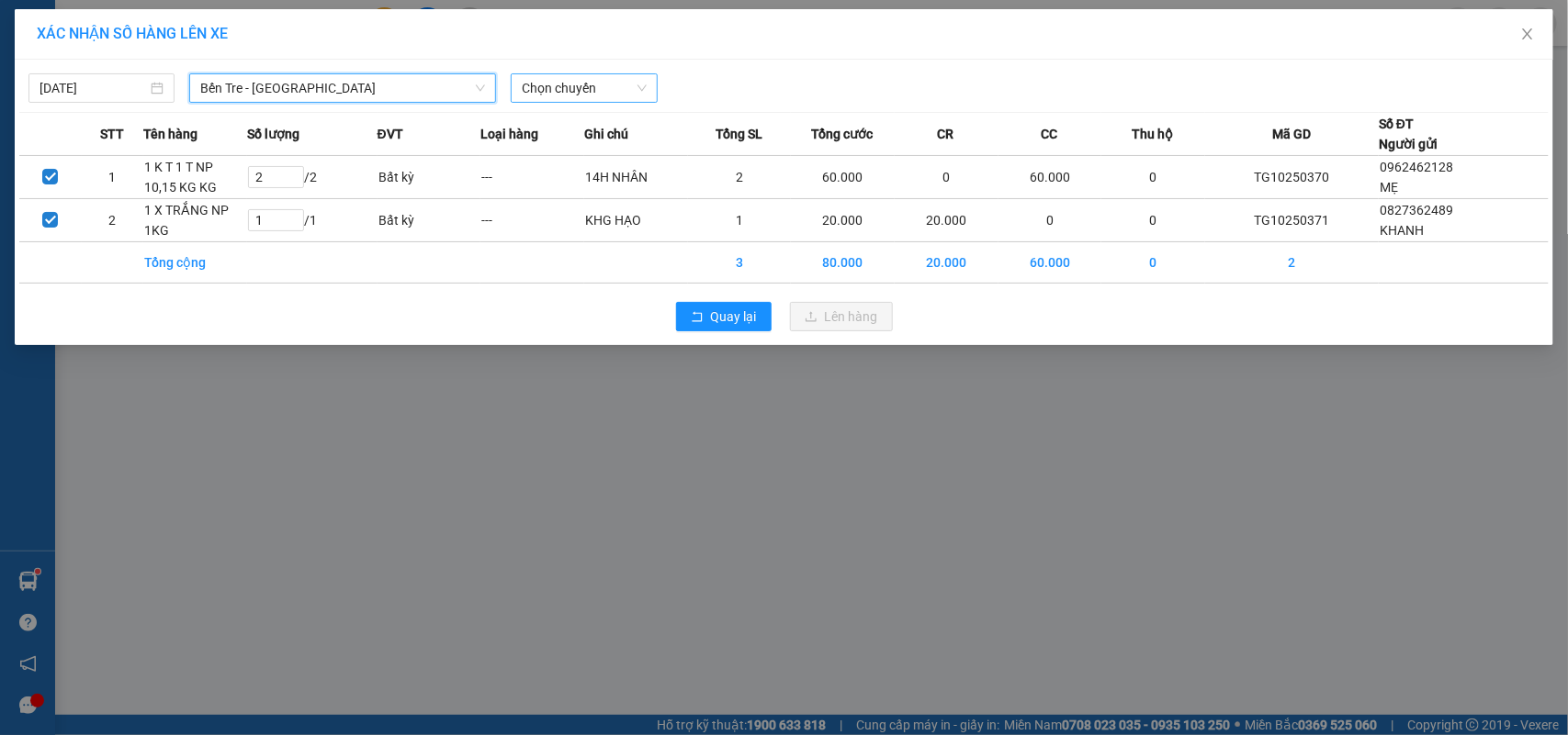
click at [615, 96] on span "Chọn chuyến" at bounding box center [584, 89] width 124 height 28
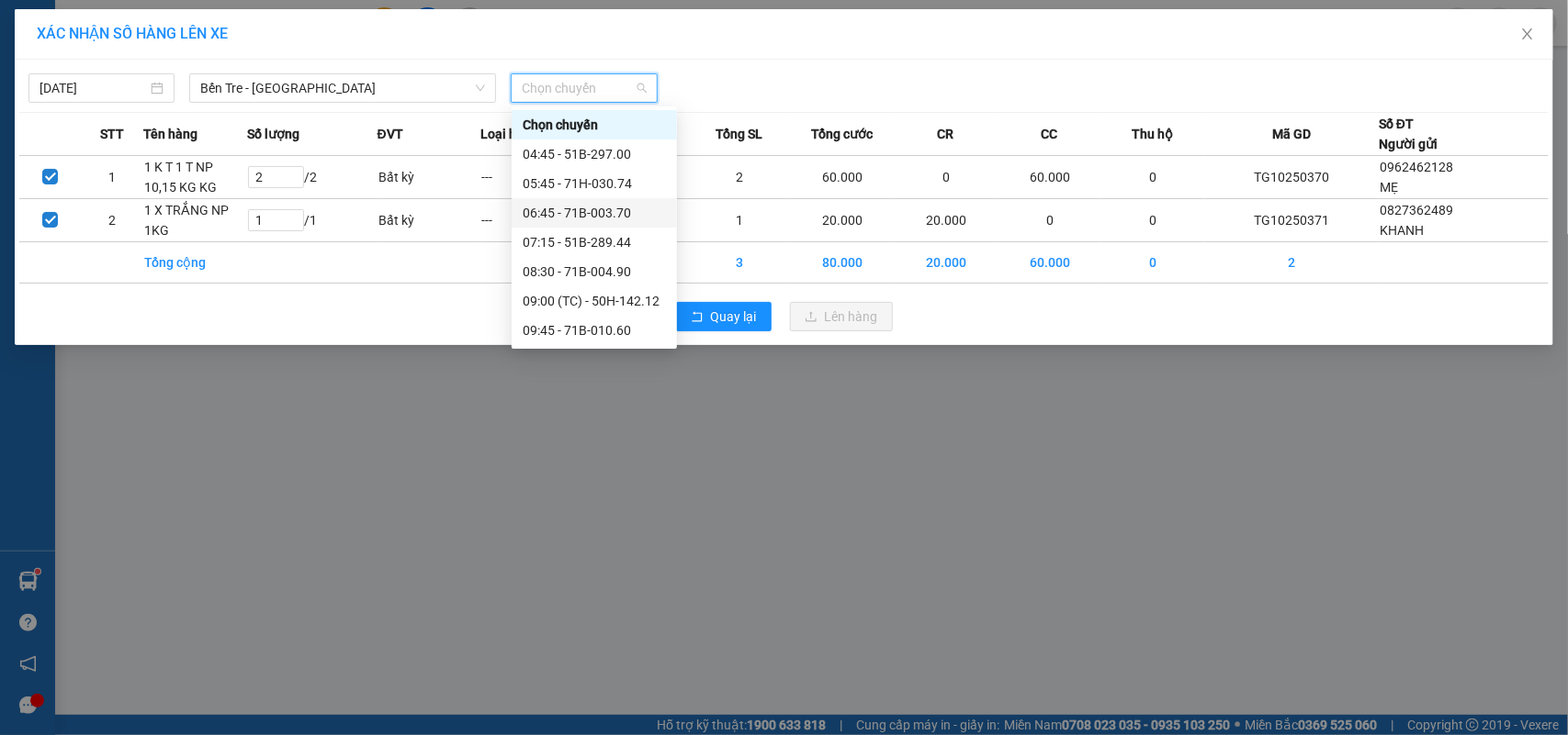
click at [645, 208] on div "06:45 - 71B-003.70" at bounding box center [594, 213] width 143 height 20
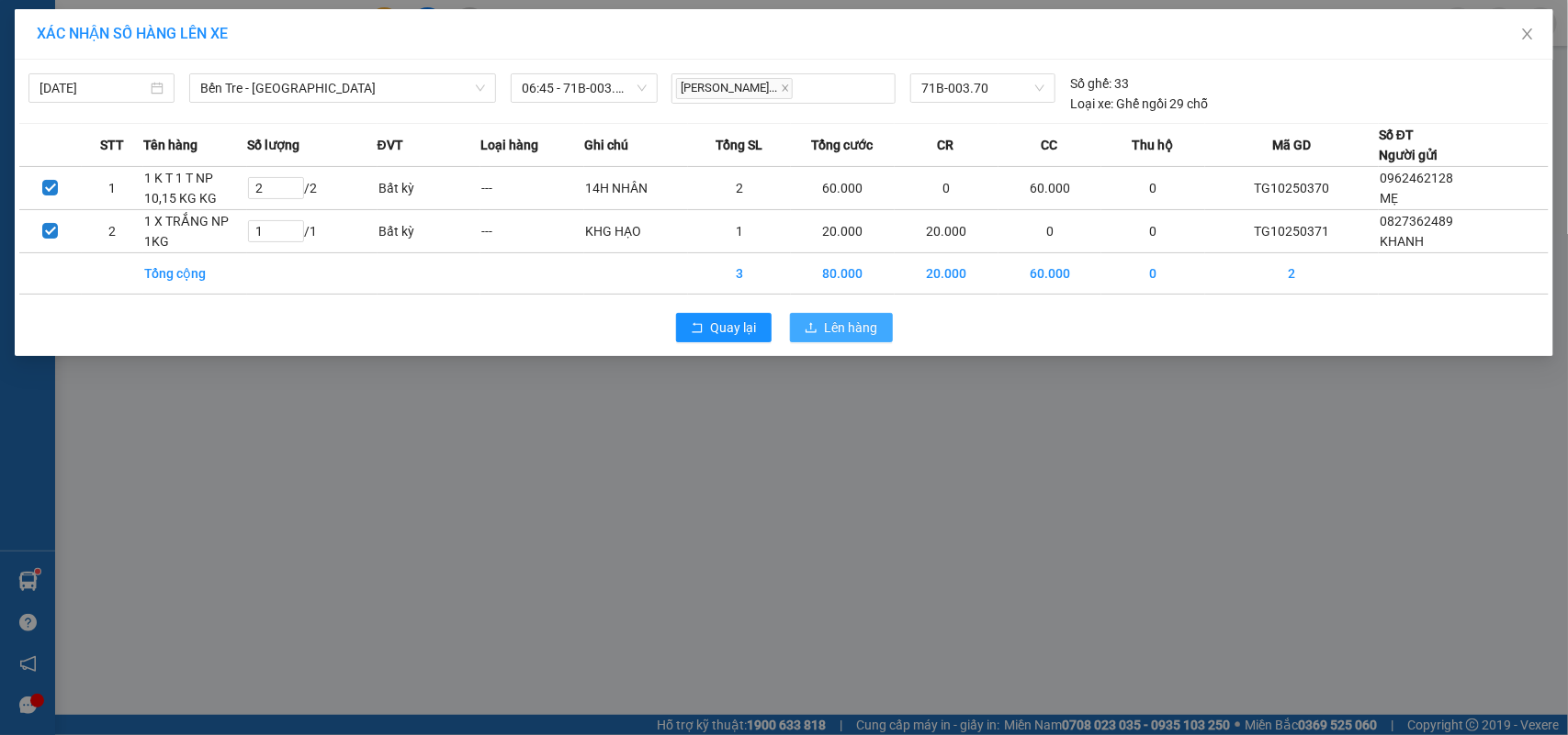
click at [825, 332] on span "Lên hàng" at bounding box center [852, 328] width 54 height 20
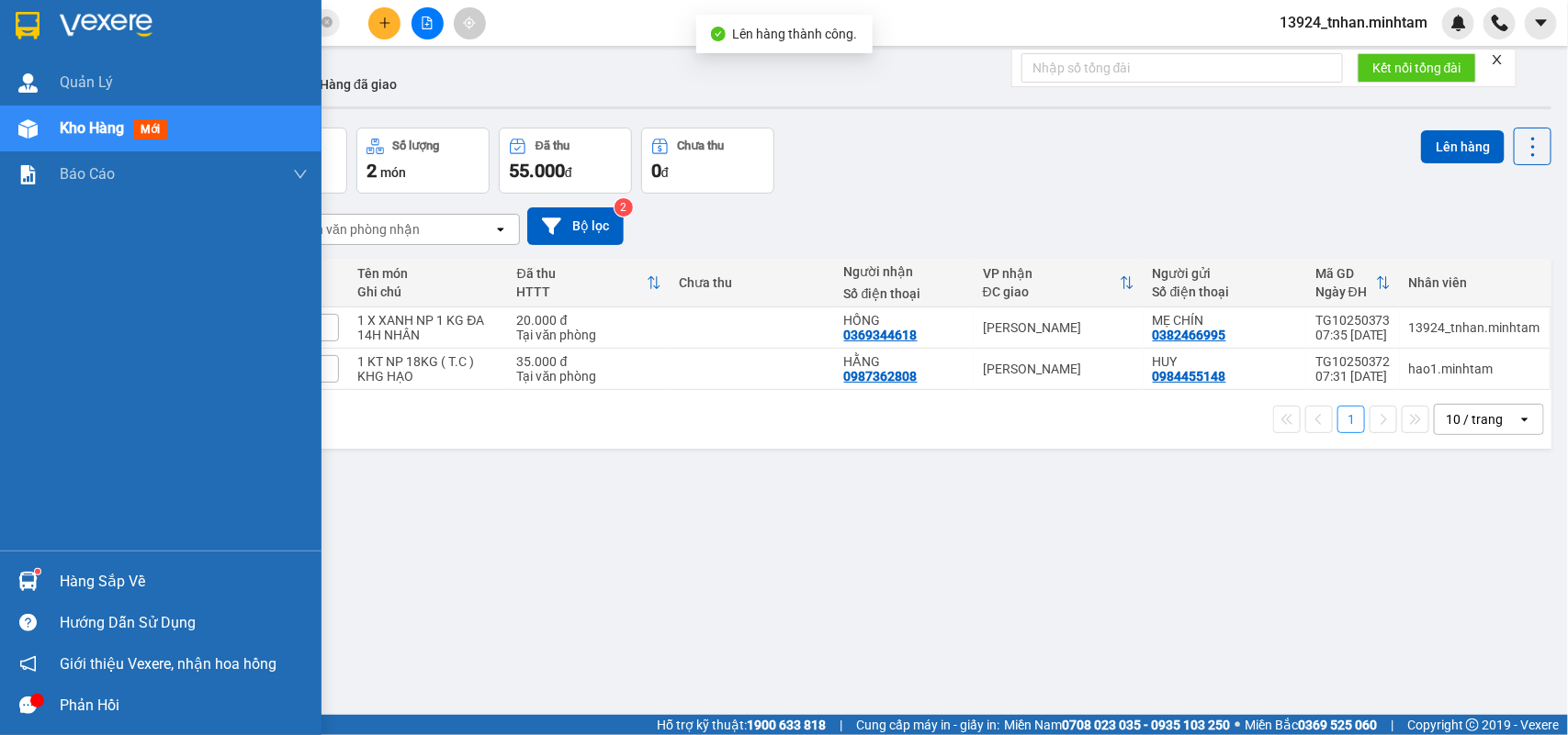
click at [44, 567] on div "Hàng sắp về" at bounding box center [161, 581] width 322 height 42
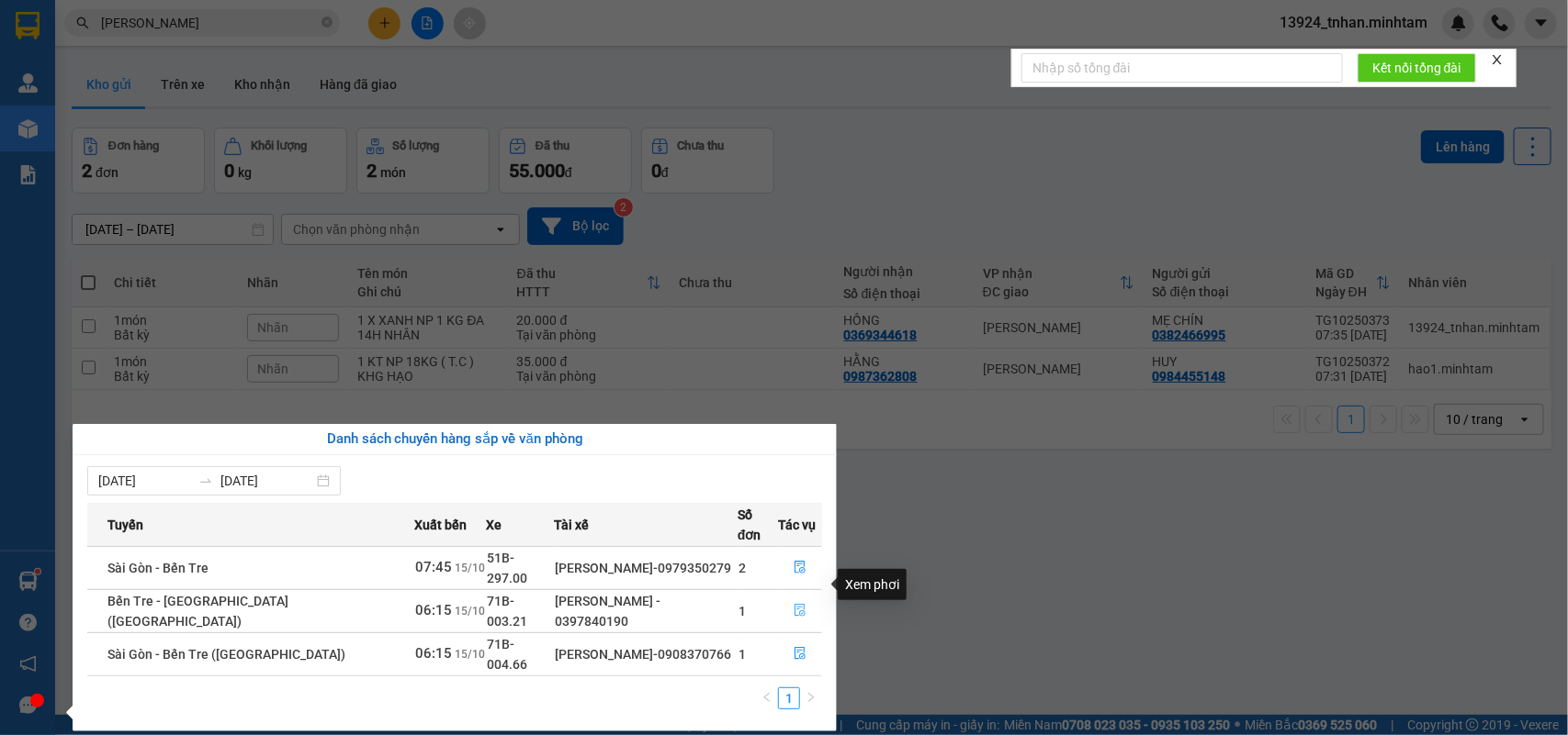
click at [801, 604] on icon "file-done" at bounding box center [800, 610] width 13 height 13
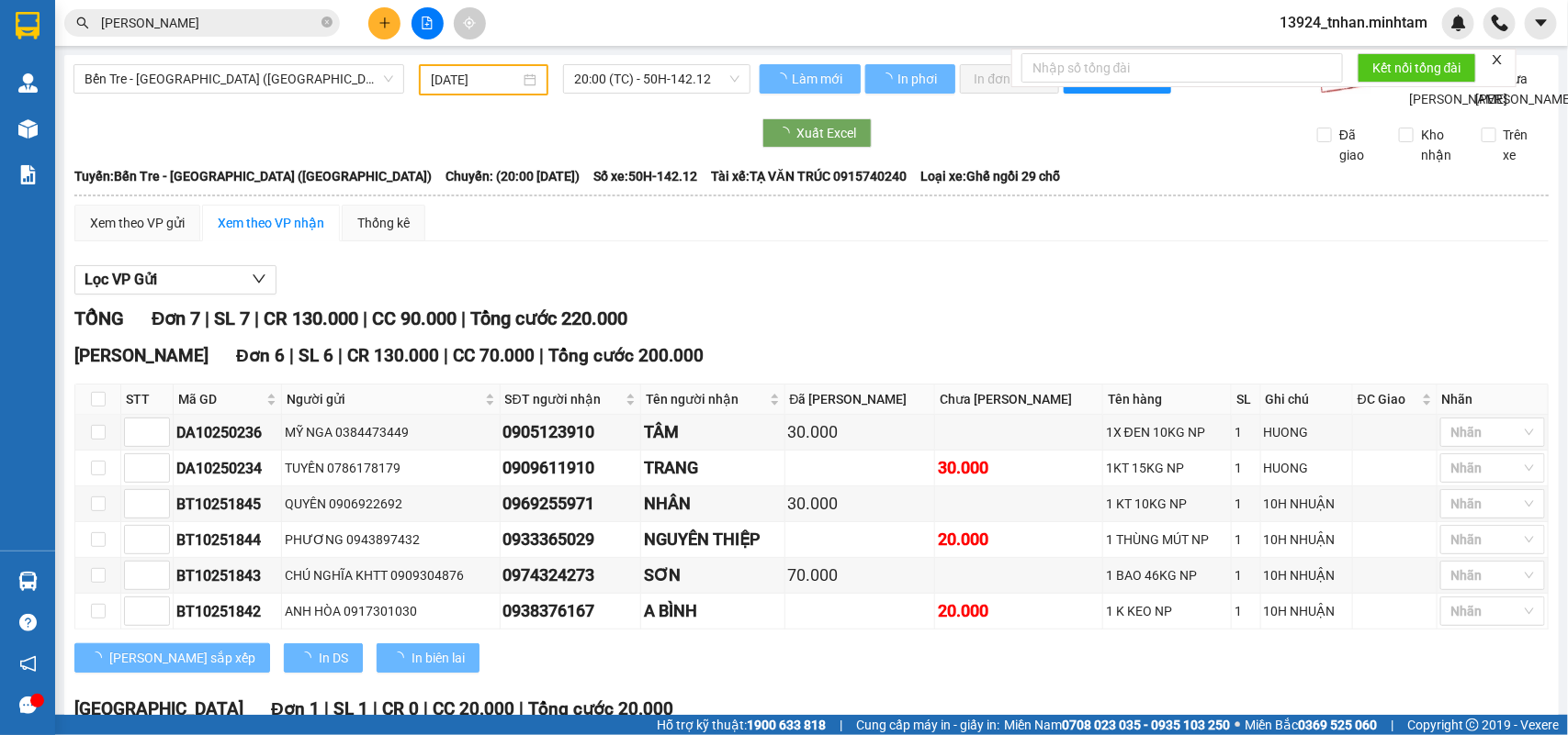
type input "[DATE]"
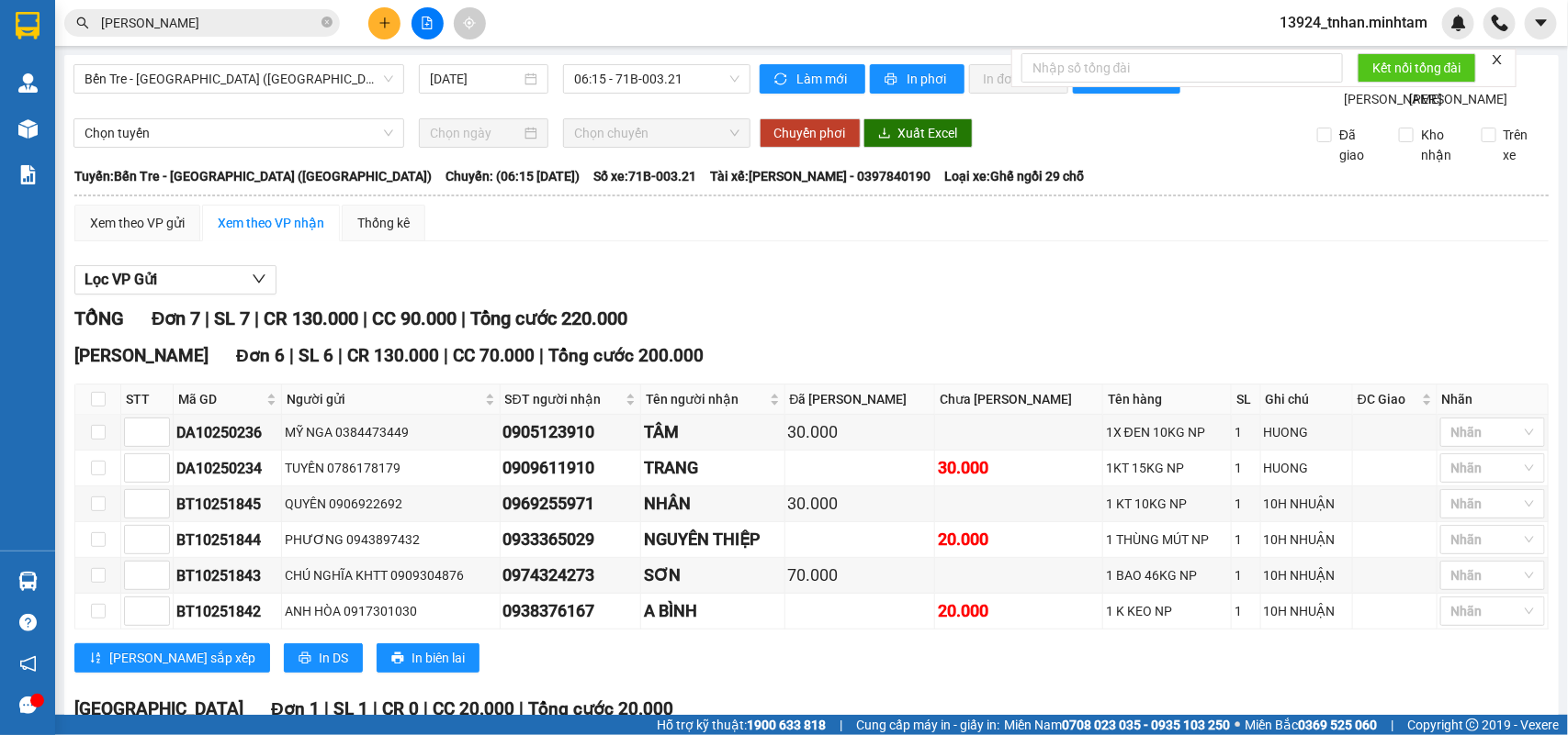
scroll to position [231, 0]
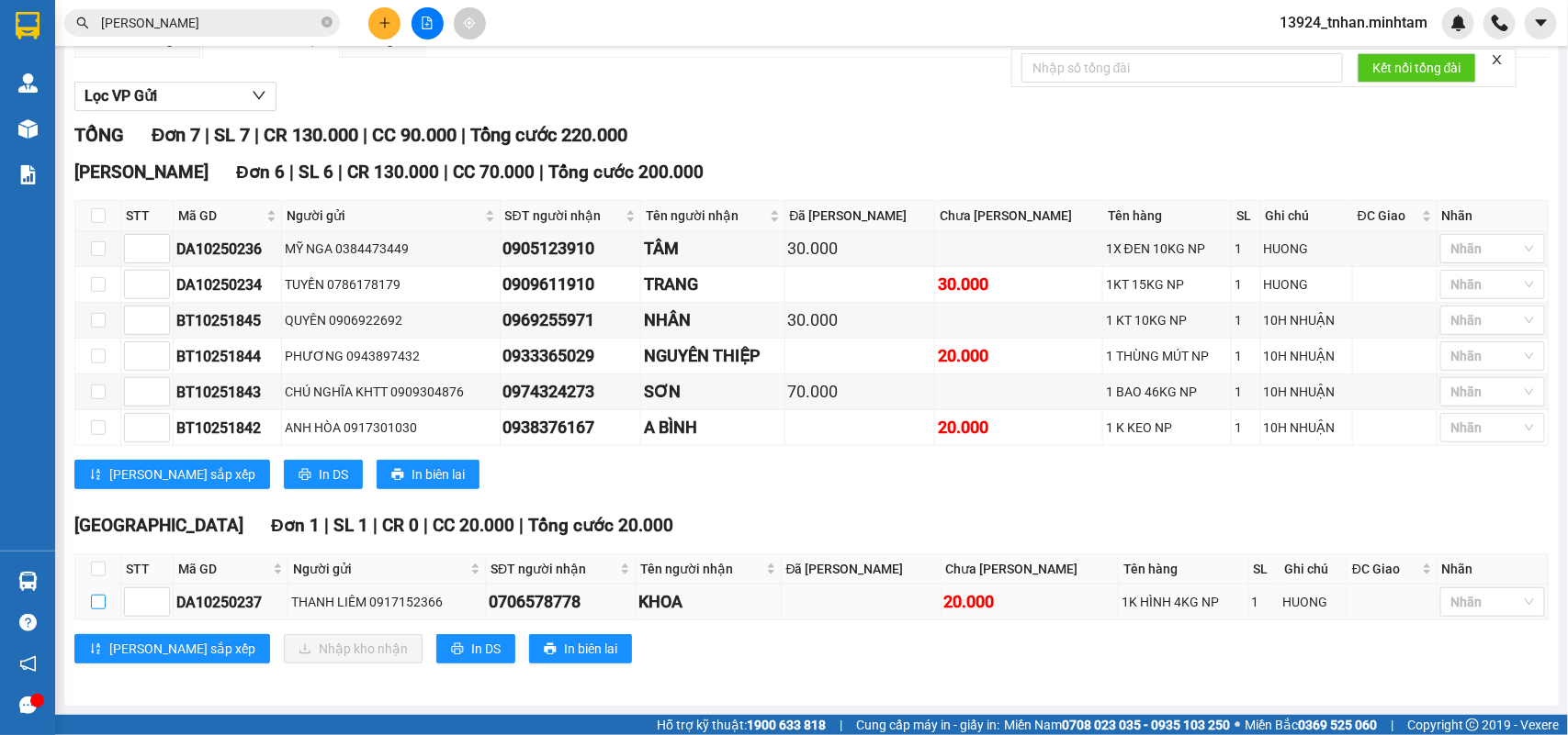
click at [92, 598] on input "checkbox" at bounding box center [98, 602] width 15 height 15
checkbox input "true"
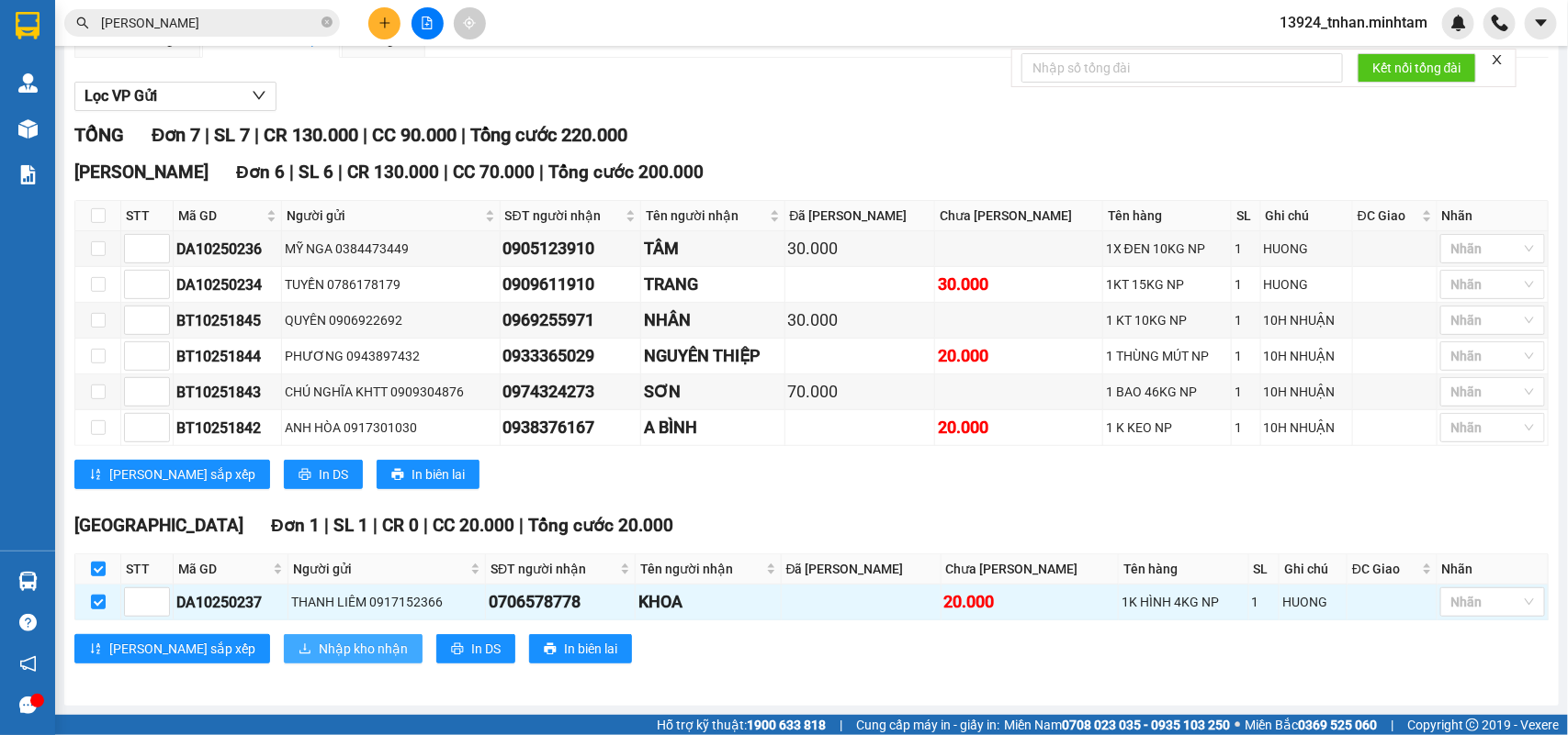
click at [319, 641] on span "Nhập kho nhận" at bounding box center [363, 649] width 89 height 20
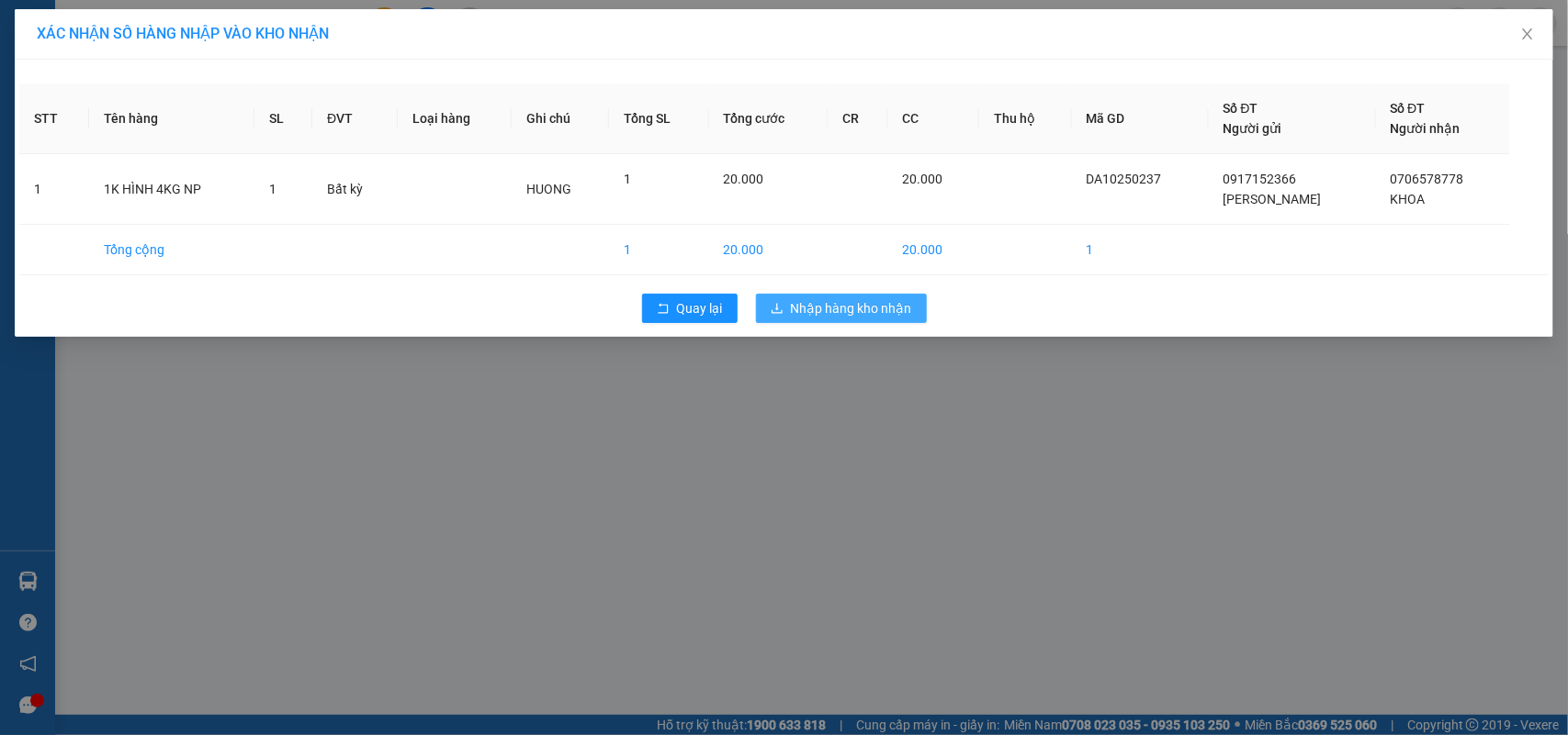
click at [825, 318] on span "Nhập hàng kho nhận" at bounding box center [851, 308] width 121 height 20
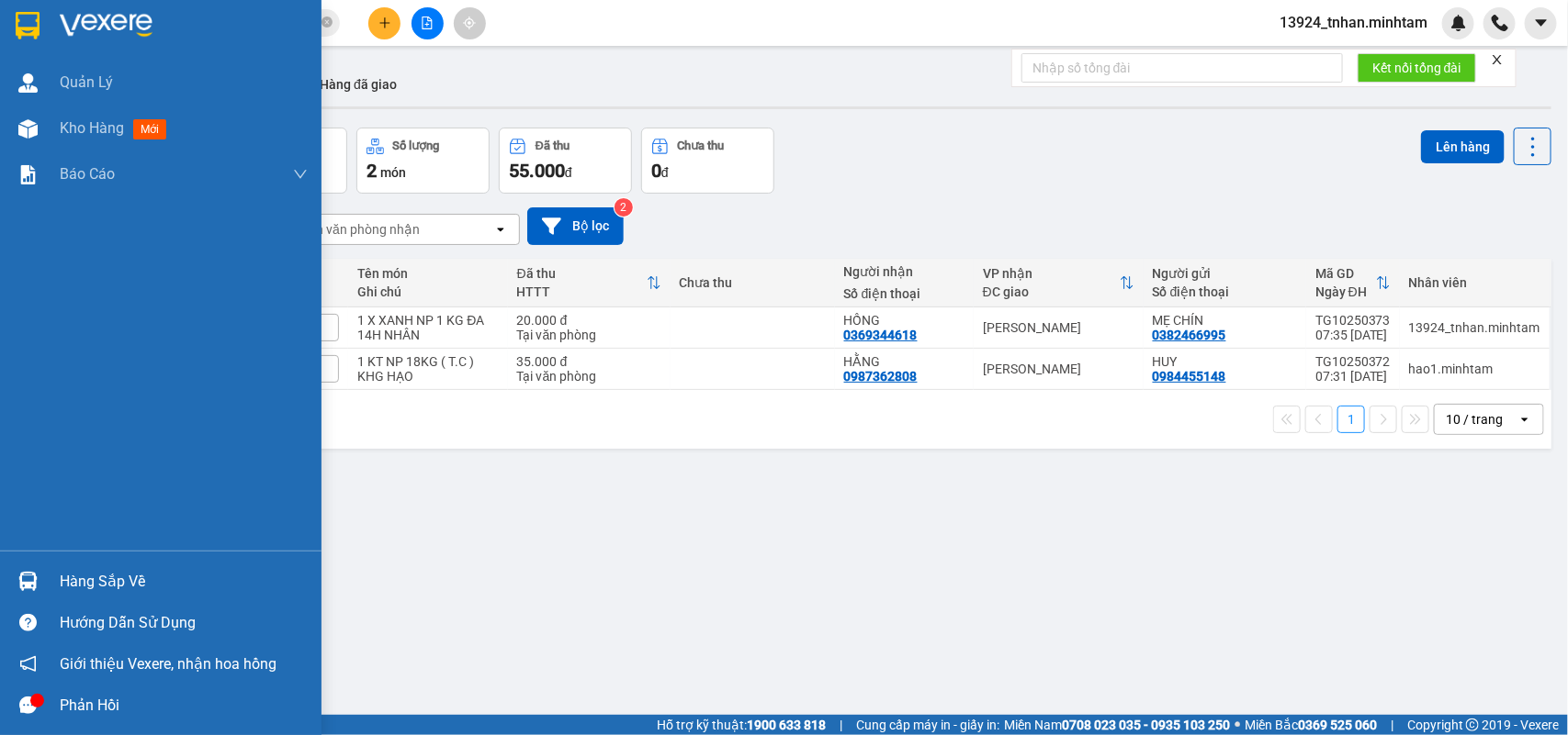
drag, startPoint x: 103, startPoint y: 579, endPoint x: 115, endPoint y: 533, distance: 47.5
click at [105, 575] on div "Hàng sắp về" at bounding box center [184, 582] width 248 height 28
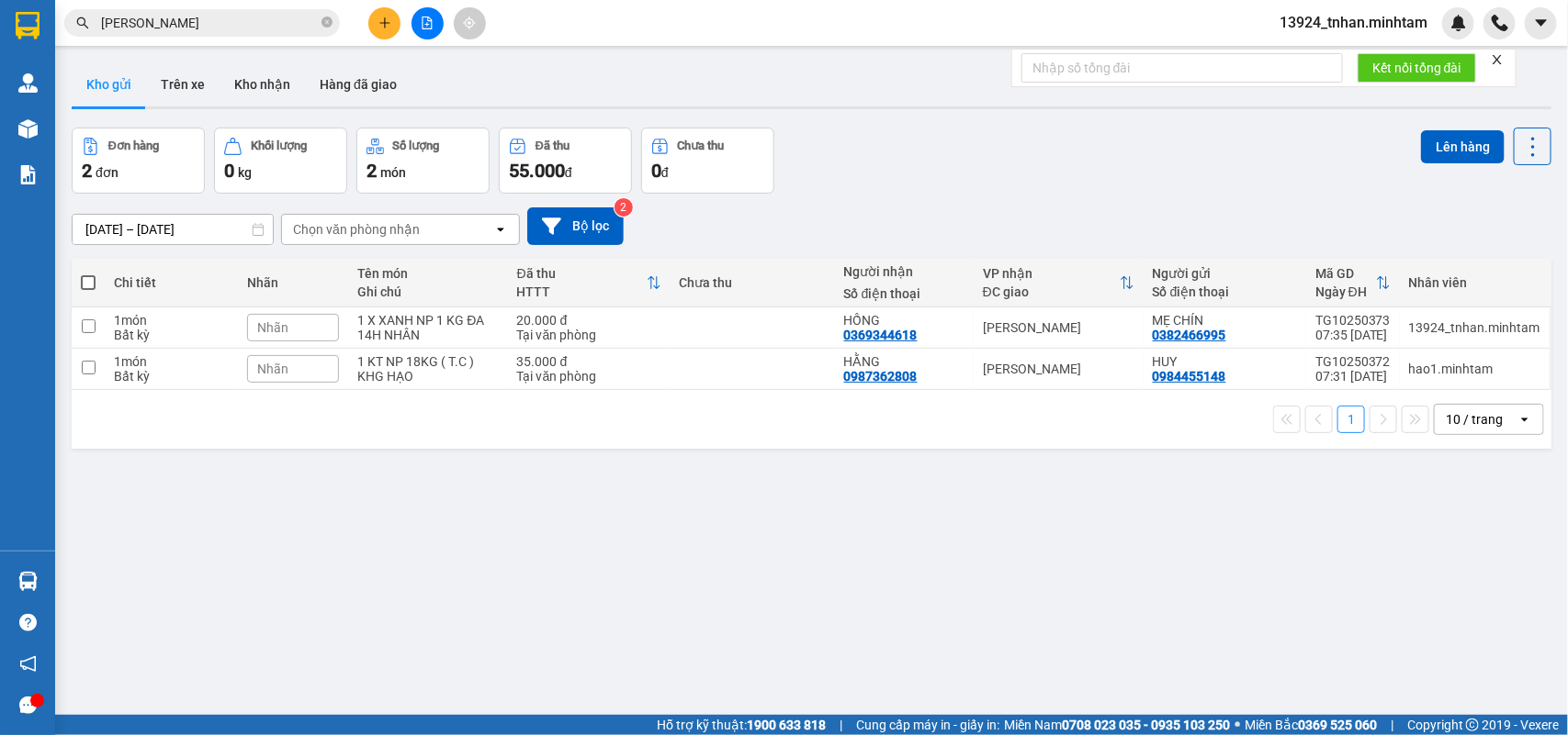
click at [324, 21] on section "Kết quả tìm kiếm ( 31 ) Bộ lọc Thuộc VP này Ngày tạo đơn gần nhất Mã ĐH Trạng t…" at bounding box center [784, 368] width 1568 height 735
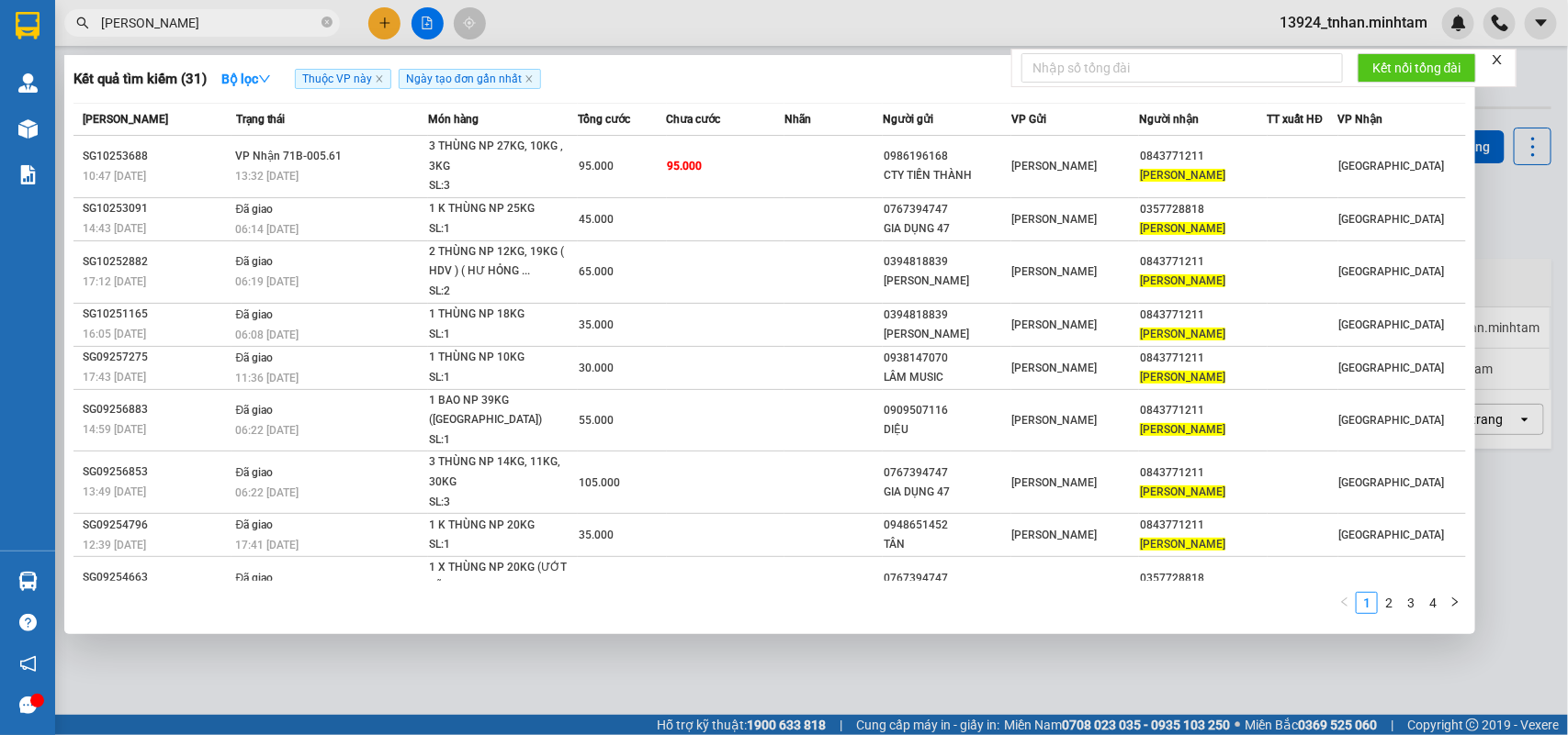
click at [324, 21] on icon "close-circle" at bounding box center [327, 22] width 11 height 11
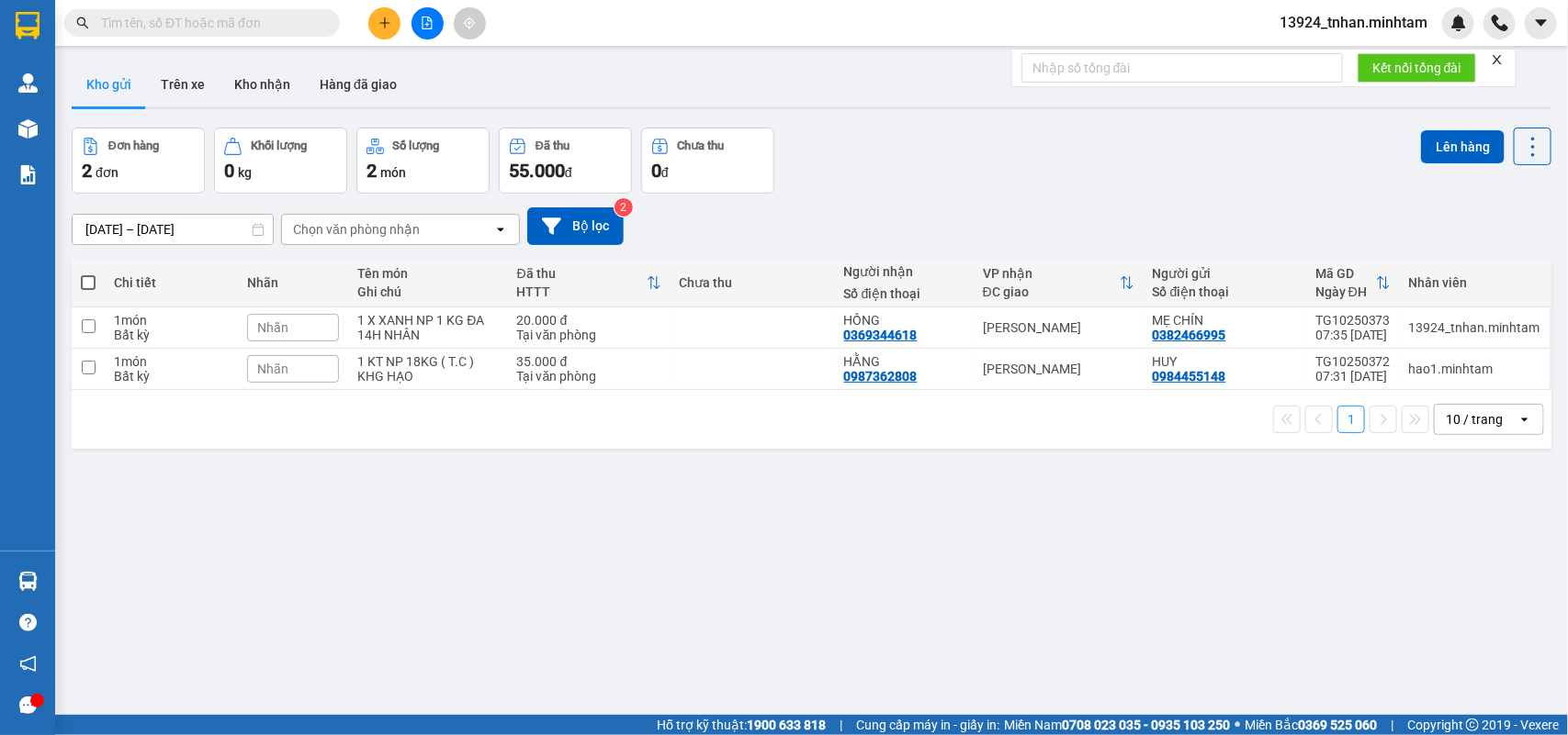
click at [250, 24] on input "text" at bounding box center [209, 23] width 217 height 20
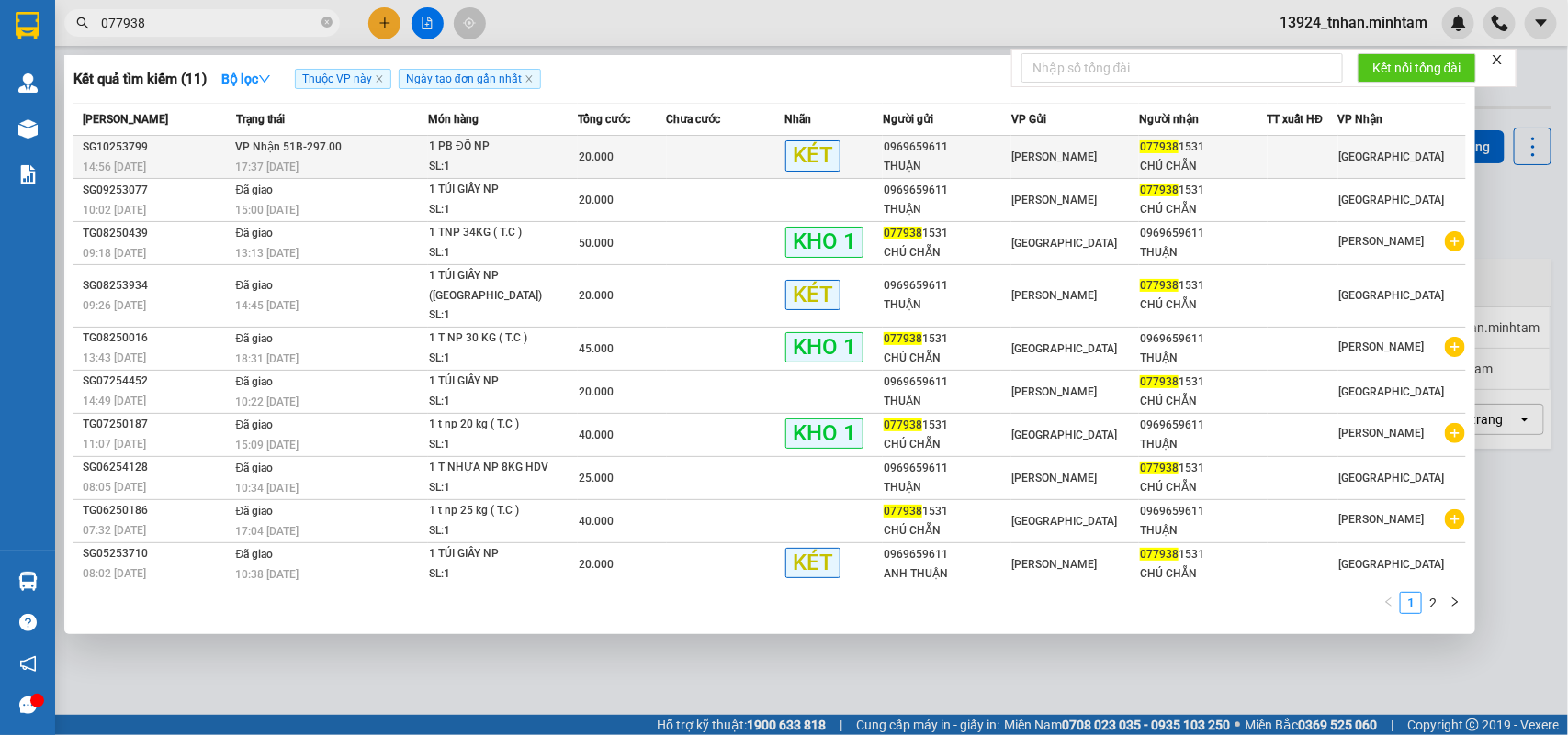
type input "077938"
click at [613, 159] on div "20.000" at bounding box center [622, 157] width 87 height 20
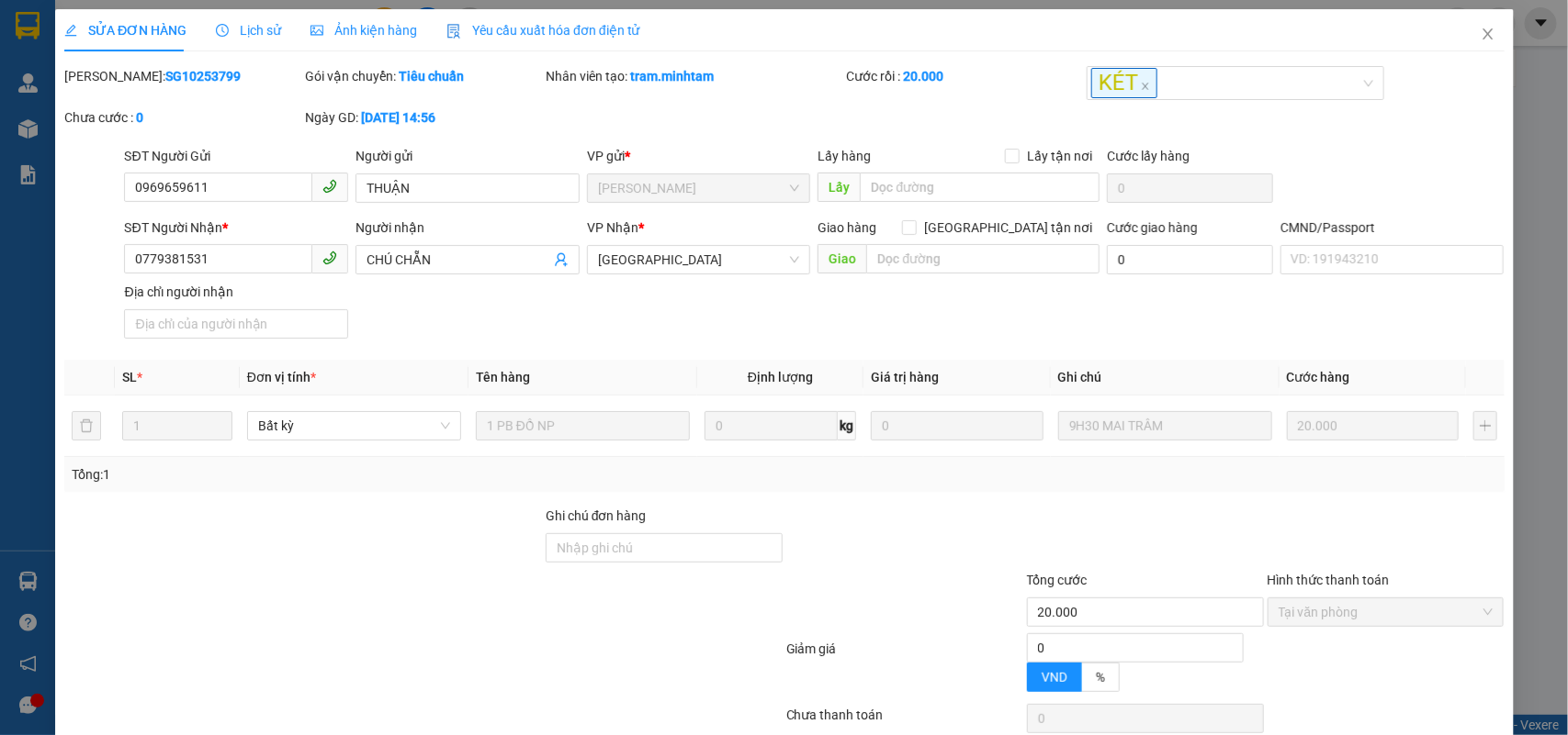
type input "0969659611"
type input "THUẬN"
type input "0779381531"
type input "CHÚ CHẴN"
type input "20.000"
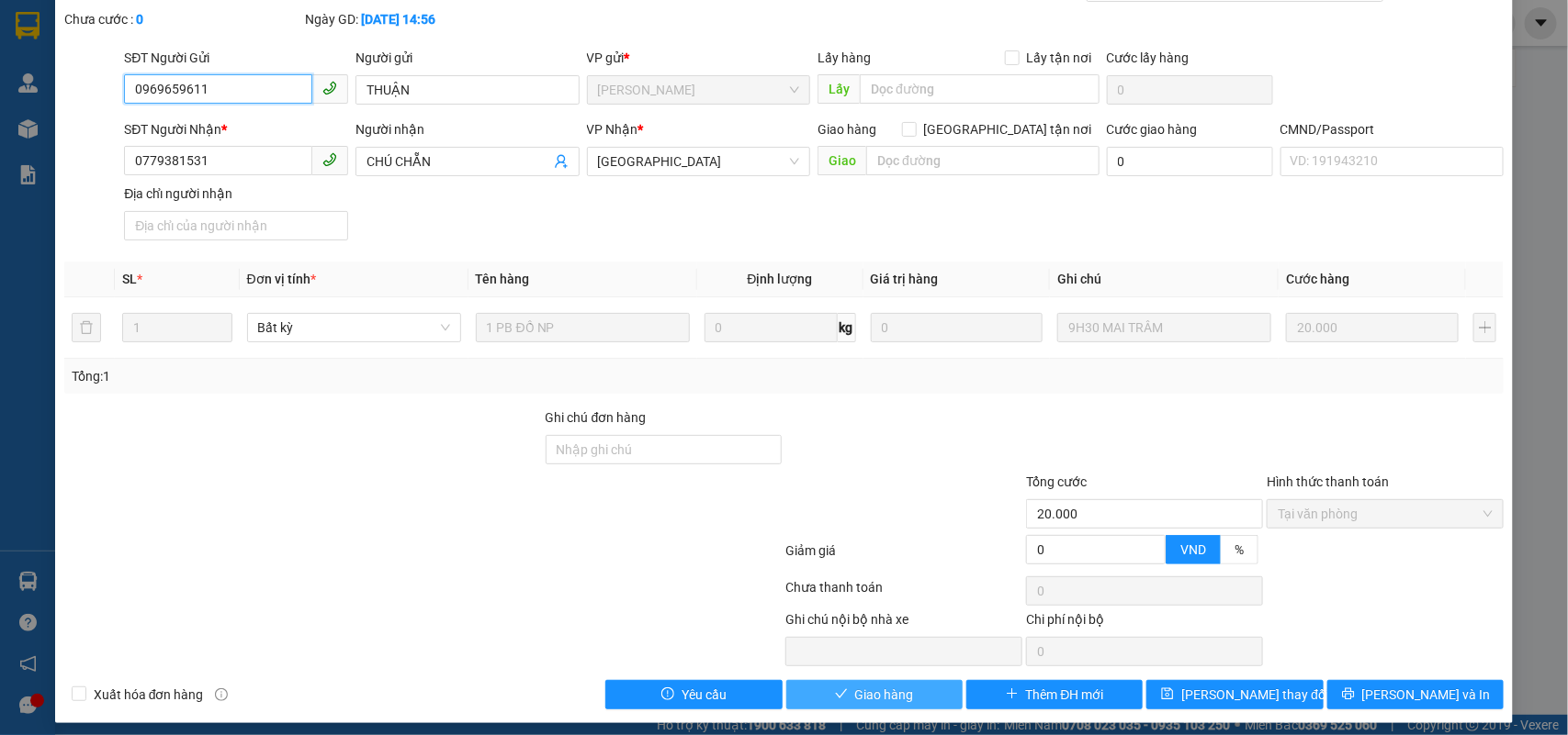
scroll to position [112, 0]
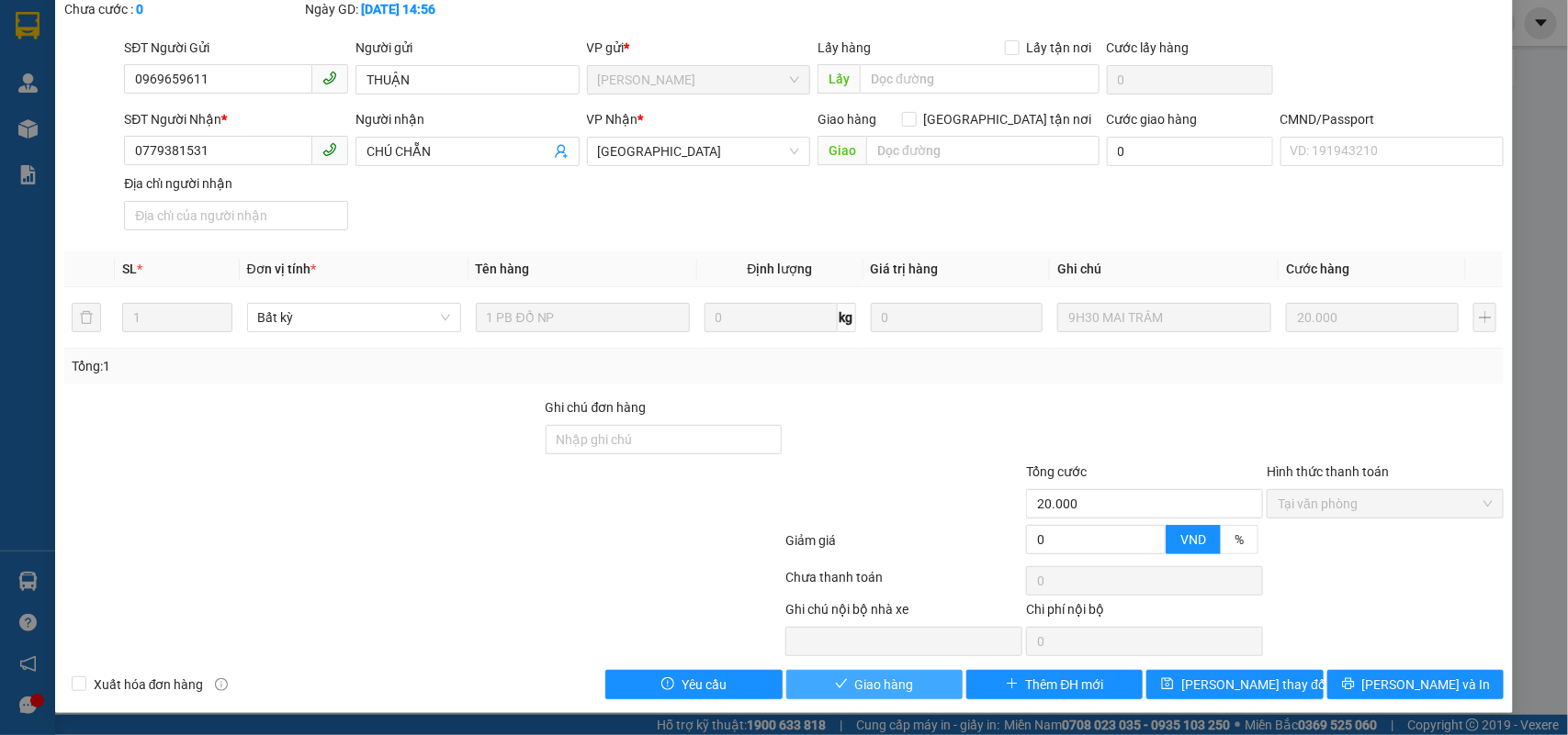
click at [892, 677] on span "Giao hàng" at bounding box center [885, 685] width 59 height 20
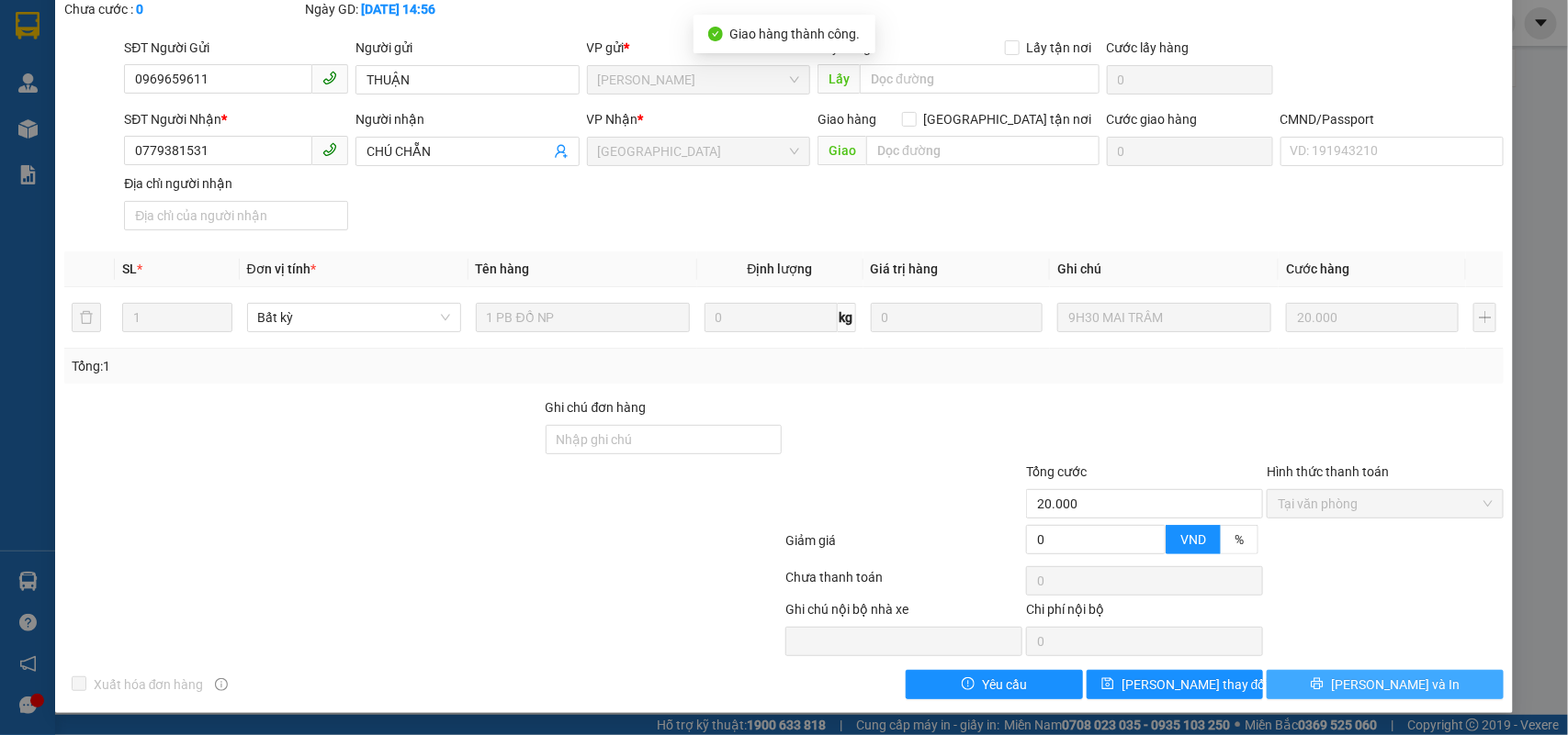
click at [1421, 693] on button "[PERSON_NAME] và In" at bounding box center [1385, 685] width 237 height 30
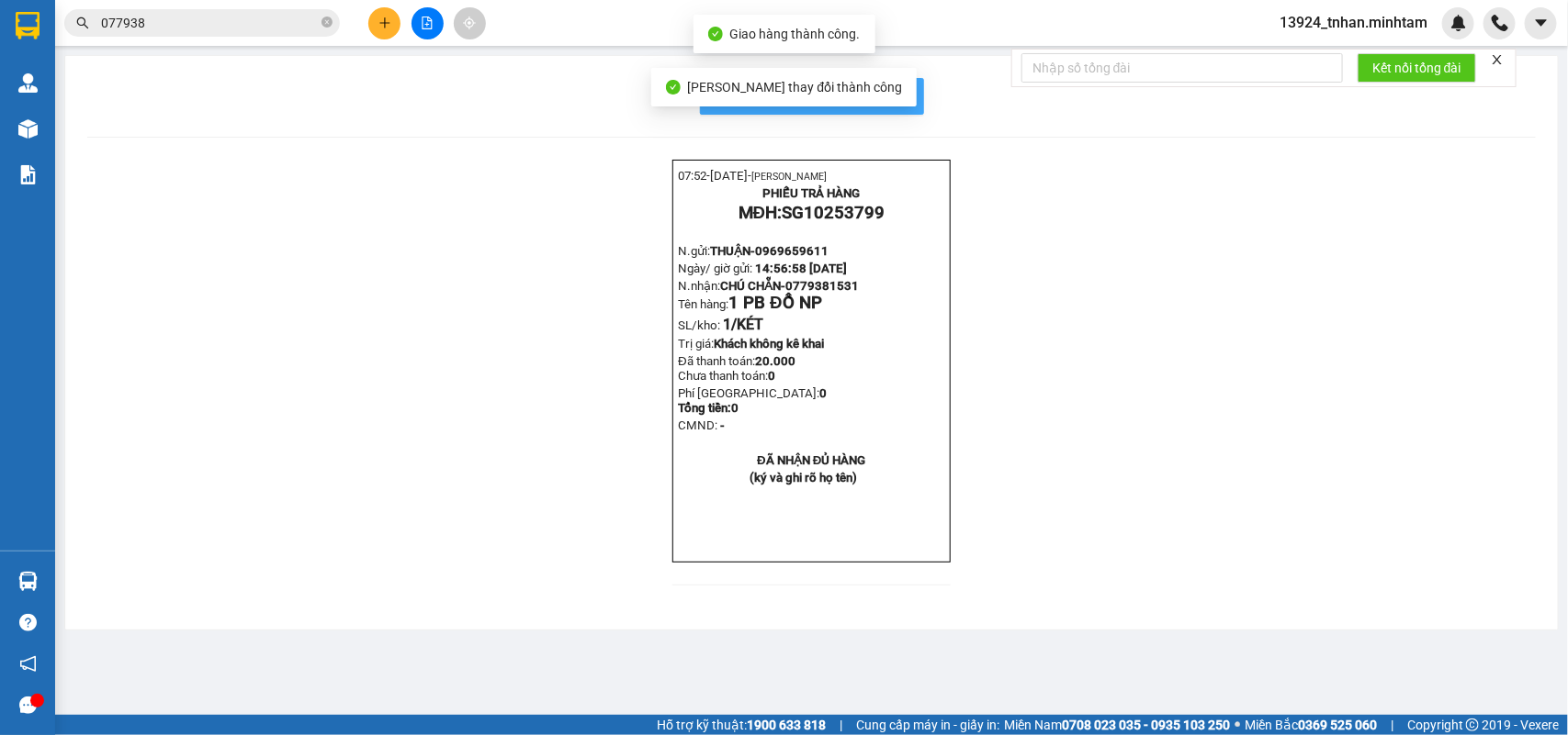
click at [893, 92] on span "In mẫu biên lai tự cấu hình" at bounding box center [822, 95] width 173 height 23
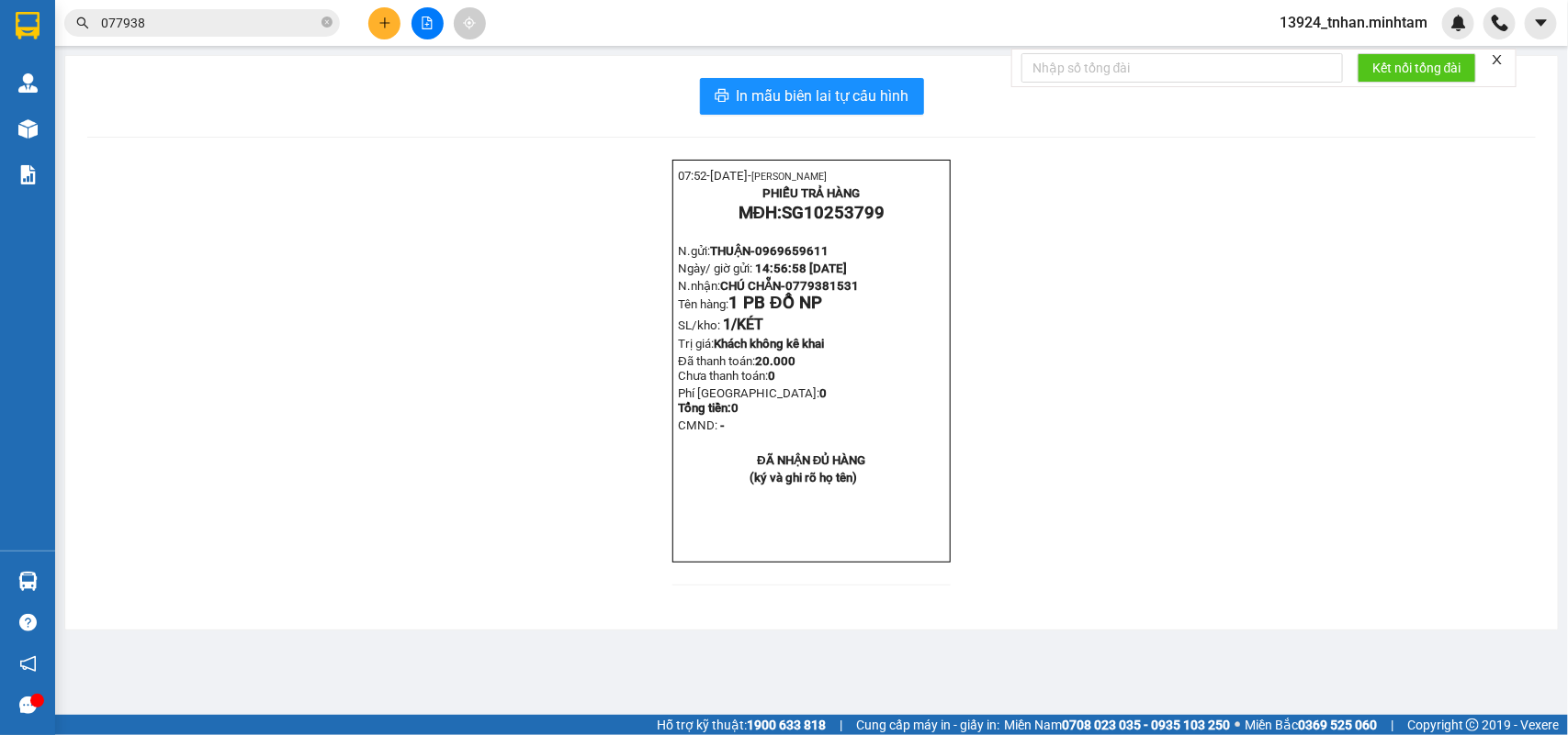
click at [387, 23] on icon "plus" at bounding box center [385, 23] width 13 height 13
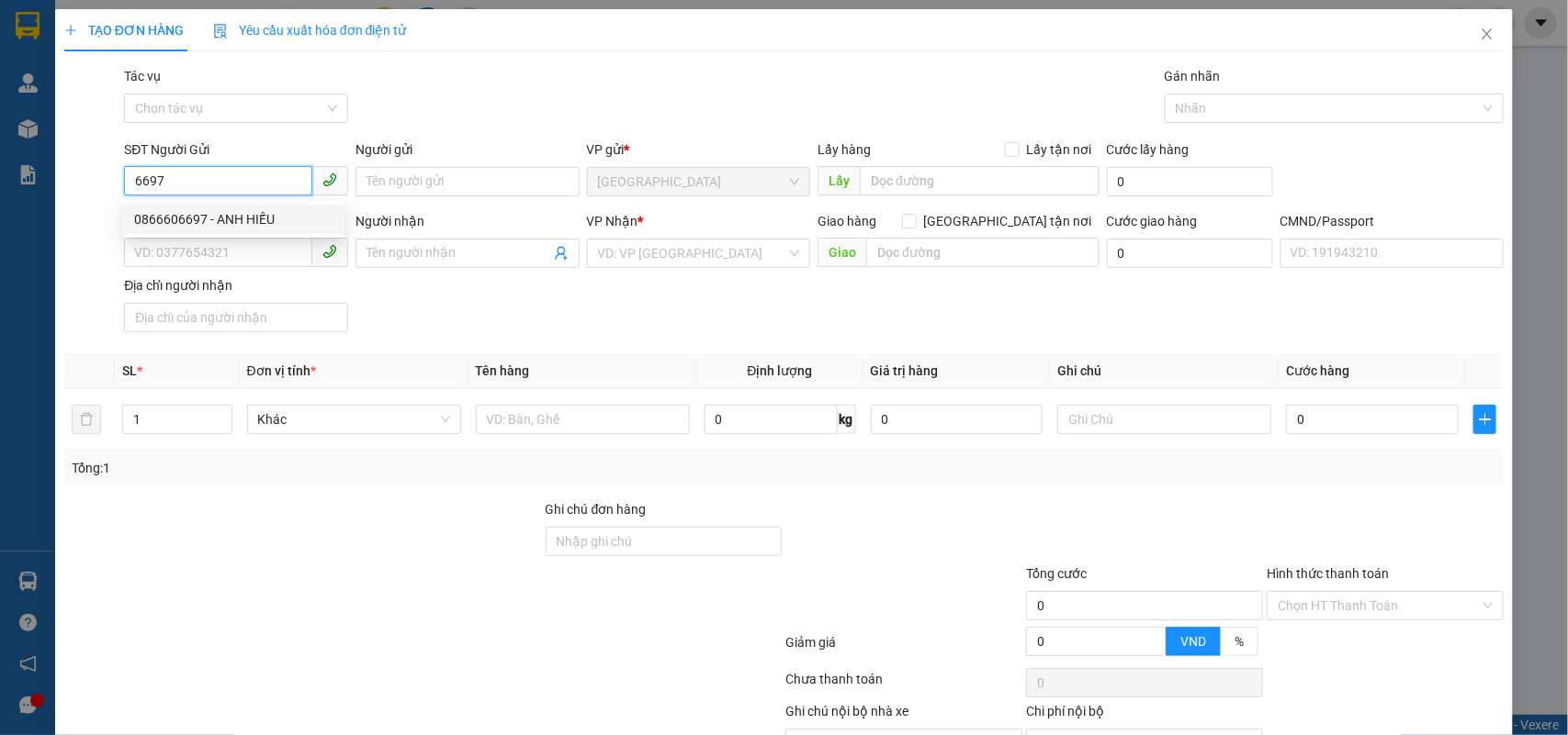
click at [259, 226] on div "0866606697 - ANH HIẾU" at bounding box center [234, 220] width 200 height 20
type input "0866606697"
type input "ANH HIẾU"
type input "0974778847"
type input "LABO TOÀN ANH"
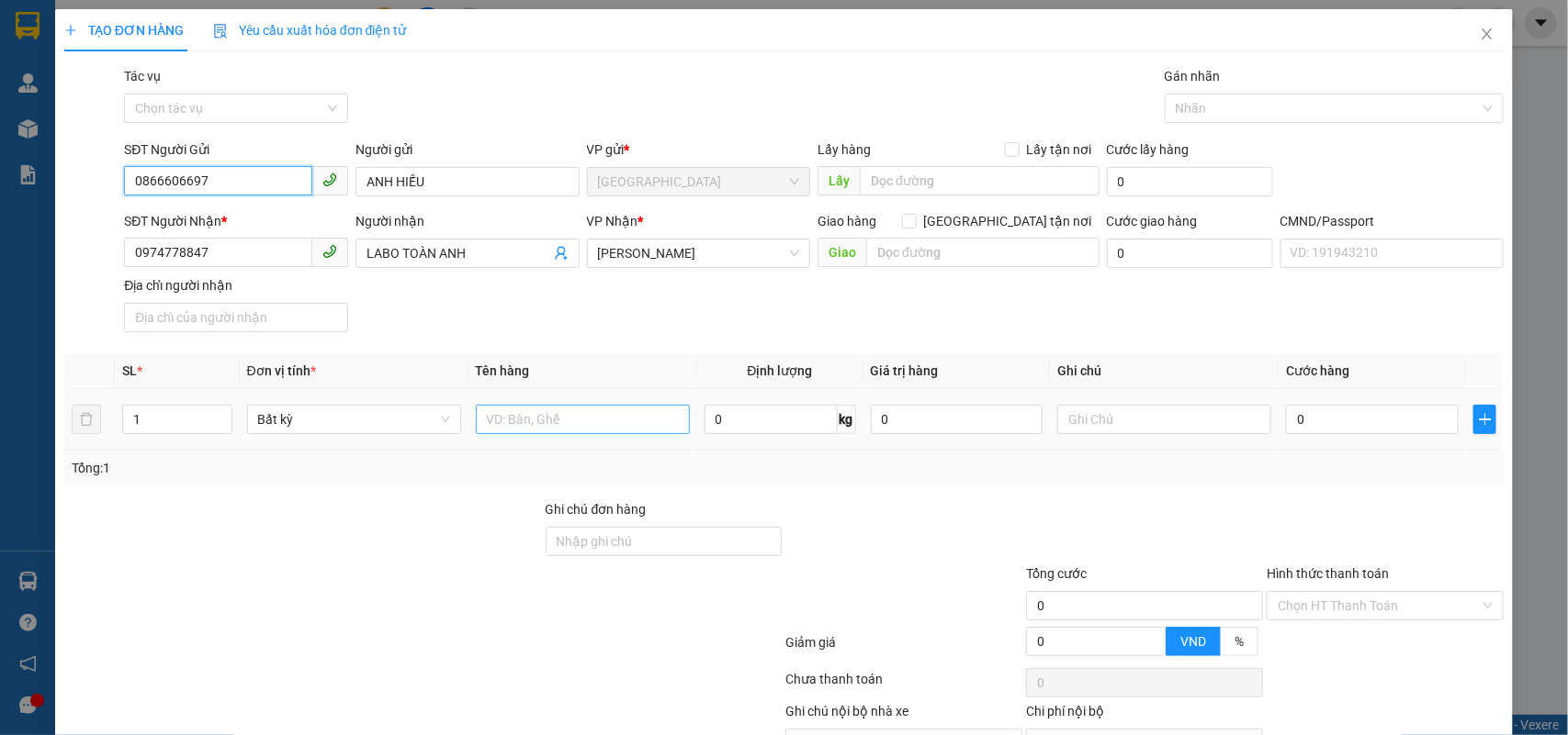
type input "0866606697"
click at [604, 428] on input "text" at bounding box center [583, 419] width 214 height 30
type input "1 HỘP NP"
type input "1"
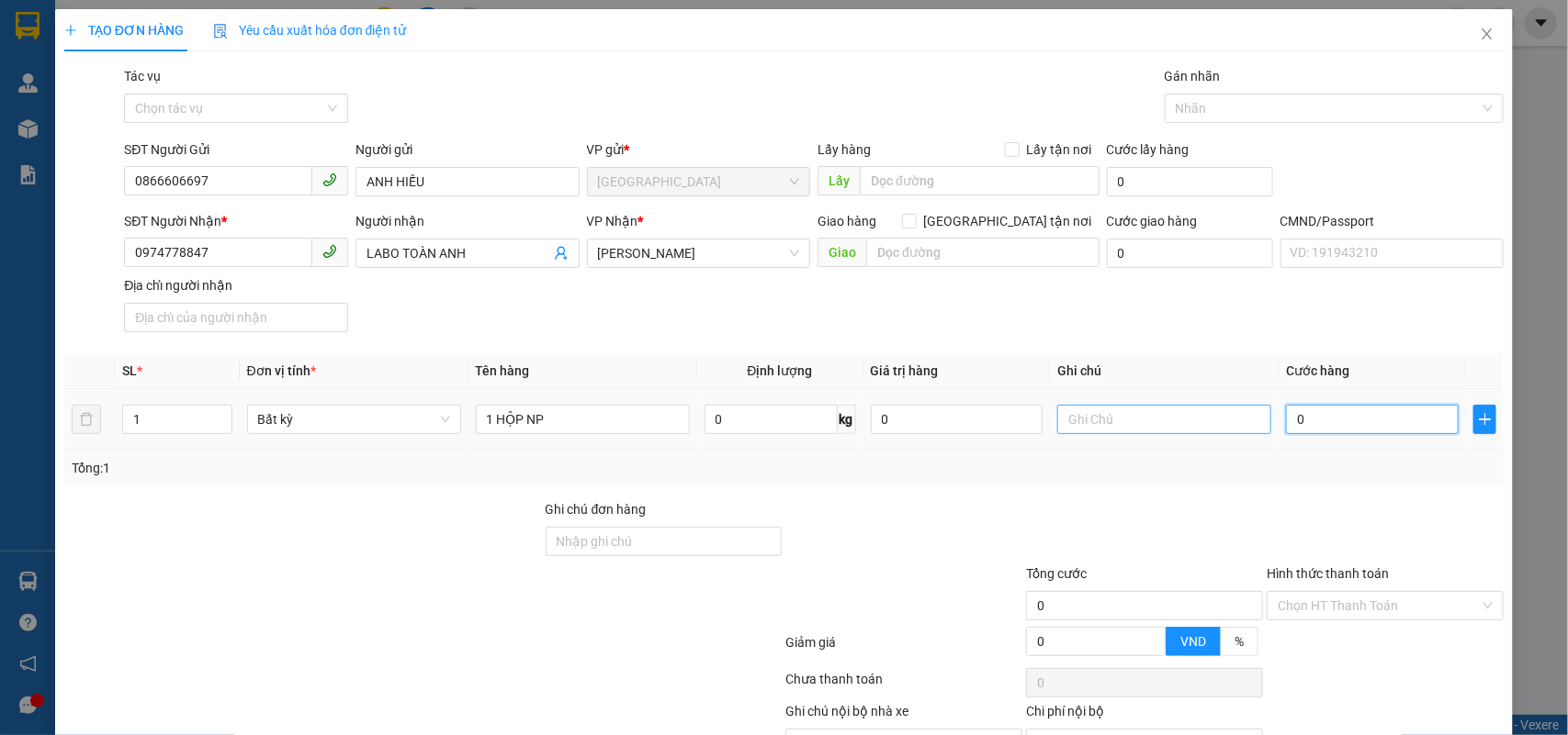
type input "1"
type input "15"
type input "15.000"
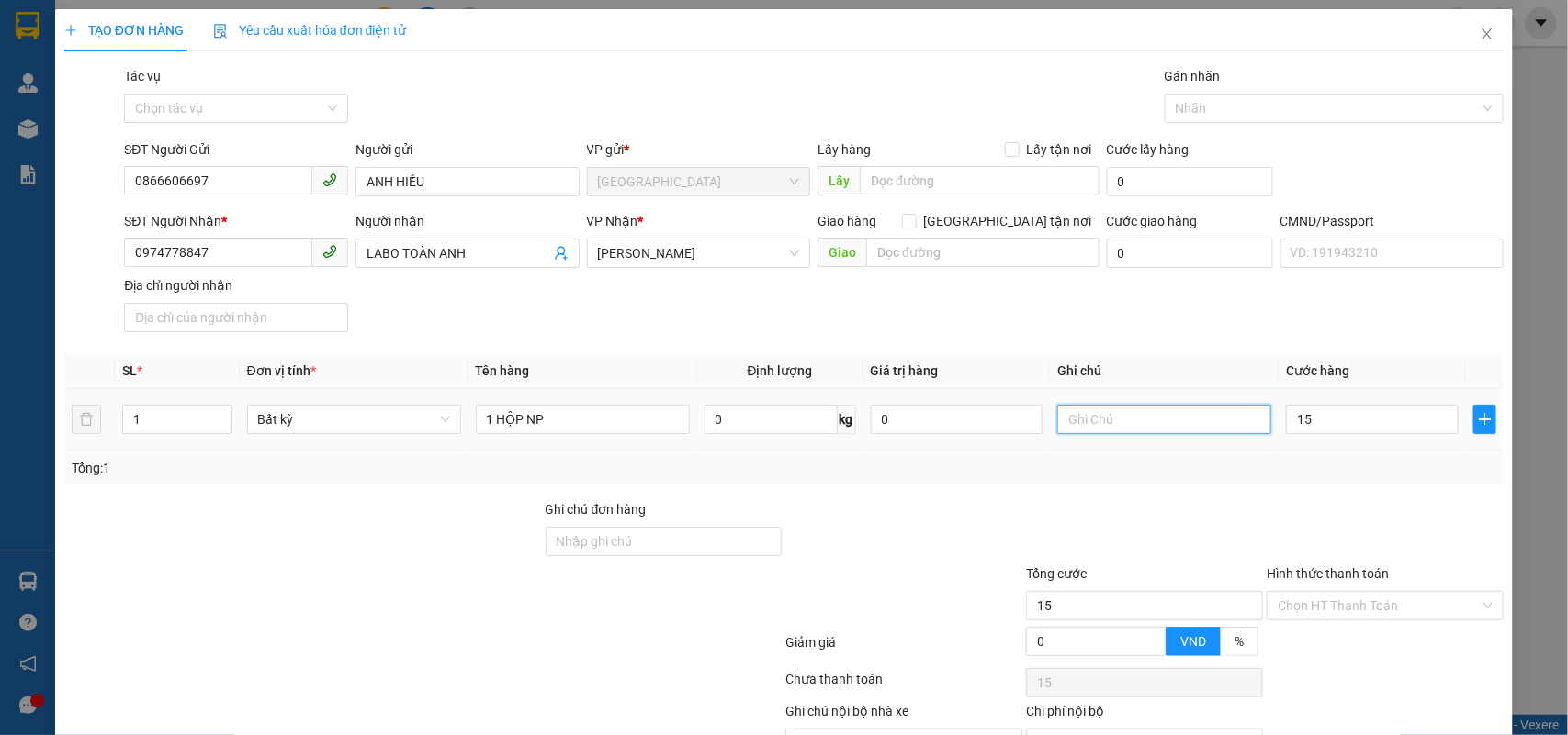
type input "15.000"
click at [1186, 419] on input "text" at bounding box center [1164, 419] width 214 height 30
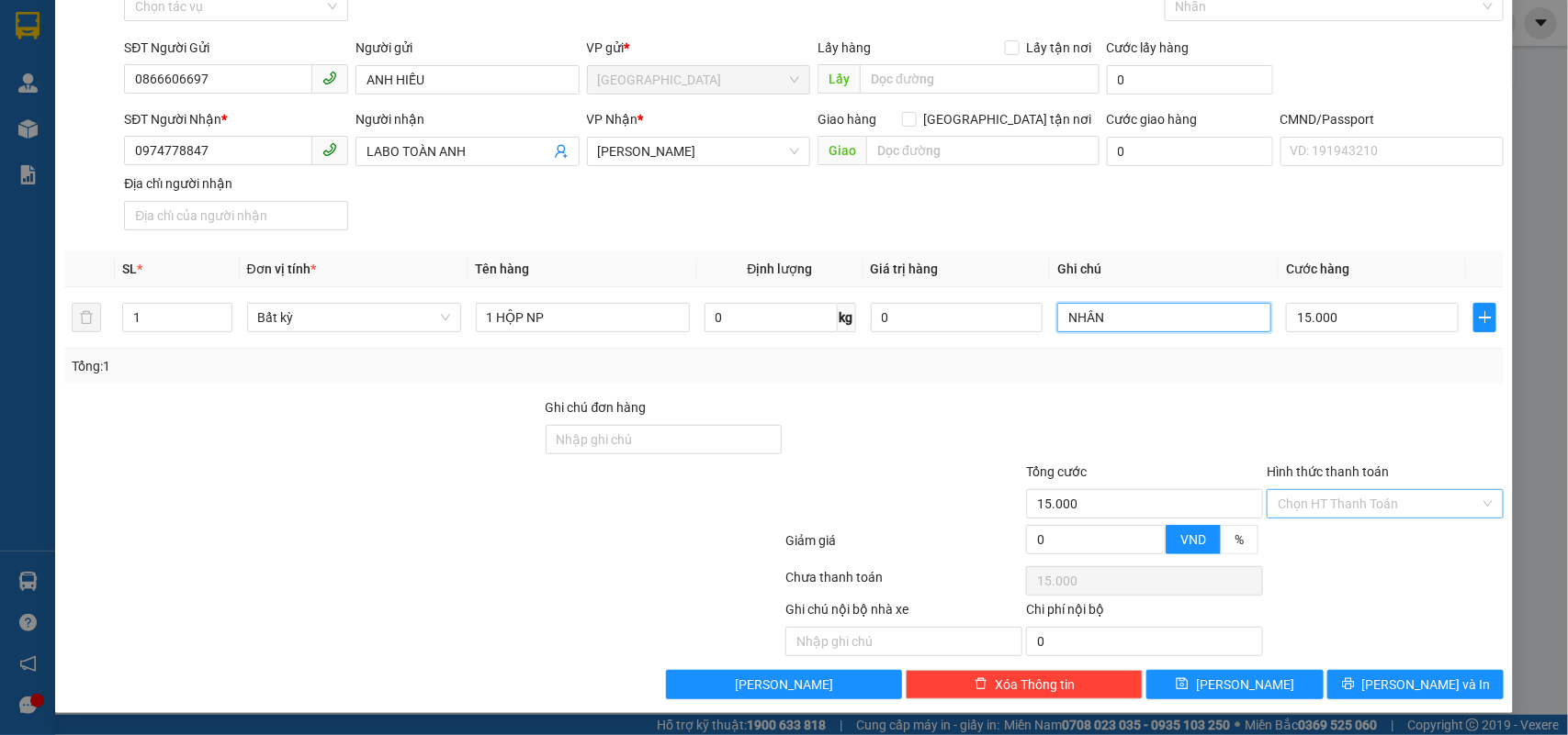
type input "NHÂN"
drag, startPoint x: 1353, startPoint y: 508, endPoint x: 1296, endPoint y: 521, distance: 58.5
click at [1347, 512] on input "Hình thức thanh toán" at bounding box center [1379, 504] width 202 height 28
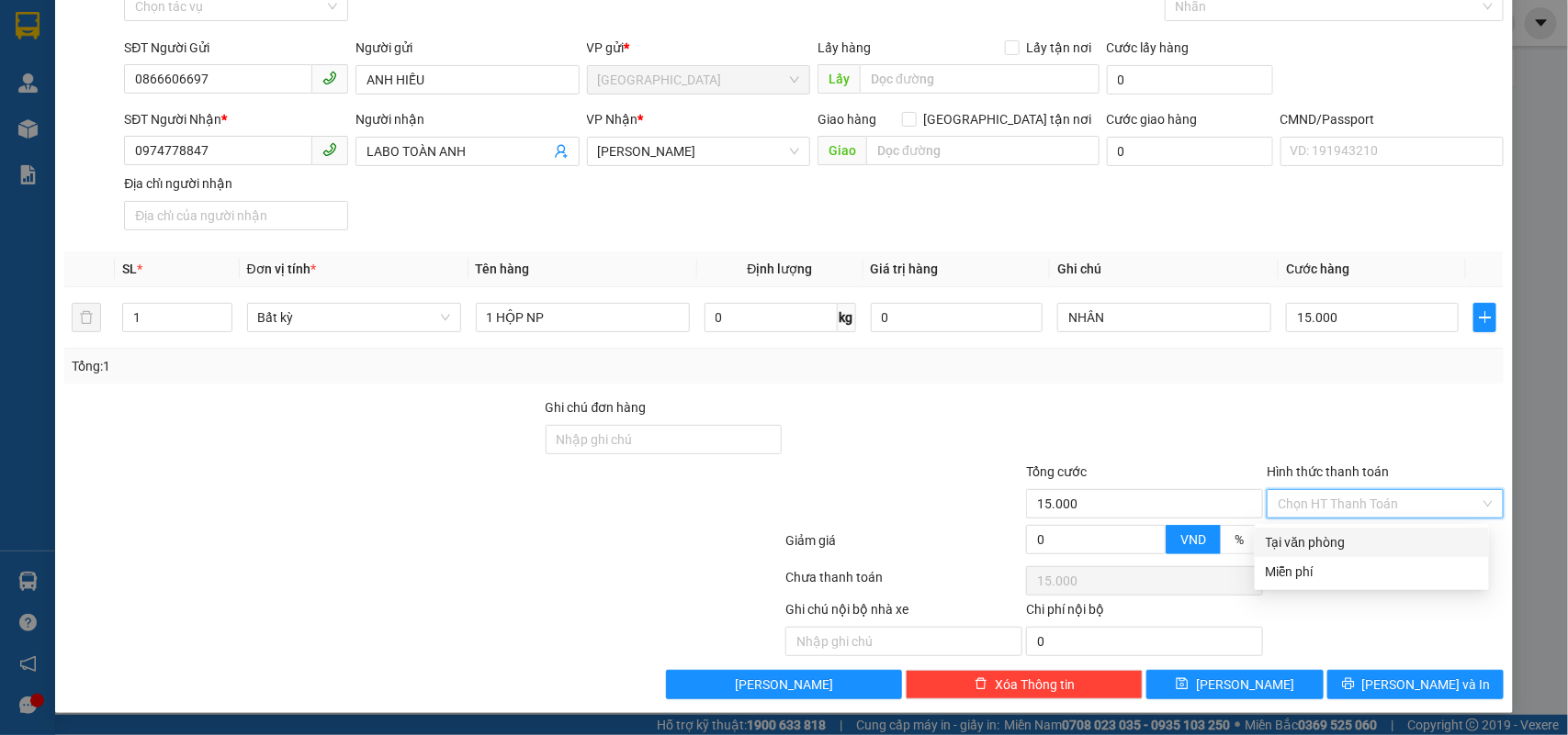
drag, startPoint x: 1297, startPoint y: 529, endPoint x: 1379, endPoint y: 521, distance: 82.4
click at [1307, 533] on div "Tại văn phòng" at bounding box center [1372, 543] width 213 height 20
type input "0"
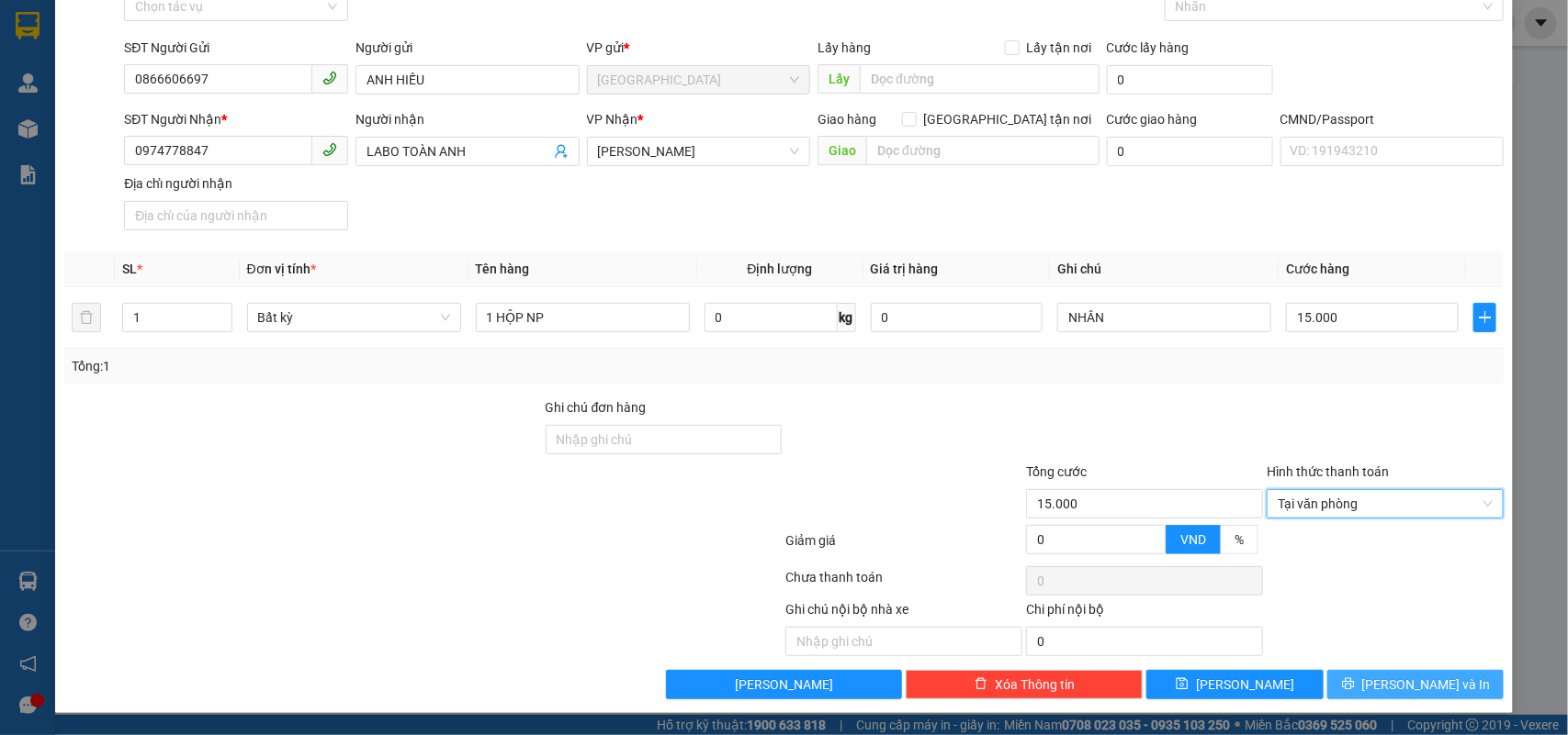
click at [1387, 692] on span "[PERSON_NAME] và In" at bounding box center [1426, 685] width 128 height 20
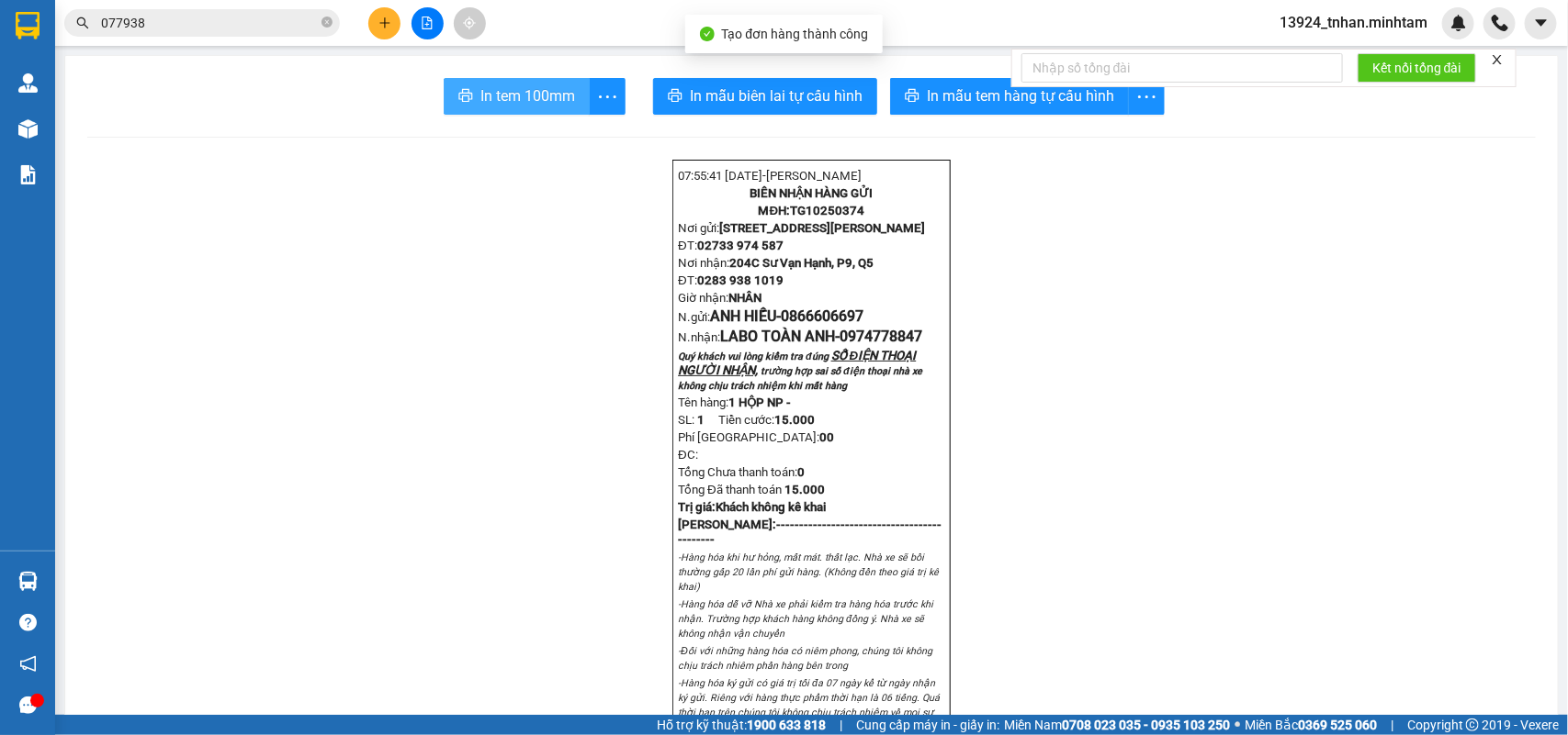
click at [489, 105] on span "In tem 100mm" at bounding box center [528, 95] width 94 height 23
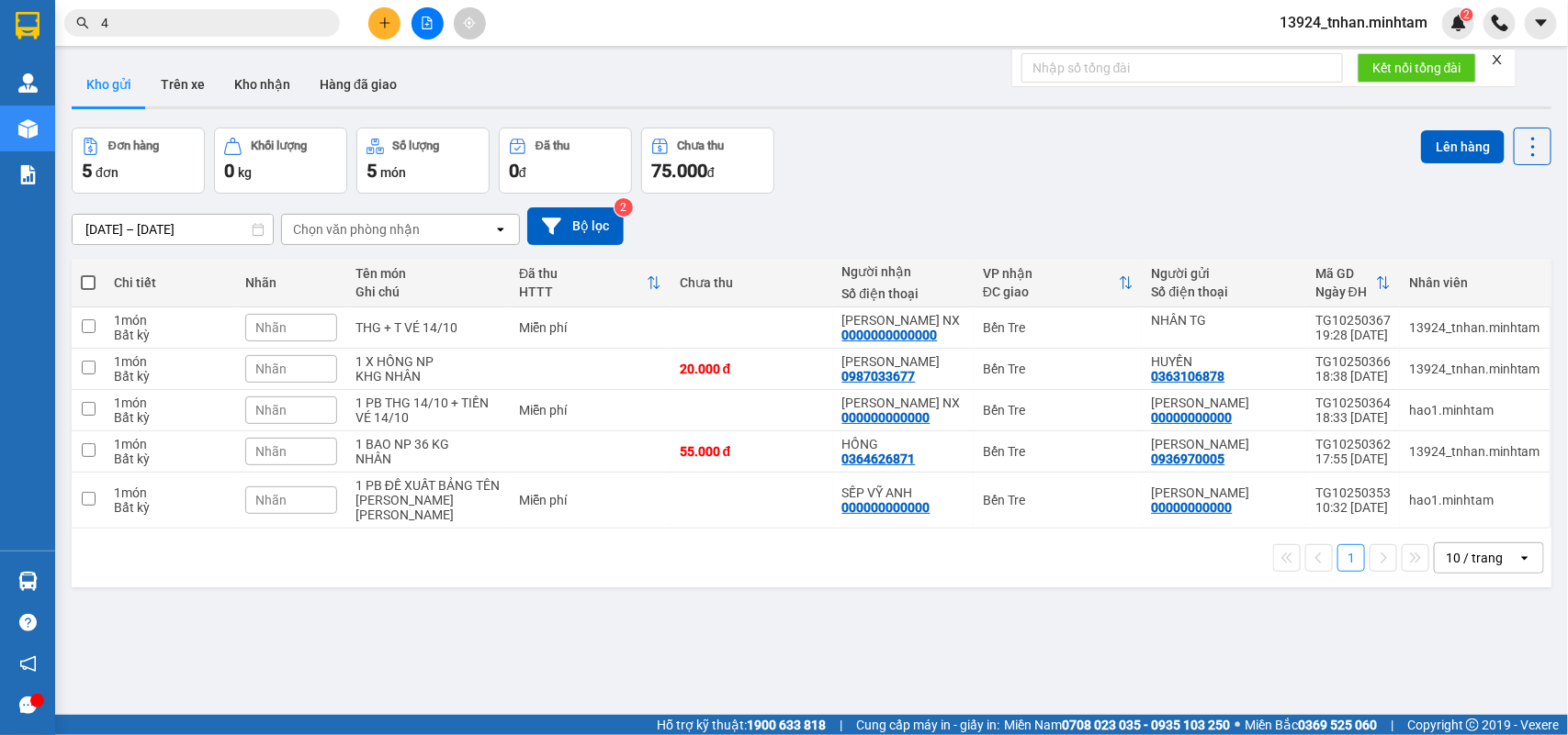
scroll to position [84, 0]
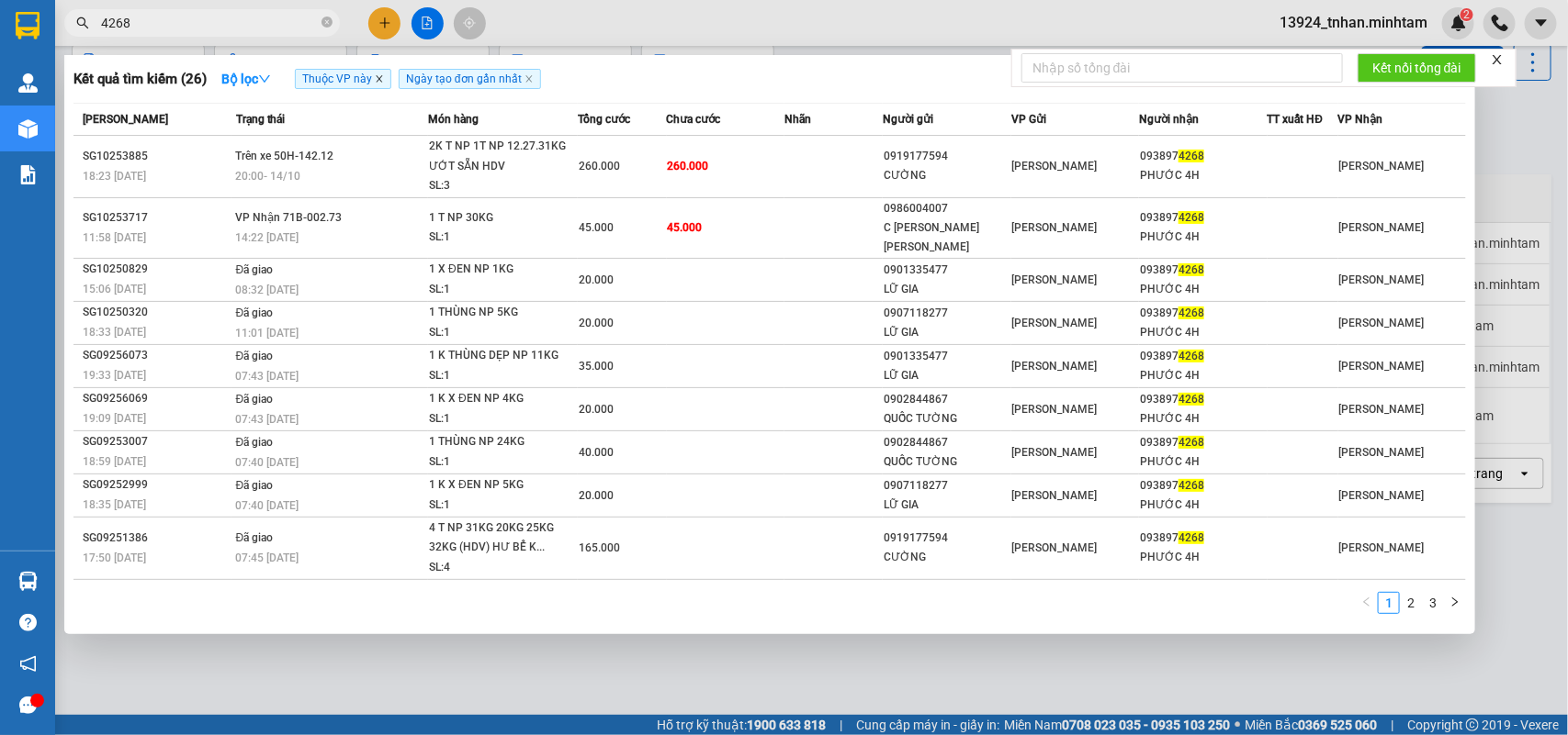
type input "4268"
click at [382, 77] on icon "close" at bounding box center [380, 79] width 9 height 9
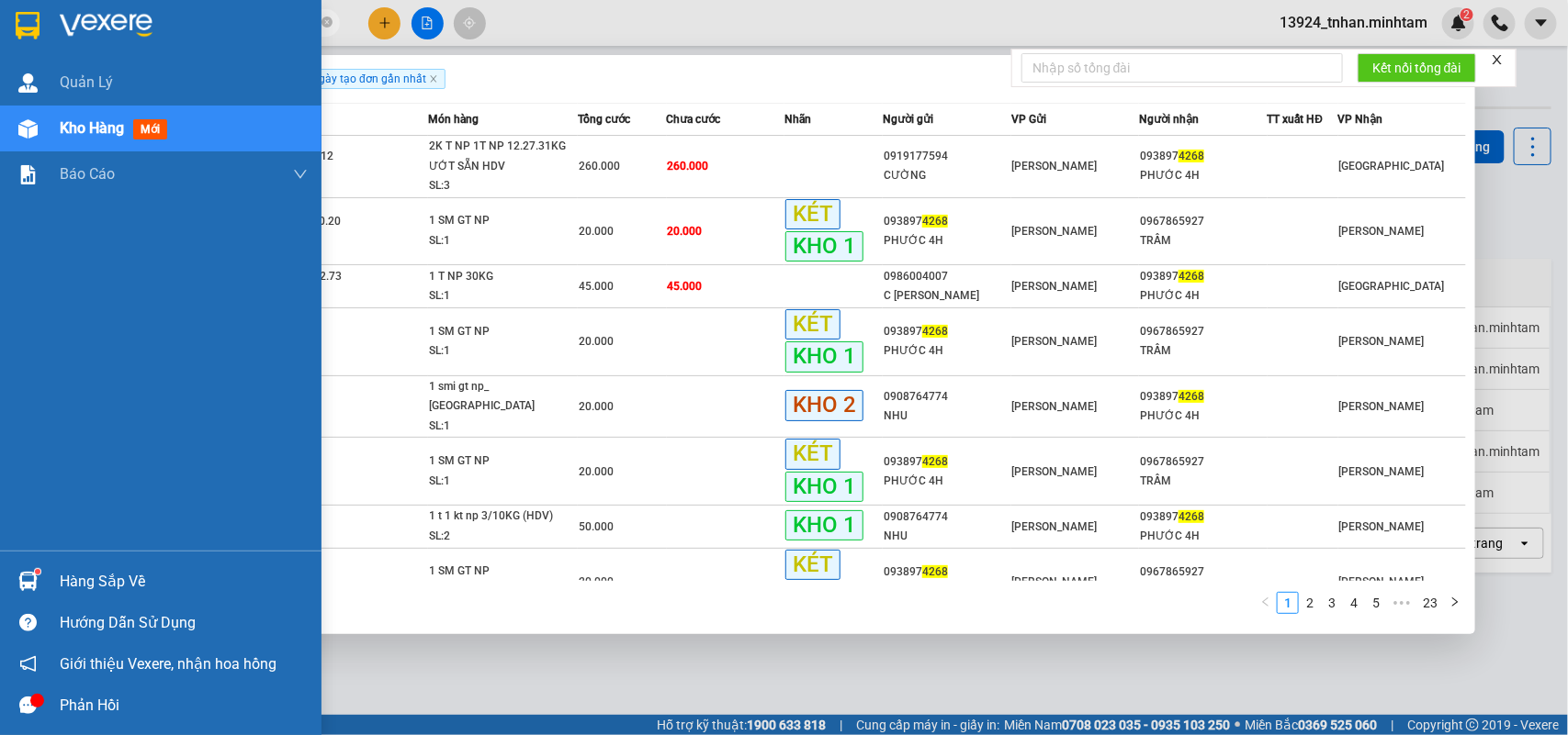
scroll to position [84, 0]
click at [42, 584] on div at bounding box center [28, 581] width 32 height 32
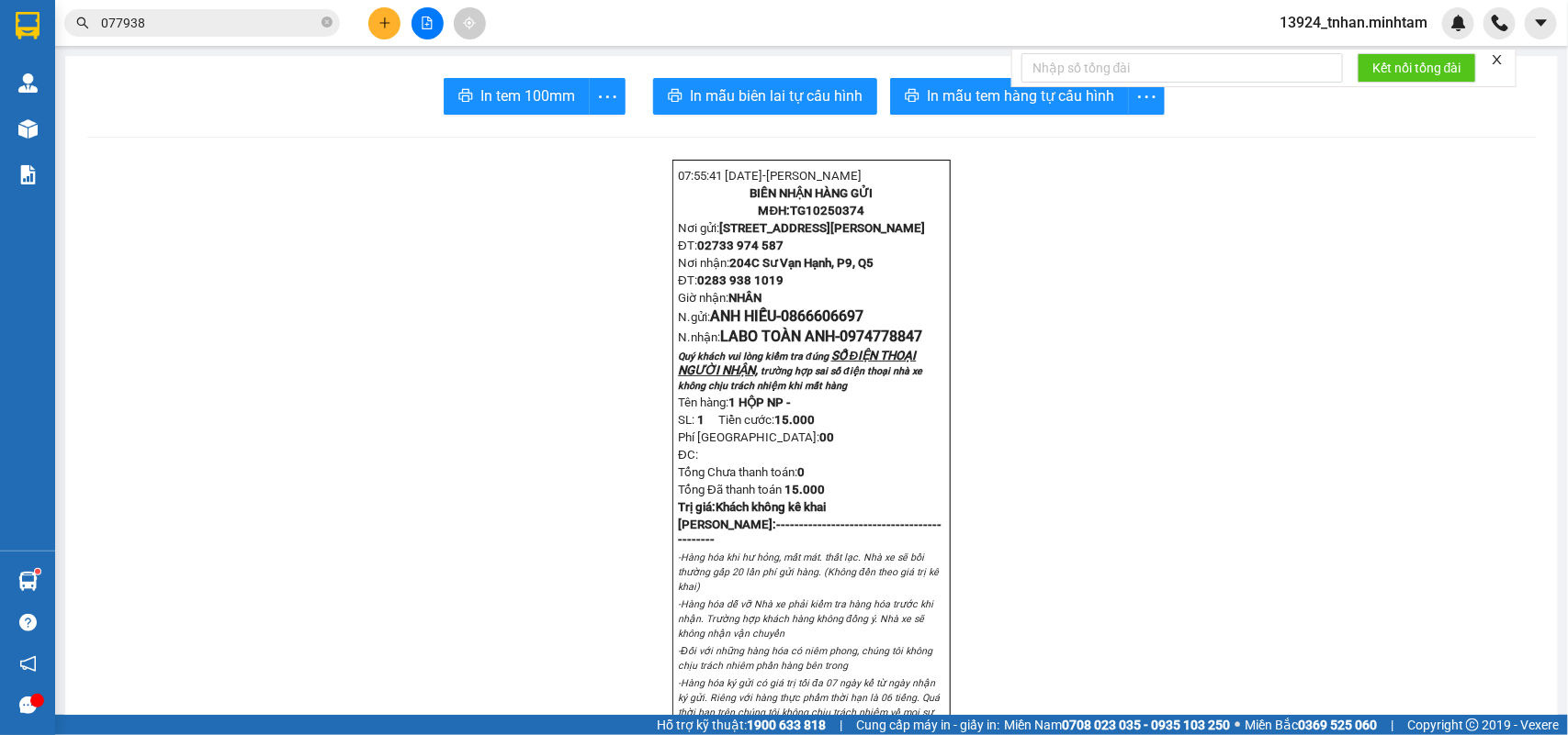
click at [326, 25] on icon "close-circle" at bounding box center [327, 22] width 11 height 11
click at [226, 29] on input "text" at bounding box center [209, 23] width 217 height 20
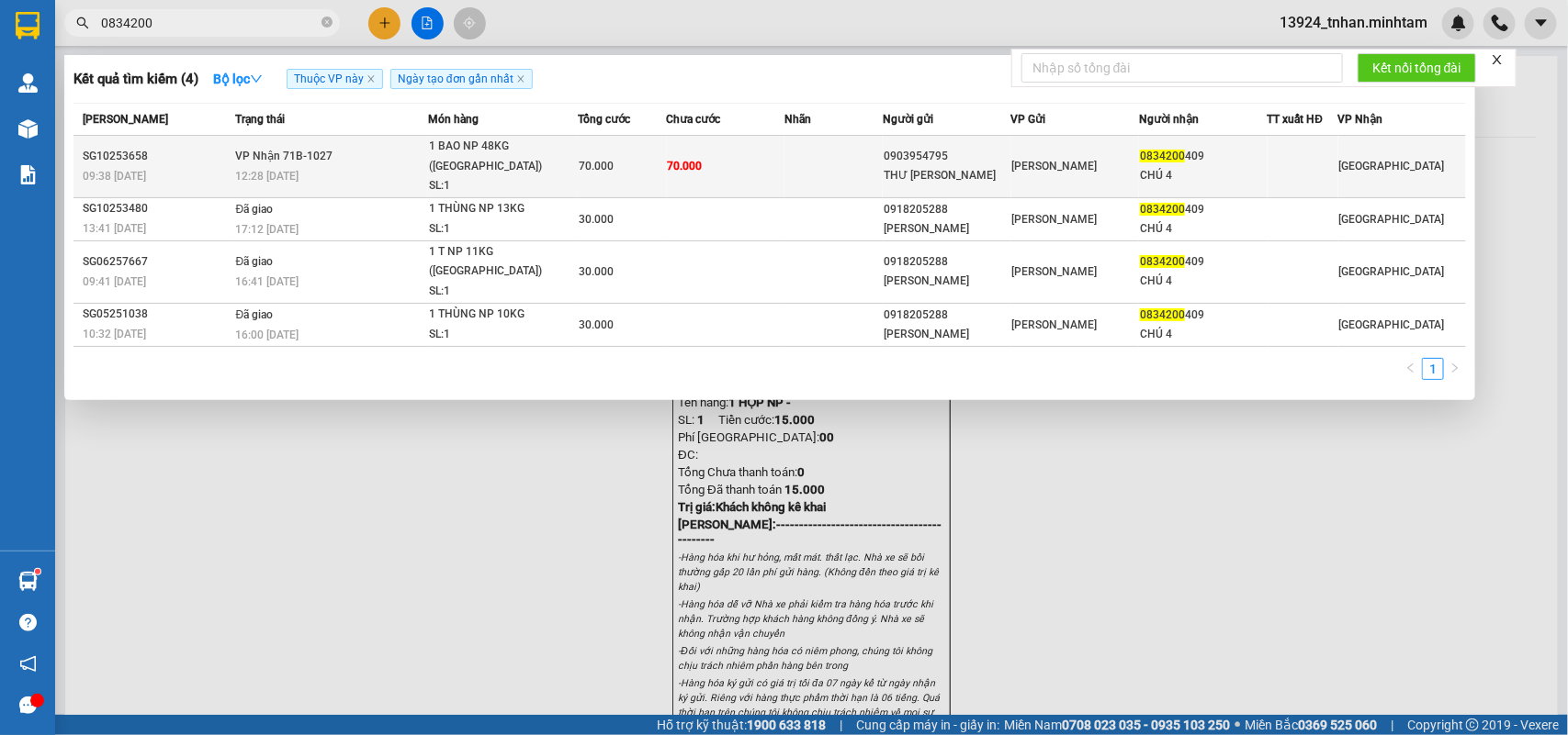
type input "0834200"
click at [536, 151] on div "1 BAO NP 48KG ([GEOGRAPHIC_DATA])" at bounding box center [497, 156] width 138 height 40
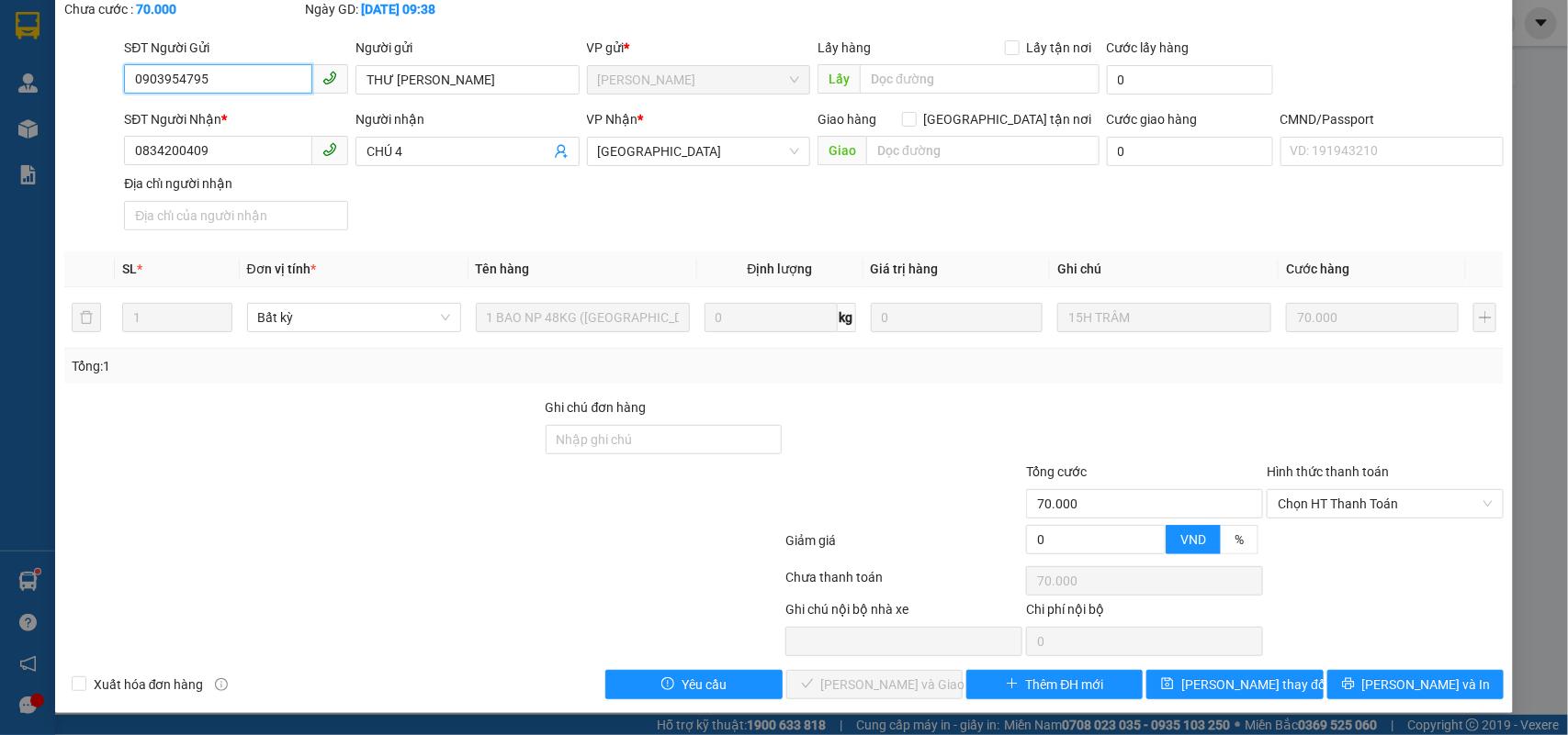
type input "0903954795"
type input "THƯ [PERSON_NAME]"
type input "0834200409"
type input "CHÚ 4"
type input "70.000"
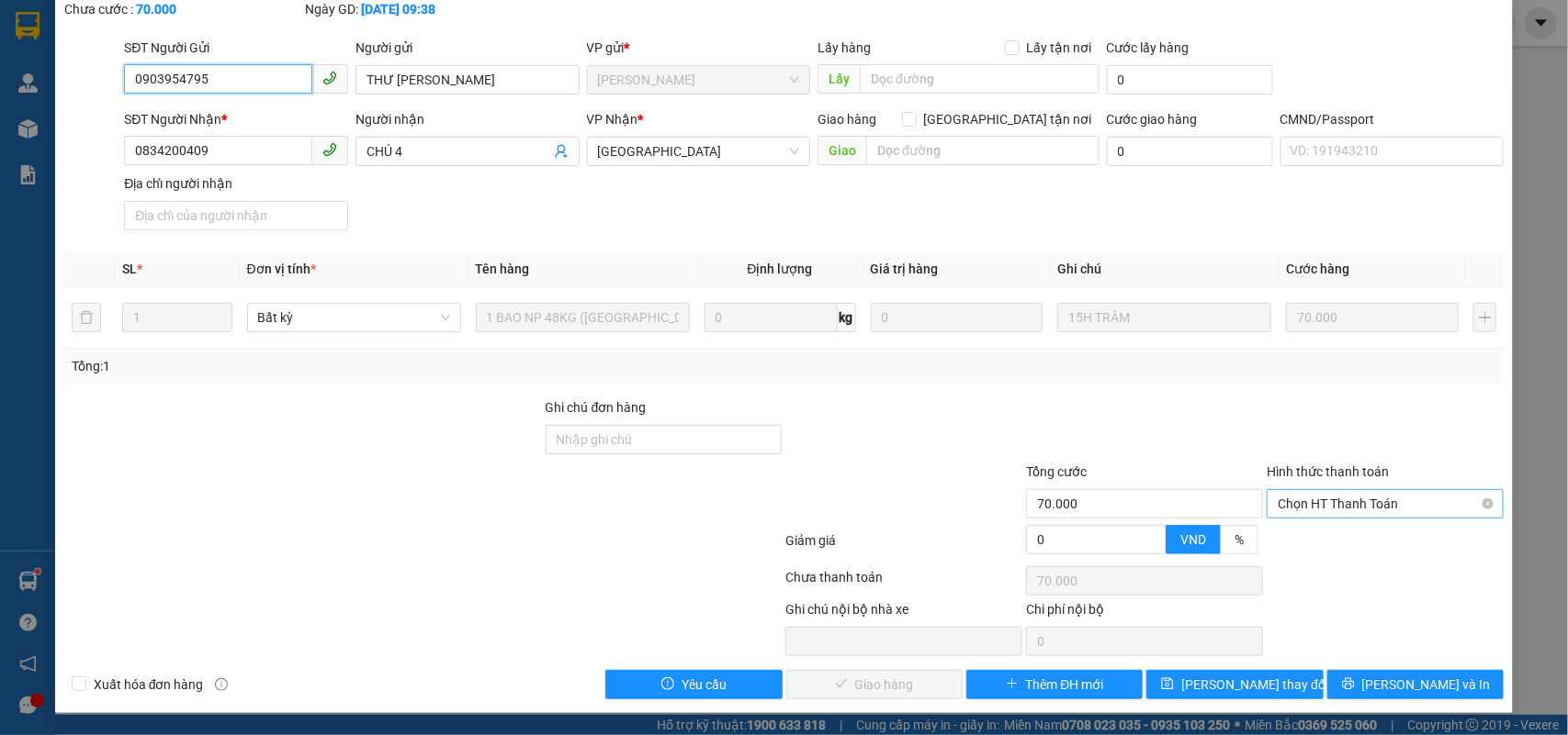
scroll to position [107, 0]
drag, startPoint x: 1335, startPoint y: 493, endPoint x: 1314, endPoint y: 519, distance: 33.4
click at [1333, 498] on span "Chọn HT Thanh Toán" at bounding box center [1385, 504] width 215 height 28
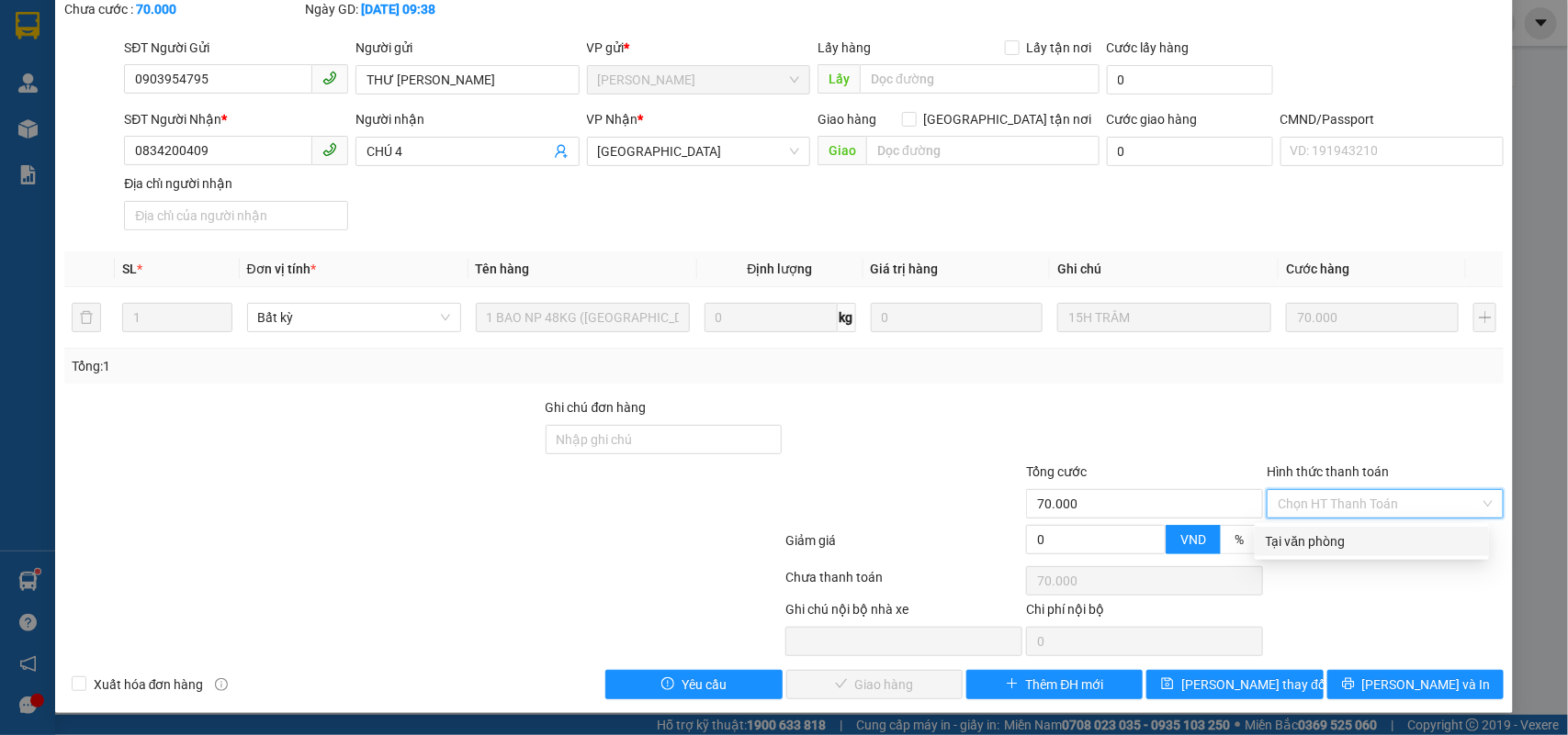
drag, startPoint x: 1292, startPoint y: 536, endPoint x: 882, endPoint y: 669, distance: 431.0
click at [1291, 536] on div "Tại văn phòng" at bounding box center [1372, 542] width 213 height 20
type input "0"
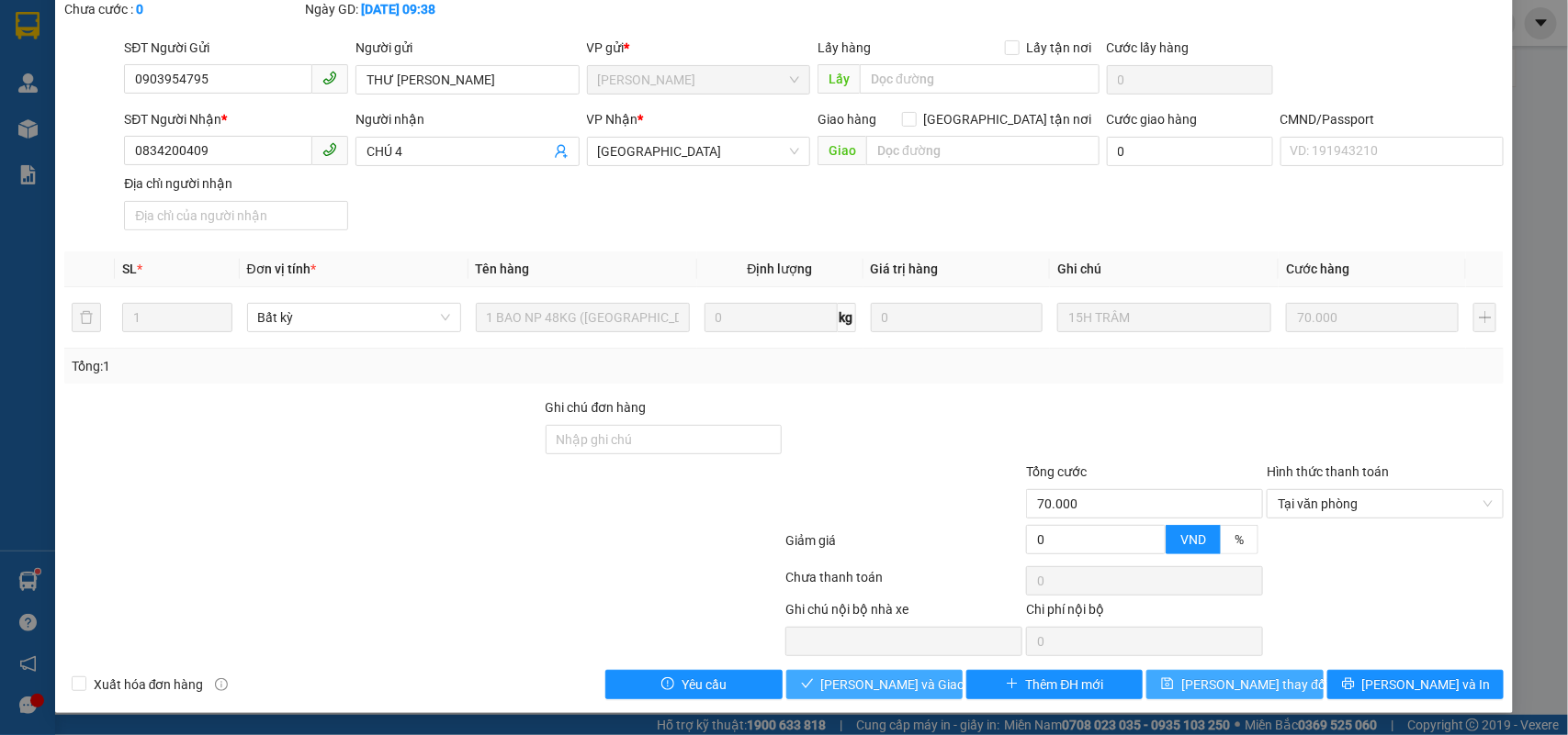
drag, startPoint x: 847, startPoint y: 681, endPoint x: 1144, endPoint y: 682, distance: 297.0
click at [851, 681] on span "[PERSON_NAME] và Giao hàng" at bounding box center [909, 685] width 176 height 20
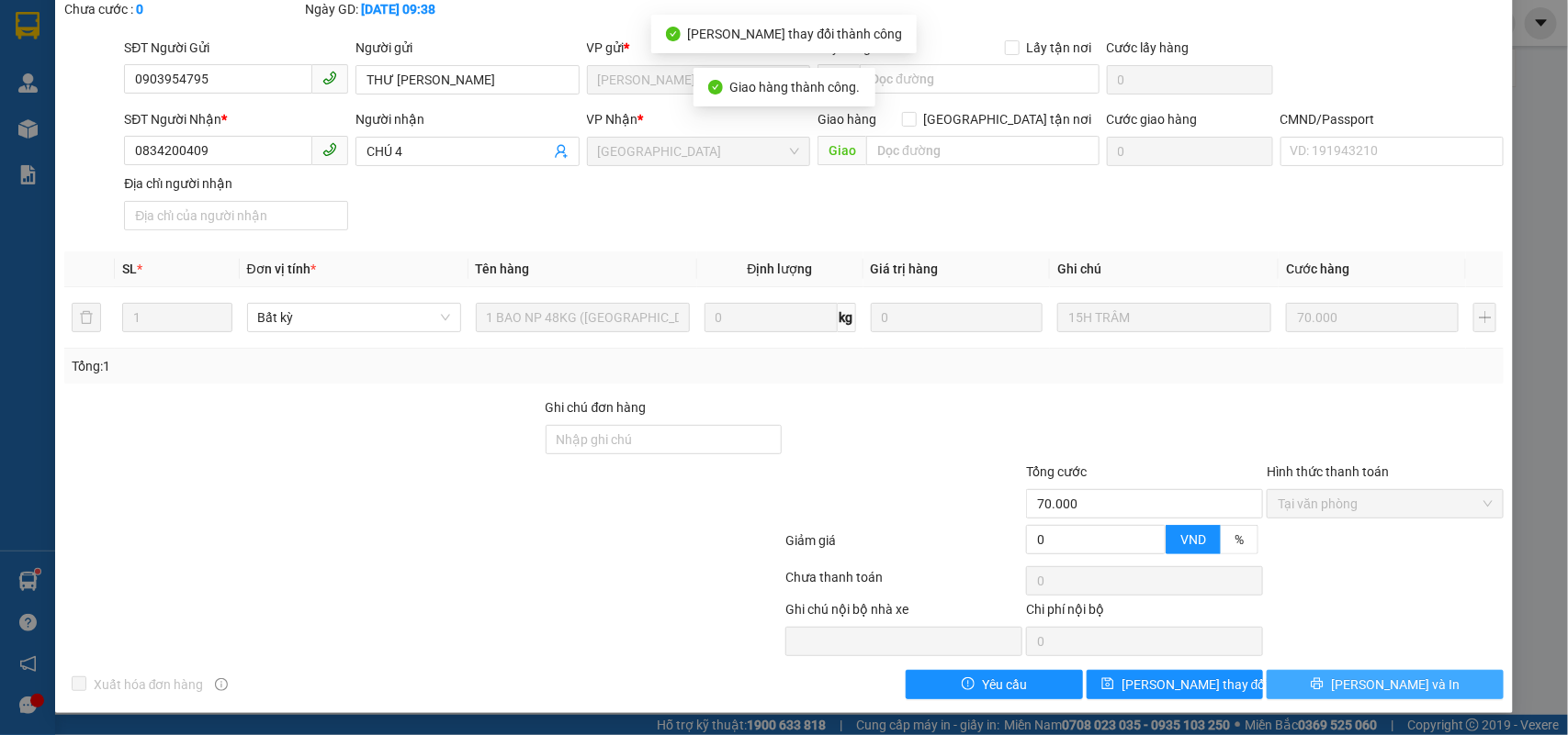
click at [1401, 687] on span "[PERSON_NAME] và In" at bounding box center [1395, 685] width 128 height 20
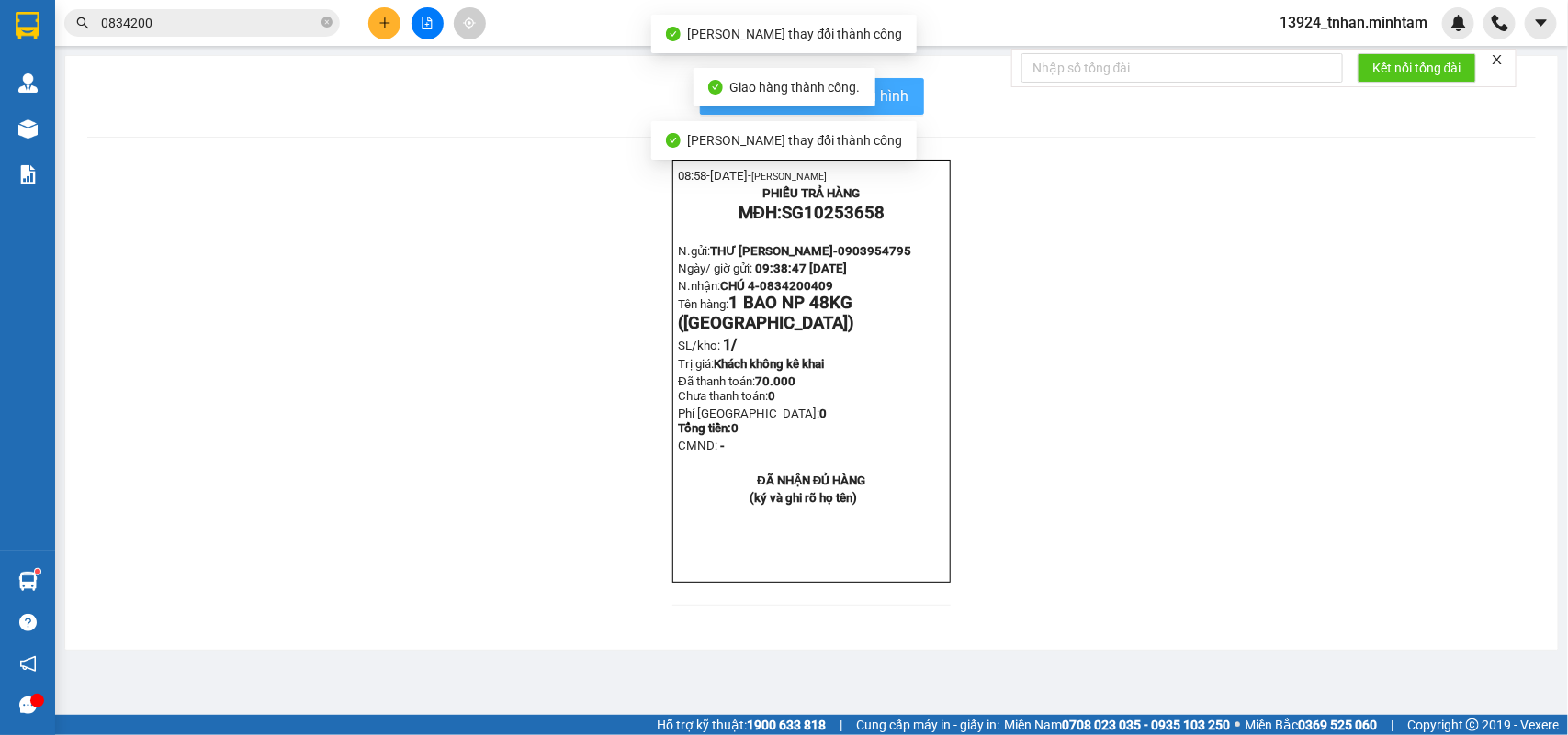
click at [906, 97] on span "In mẫu biên lai tự cấu hình" at bounding box center [822, 95] width 173 height 23
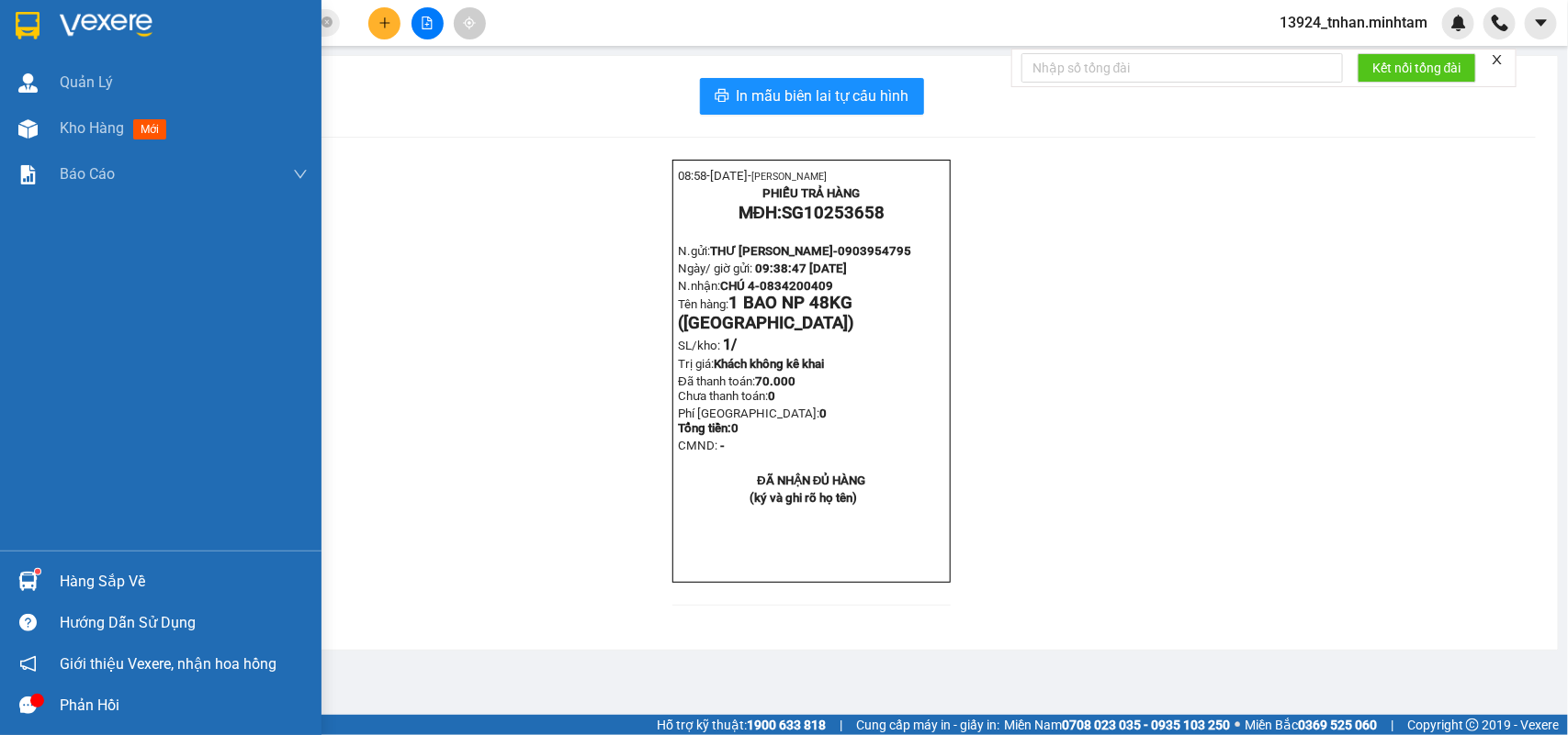
click at [23, 588] on img at bounding box center [28, 581] width 19 height 19
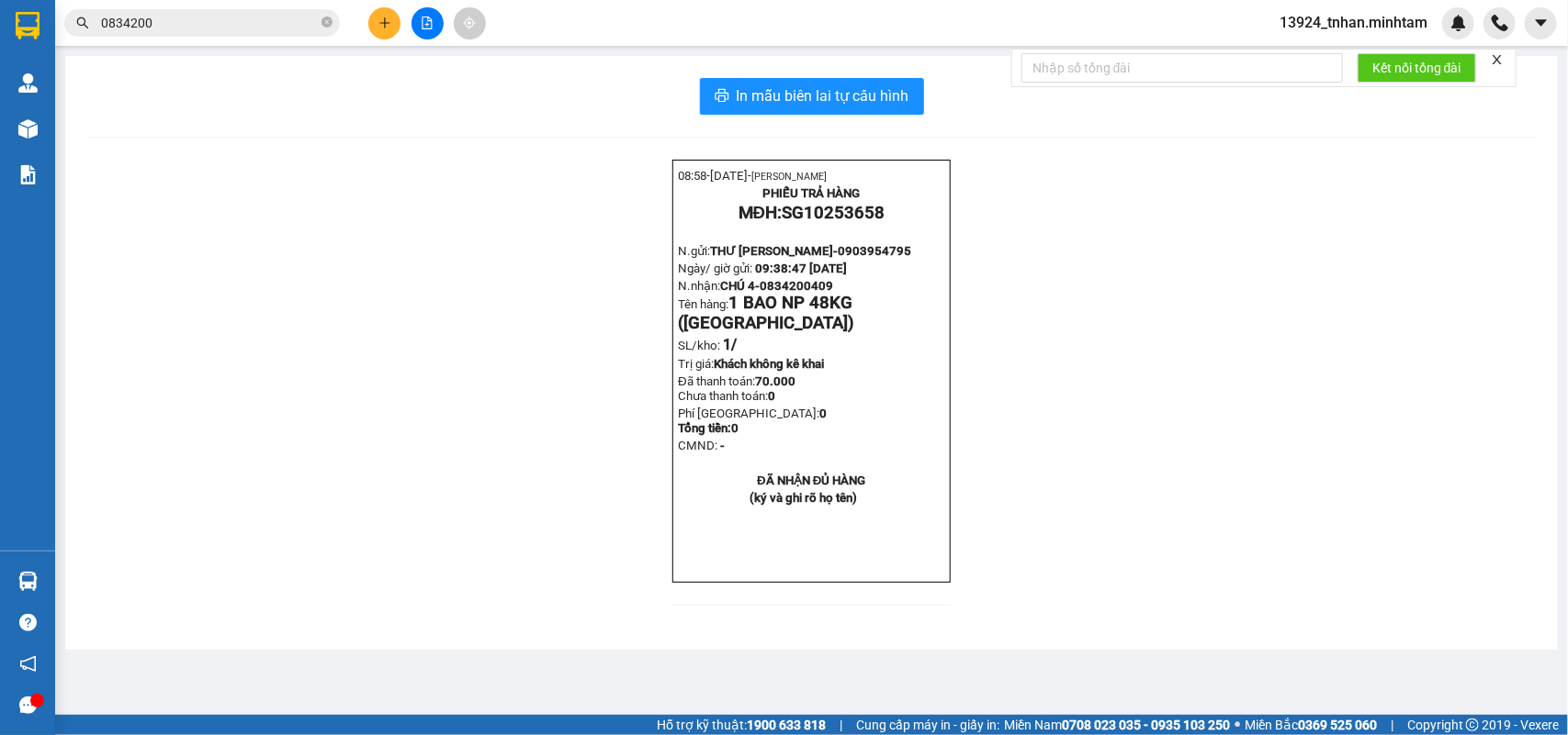
drag, startPoint x: 317, startPoint y: 135, endPoint x: 106, endPoint y: 464, distance: 390.8
click at [317, 138] on section "Kết quả tìm kiếm ( 4 ) Bộ lọc Thuộc VP này Ngày tạo đơn gần nhất Mã ĐH Trạng th…" at bounding box center [784, 368] width 1568 height 735
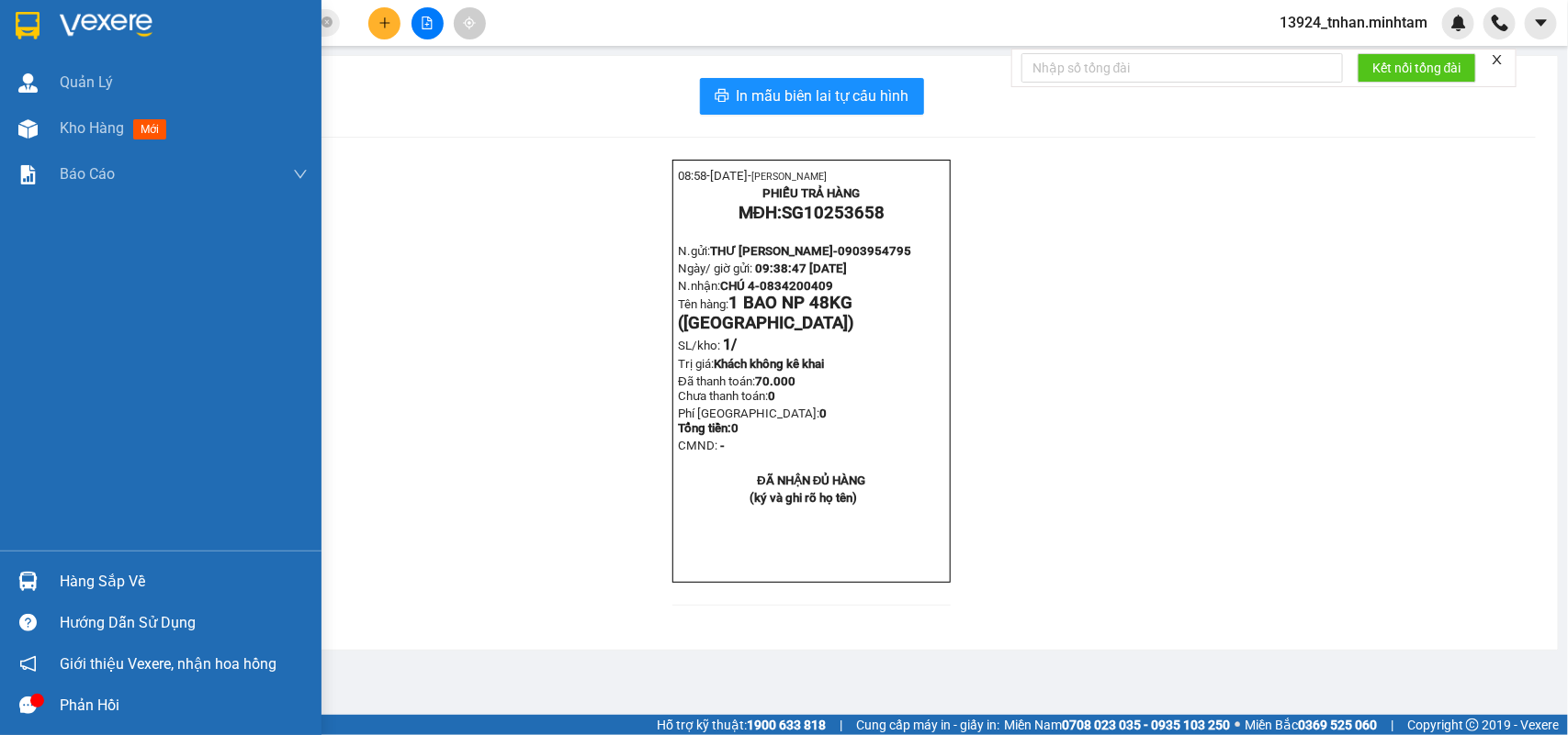
click at [42, 580] on div at bounding box center [28, 581] width 32 height 32
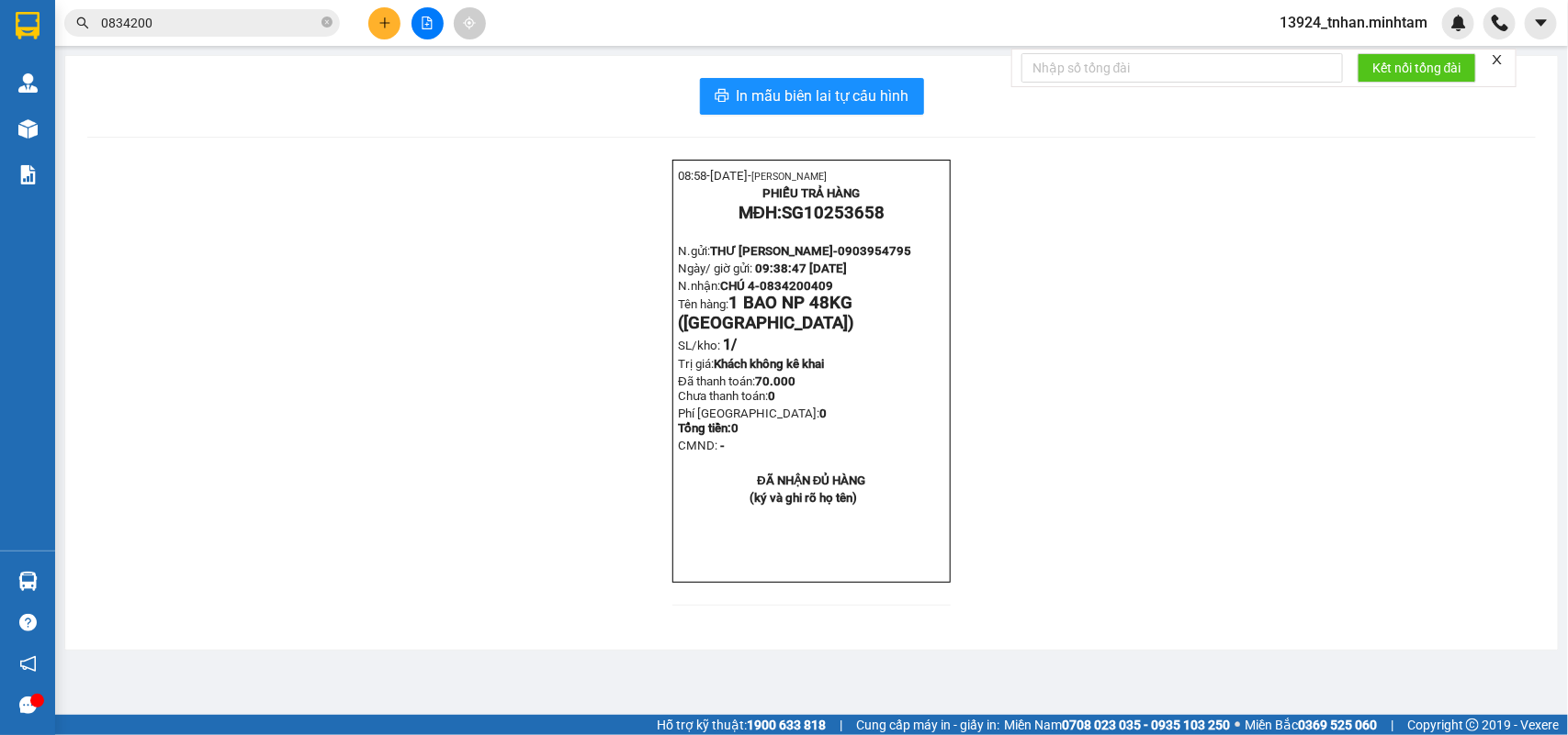
click at [198, 163] on section "Kết quả tìm kiếm ( 4 ) Bộ lọc Thuộc VP này Ngày tạo đơn gần nhất Mã ĐH Trạng th…" at bounding box center [784, 368] width 1568 height 735
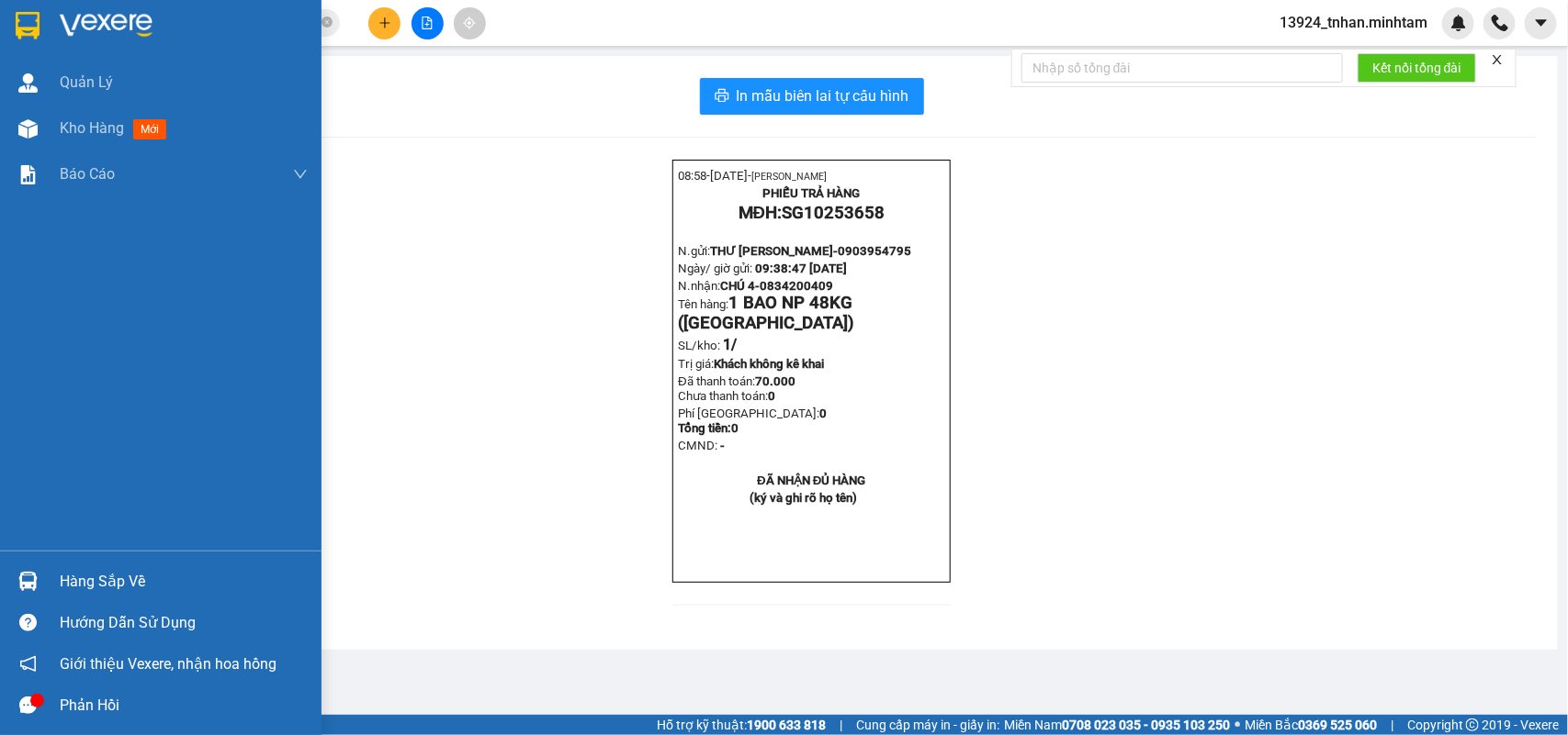
click at [63, 573] on div "Hàng sắp về" at bounding box center [184, 582] width 248 height 28
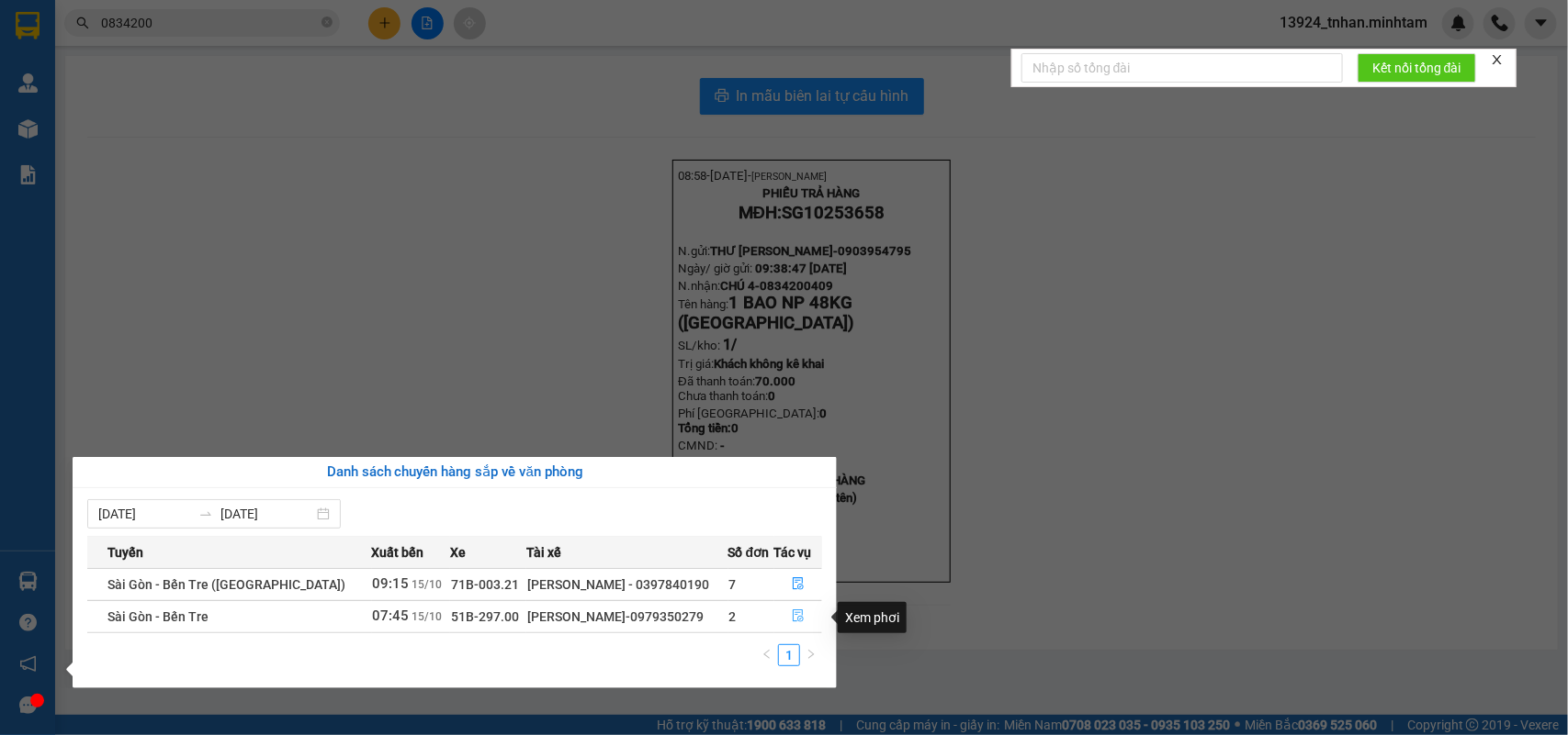
click at [802, 615] on button "button" at bounding box center [798, 617] width 47 height 30
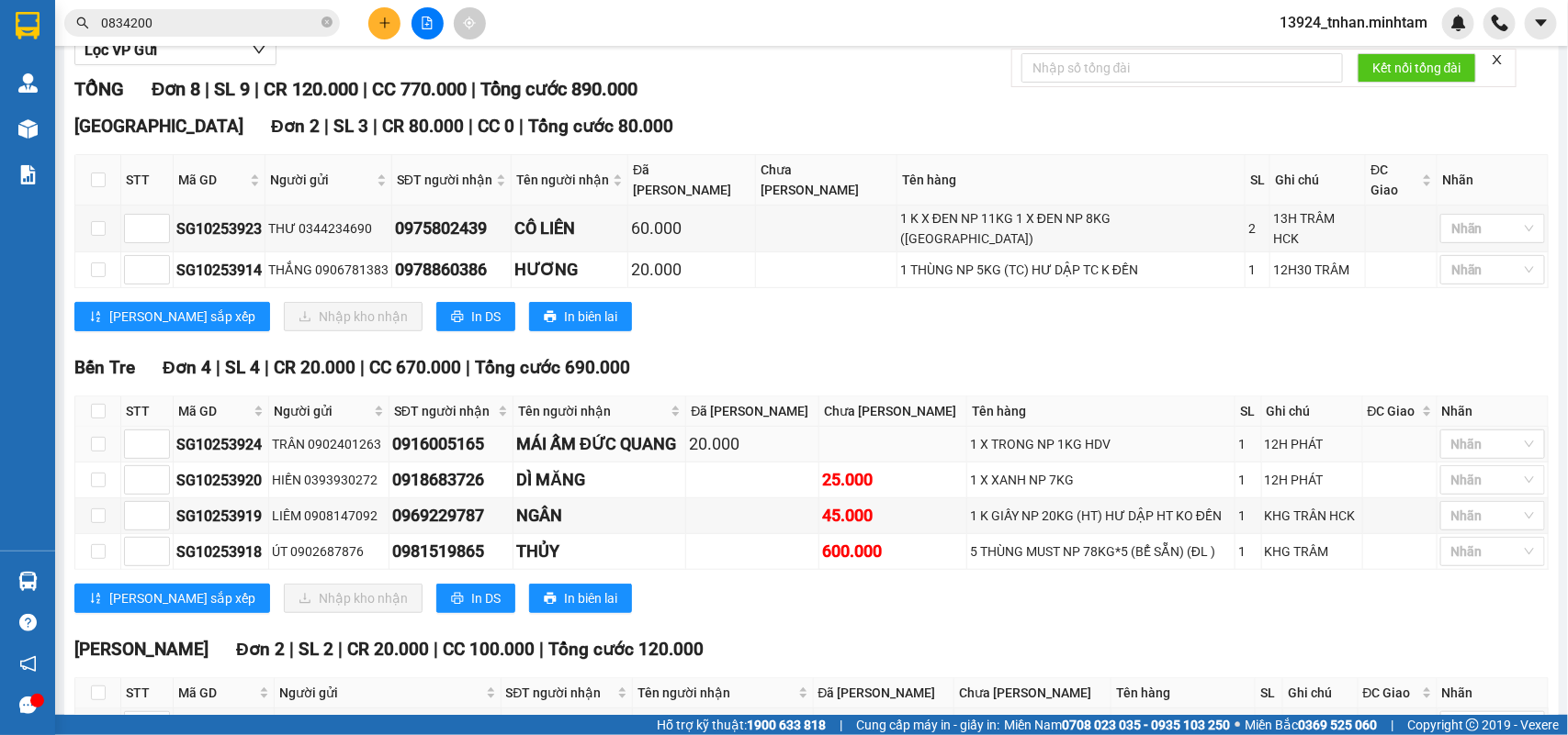
scroll to position [344, 0]
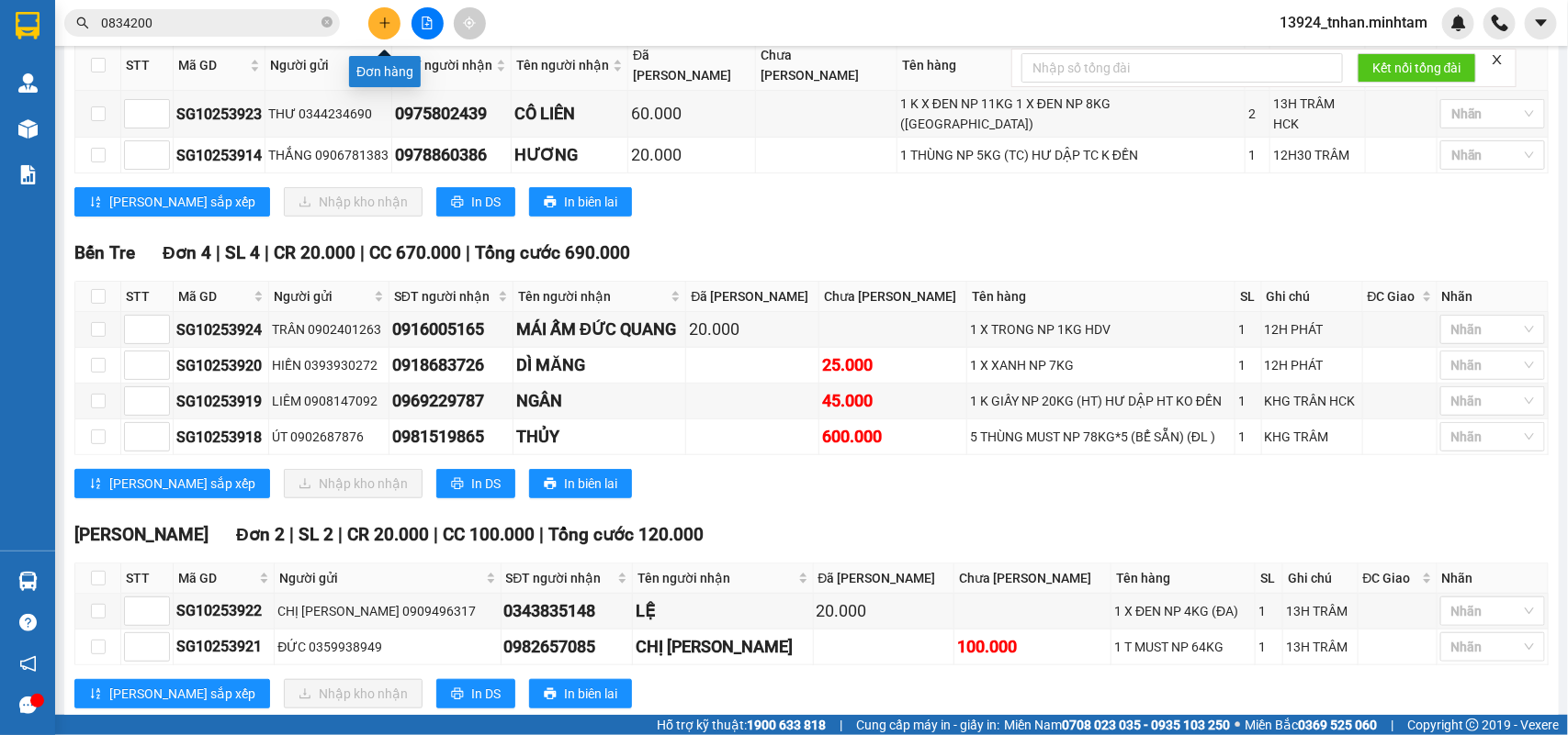
click at [386, 32] on button at bounding box center [384, 23] width 32 height 32
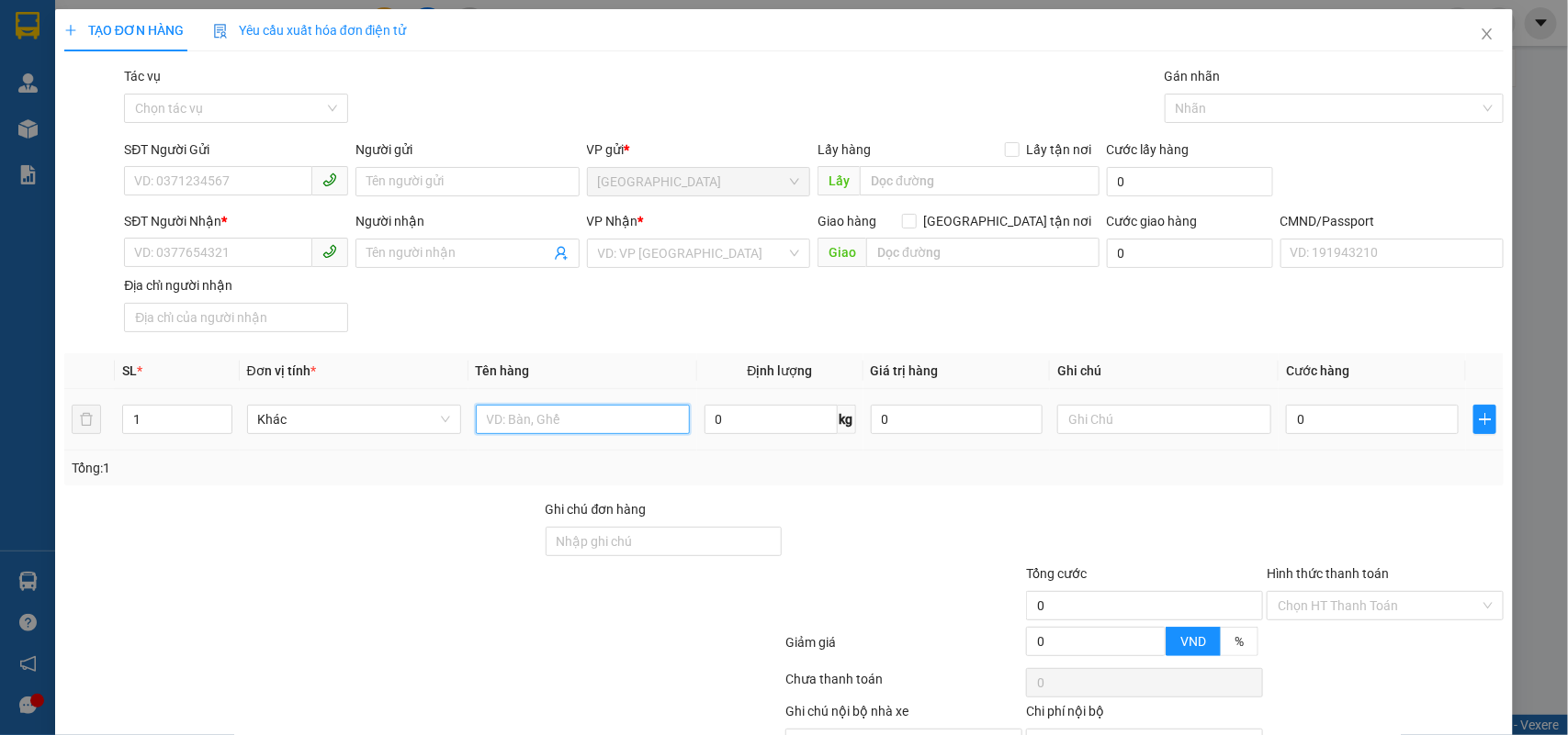
click at [545, 418] on input "text" at bounding box center [583, 419] width 214 height 30
type input "3 x đen 13,15,25 kg np"
click at [217, 415] on span "up" at bounding box center [223, 415] width 11 height 11
type input "3"
click at [217, 415] on span "up" at bounding box center [223, 415] width 11 height 11
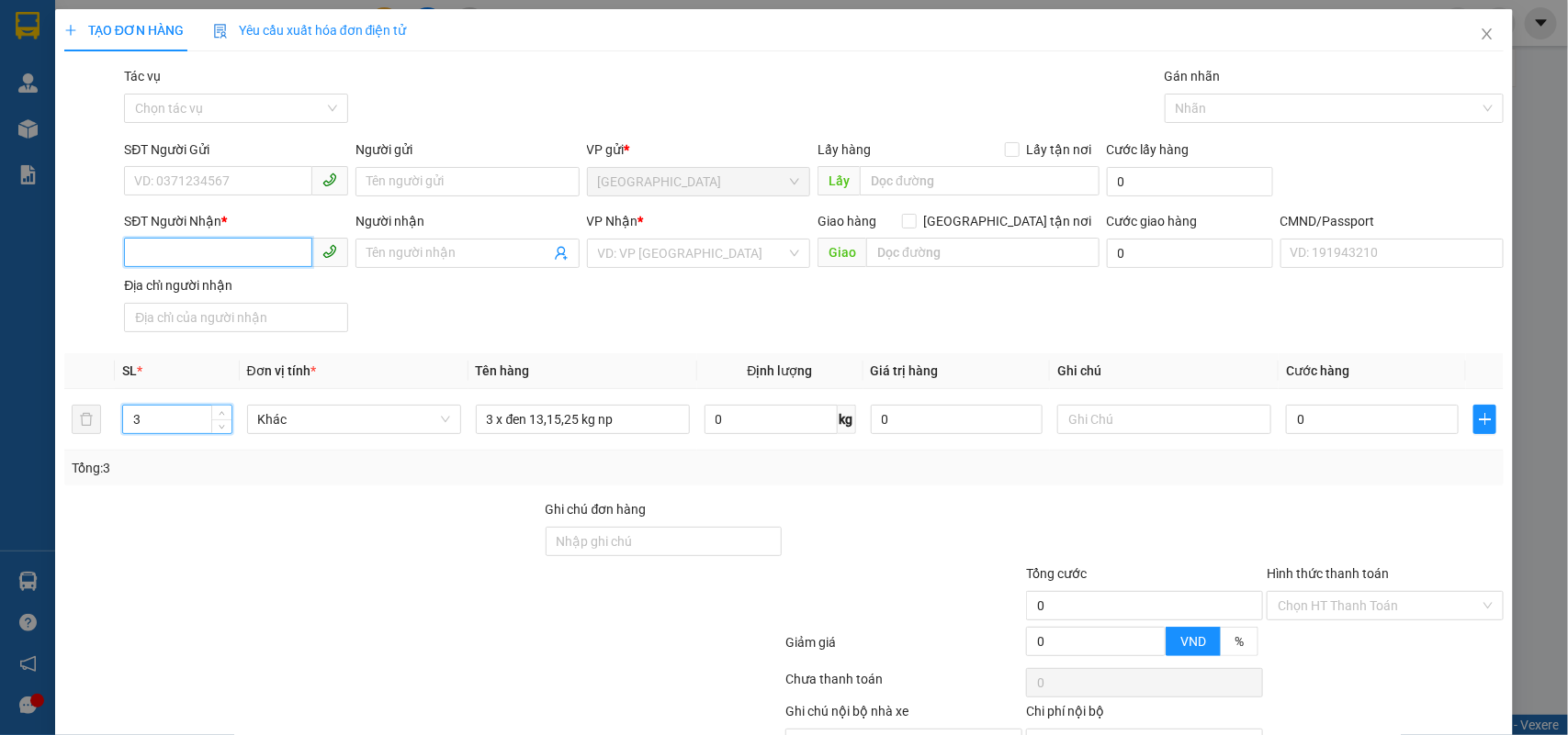
click at [222, 240] on input "SĐT Người Nhận *" at bounding box center [218, 252] width 188 height 30
type input "0938687766"
click at [255, 296] on div "0938687766 - HẰNG" at bounding box center [234, 291] width 200 height 20
type input "HẰNG"
type input "0938687766"
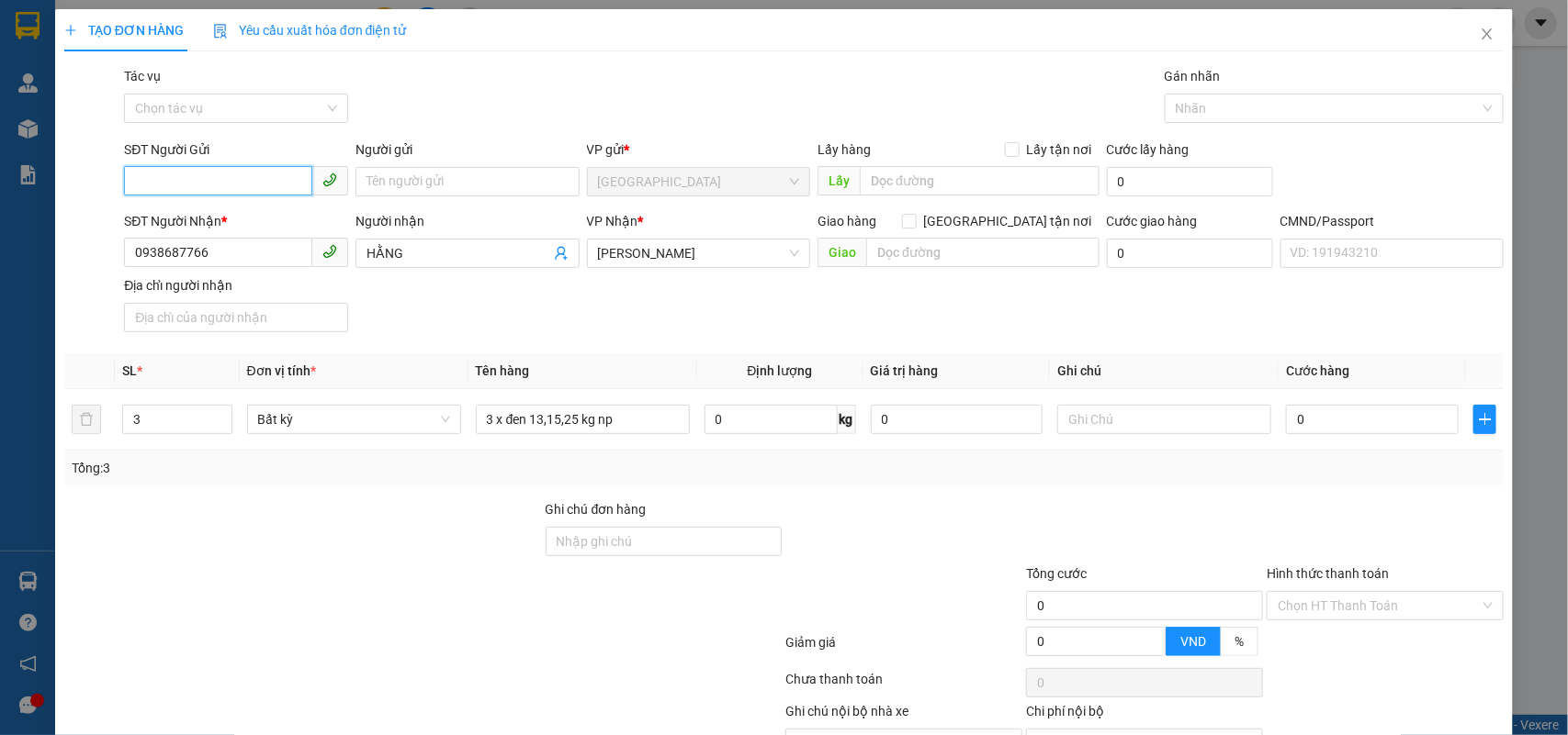
click at [262, 176] on input "SĐT Người Gửi" at bounding box center [218, 181] width 188 height 30
click at [246, 284] on div "0396173950 - ĐÔNG" at bounding box center [234, 278] width 200 height 20
type input "0396173950"
type input "ĐÔNG"
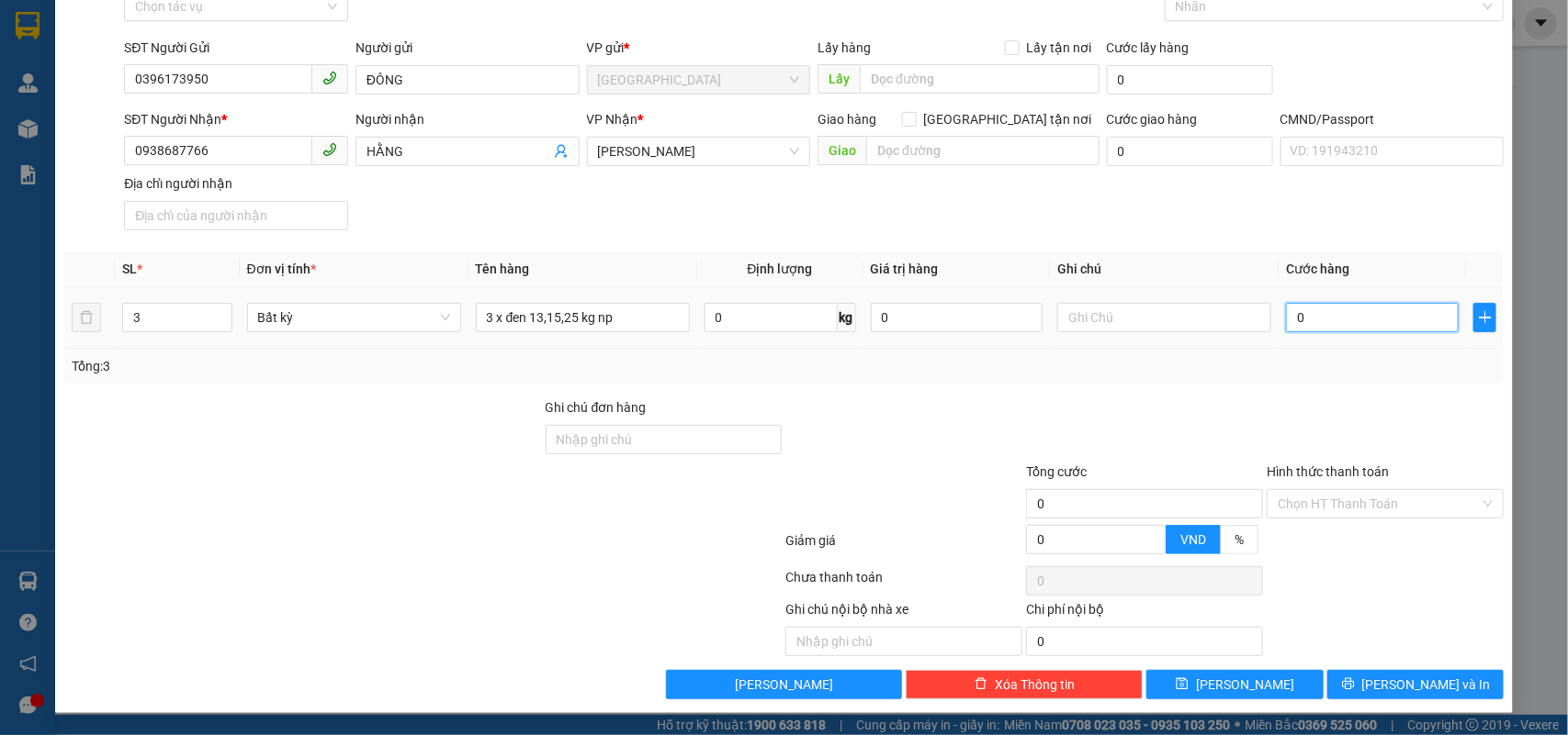
click at [1305, 309] on input "0" at bounding box center [1372, 318] width 173 height 30
type input "1"
type input "10"
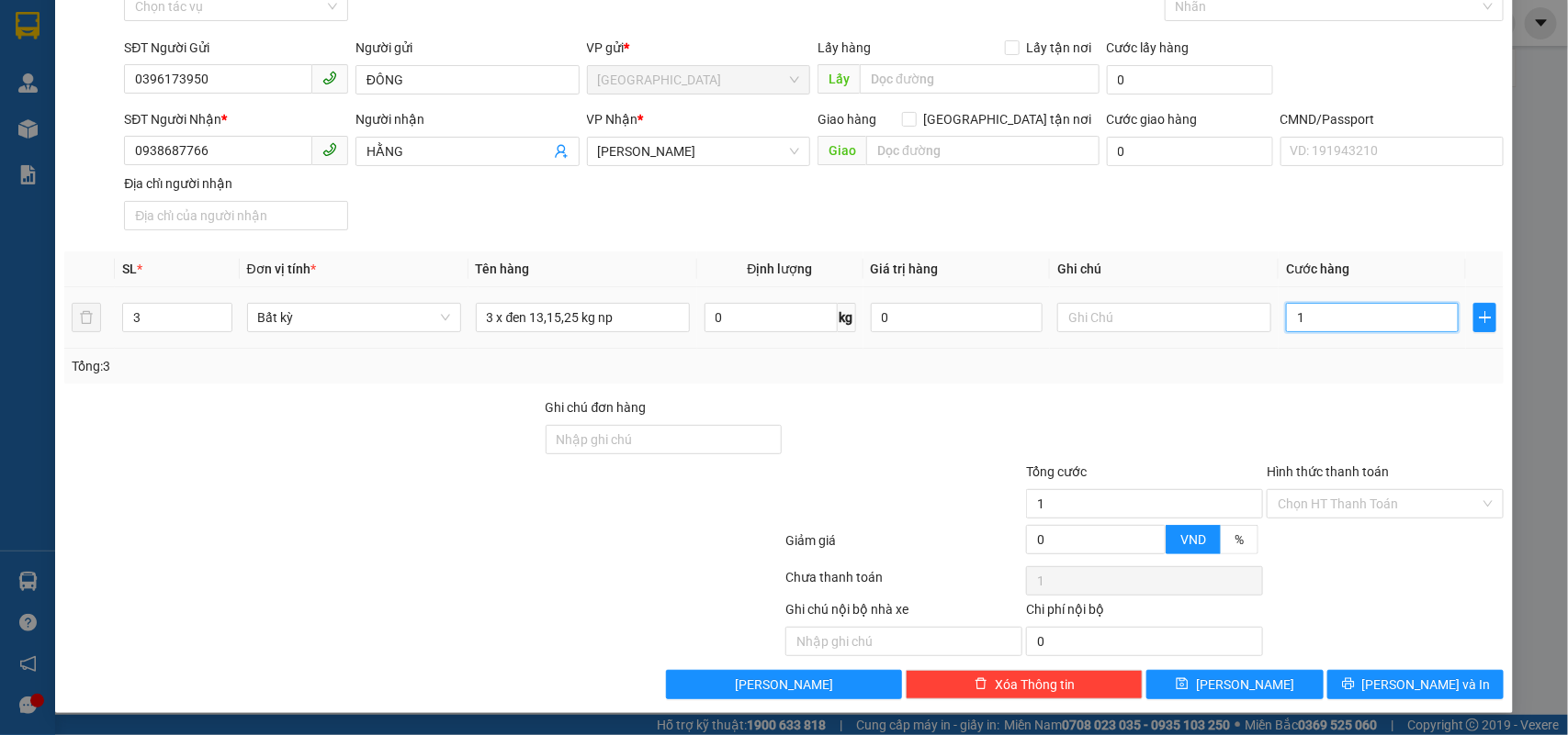
type input "10"
type input "100"
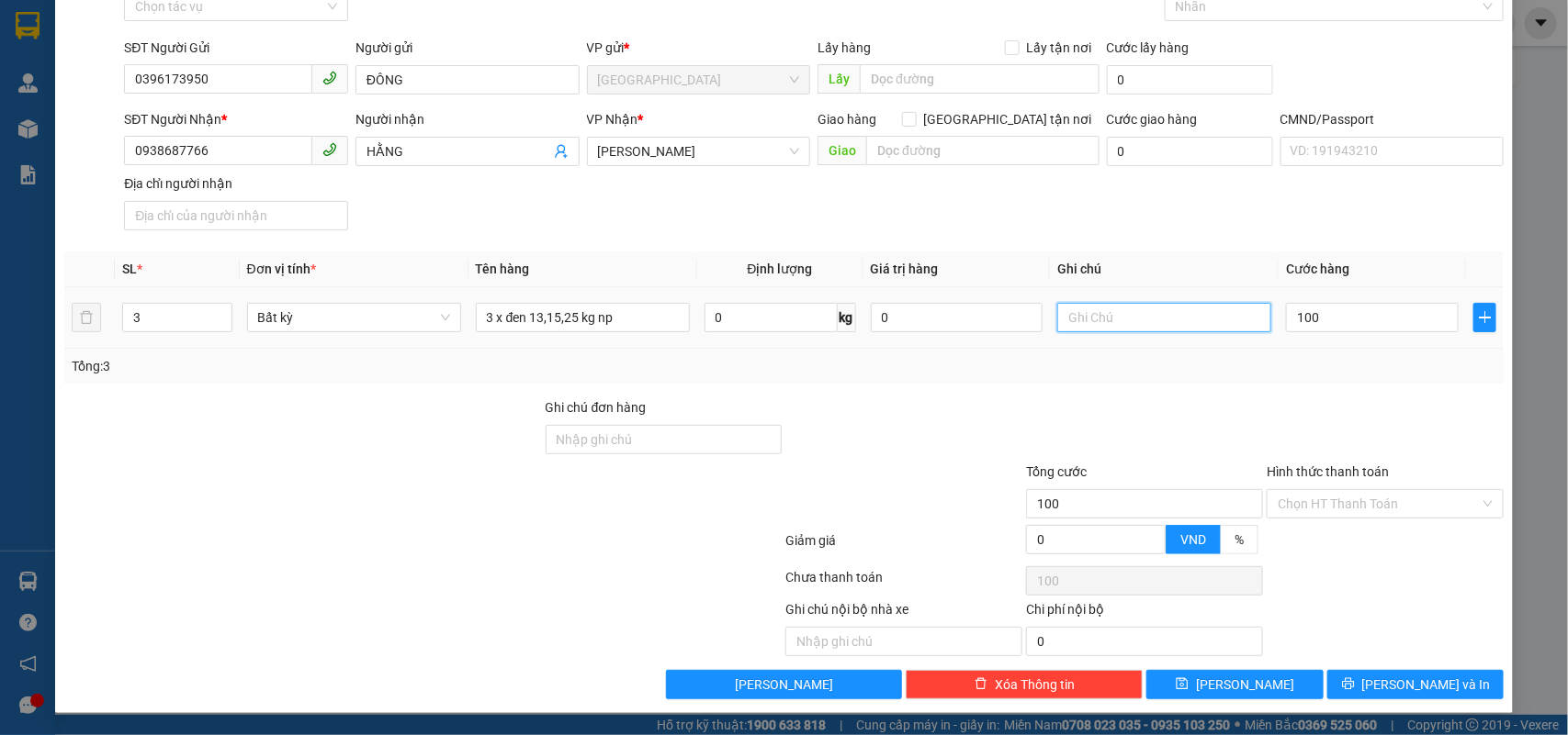
type input "100.000"
click at [1186, 313] on input "text" at bounding box center [1164, 318] width 214 height 30
type input "15H NHÂN"
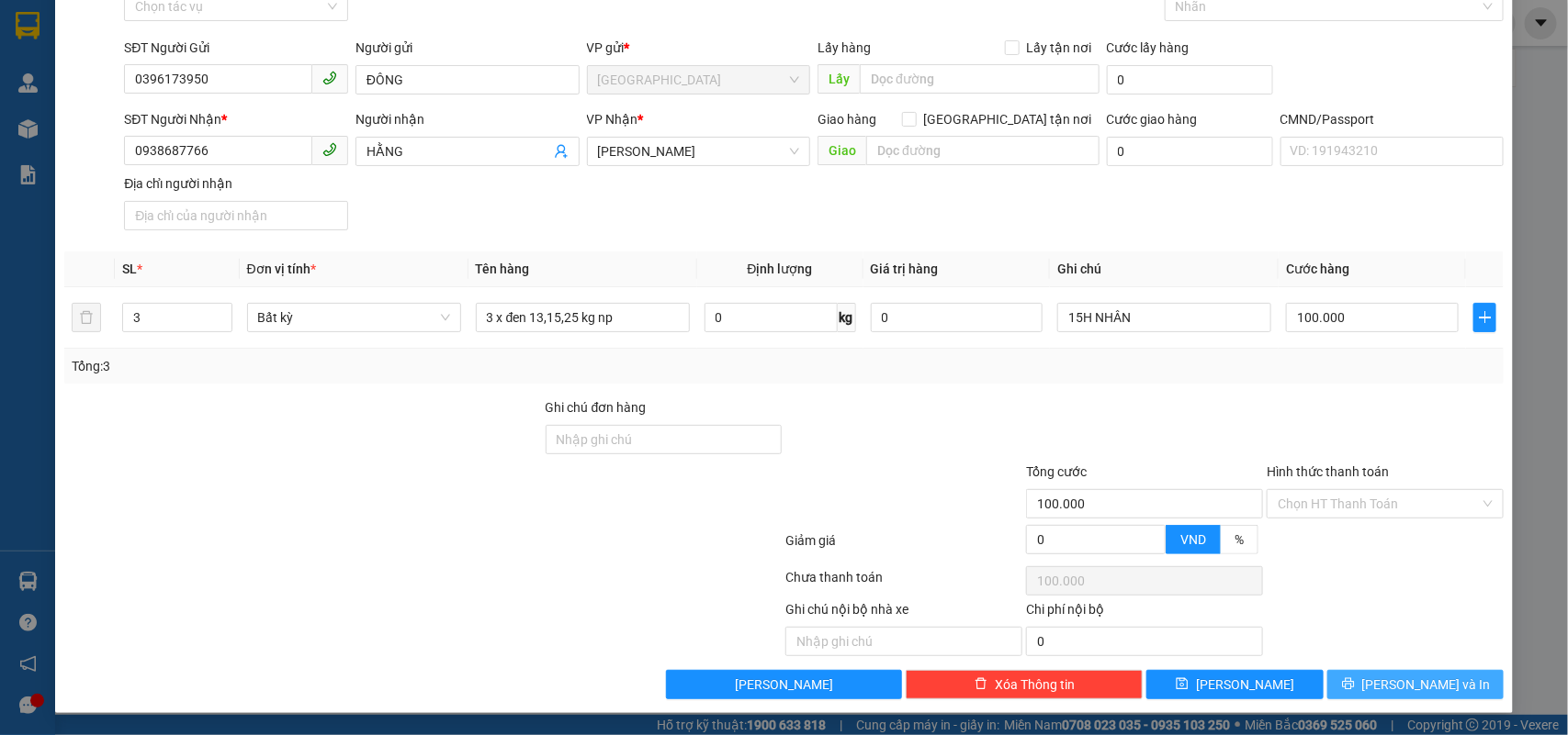
drag, startPoint x: 1364, startPoint y: 692, endPoint x: 966, endPoint y: 413, distance: 486.1
click at [1362, 692] on button "[PERSON_NAME] và In" at bounding box center [1416, 685] width 176 height 30
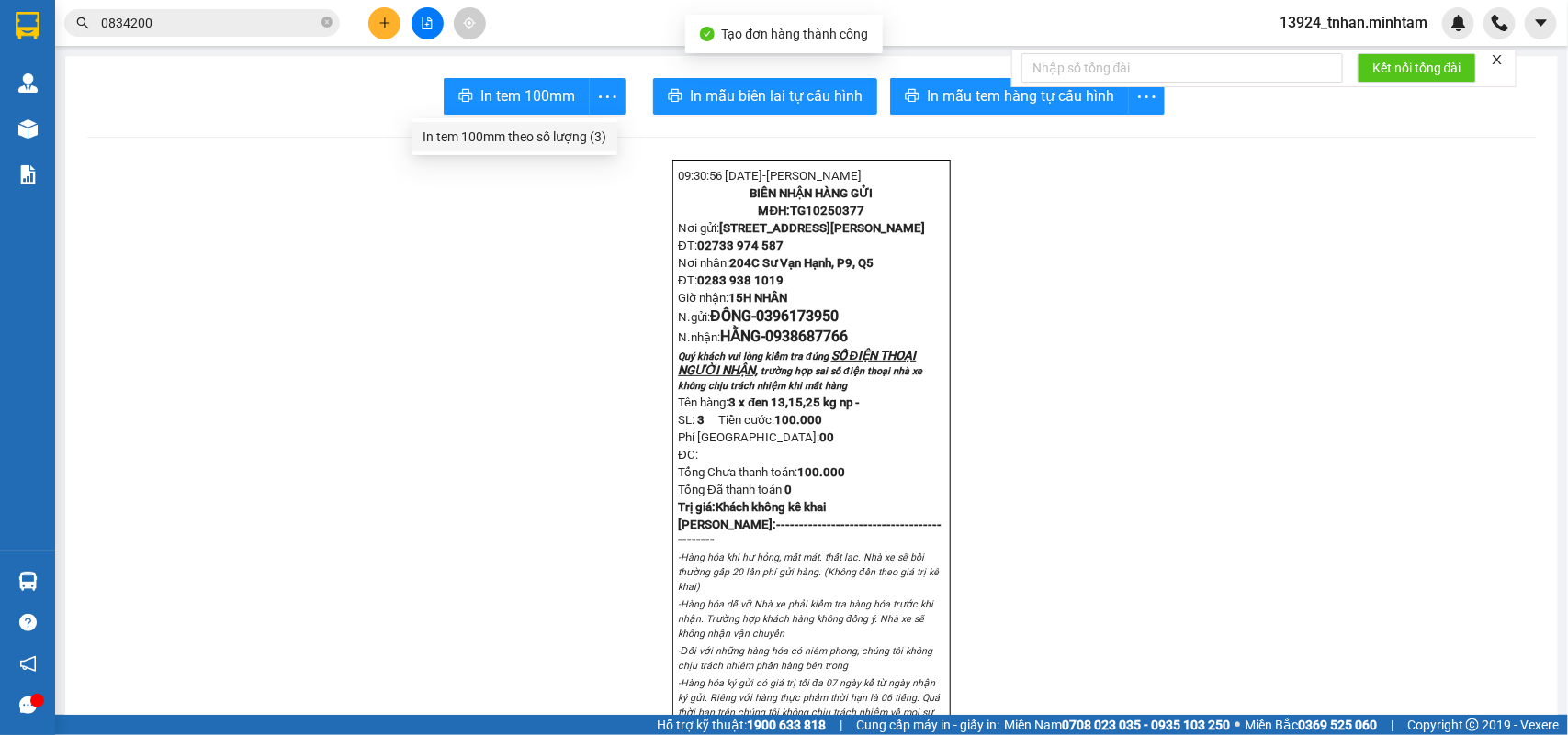
click at [578, 134] on div "In tem 100mm theo số lượng (3)" at bounding box center [514, 137] width 184 height 20
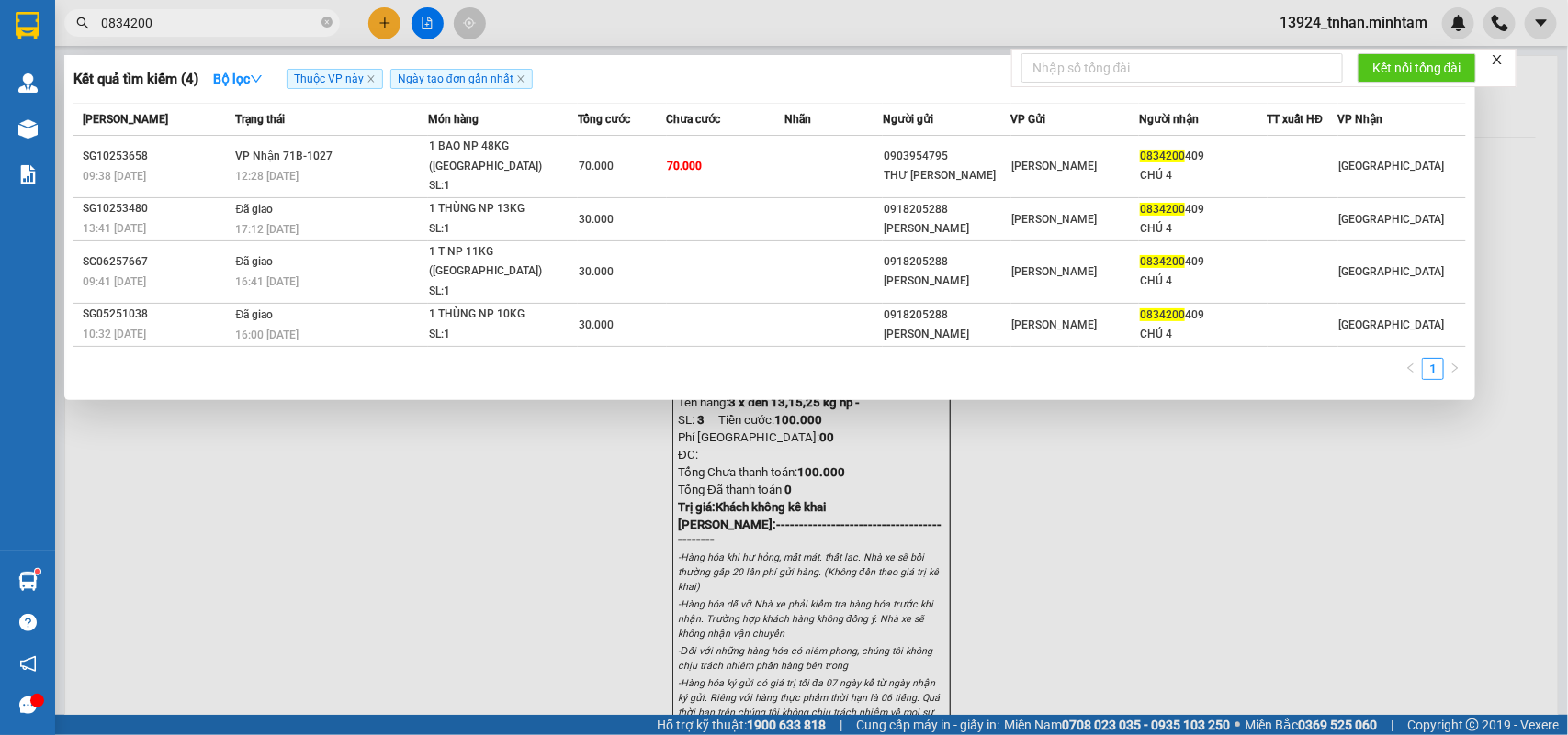
drag, startPoint x: 329, startPoint y: 21, endPoint x: 323, endPoint y: 5, distance: 17.1
click at [332, 19] on icon "close-circle" at bounding box center [327, 22] width 11 height 11
type input "021"
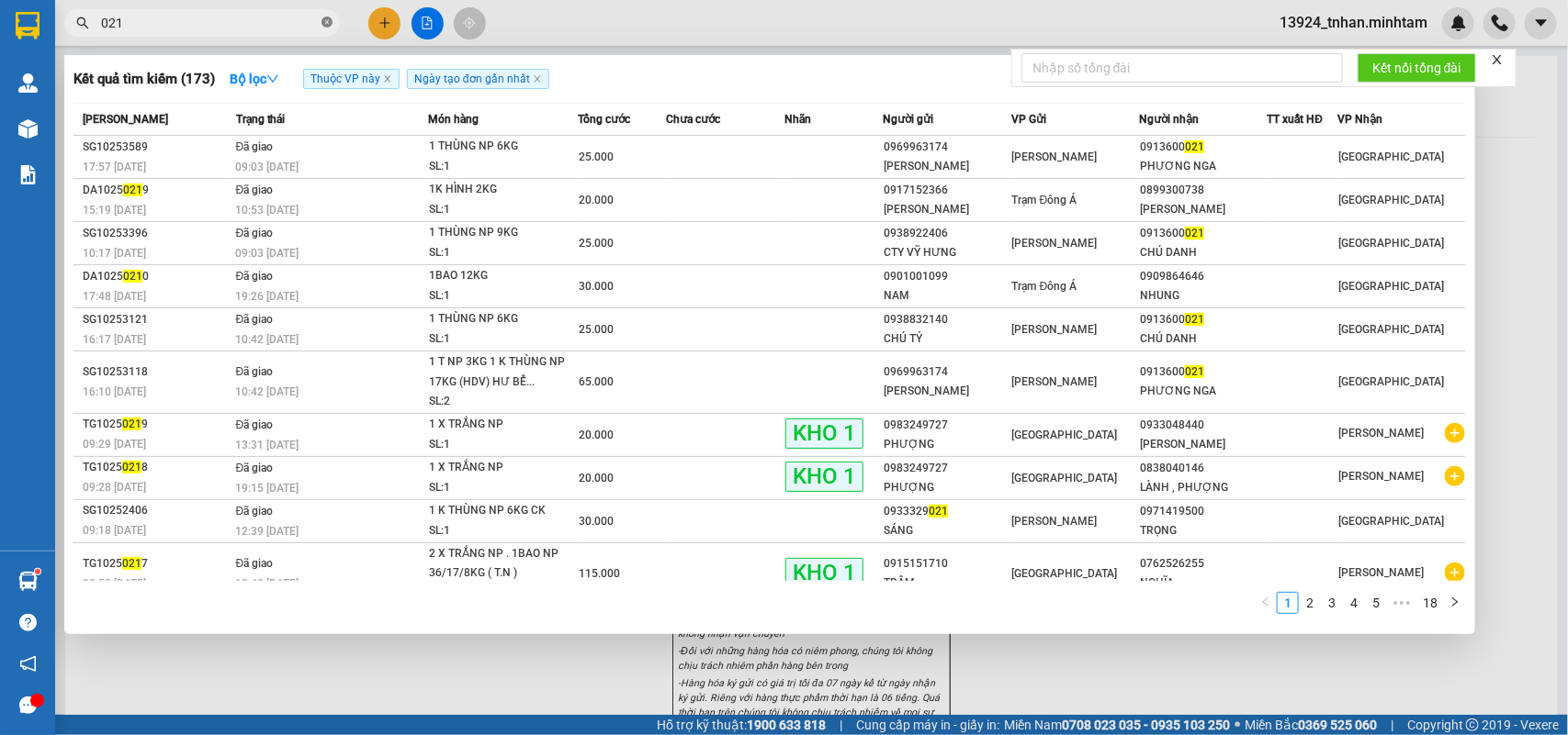
click at [327, 19] on icon "close-circle" at bounding box center [327, 22] width 11 height 11
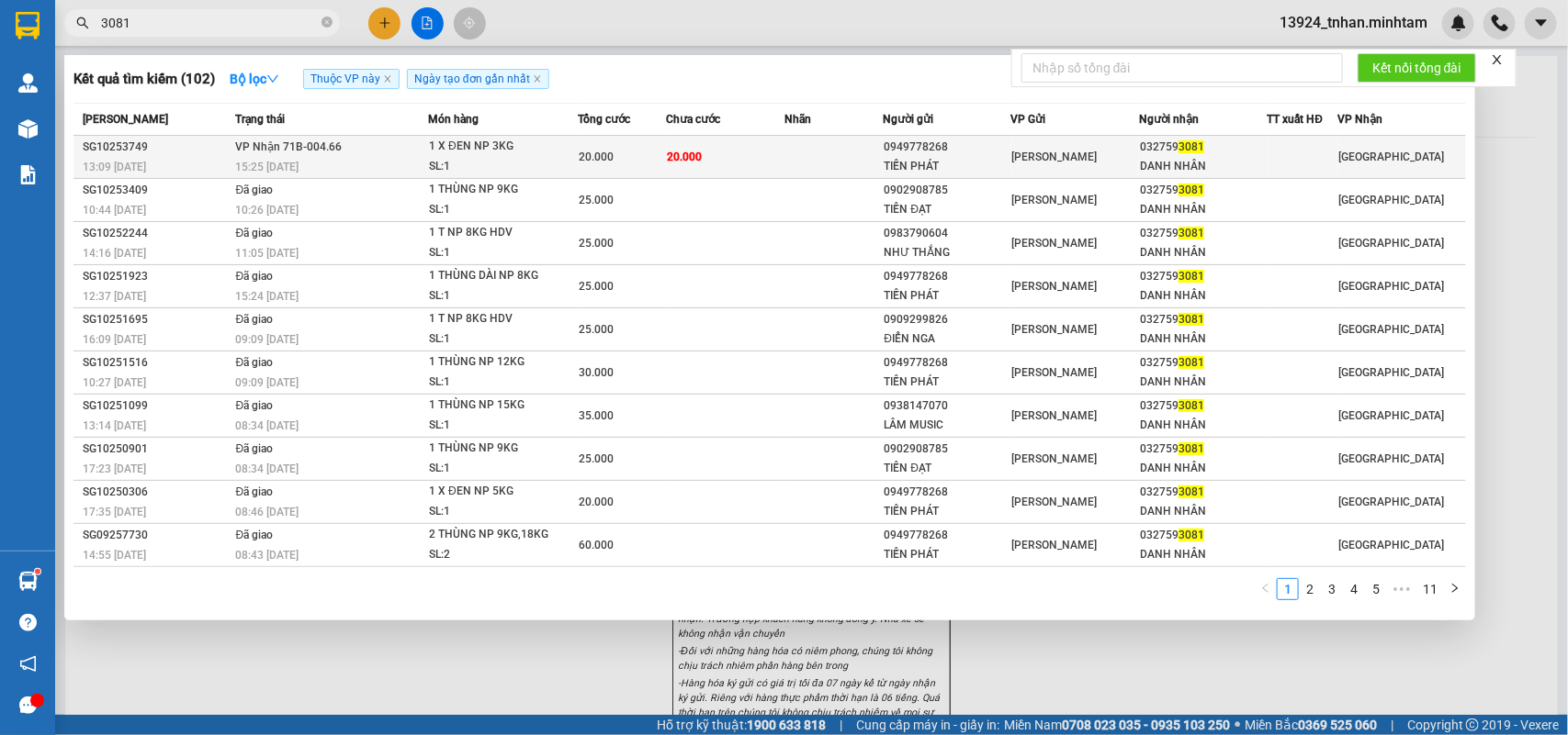
type input "3081"
click at [443, 162] on div "SL: 1" at bounding box center [497, 167] width 138 height 20
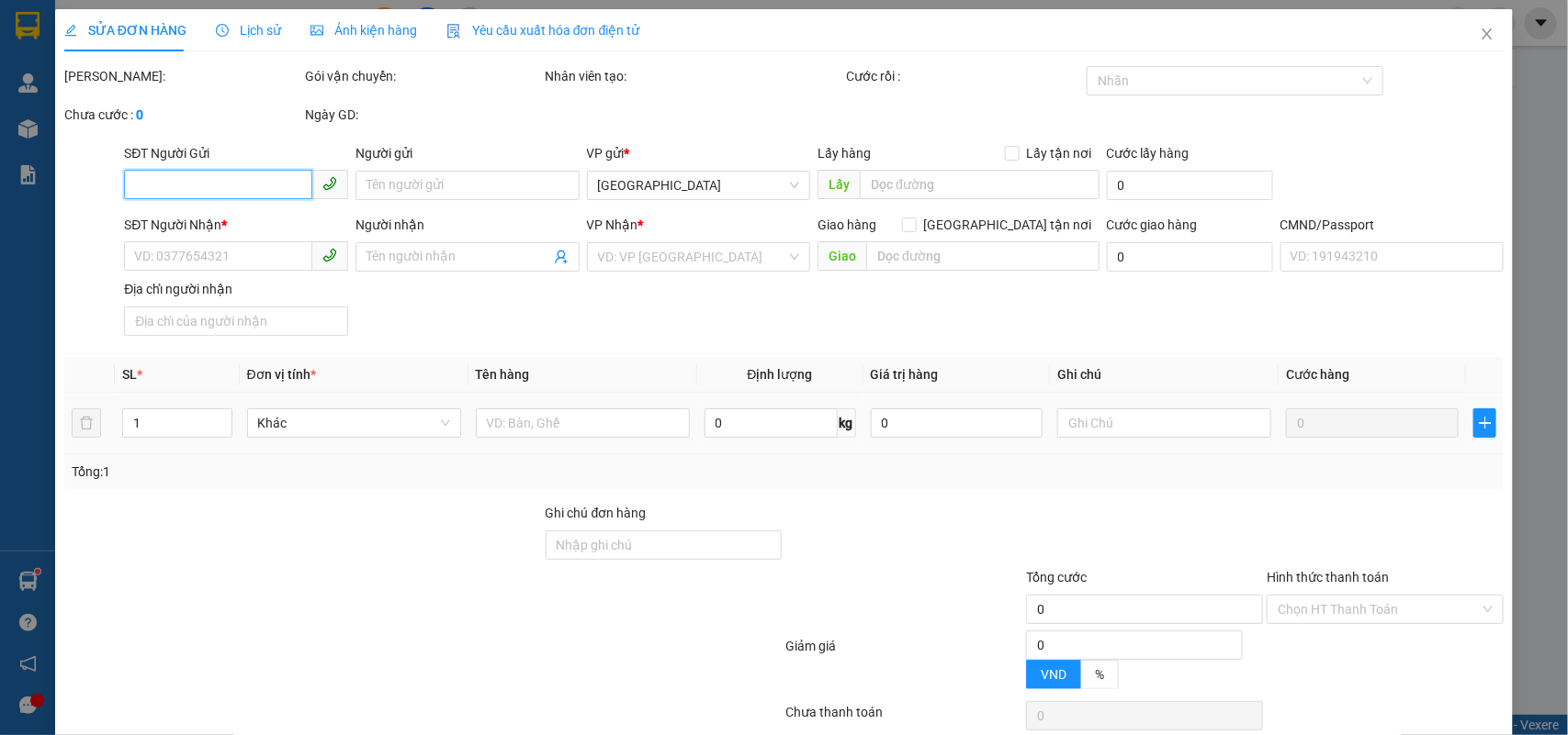
type input "0949778268"
type input "TIẾN PHÁT"
type input "0327593081"
type input "DANH NHÂN"
type input "20.000"
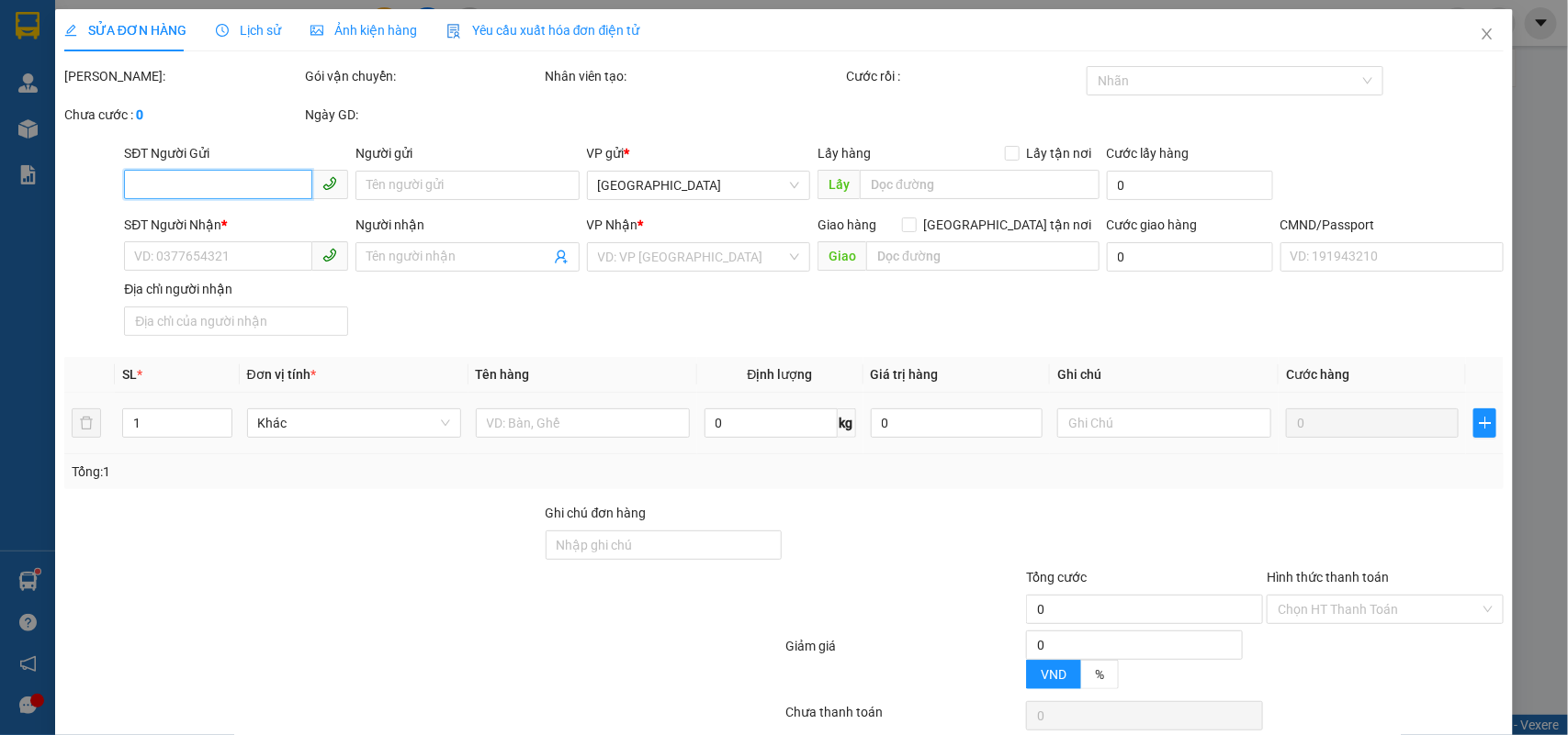
type input "20.000"
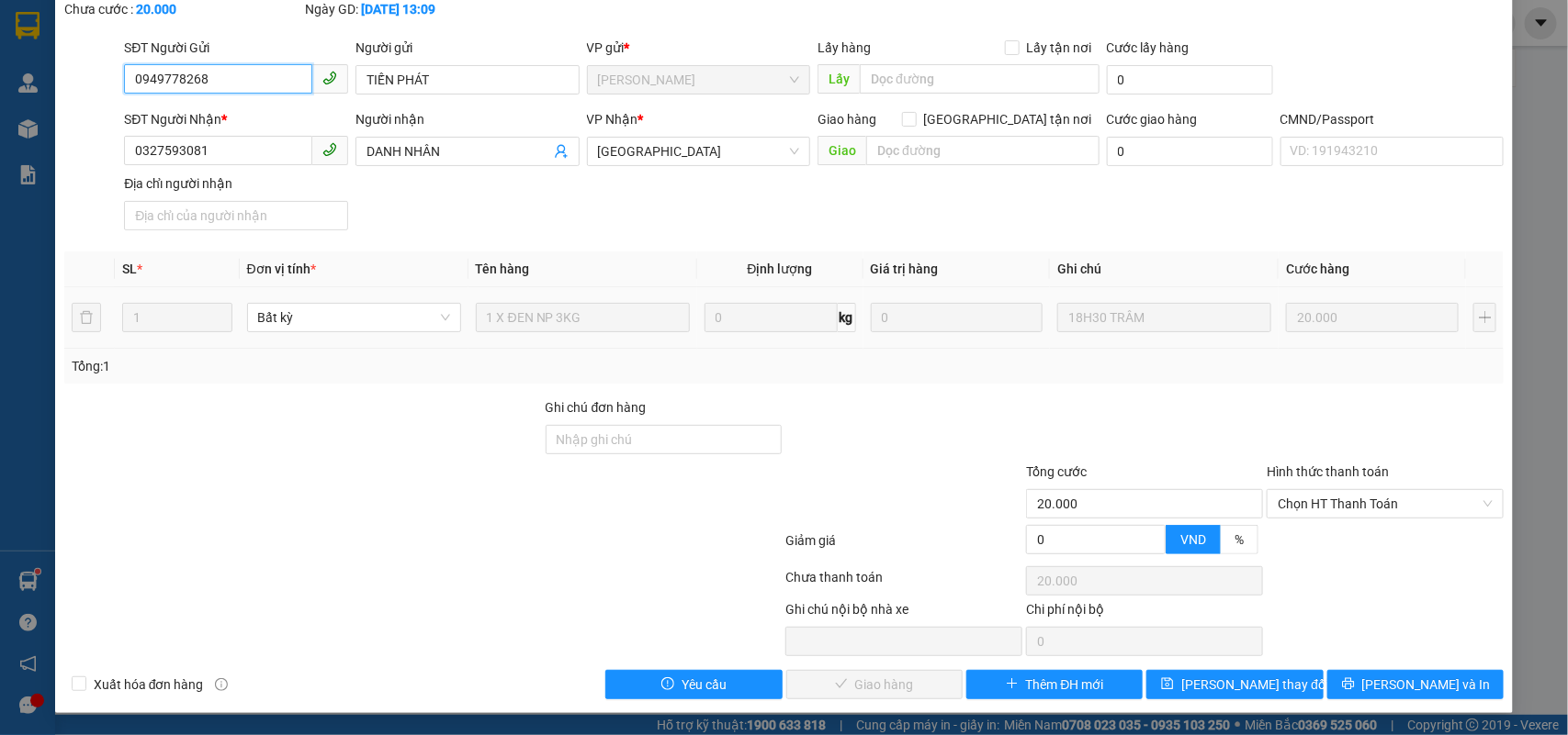
scroll to position [107, 0]
click at [1392, 684] on span "[PERSON_NAME] và In" at bounding box center [1426, 685] width 128 height 20
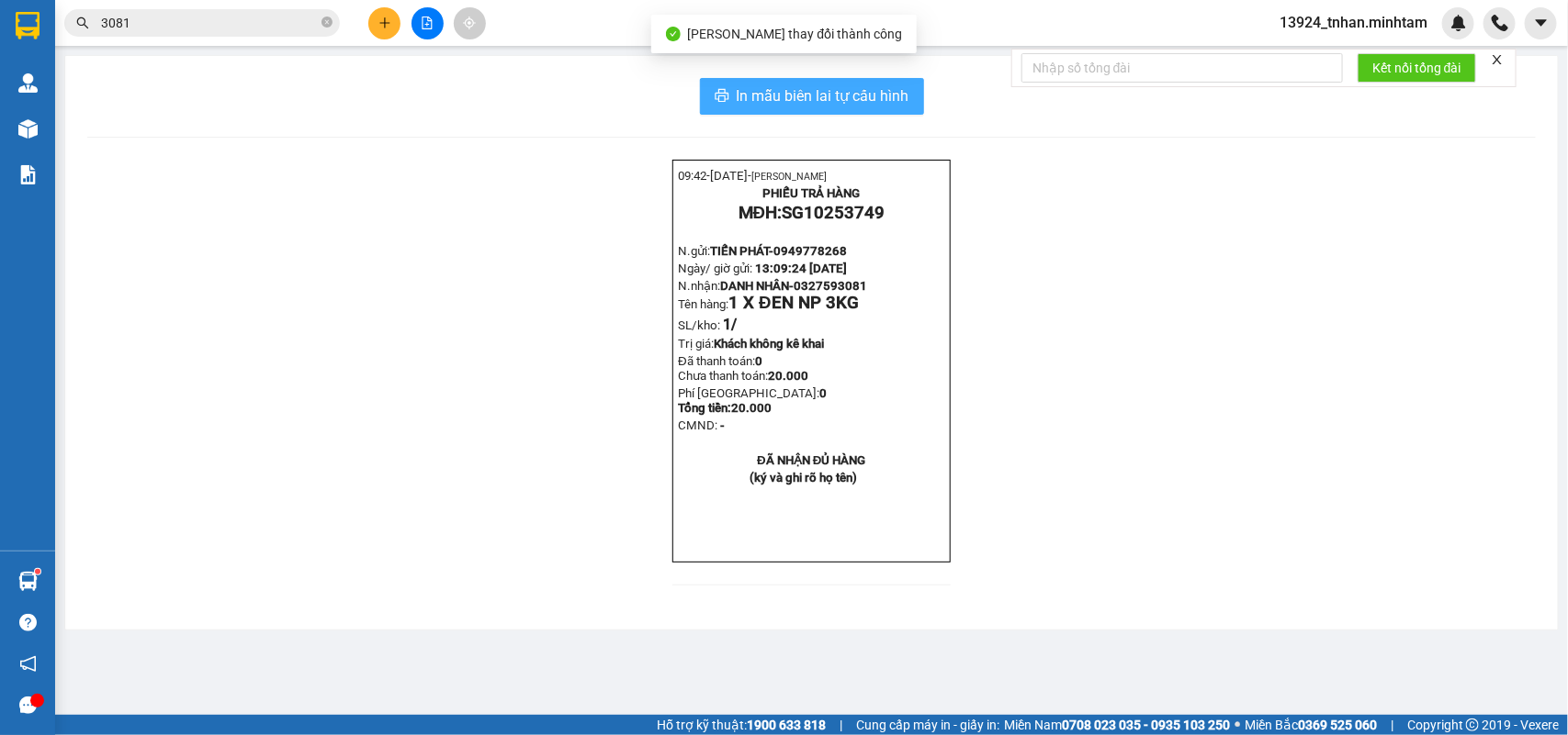
click at [852, 84] on span "In mẫu biên lai tự cấu hình" at bounding box center [822, 95] width 173 height 23
click at [329, 25] on icon "close-circle" at bounding box center [327, 22] width 11 height 11
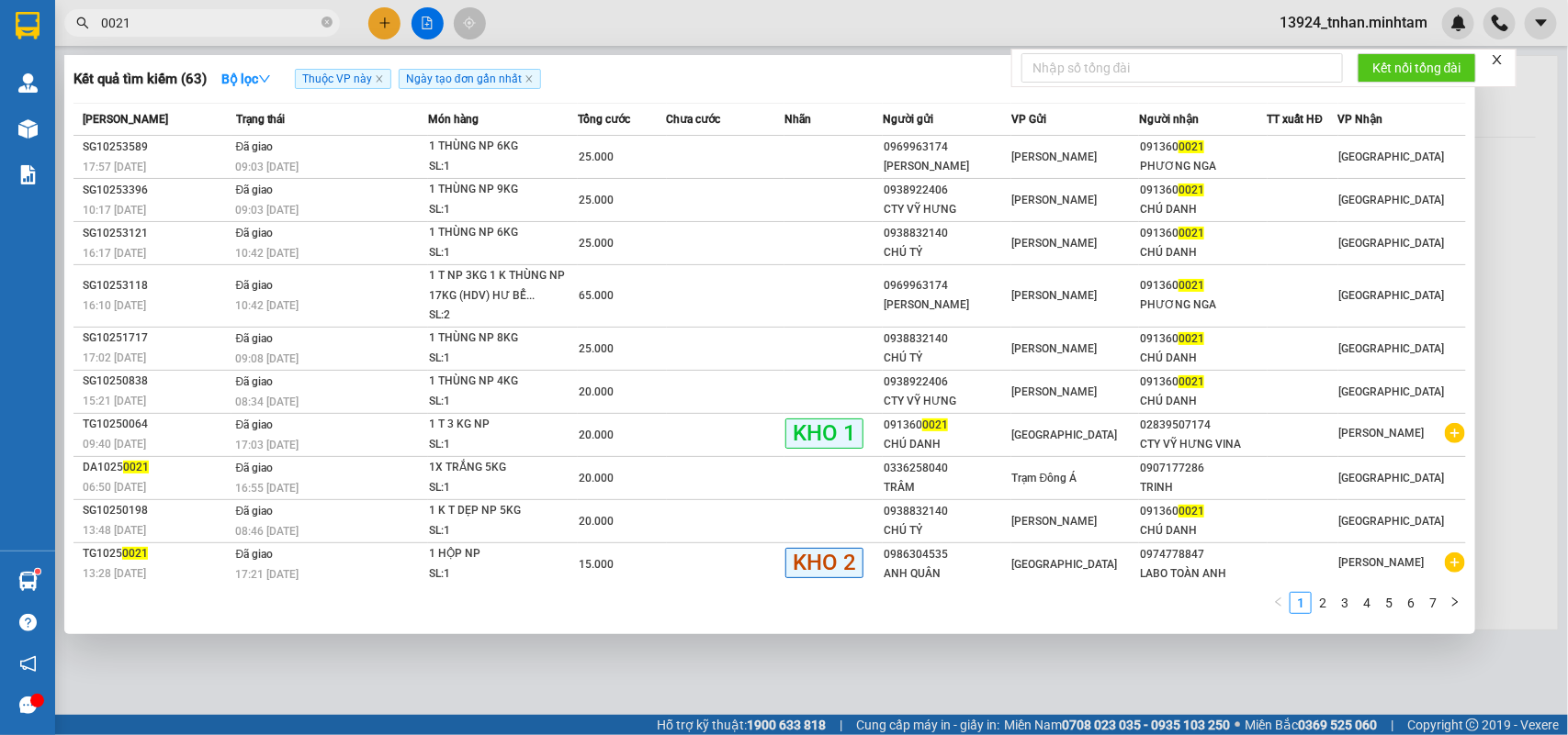
type input "0021"
click at [838, 677] on div at bounding box center [784, 368] width 1568 height 735
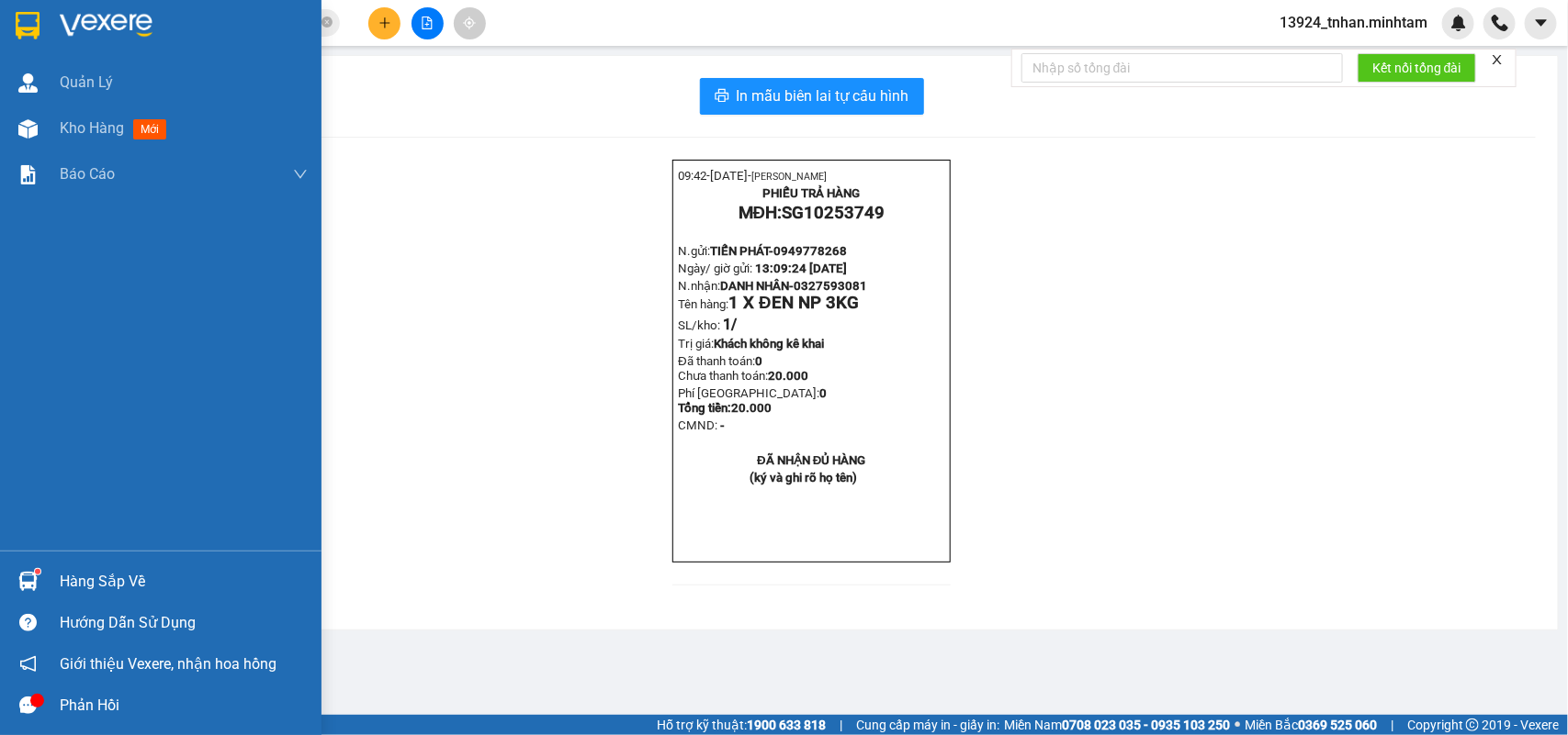
click at [61, 568] on div "Hàng sắp về" at bounding box center [184, 582] width 248 height 28
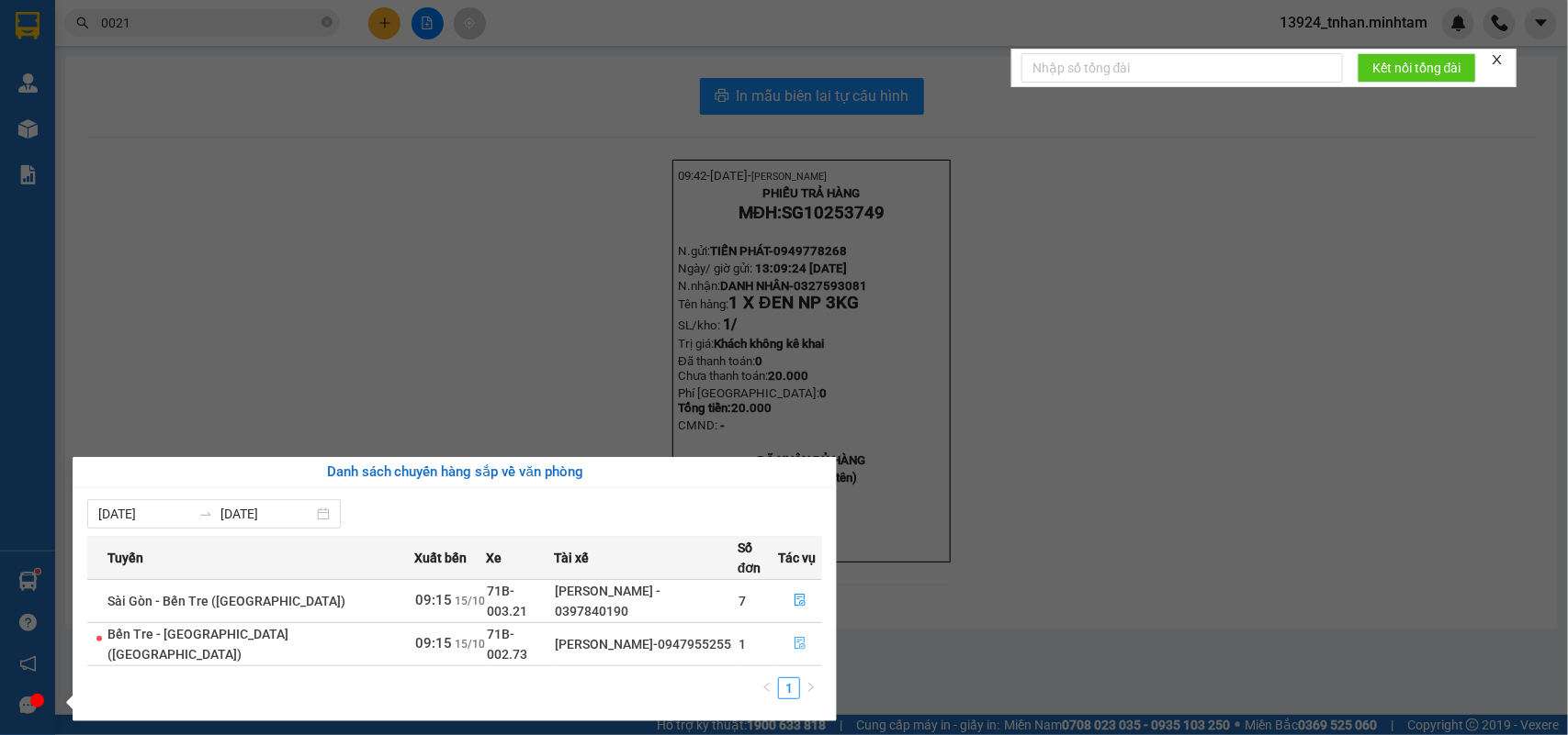
click at [779, 630] on button "button" at bounding box center [800, 645] width 43 height 30
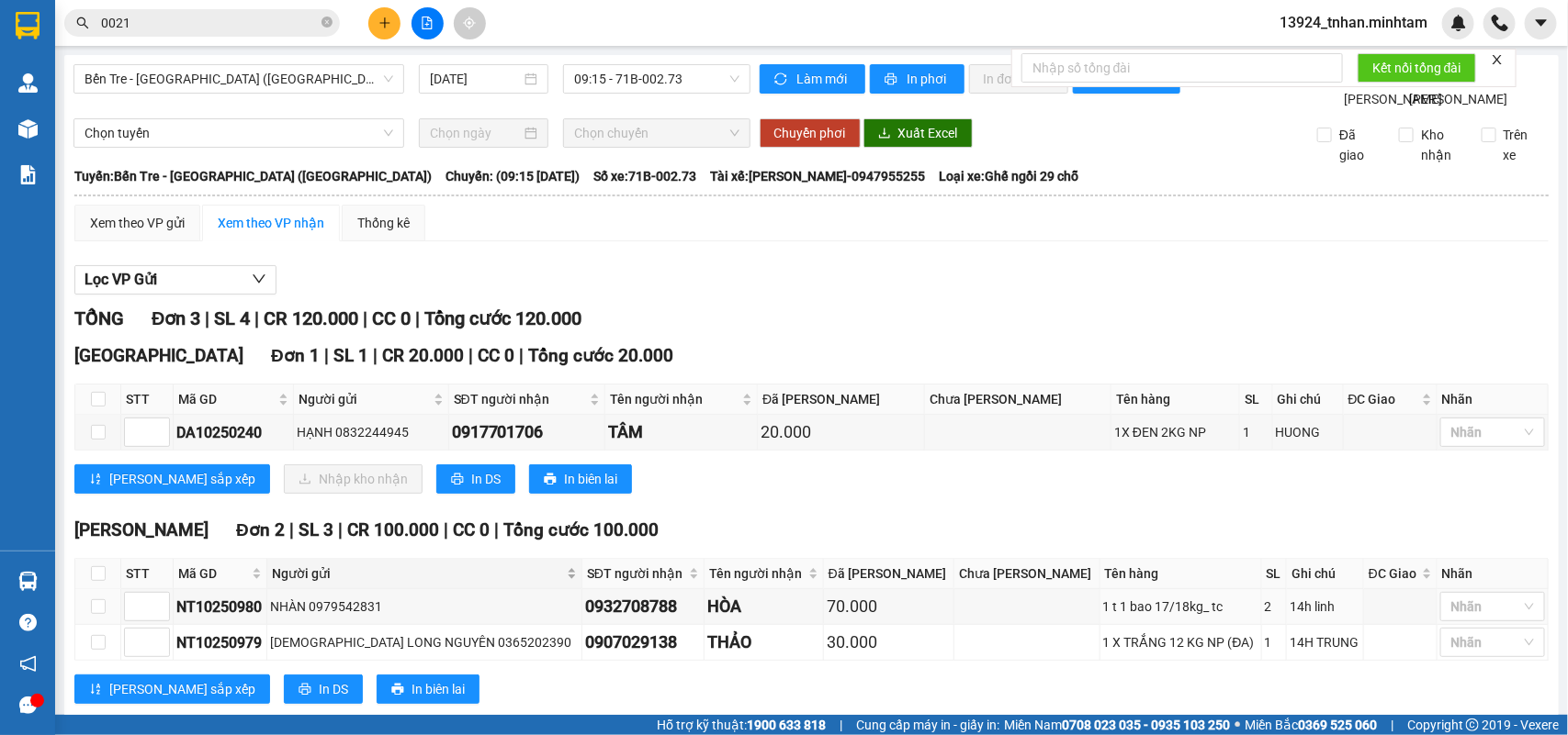
scroll to position [84, 0]
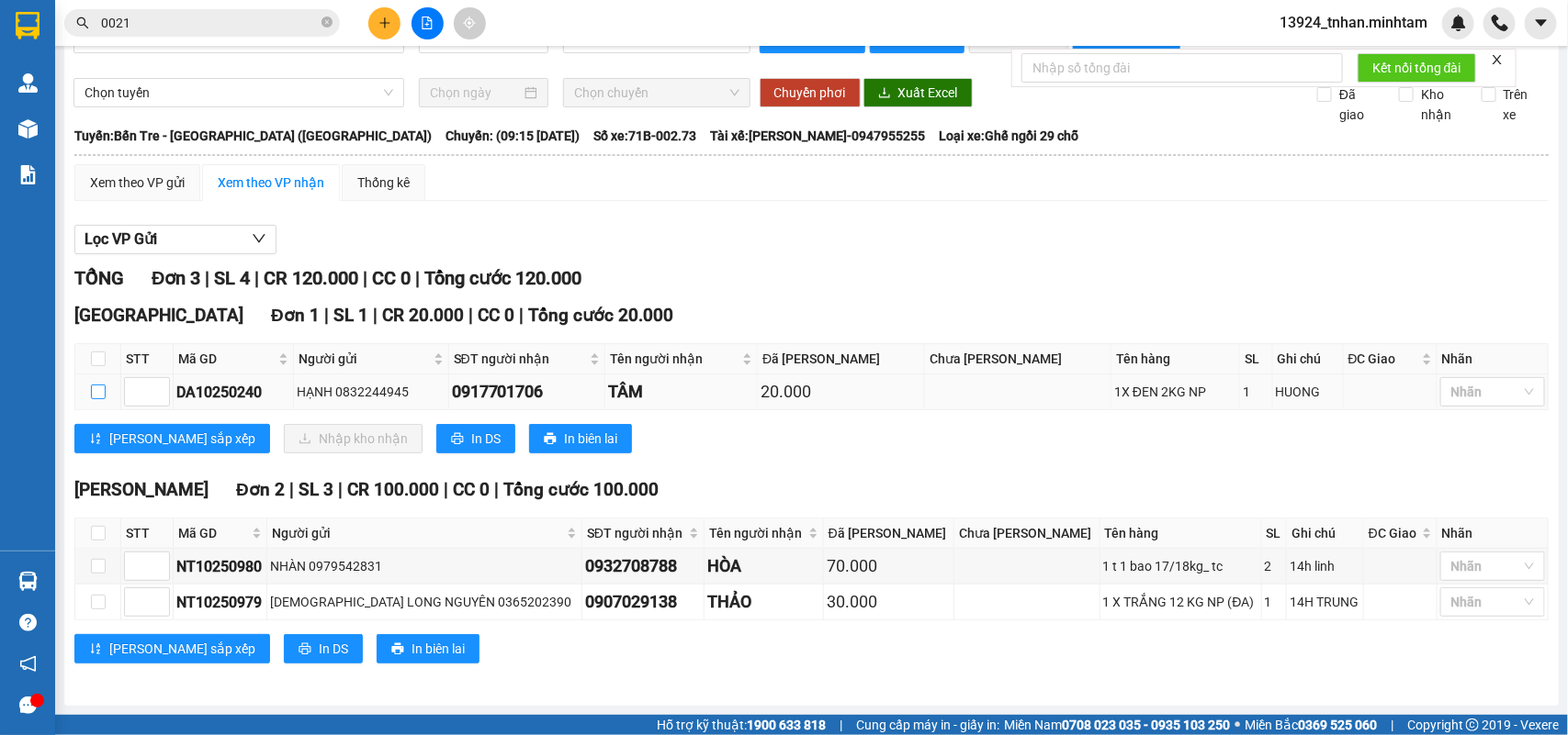
click at [103, 384] on label at bounding box center [98, 392] width 15 height 20
drag, startPoint x: 94, startPoint y: 389, endPoint x: 230, endPoint y: 423, distance: 140.2
click at [98, 389] on input "checkbox" at bounding box center [98, 392] width 15 height 15
checkbox input "true"
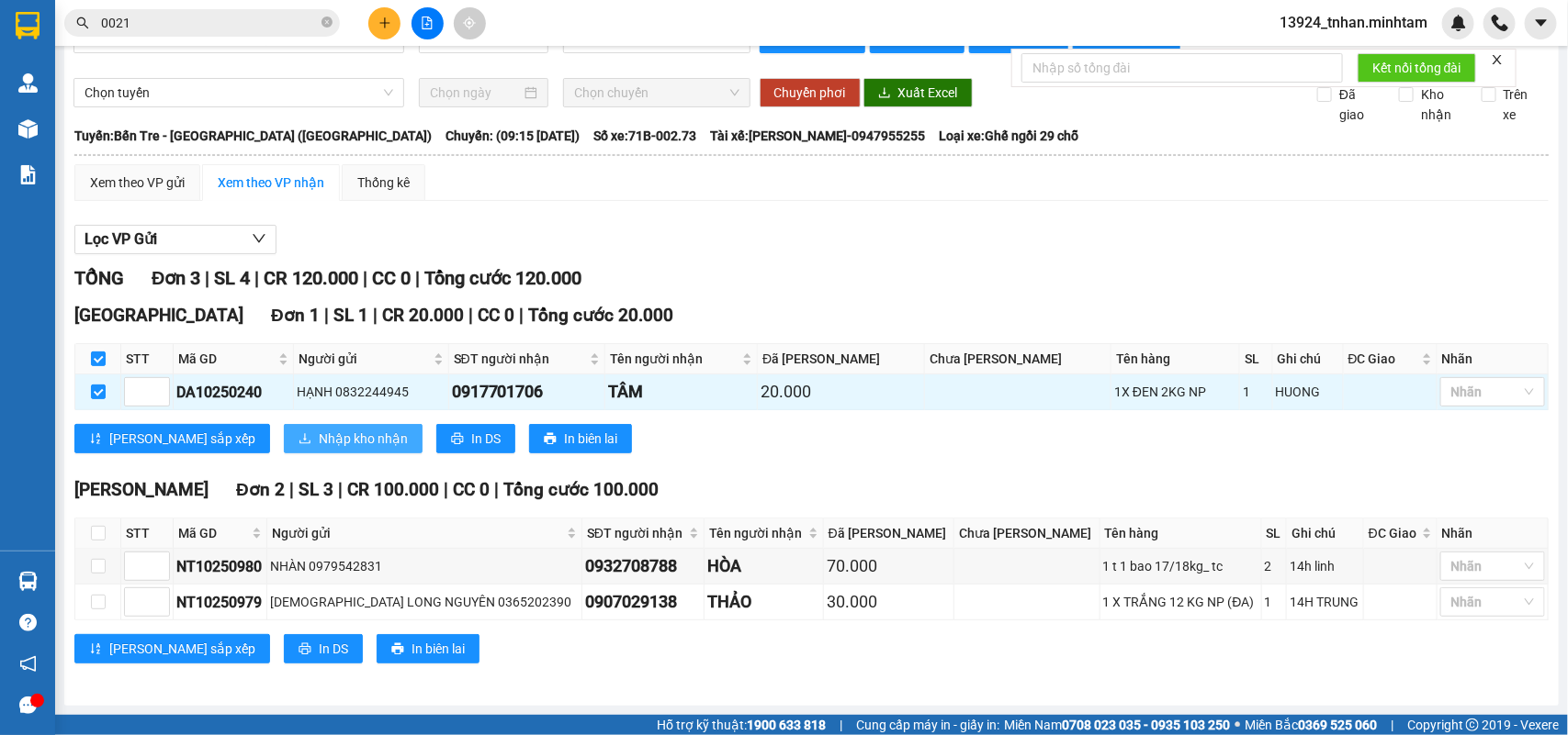
click at [319, 433] on span "Nhập kho nhận" at bounding box center [363, 439] width 89 height 20
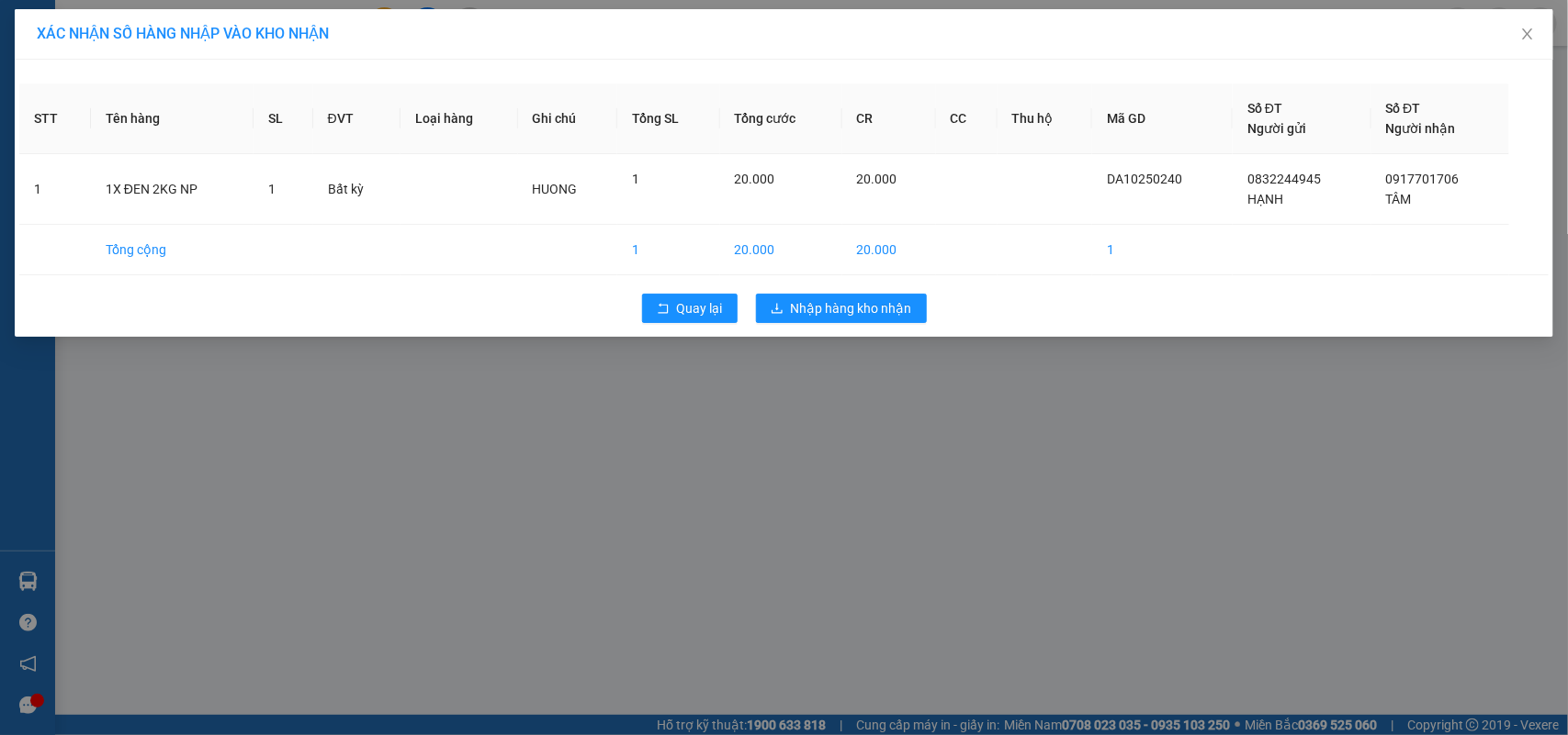
click at [815, 329] on div "Quay lại Nhập hàng kho nhận" at bounding box center [784, 308] width 1529 height 48
click at [825, 307] on span "Nhập hàng kho nhận" at bounding box center [851, 308] width 121 height 20
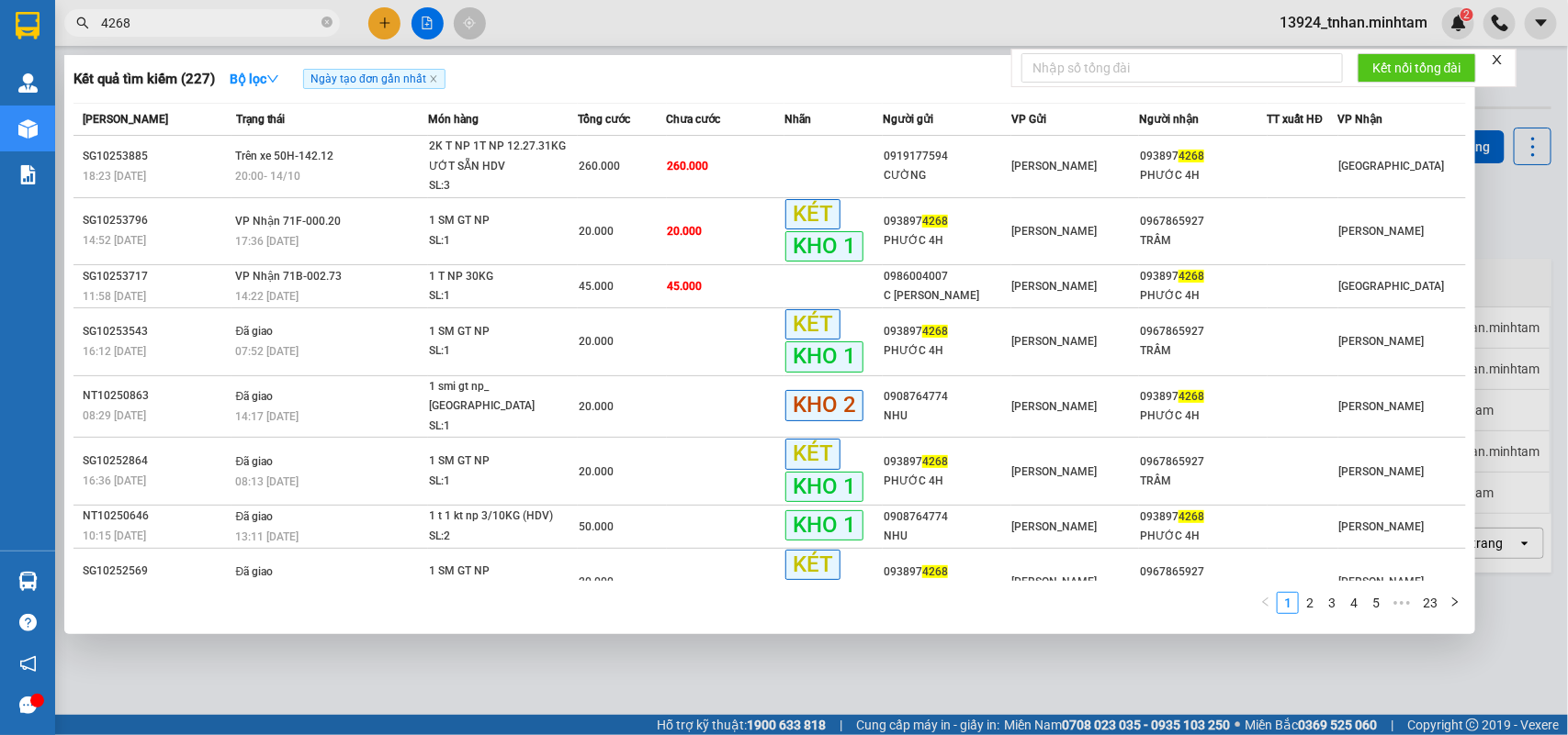
scroll to position [84, 0]
click at [322, 15] on span at bounding box center [327, 23] width 11 height 18
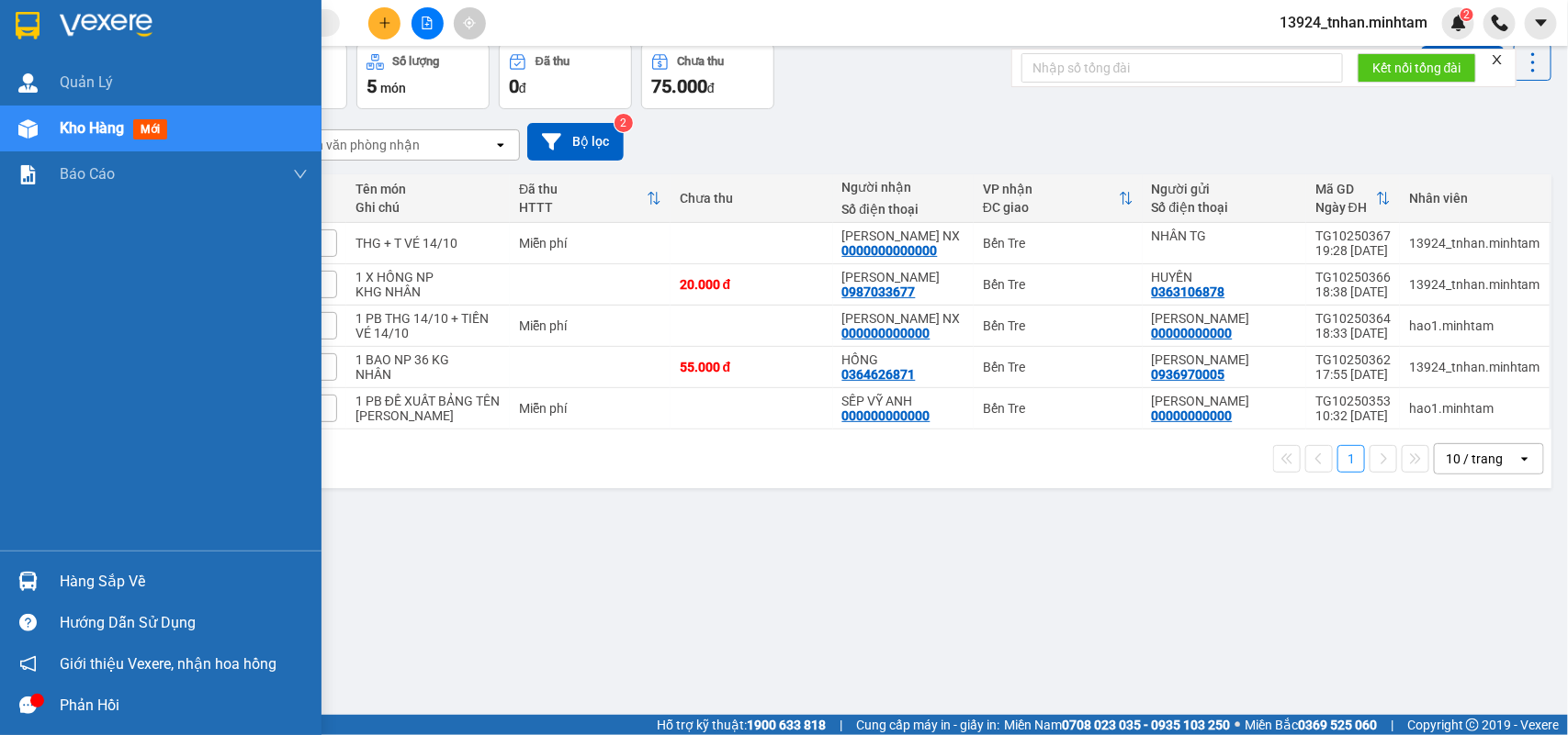
click at [15, 570] on div at bounding box center [28, 581] width 32 height 32
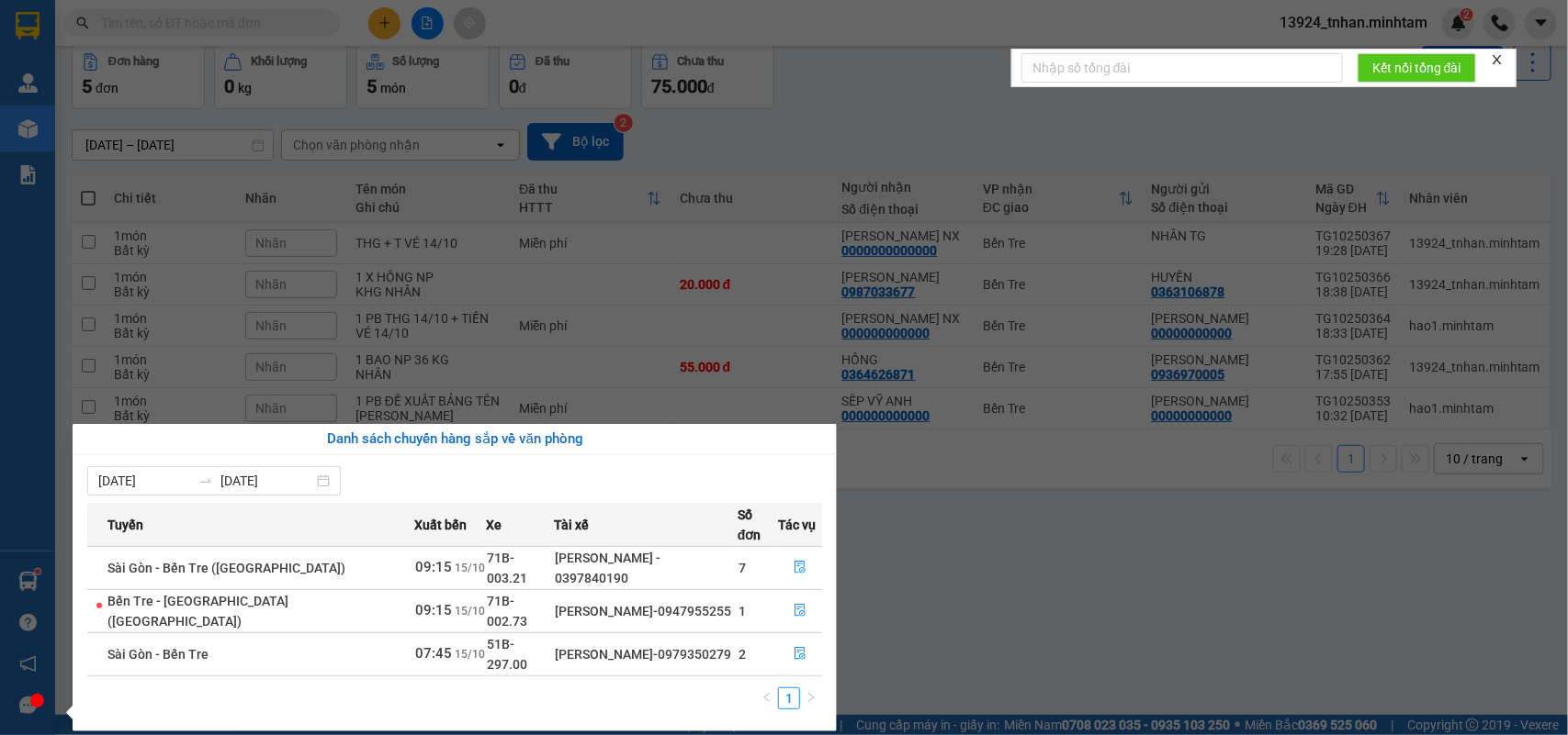
click at [312, 18] on section "Kết quả tìm kiếm ( 227 ) Bộ lọc Ngày tạo đơn gần nhất Mã ĐH Trạng thái Món hàng…" at bounding box center [784, 368] width 1568 height 735
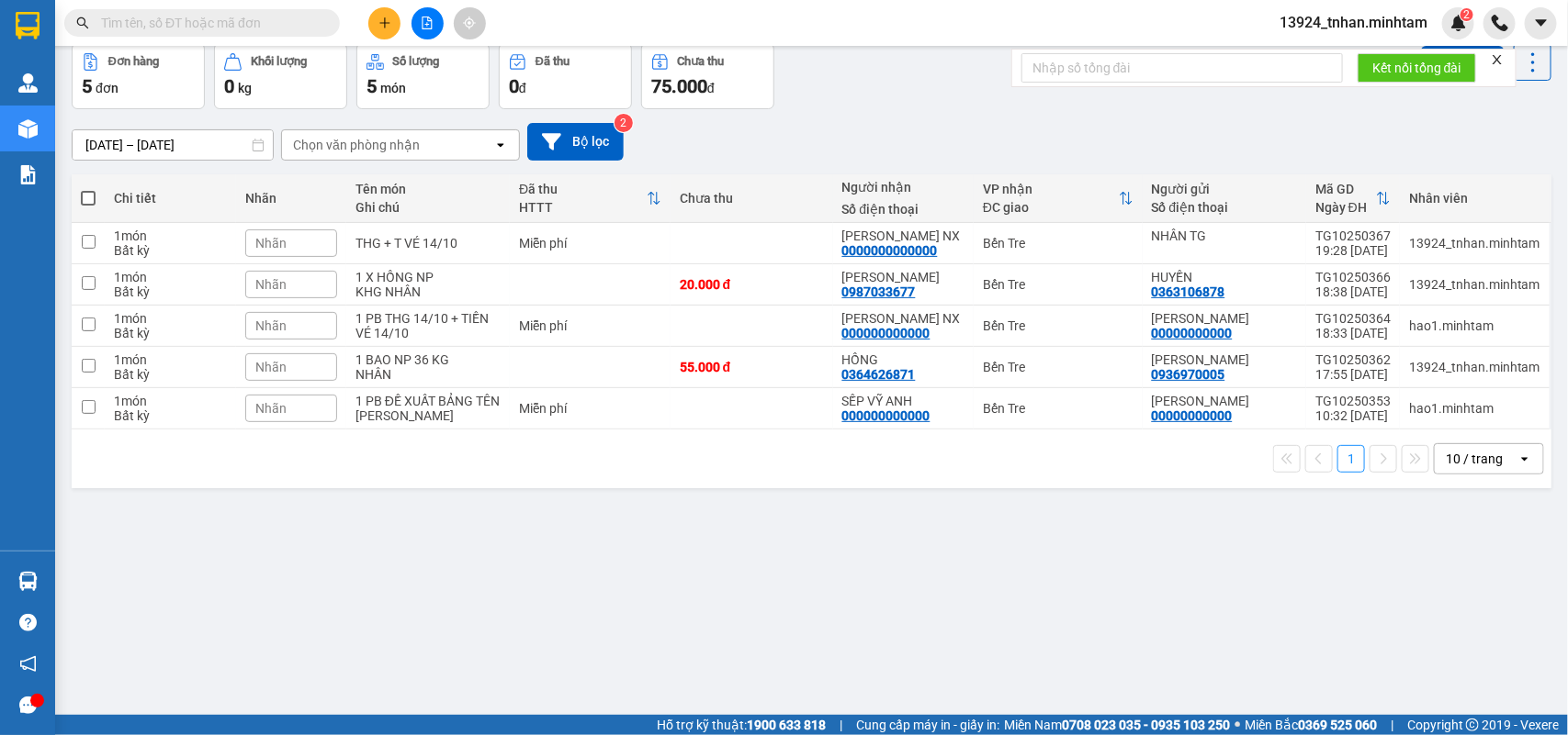
click at [312, 18] on input "text" at bounding box center [209, 23] width 217 height 20
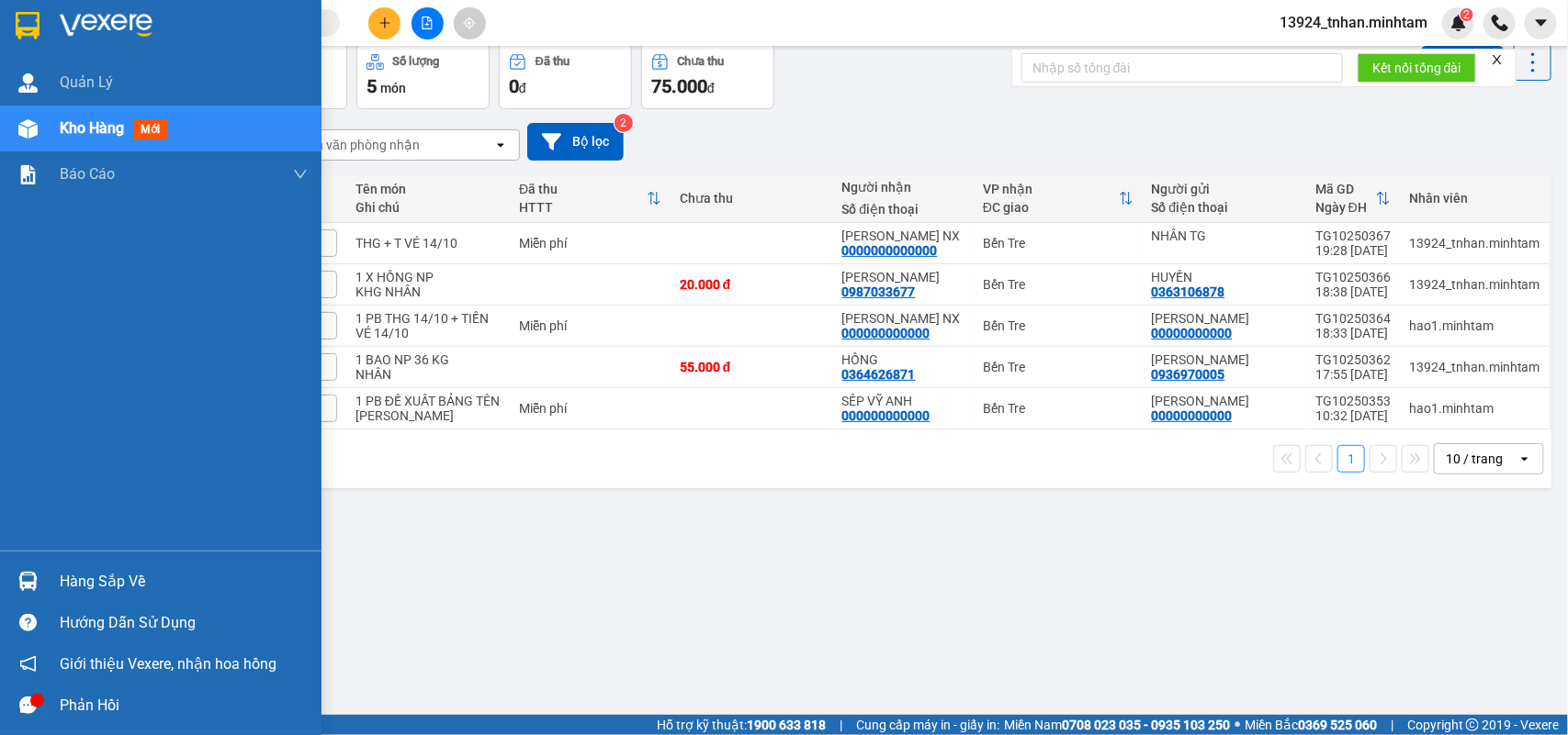
click at [103, 575] on div "Hàng sắp về" at bounding box center [184, 582] width 248 height 28
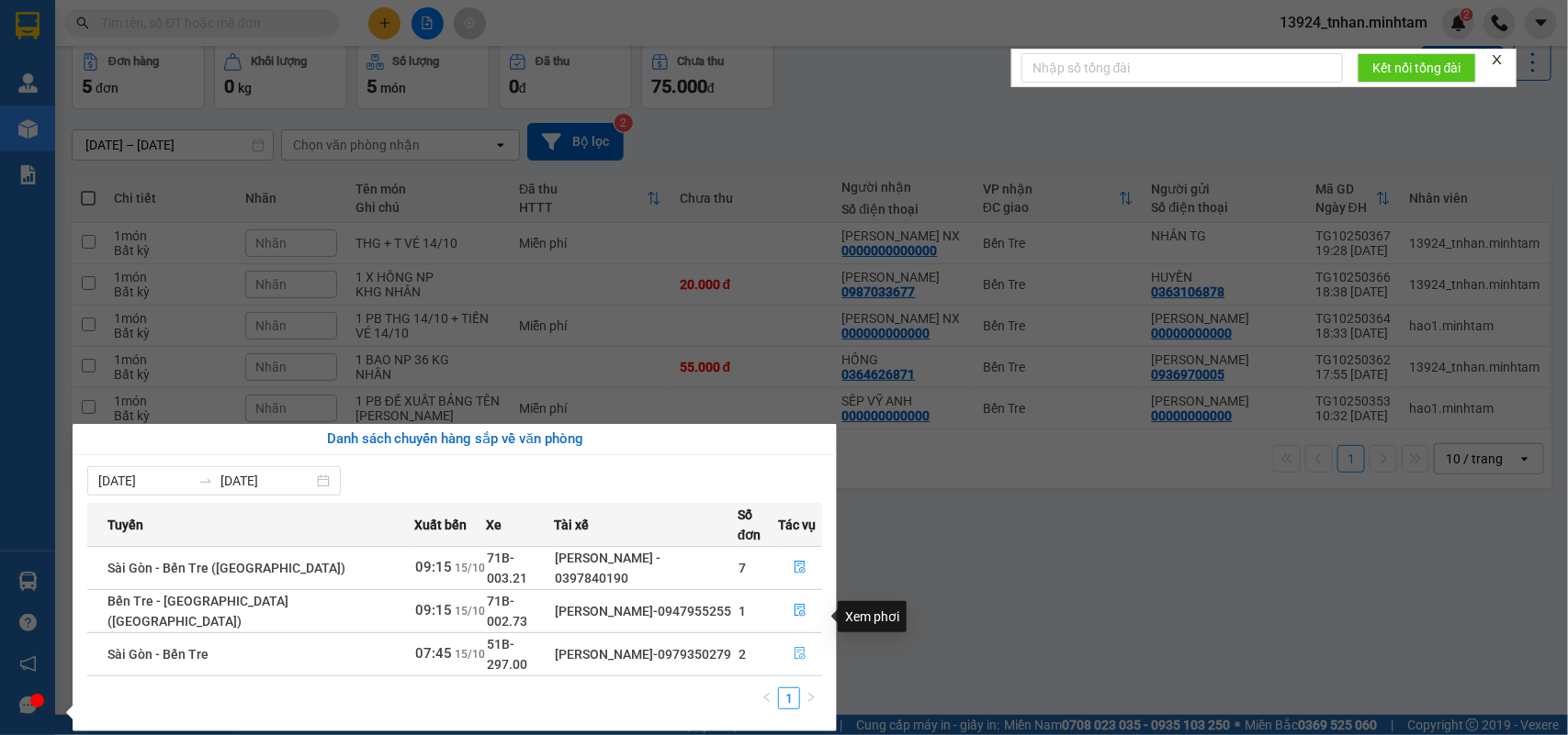
click at [784, 640] on button "button" at bounding box center [800, 655] width 43 height 30
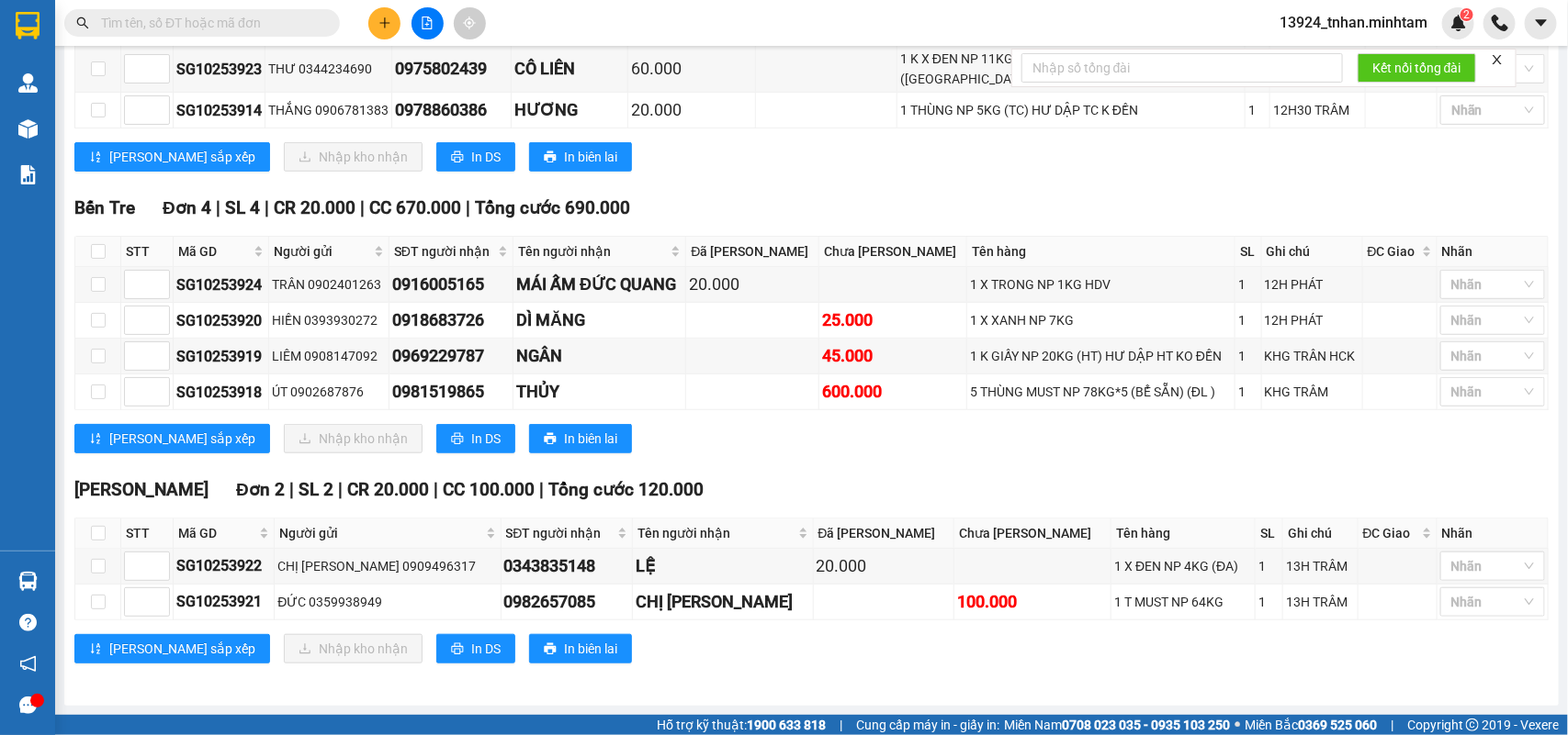
scroll to position [62, 0]
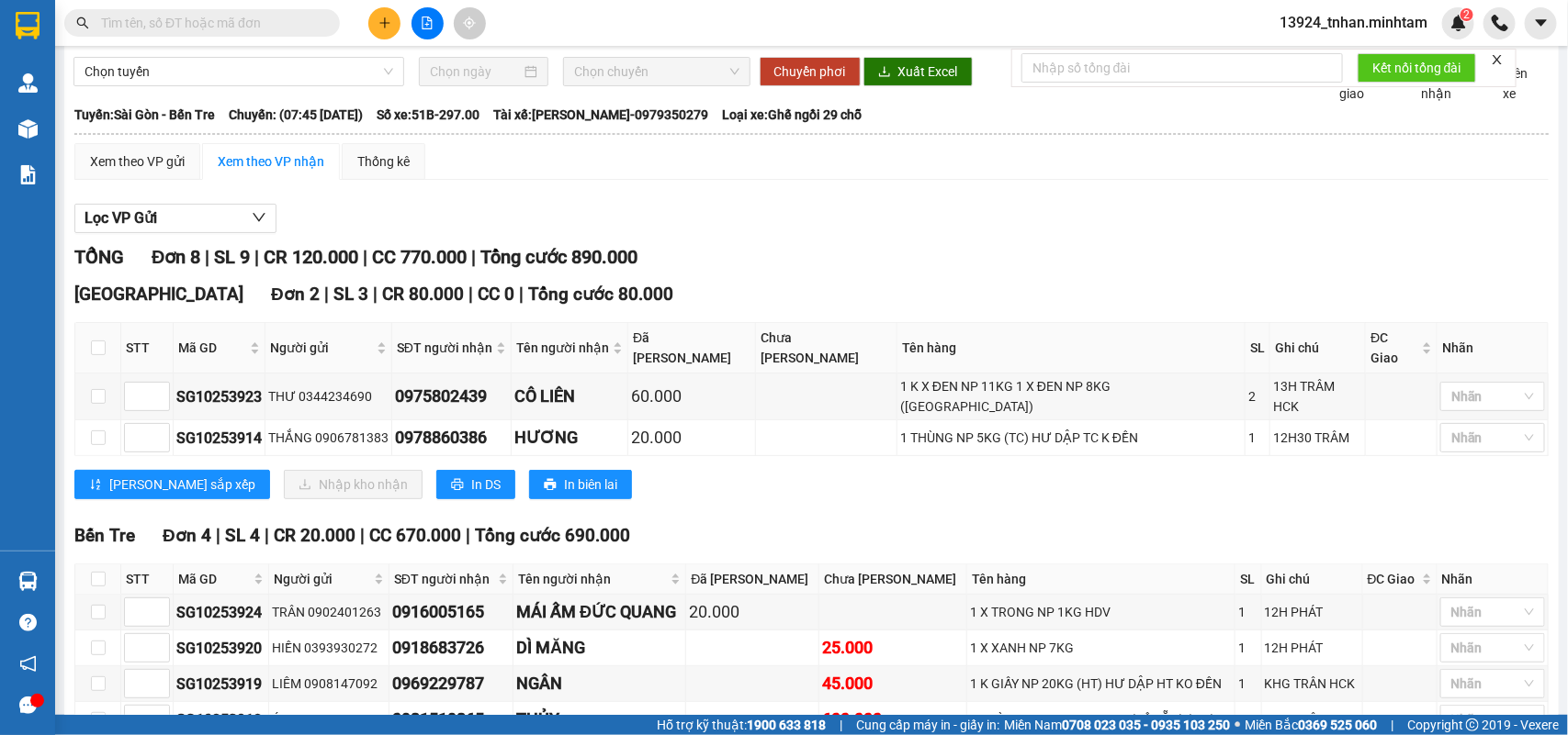
click at [267, 26] on input "text" at bounding box center [209, 23] width 217 height 20
type input "D"
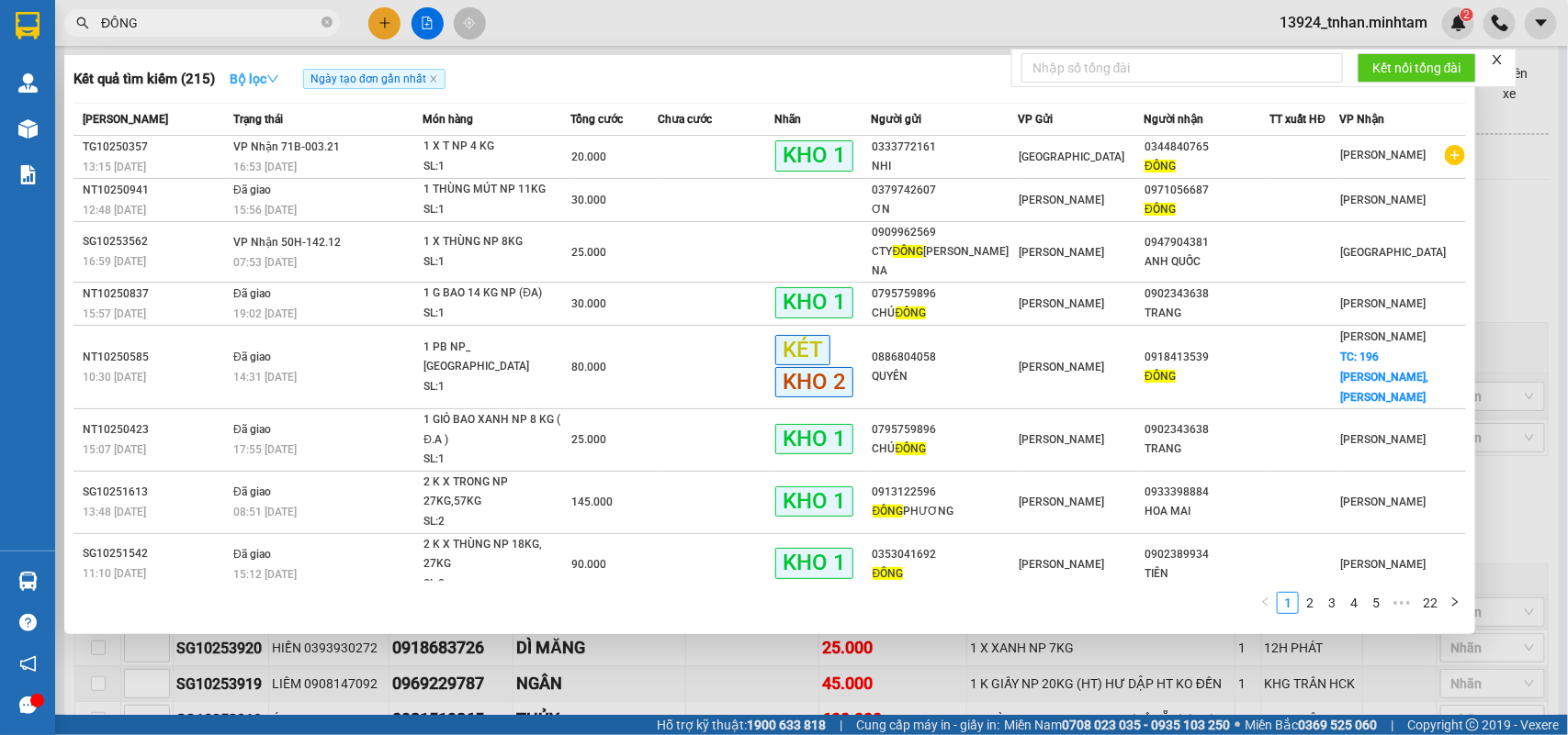
type input "ĐÔNG"
click at [275, 85] on strong "Bộ lọc" at bounding box center [255, 79] width 50 height 15
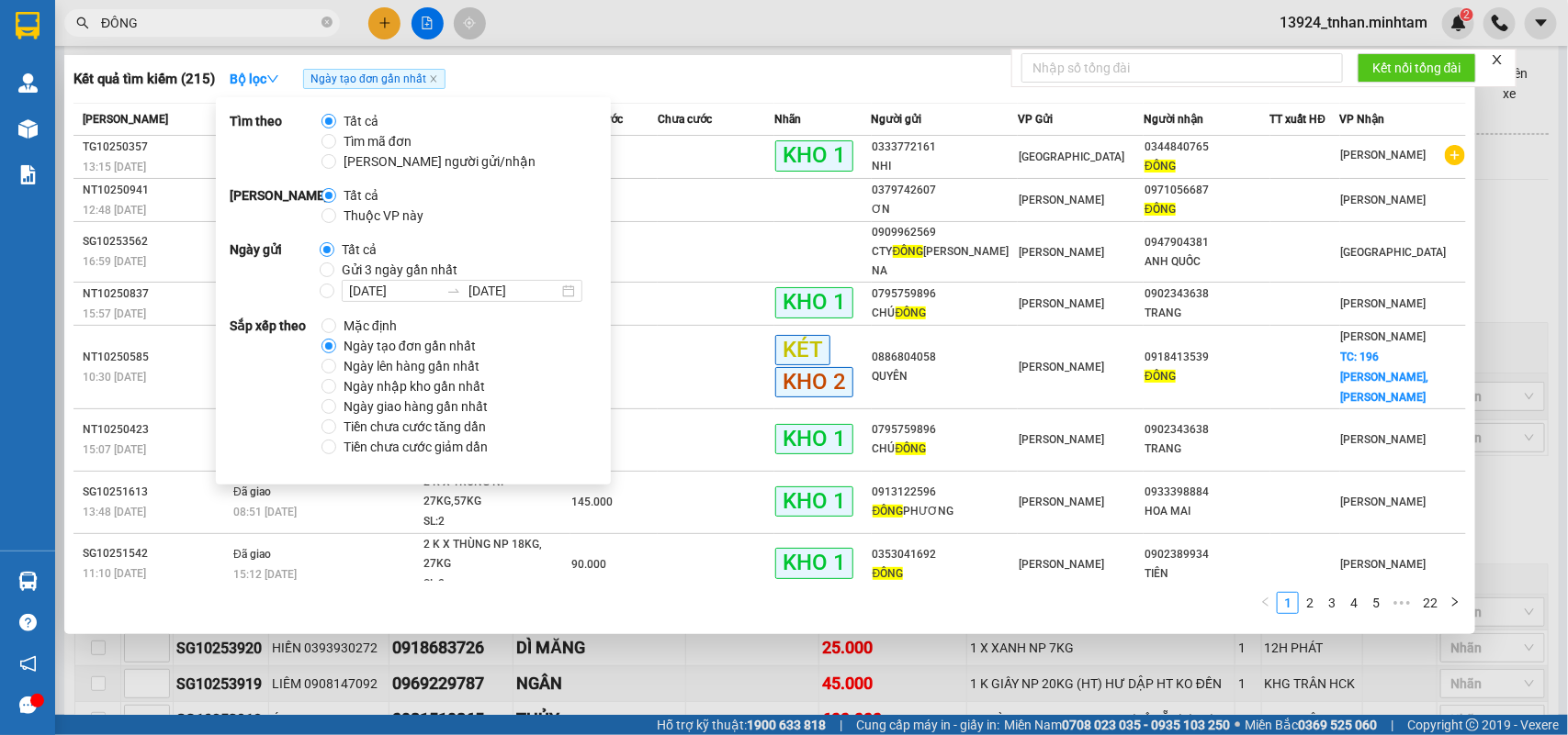
click at [346, 216] on span "Thuộc VP này" at bounding box center [383, 216] width 94 height 20
click at [336, 216] on input "Thuộc VP này" at bounding box center [329, 216] width 15 height 15
radio input "true"
radio input "false"
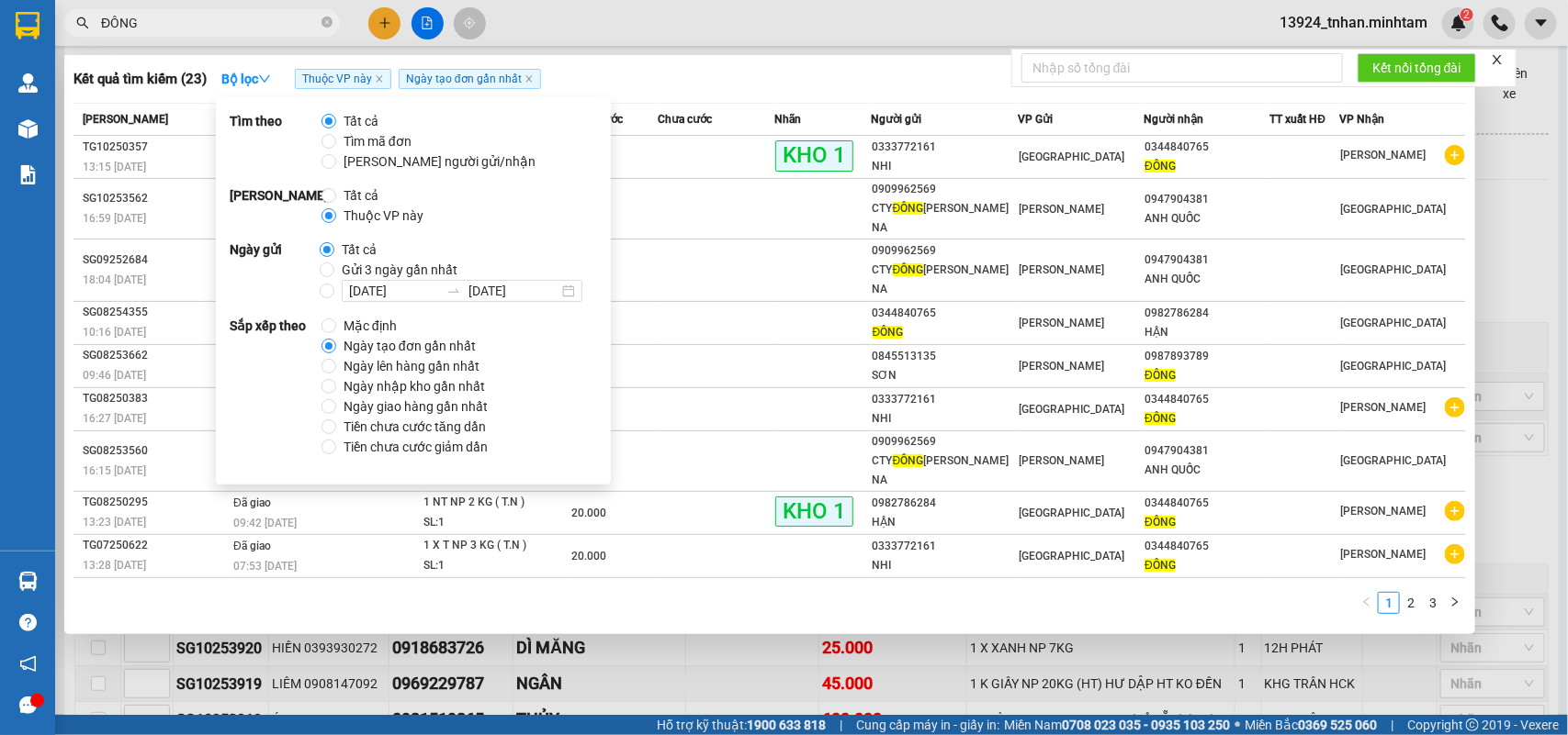
click at [644, 75] on div "Kết quả tìm kiếm ( 23 ) Bộ lọc Thuộc VP này Ngày tạo đơn gần nhất" at bounding box center [770, 79] width 1392 height 30
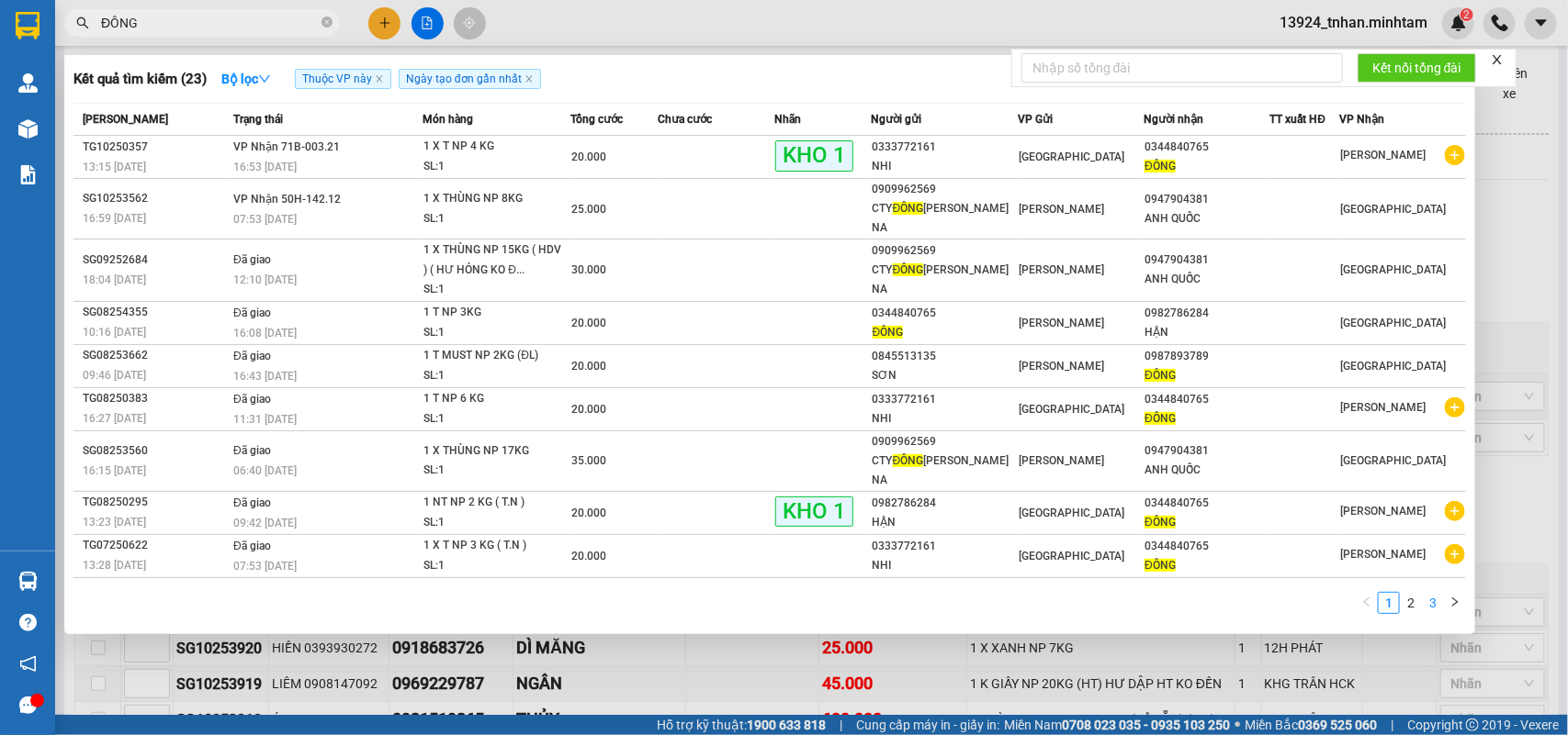
click at [1429, 601] on link "3" at bounding box center [1433, 603] width 20 height 20
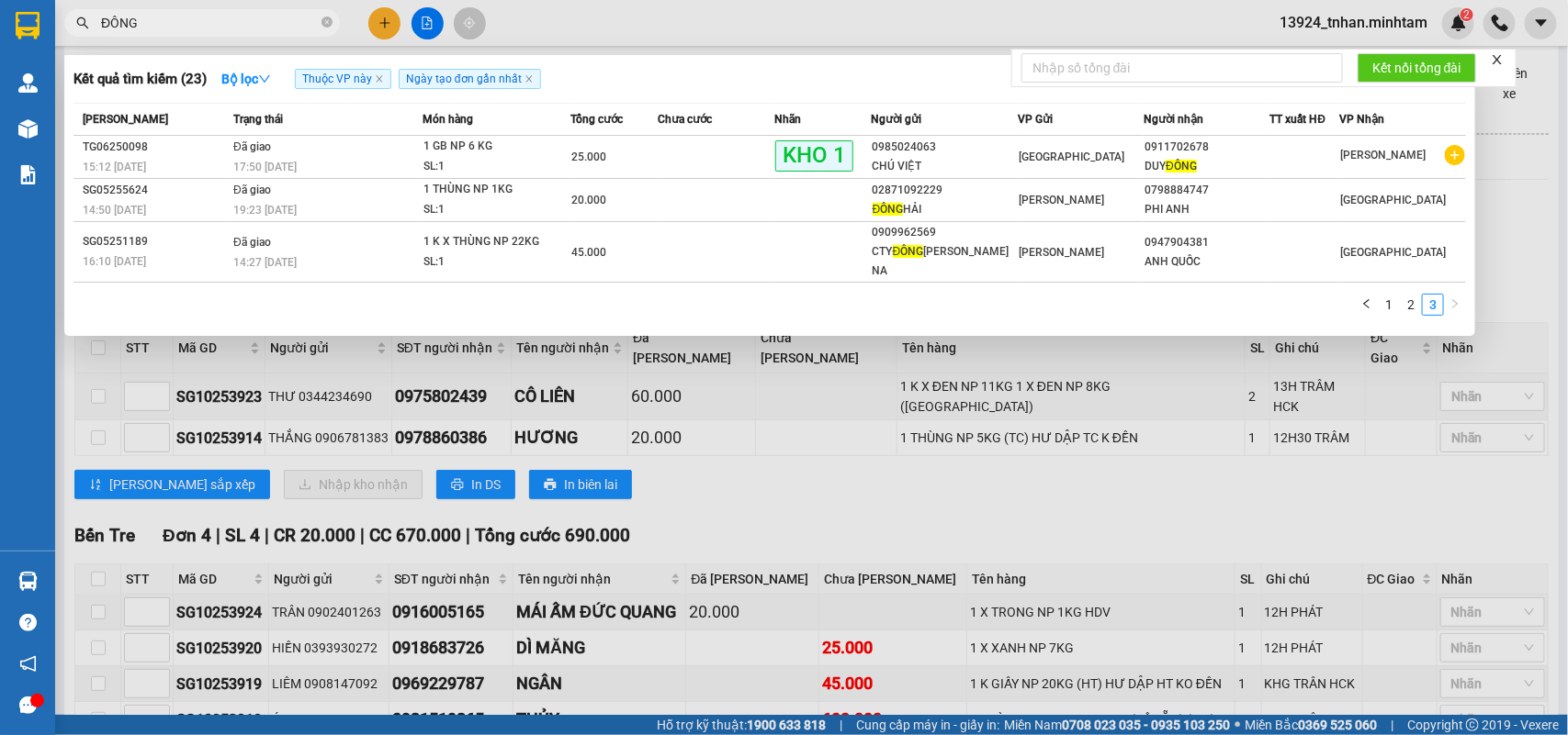
drag, startPoint x: 188, startPoint y: 25, endPoint x: 0, endPoint y: 63, distance: 191.8
click at [0, 63] on section "Kết quả tìm kiếm ( 23 ) Bộ lọc Thuộc VP này Ngày tạo đơn gần nhất Mã ĐH Trạng t…" at bounding box center [784, 368] width 1568 height 735
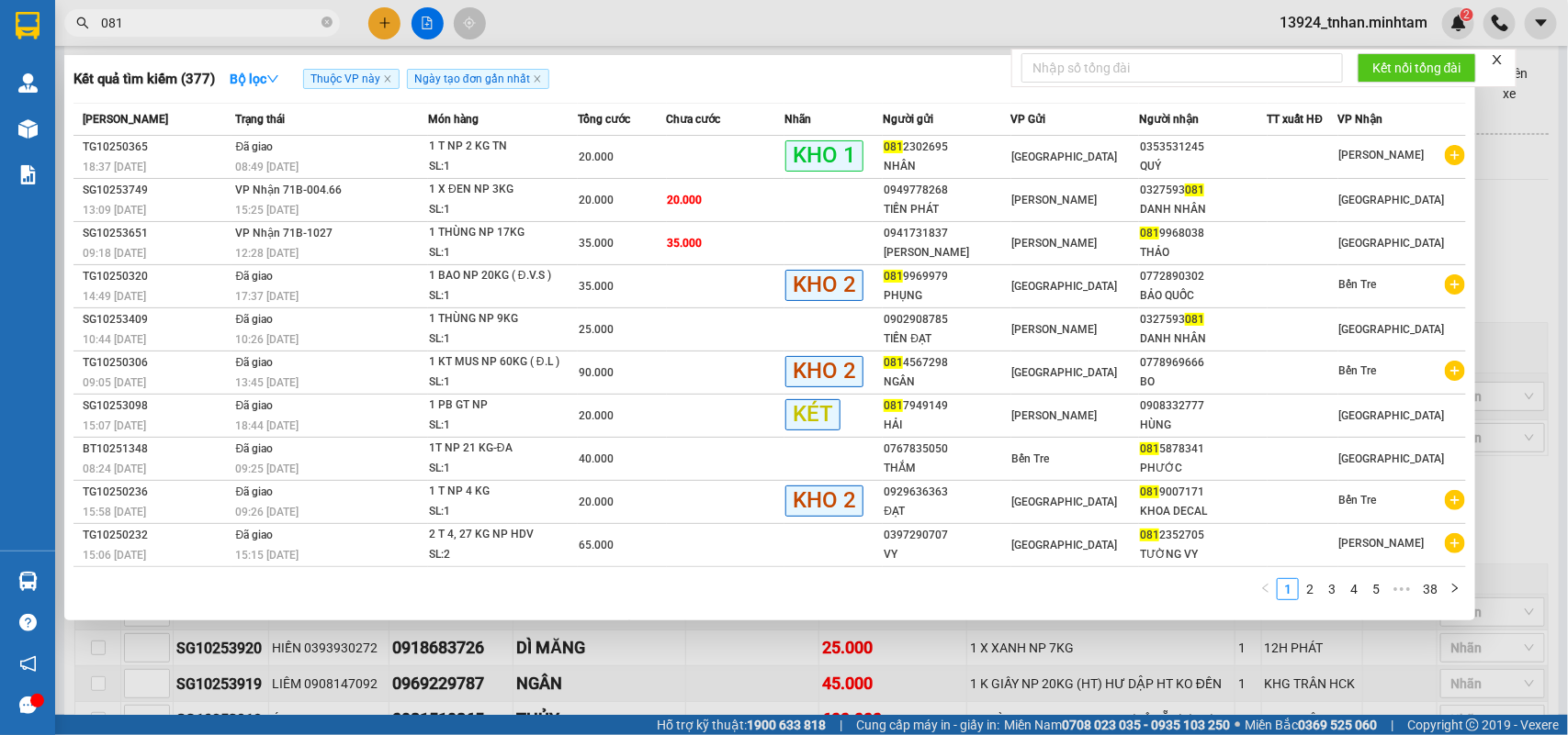
drag, startPoint x: 240, startPoint y: 28, endPoint x: 0, endPoint y: 30, distance: 240.0
click at [0, 30] on section "Kết quả tìm kiếm ( 377 ) Bộ lọc Thuộc VP này Ngày tạo đơn gần nhất Mã ĐH Trạng …" at bounding box center [784, 368] width 1568 height 735
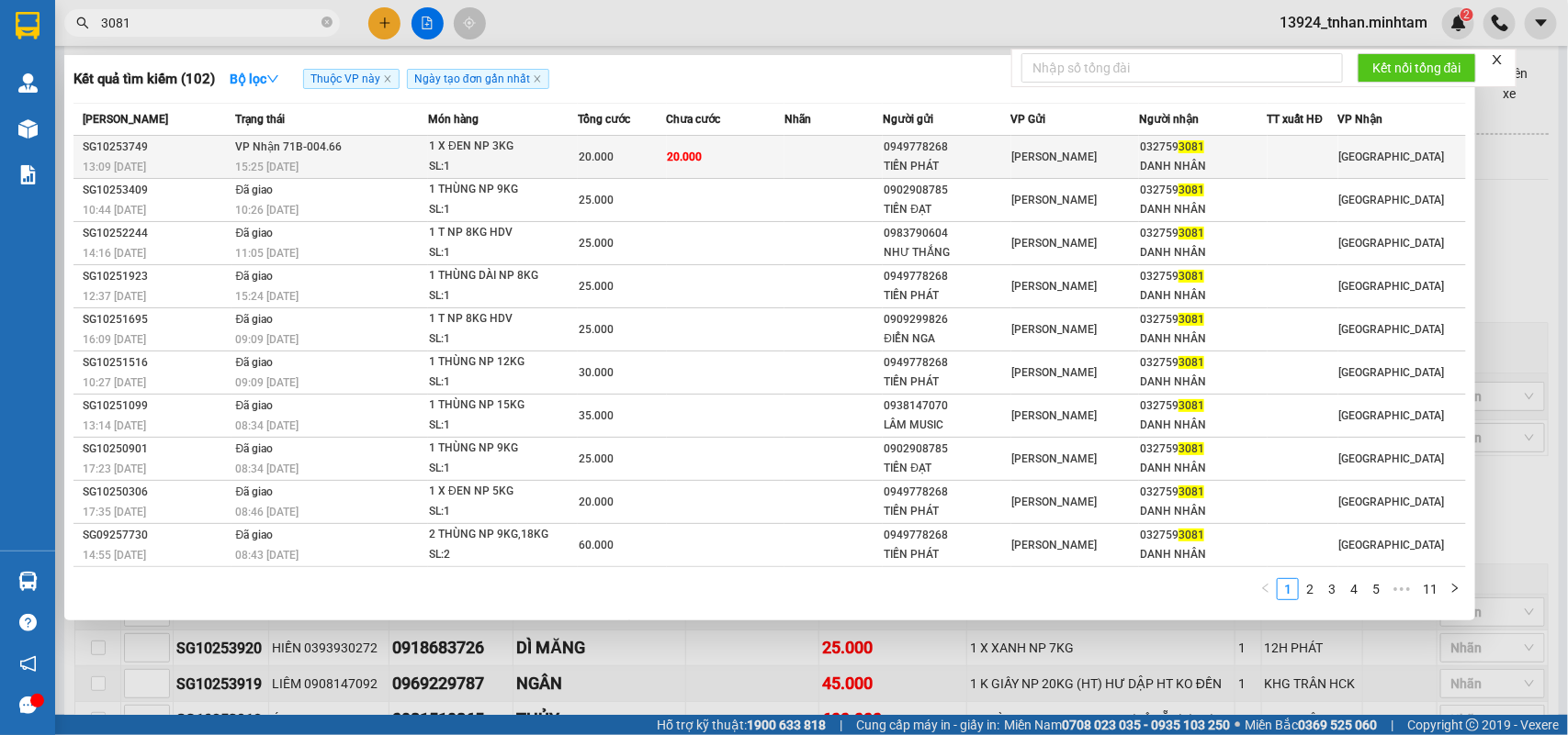
type input "3081"
click at [497, 158] on div "SL: 1" at bounding box center [497, 167] width 138 height 20
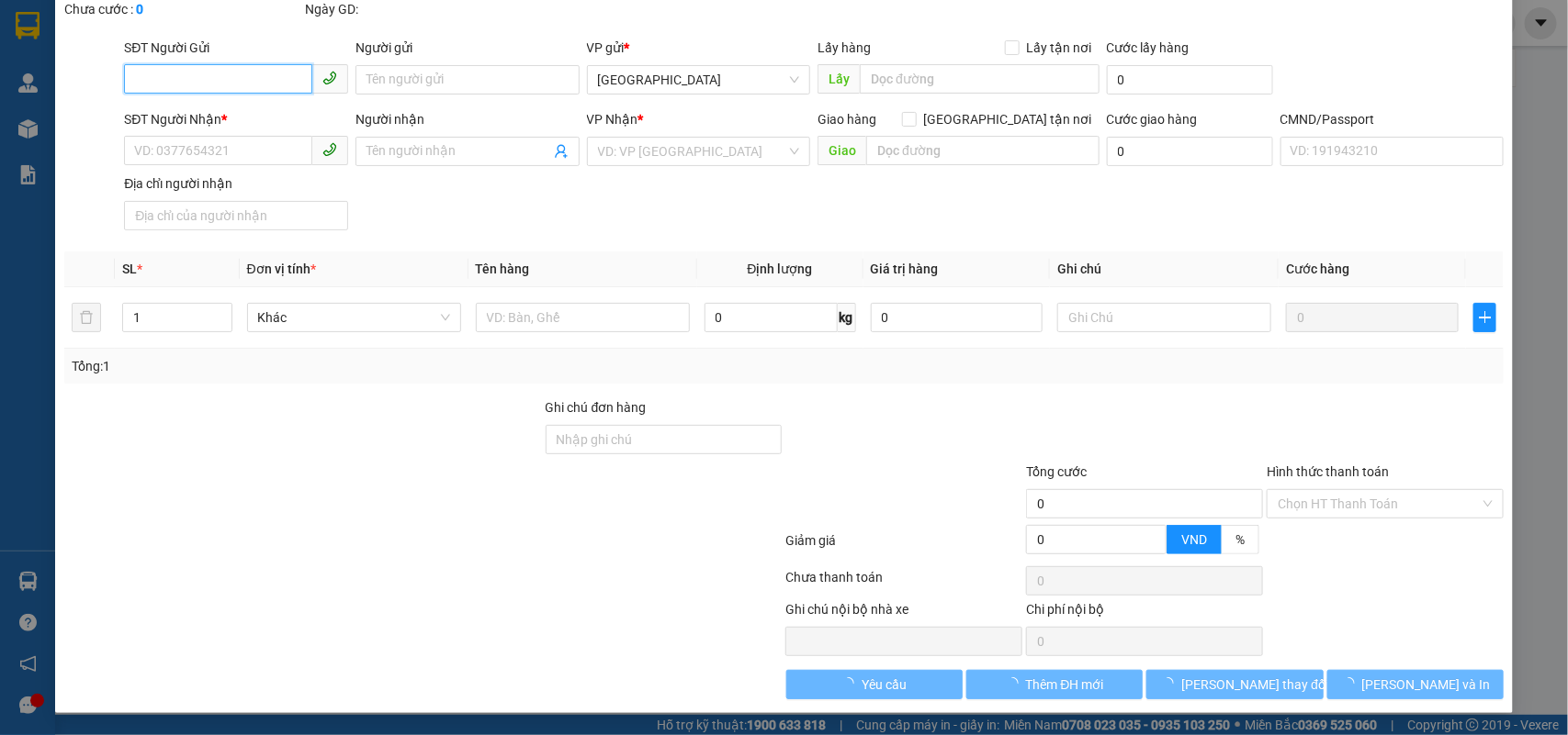
type input "0949778268"
type input "TIẾN PHÁT"
type input "0327593081"
type input "DANH NHÂN"
type input "20.000"
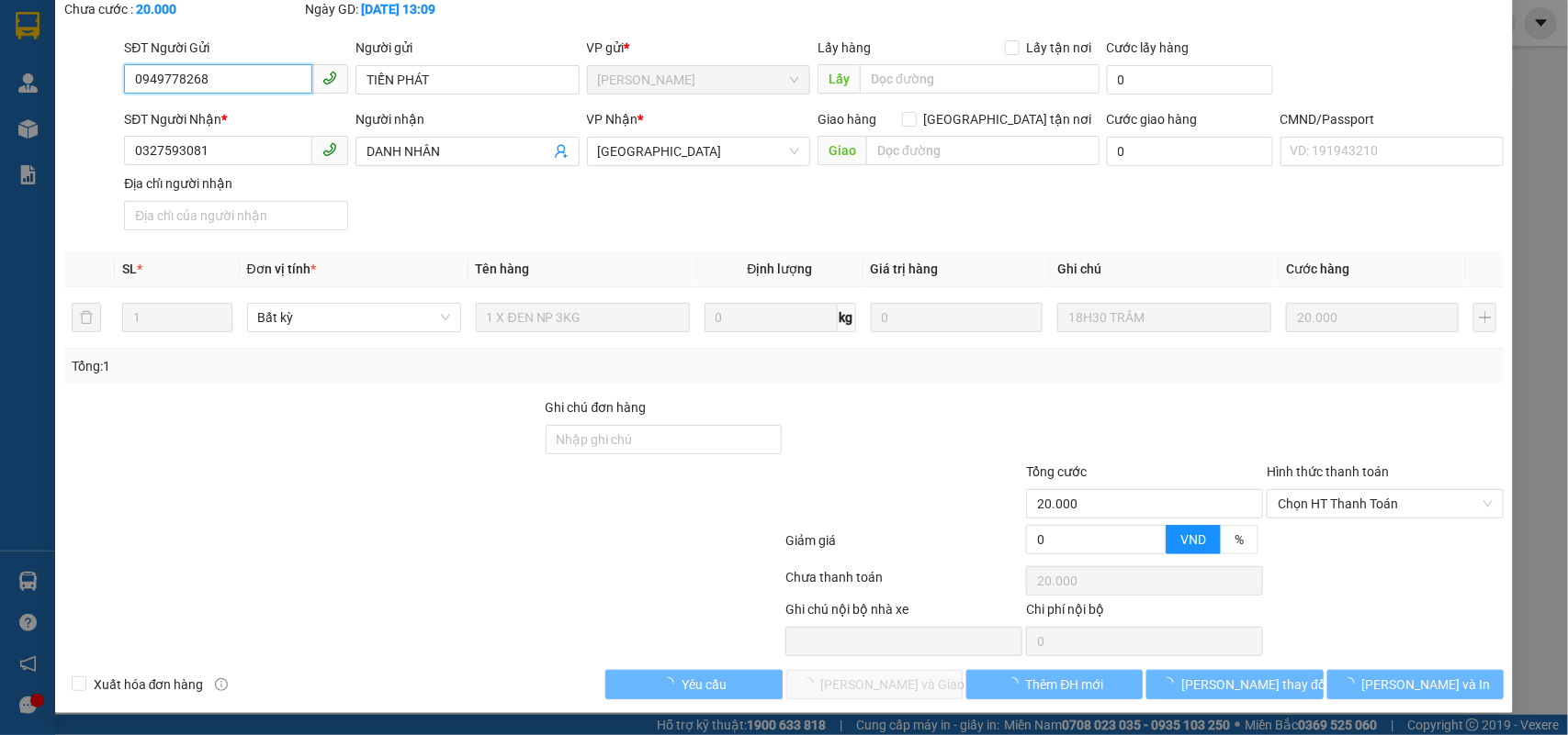
scroll to position [107, 0]
click at [1317, 510] on span "Chọn HT Thanh Toán" at bounding box center [1385, 504] width 215 height 28
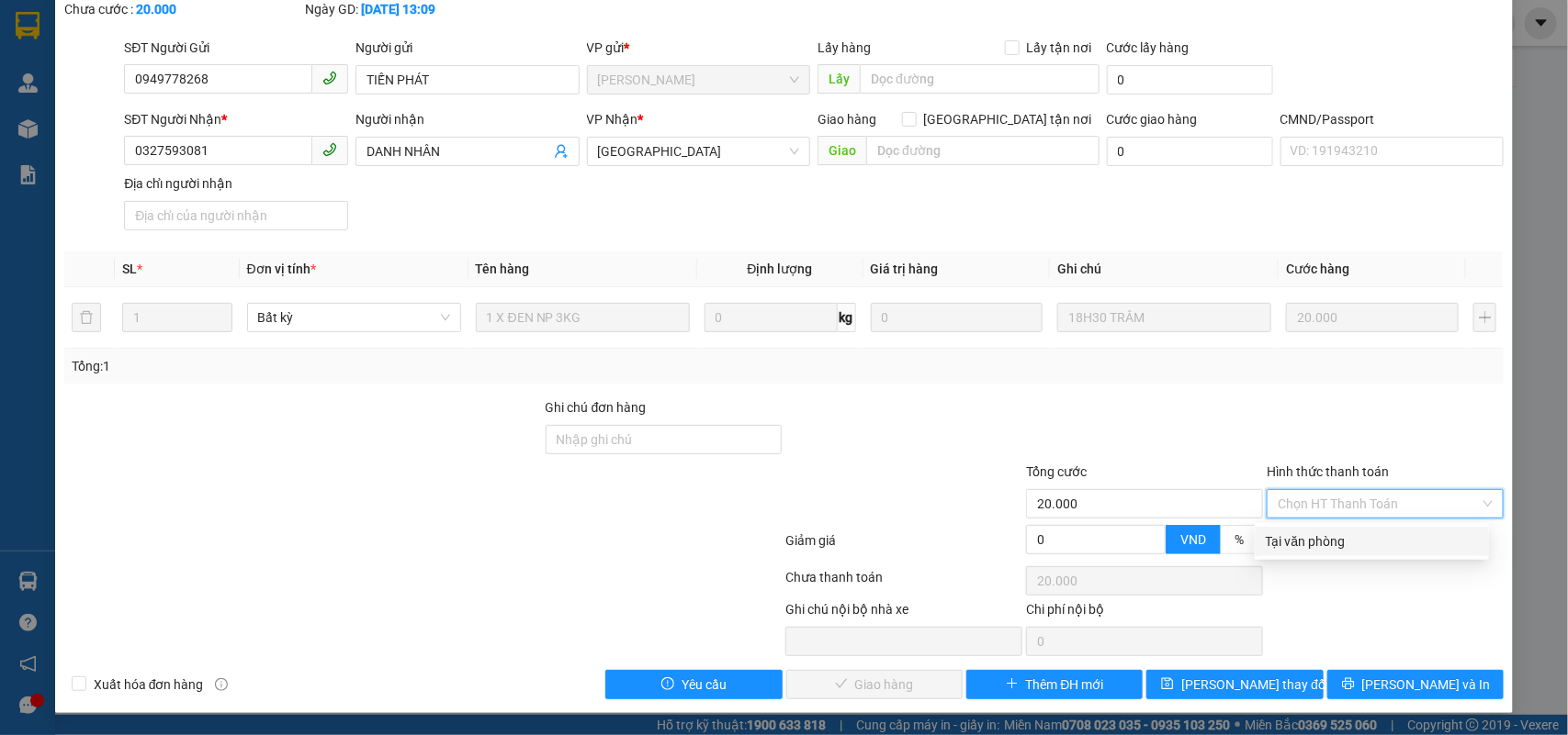
drag, startPoint x: 1289, startPoint y: 540, endPoint x: 988, endPoint y: 636, distance: 315.9
click at [1288, 540] on div "Tại văn phòng" at bounding box center [1372, 542] width 213 height 20
type input "0"
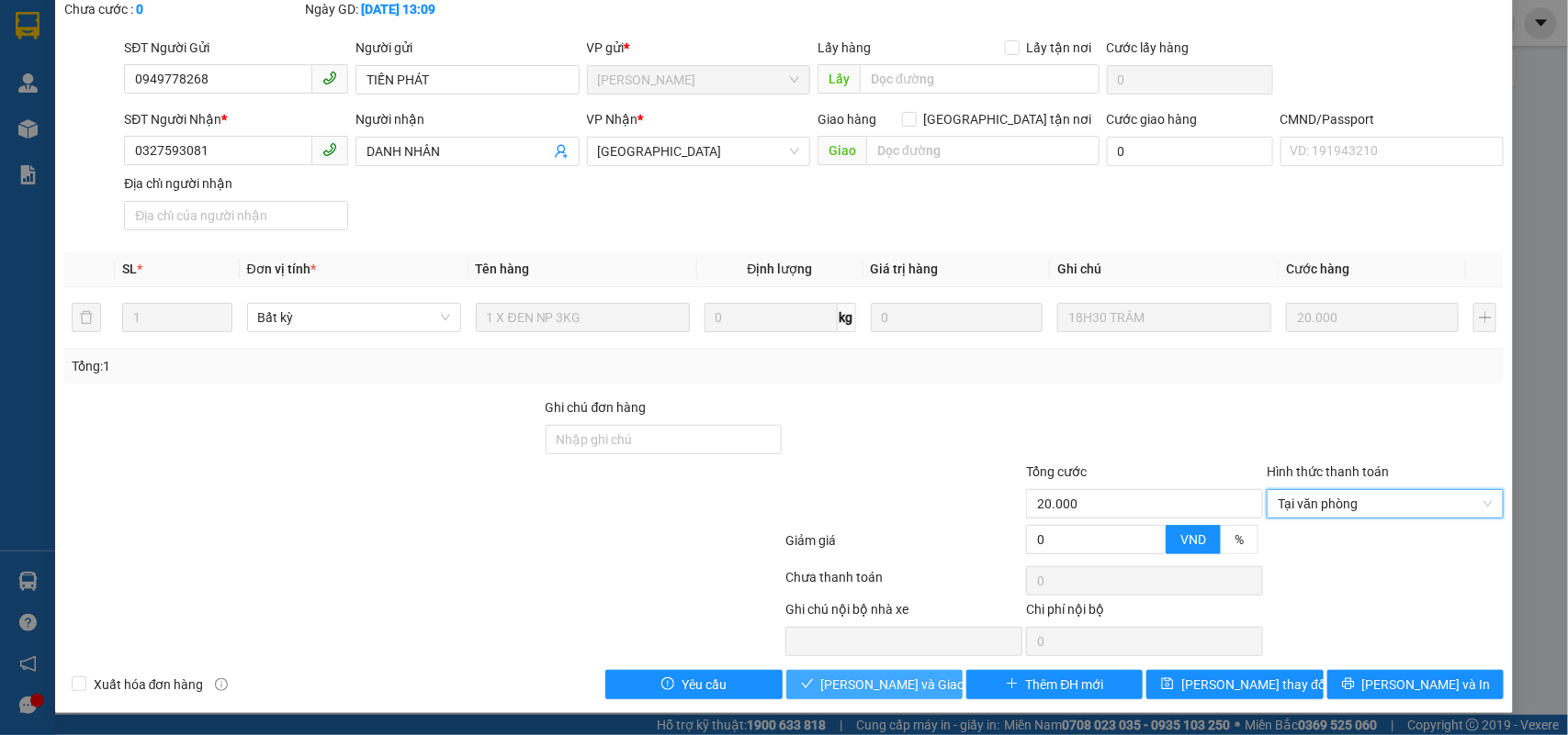
click at [833, 690] on span "[PERSON_NAME] và Giao hàng" at bounding box center [909, 685] width 176 height 20
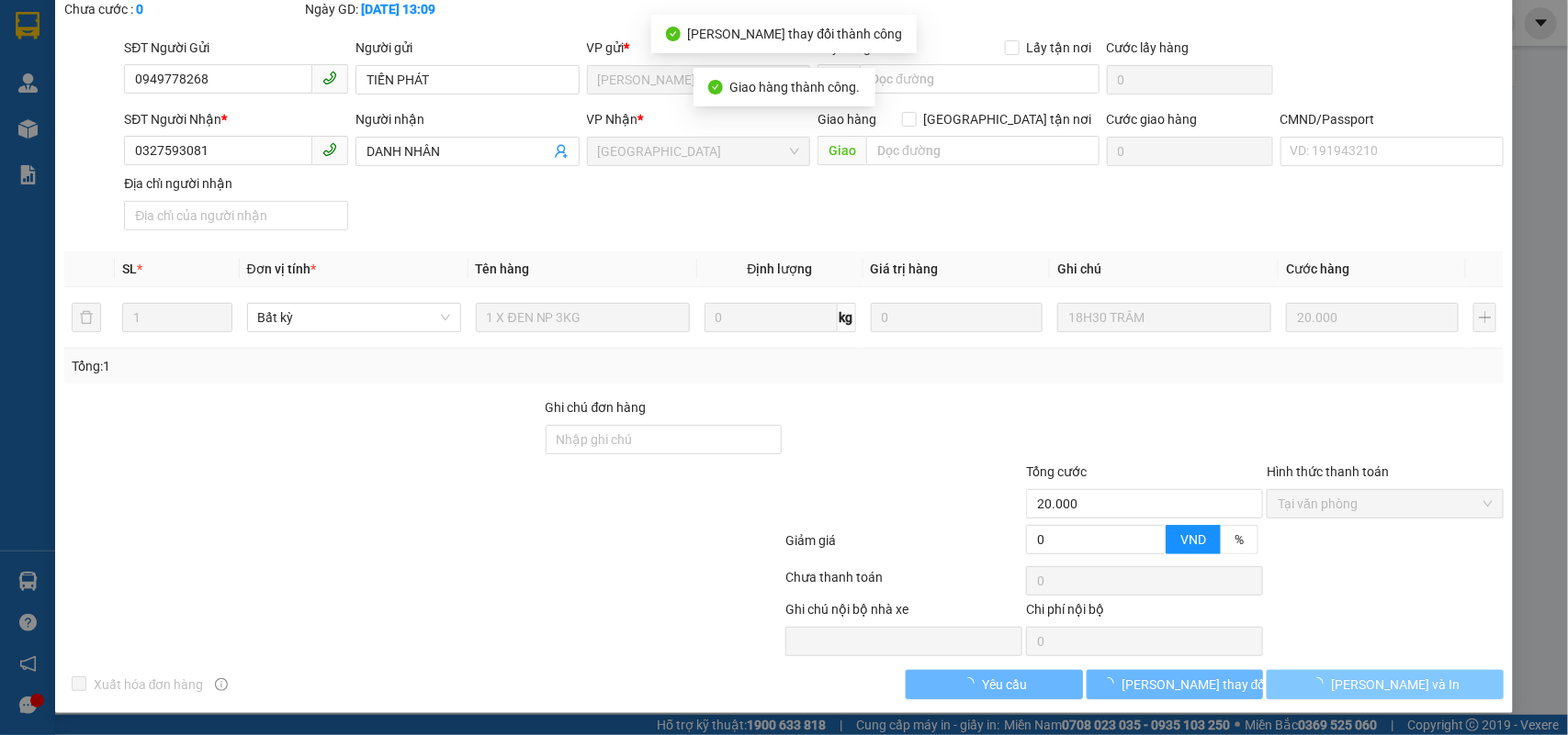
click at [1416, 677] on button "[PERSON_NAME] và In" at bounding box center [1385, 685] width 237 height 30
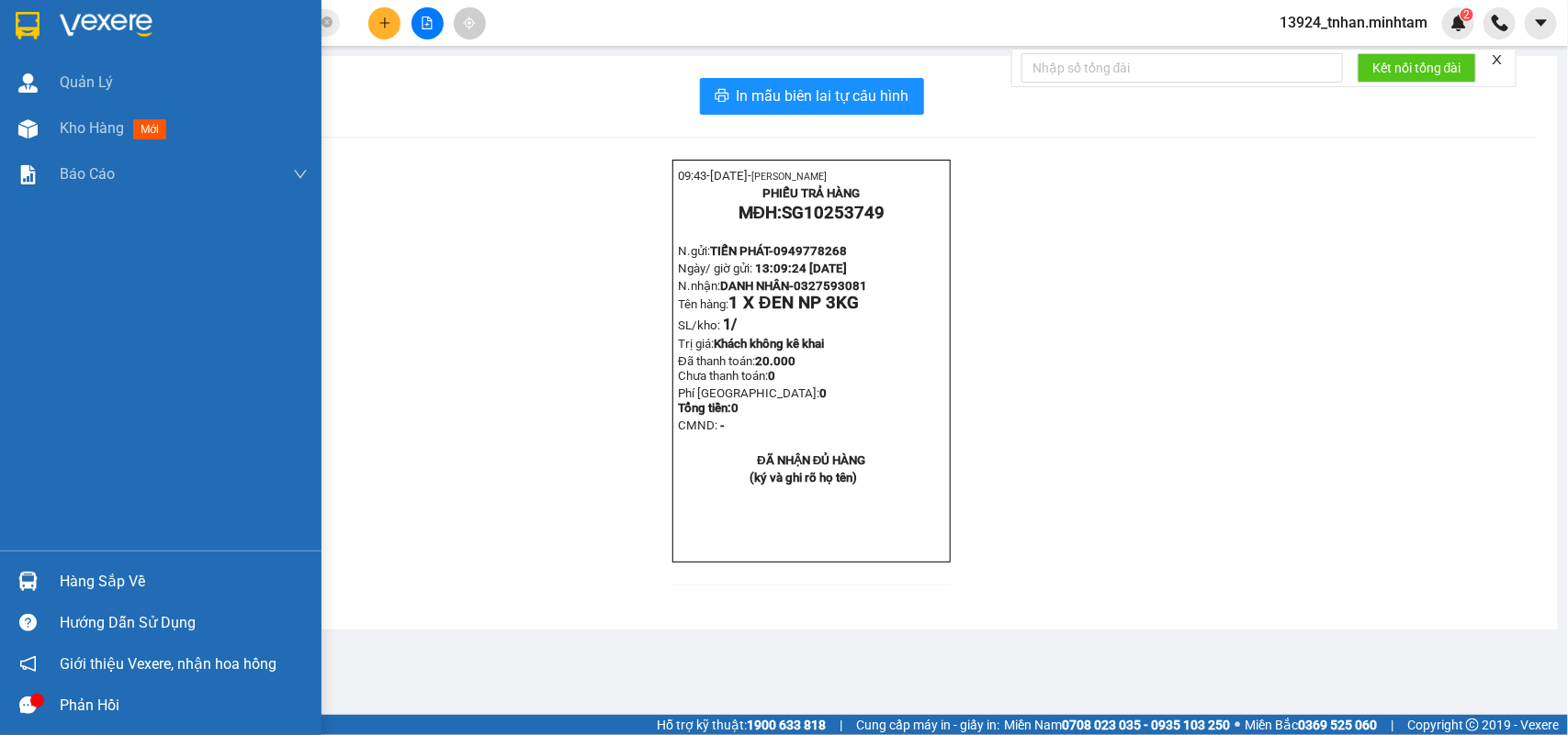
click at [48, 584] on div "Hàng sắp về" at bounding box center [161, 581] width 322 height 42
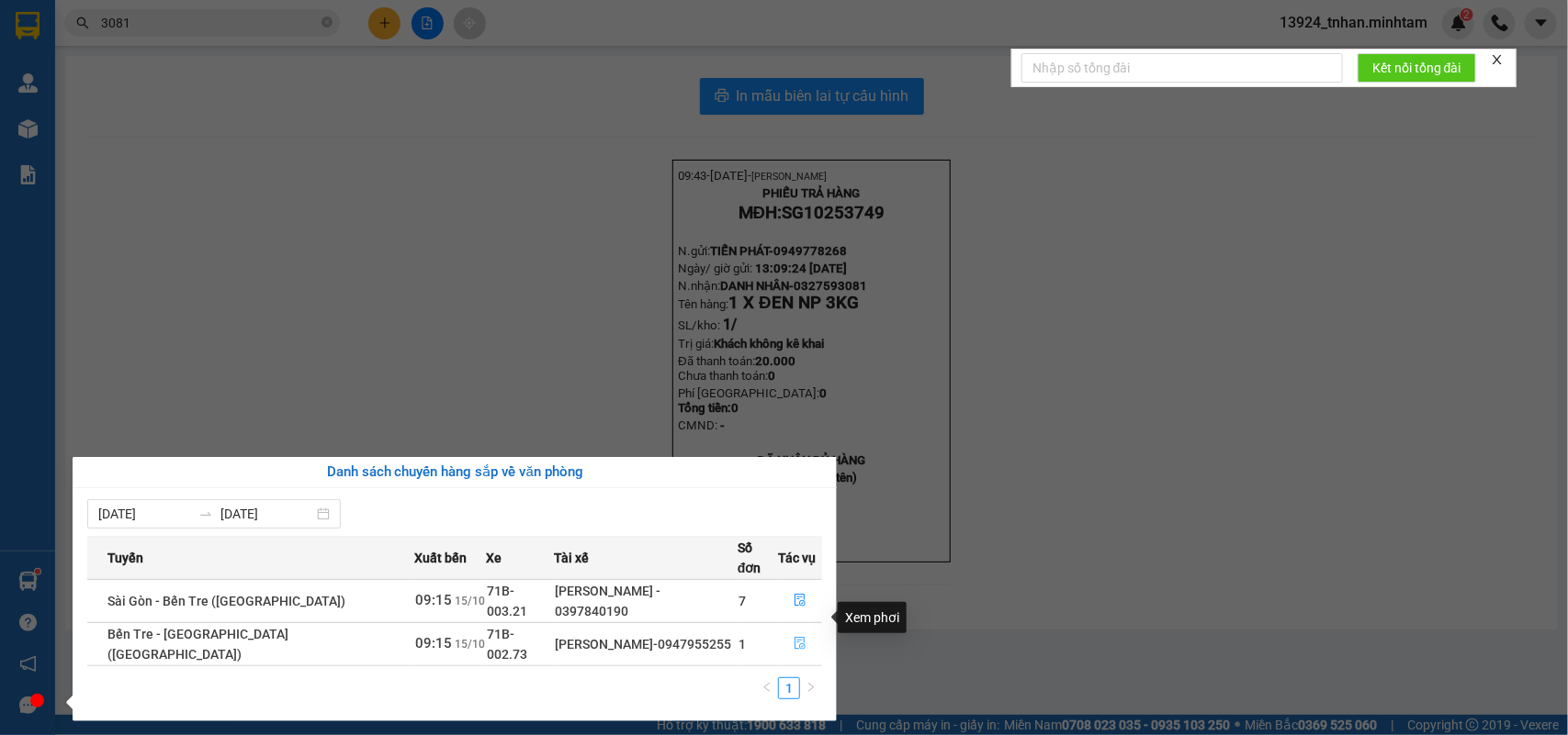
click at [807, 631] on button "button" at bounding box center [800, 645] width 43 height 30
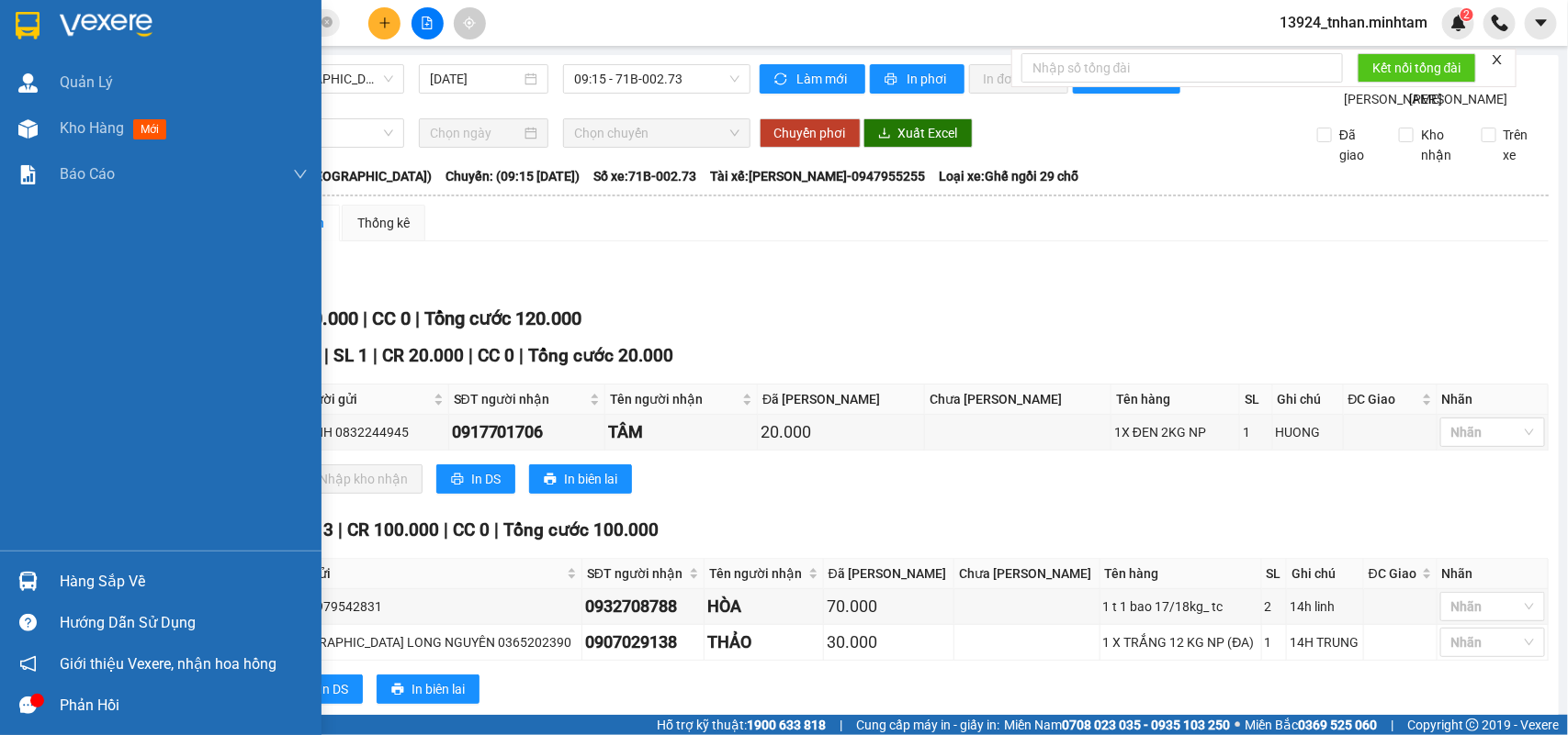
drag, startPoint x: 37, startPoint y: 573, endPoint x: 1302, endPoint y: 99, distance: 1350.9
click at [38, 573] on div at bounding box center [28, 581] width 32 height 32
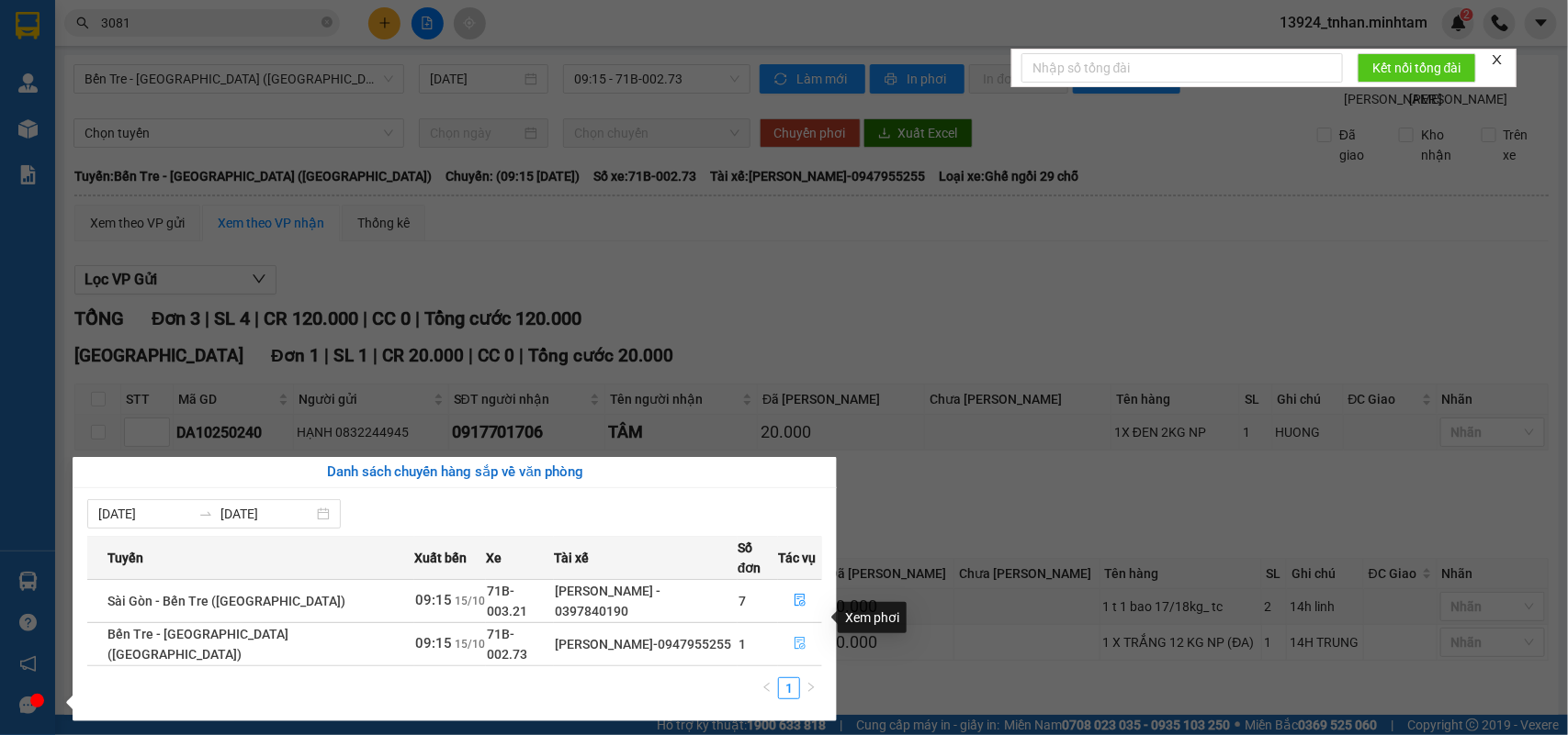
click at [799, 637] on icon "file-done" at bounding box center [800, 644] width 13 height 13
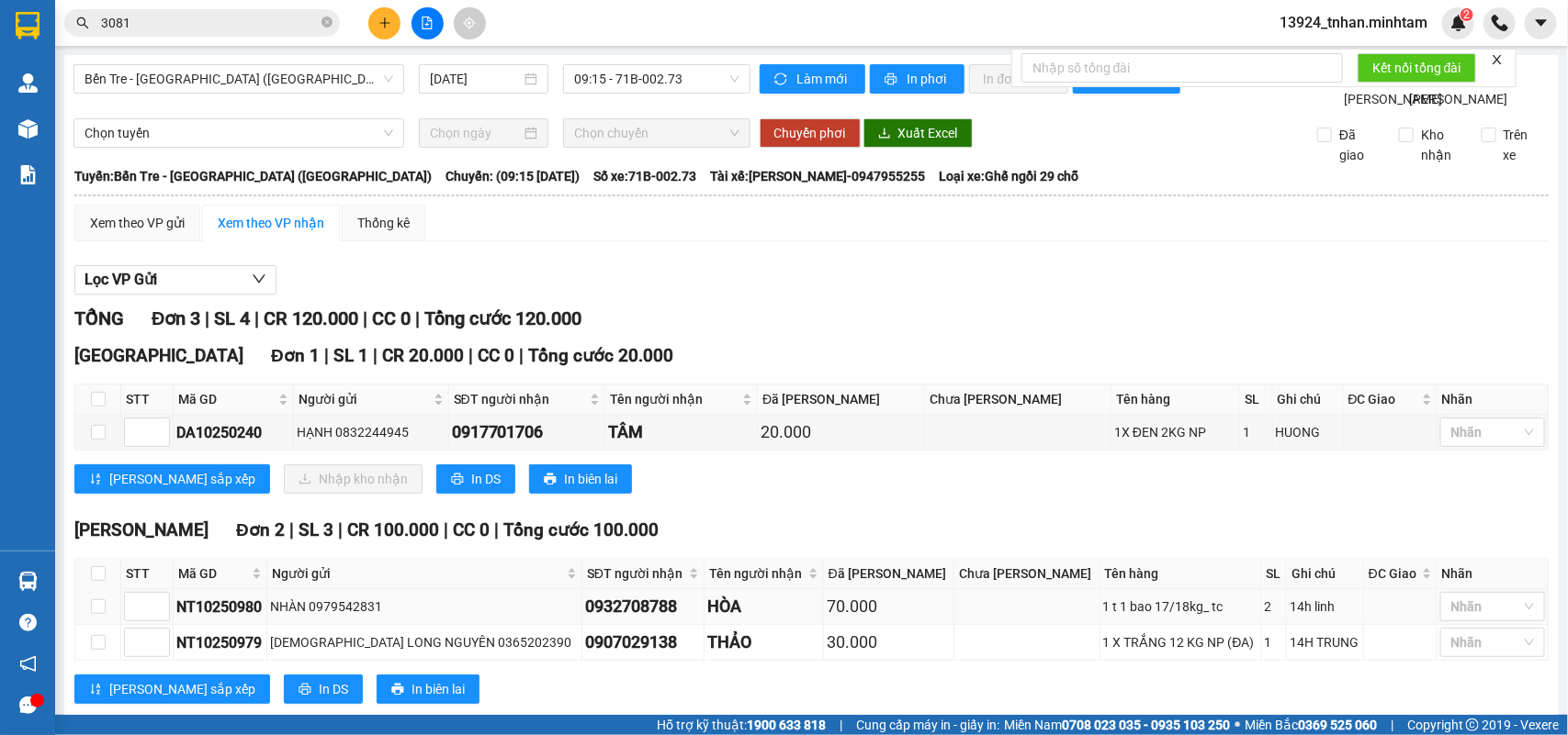
scroll to position [84, 0]
